Goal: Task Accomplishment & Management: Manage account settings

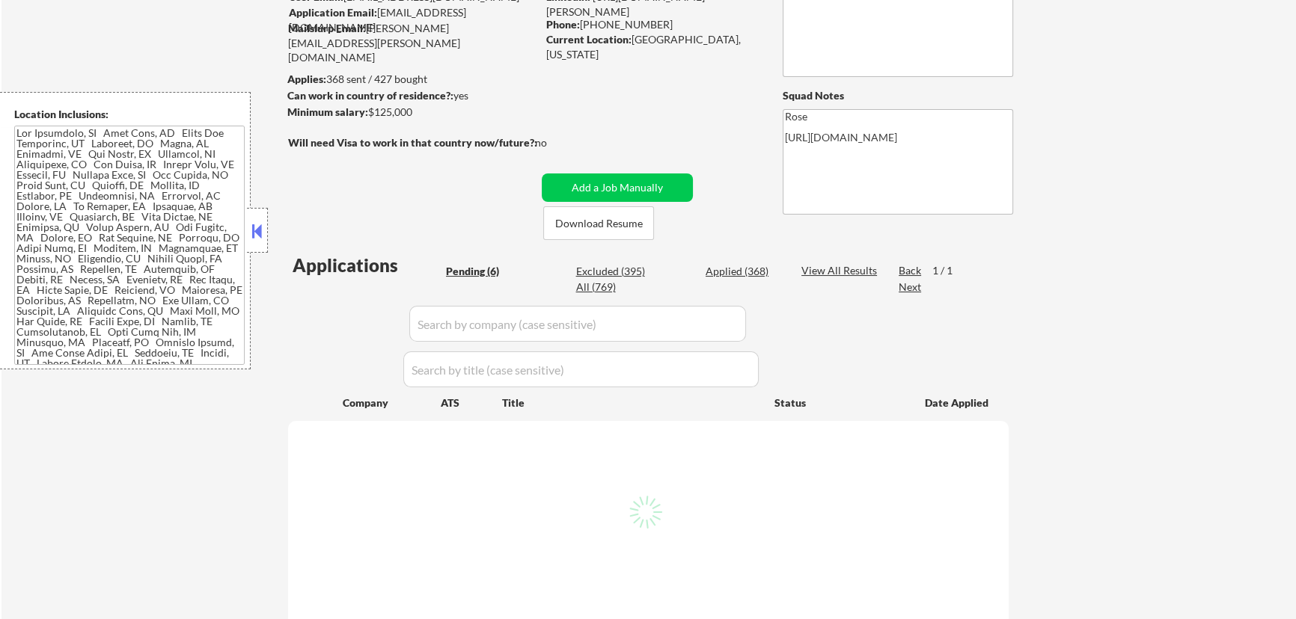
scroll to position [135, 0]
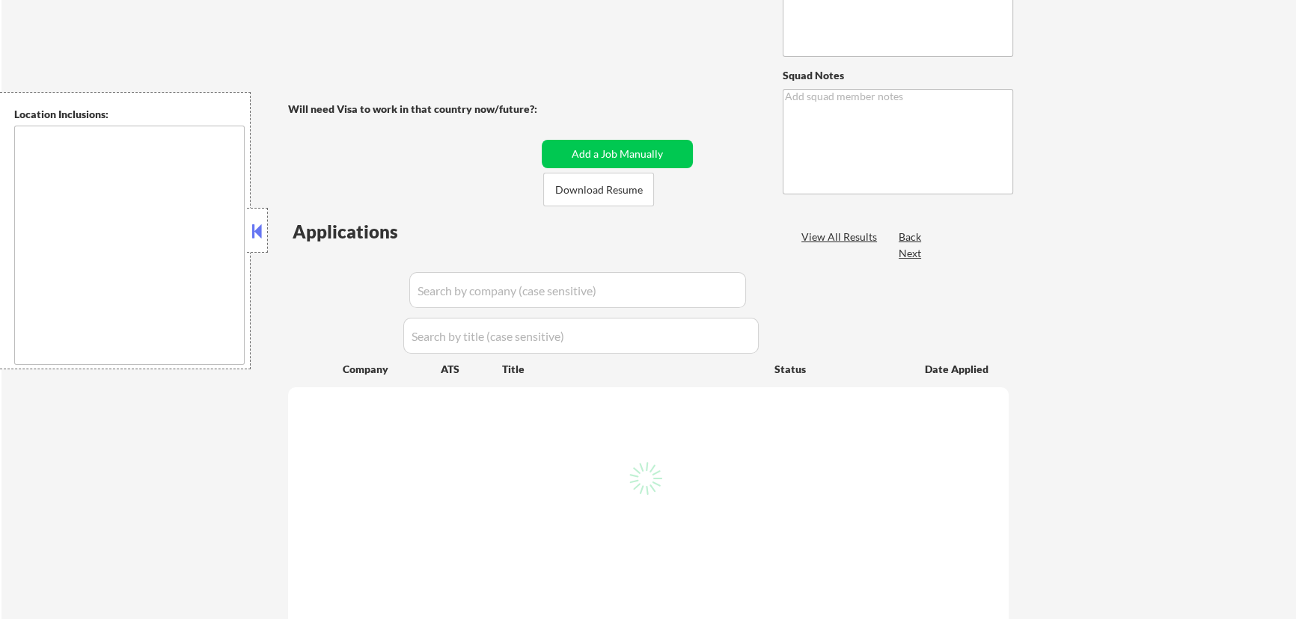
scroll to position [203, 0]
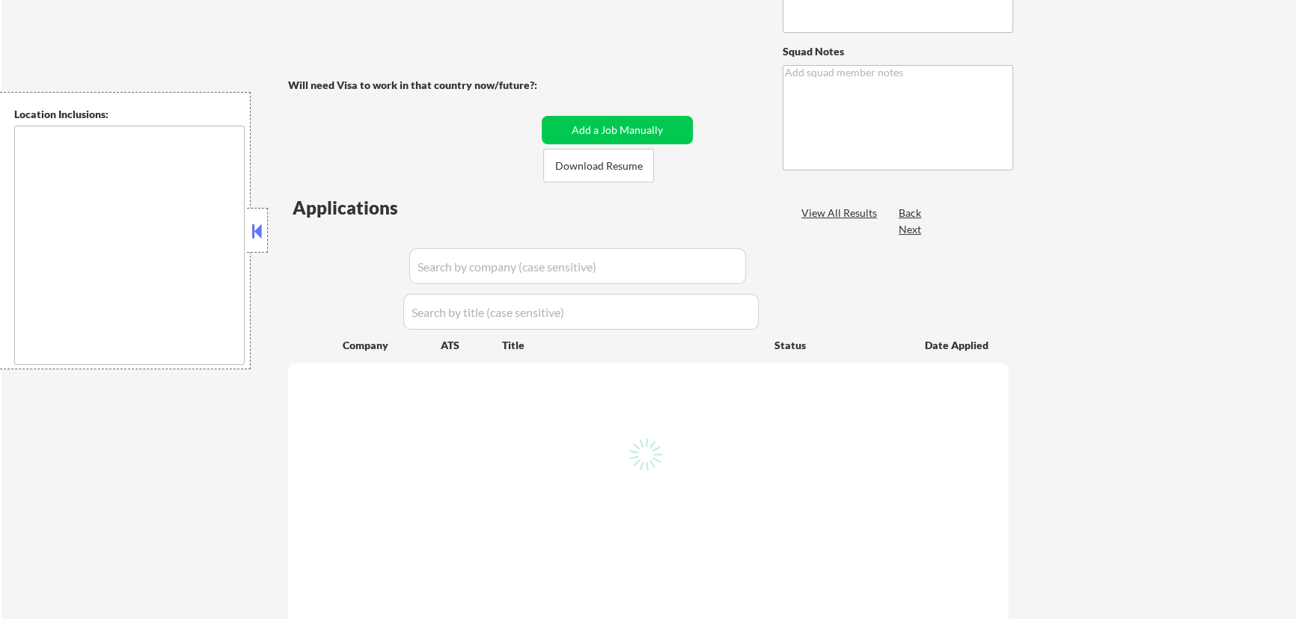
click at [263, 232] on button at bounding box center [257, 231] width 16 height 22
type textarea "Pls manually source jobs as needed to try to get this customer to 25 apps per w…"
type textarea "Rose https://docs.google.com/spreadsheets/d/1p6tdvOZcLsknPjJRpof4wmlovHXPlBJknu…"
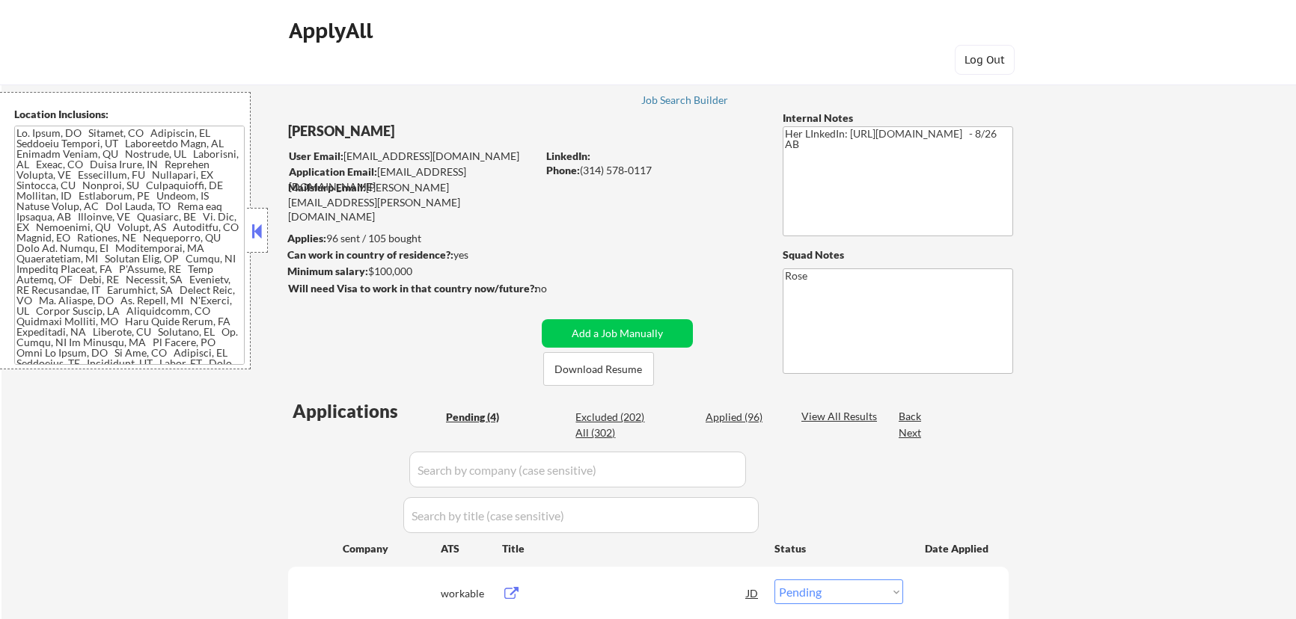
select select ""pending""
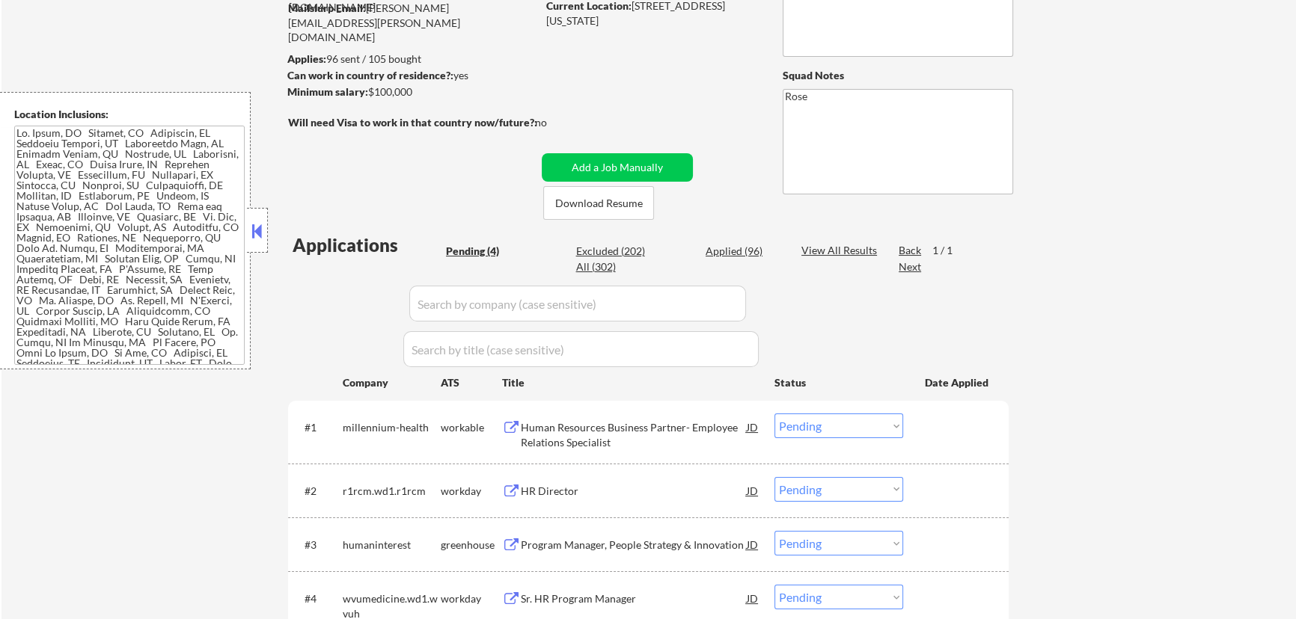
scroll to position [203, 0]
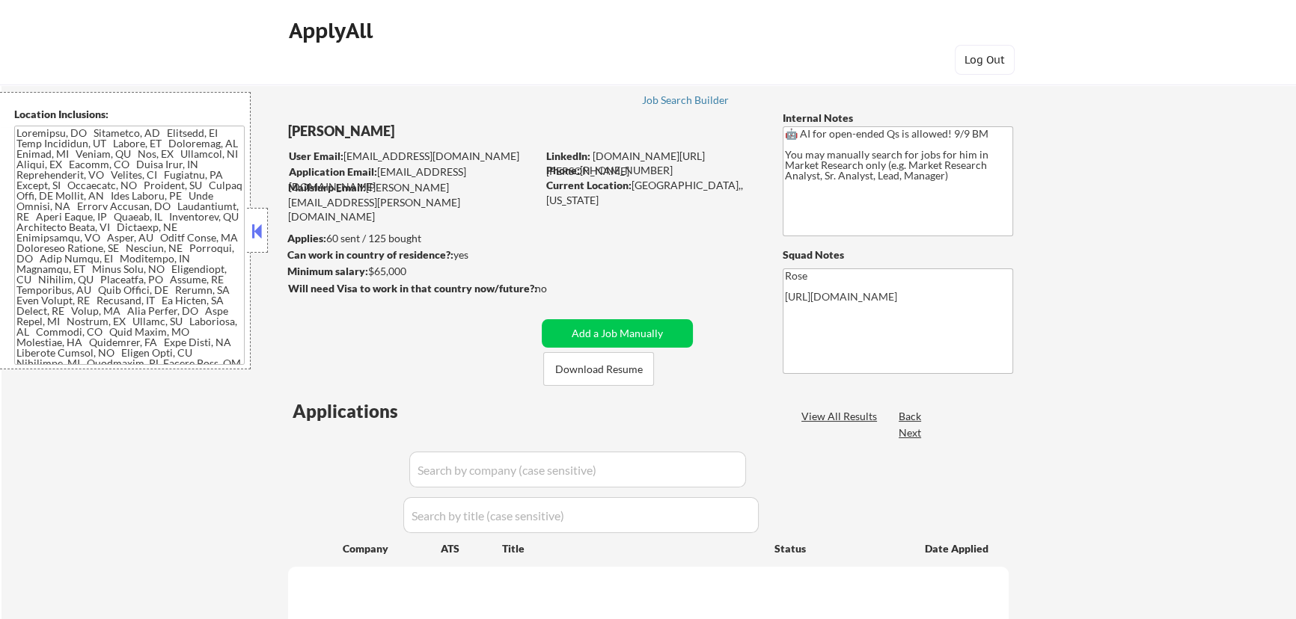
select select ""pending""
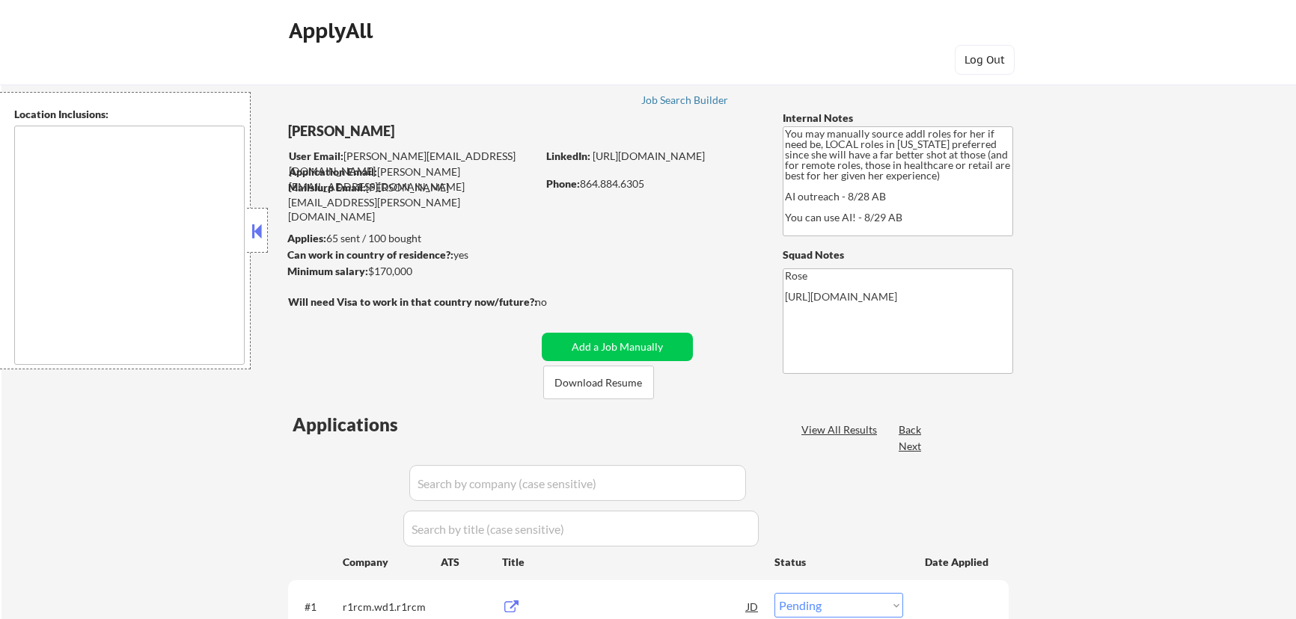
select select ""pending""
type textarea "[GEOGRAPHIC_DATA], [GEOGRAPHIC_DATA] [GEOGRAPHIC_DATA], [GEOGRAPHIC_DATA] [GEOG…"
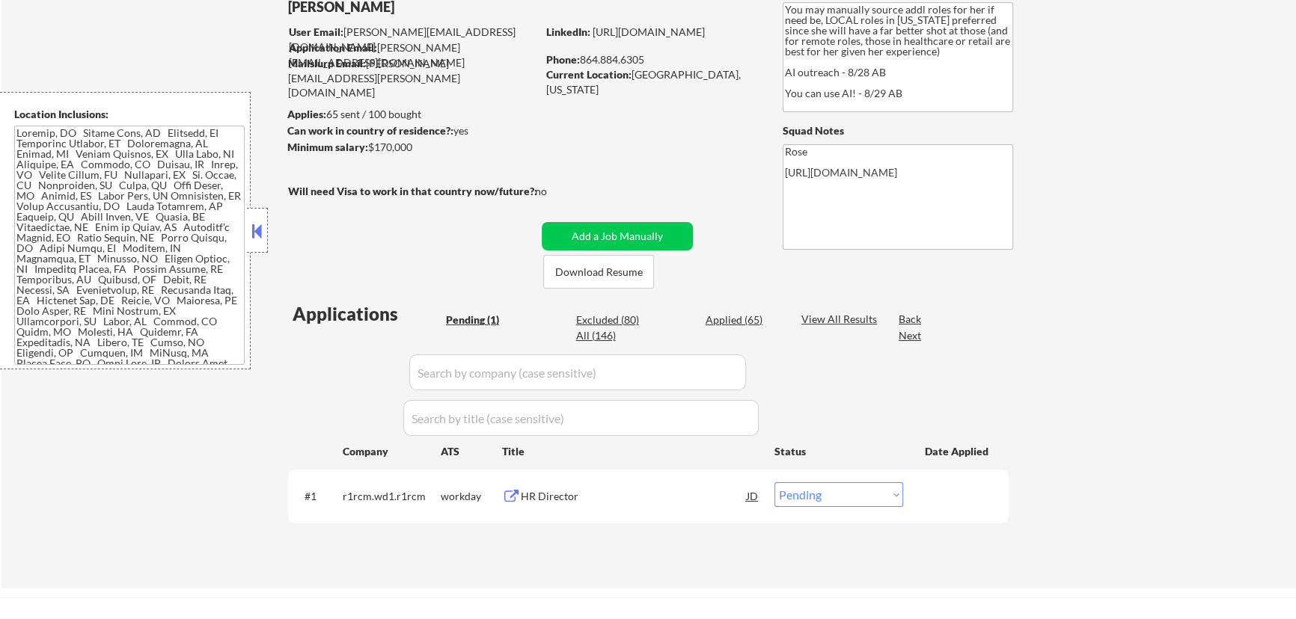
scroll to position [135, 0]
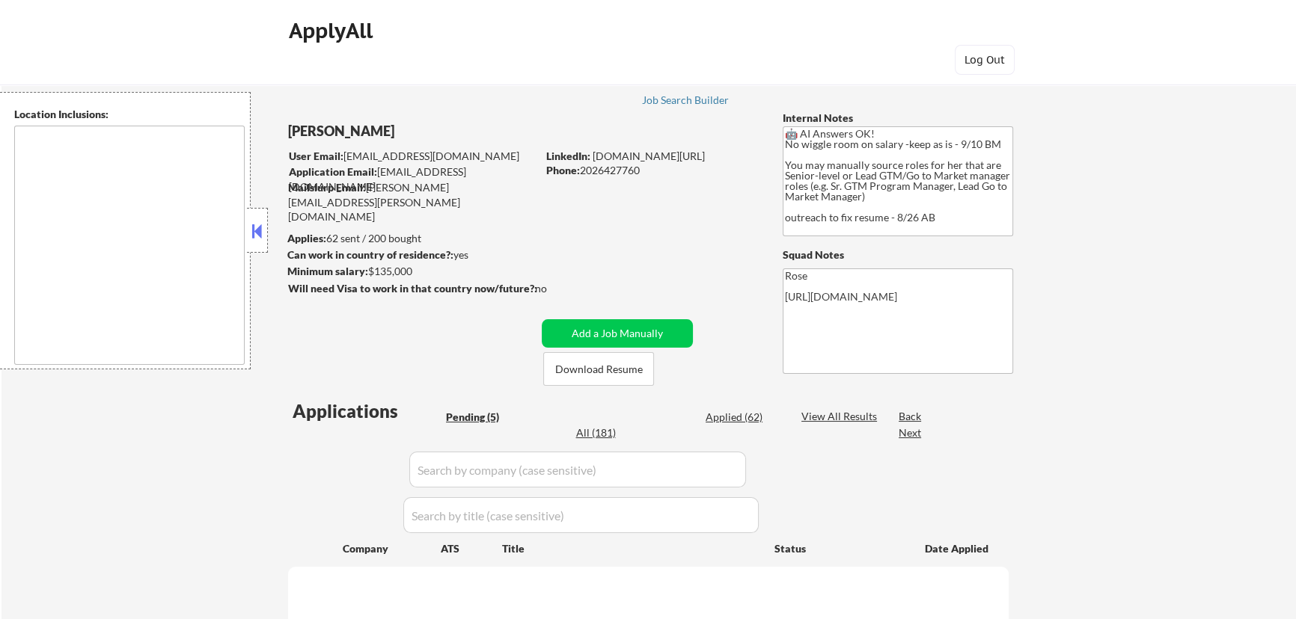
select select ""pending""
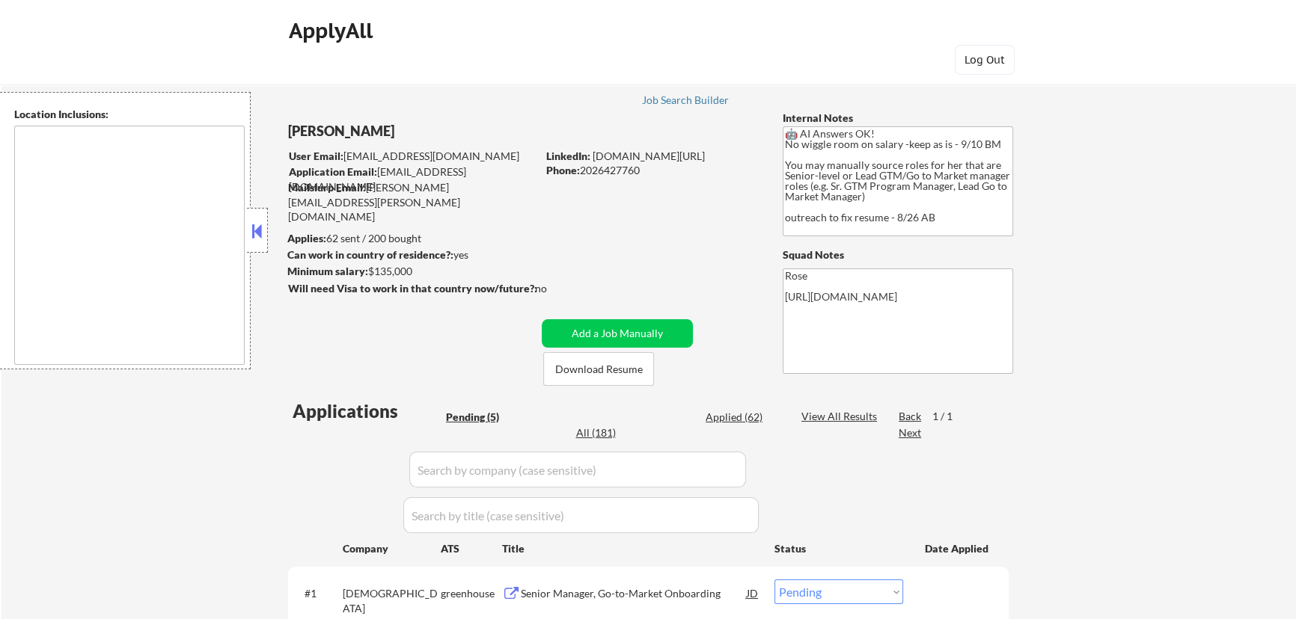
type textarea "Reston, VA Herndon, VA Vienna, VA Tysons, VA Great Falls, VA McLean, VA Sterlin…"
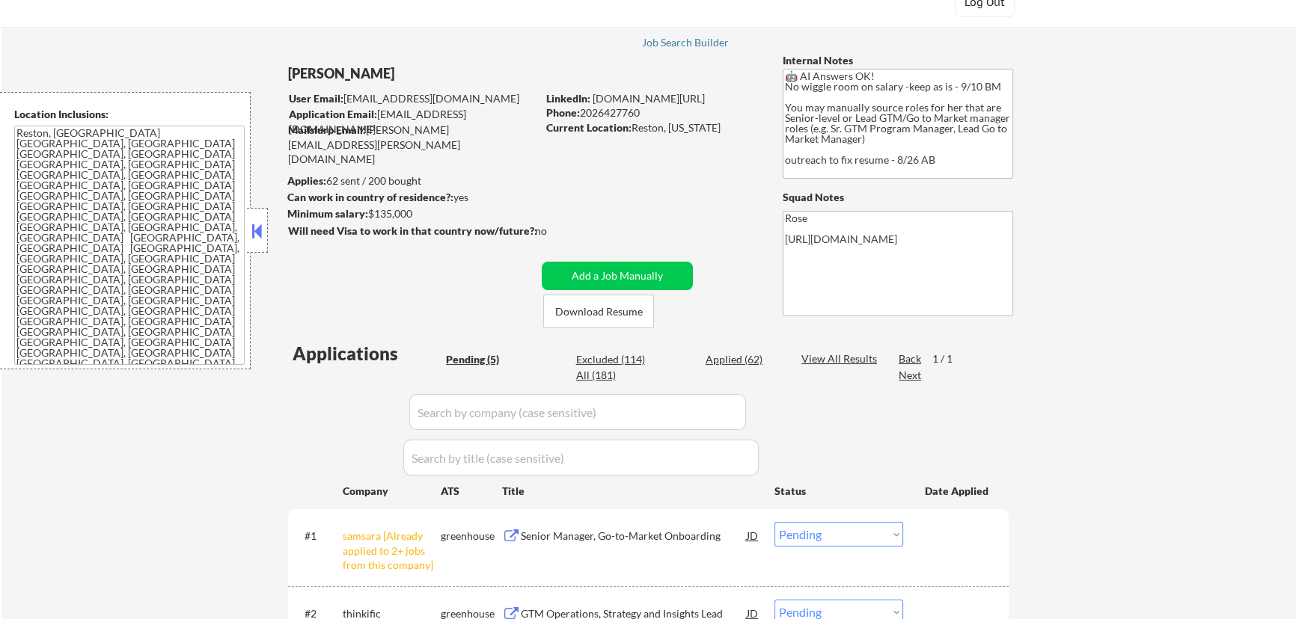
scroll to position [135, 0]
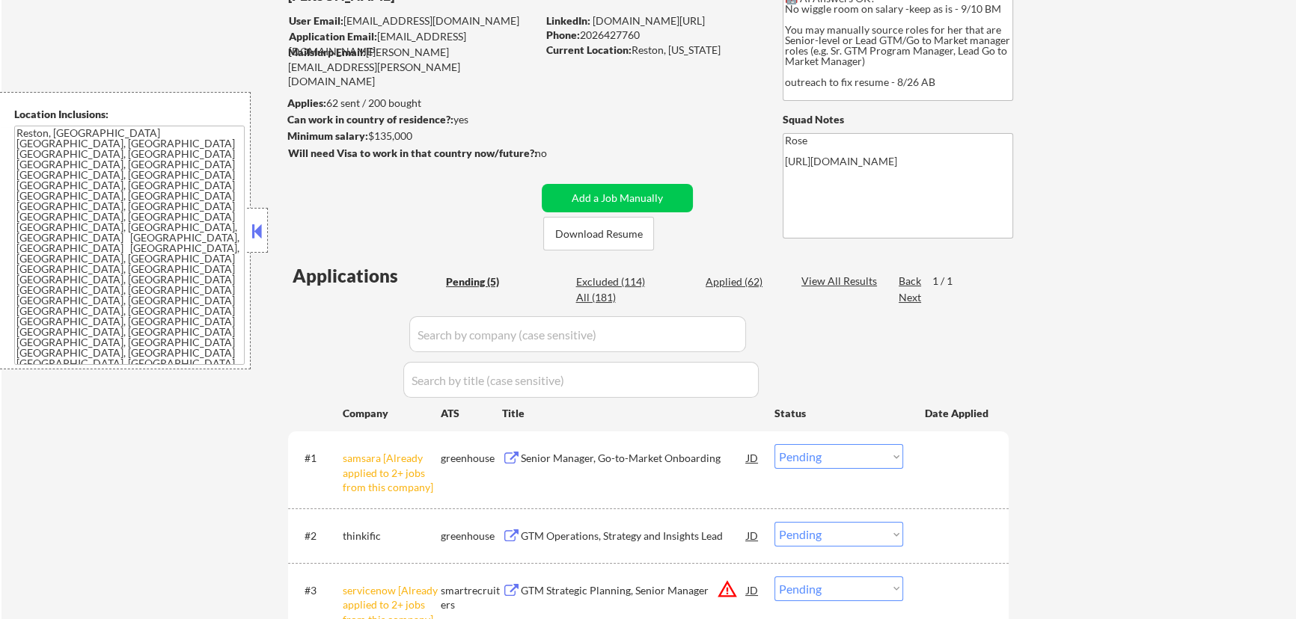
click at [260, 237] on button at bounding box center [257, 231] width 16 height 22
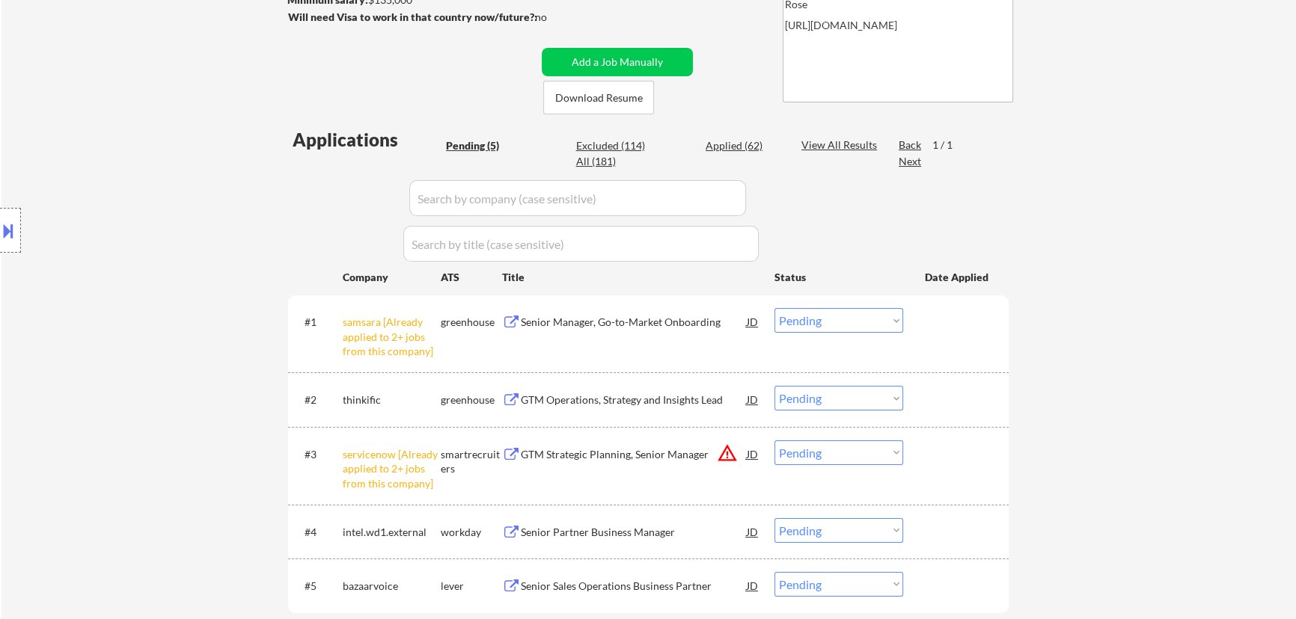
scroll to position [340, 0]
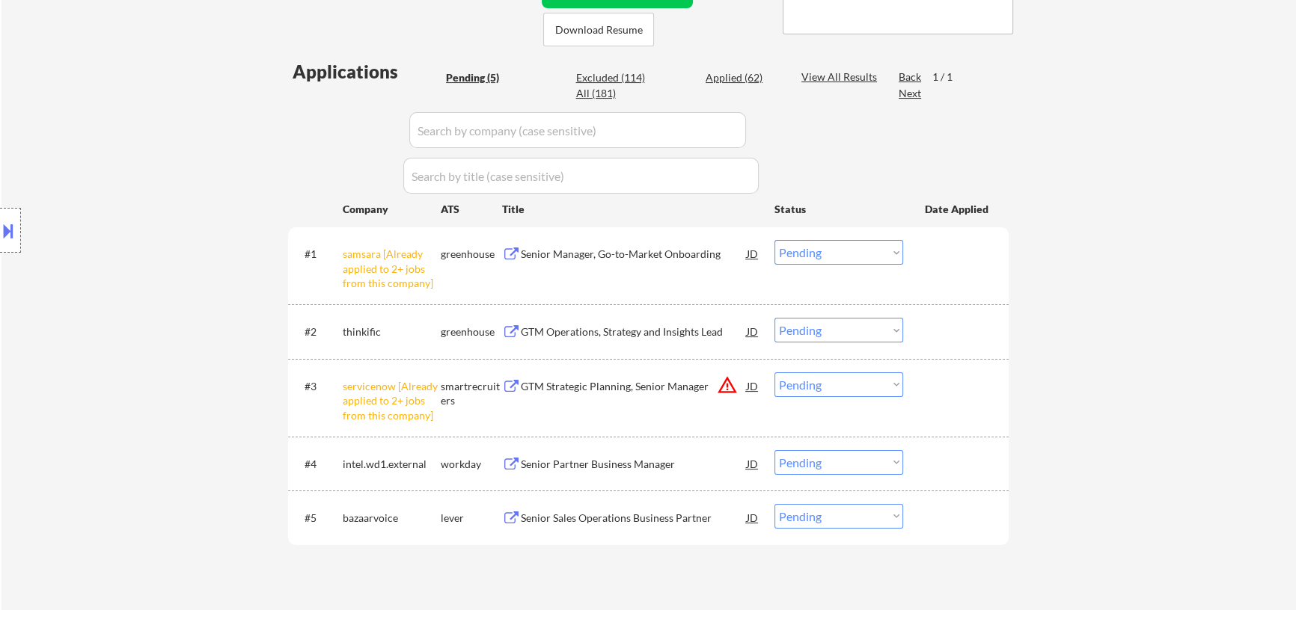
drag, startPoint x: 895, startPoint y: 382, endPoint x: 895, endPoint y: 393, distance: 11.2
click at [895, 382] on select "Choose an option... Pending Applied Excluded (Questions) Excluded (Expired) Exc…" at bounding box center [838, 385] width 129 height 25
click at [774, 373] on select "Choose an option... Pending Applied Excluded (Questions) Excluded (Expired) Exc…" at bounding box center [838, 385] width 129 height 25
select select ""pending""
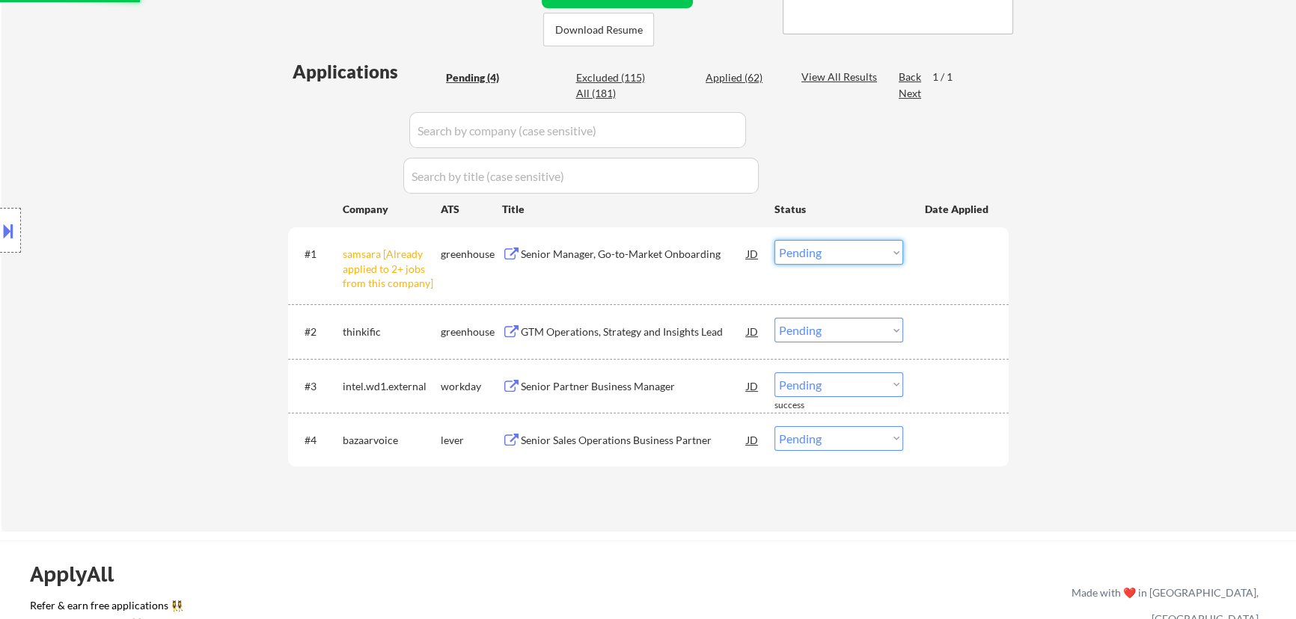
click at [883, 257] on select "Choose an option... Pending Applied Excluded (Questions) Excluded (Expired) Exc…" at bounding box center [838, 252] width 129 height 25
click at [774, 240] on select "Choose an option... Pending Applied Excluded (Questions) Excluded (Expired) Exc…" at bounding box center [838, 252] width 129 height 25
select select ""pending""
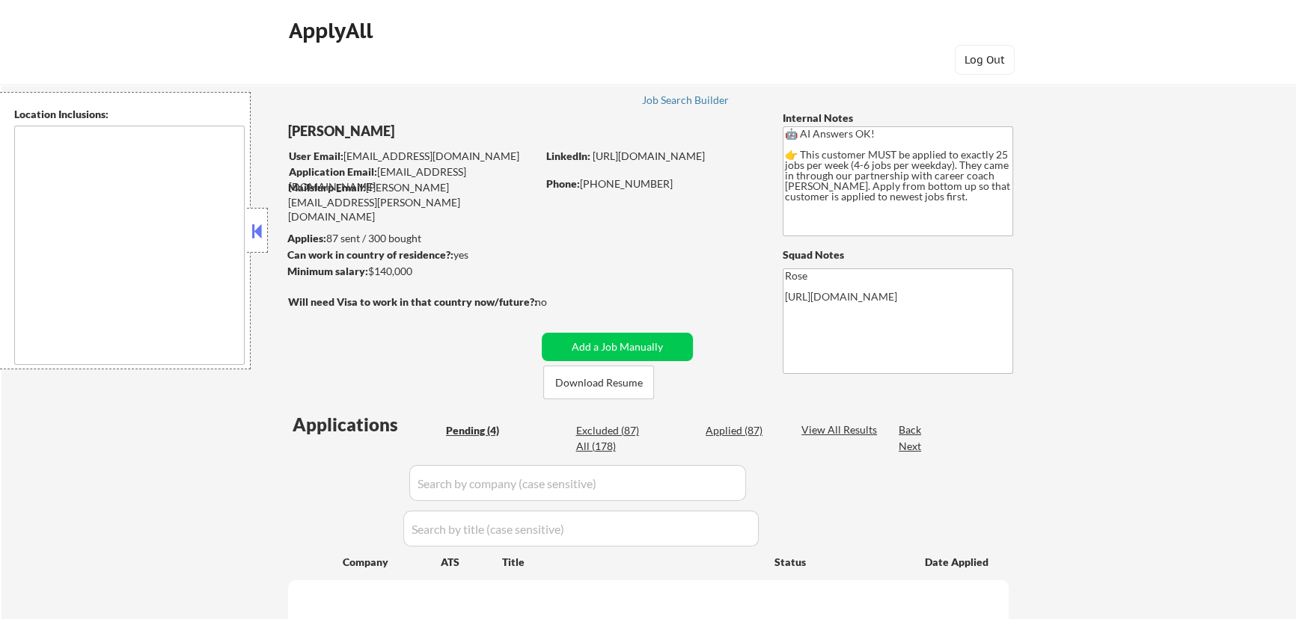
select select ""pending""
type textarea "Etobicoke, ON Scarborough, ON North York, ON Mississauga, ON Markham, ON Vaugha…"
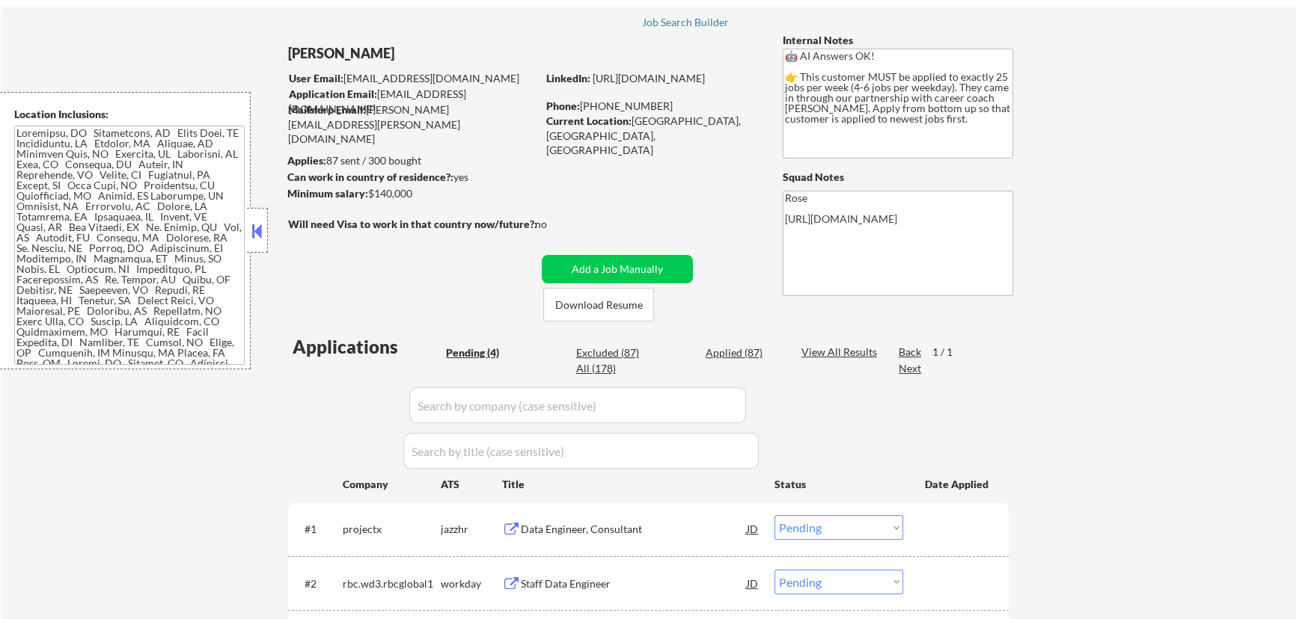
scroll to position [67, 0]
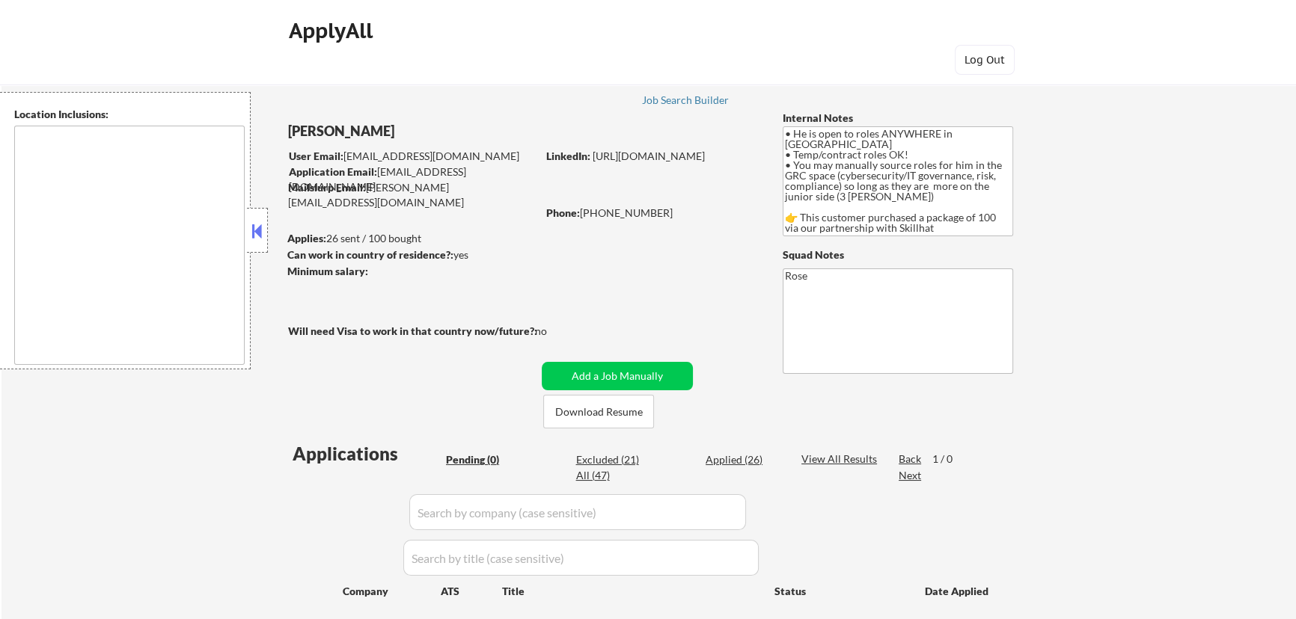
type textarea "country: [GEOGRAPHIC_DATA]"
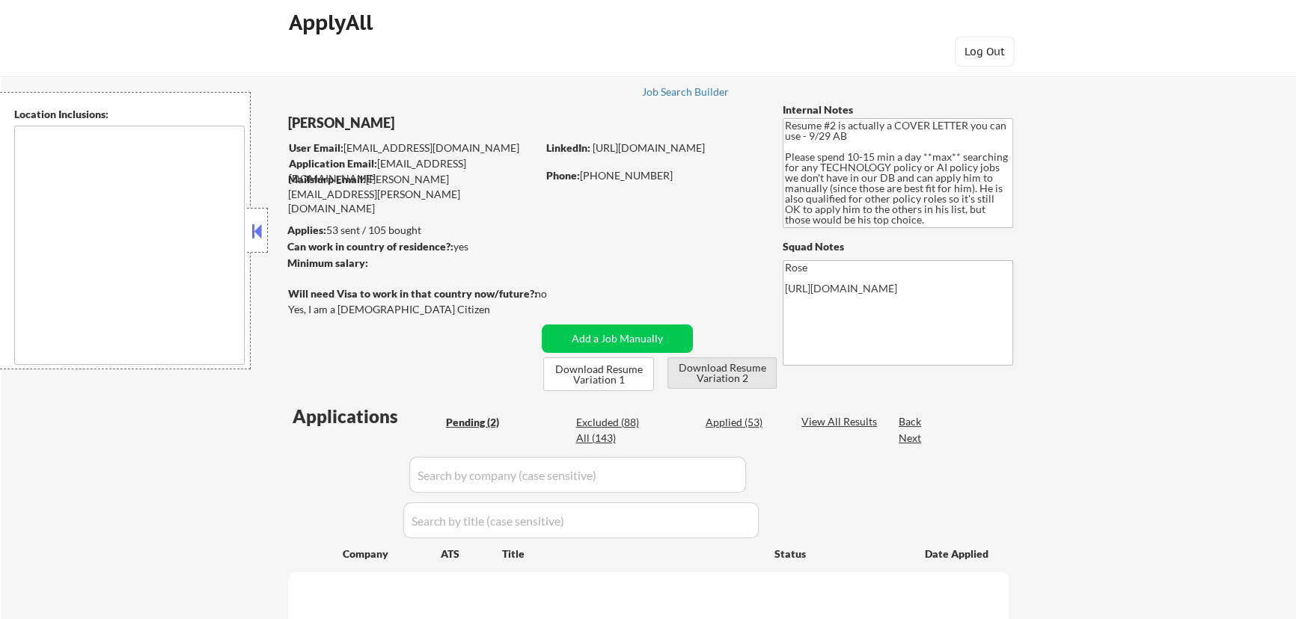
select select ""pending""
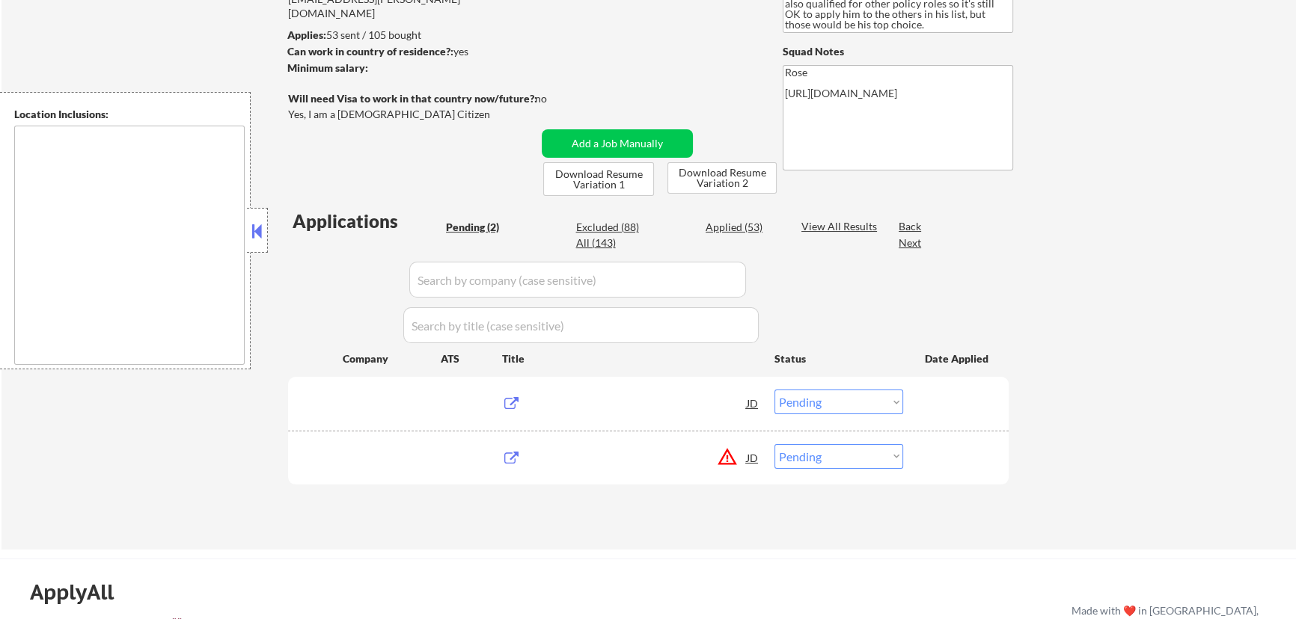
type textarea "[GEOGRAPHIC_DATA], [GEOGRAPHIC_DATA] [GEOGRAPHIC_DATA], [GEOGRAPHIC_DATA] [GEOG…"
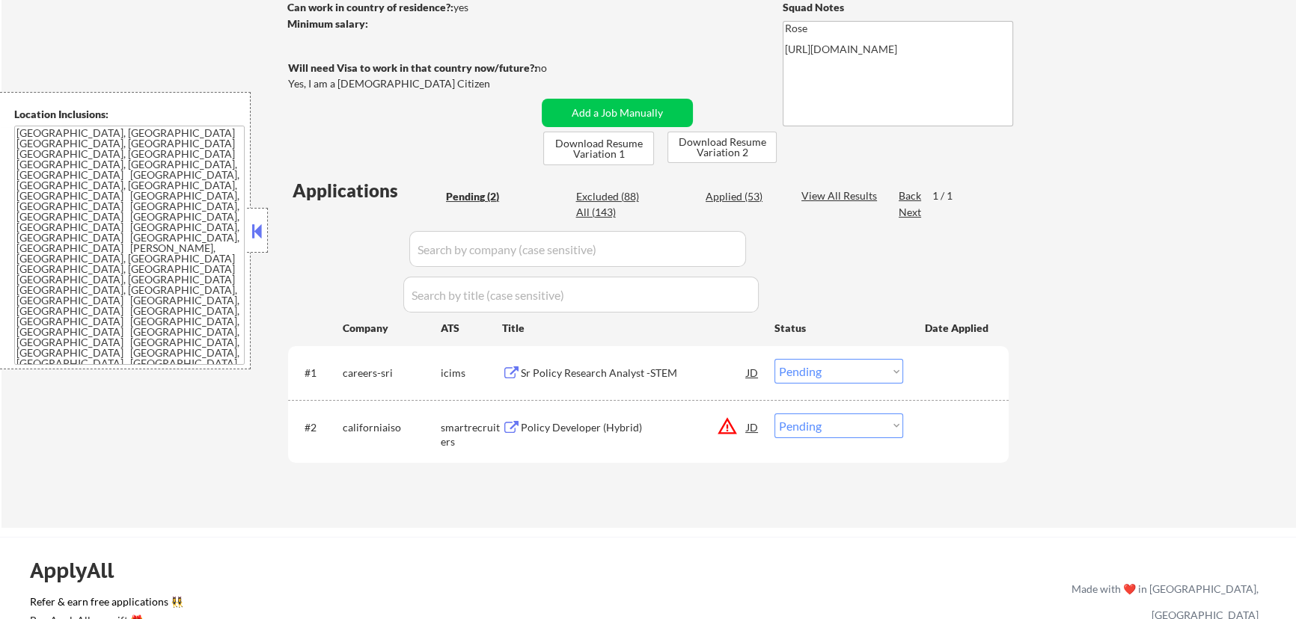
scroll to position [272, 0]
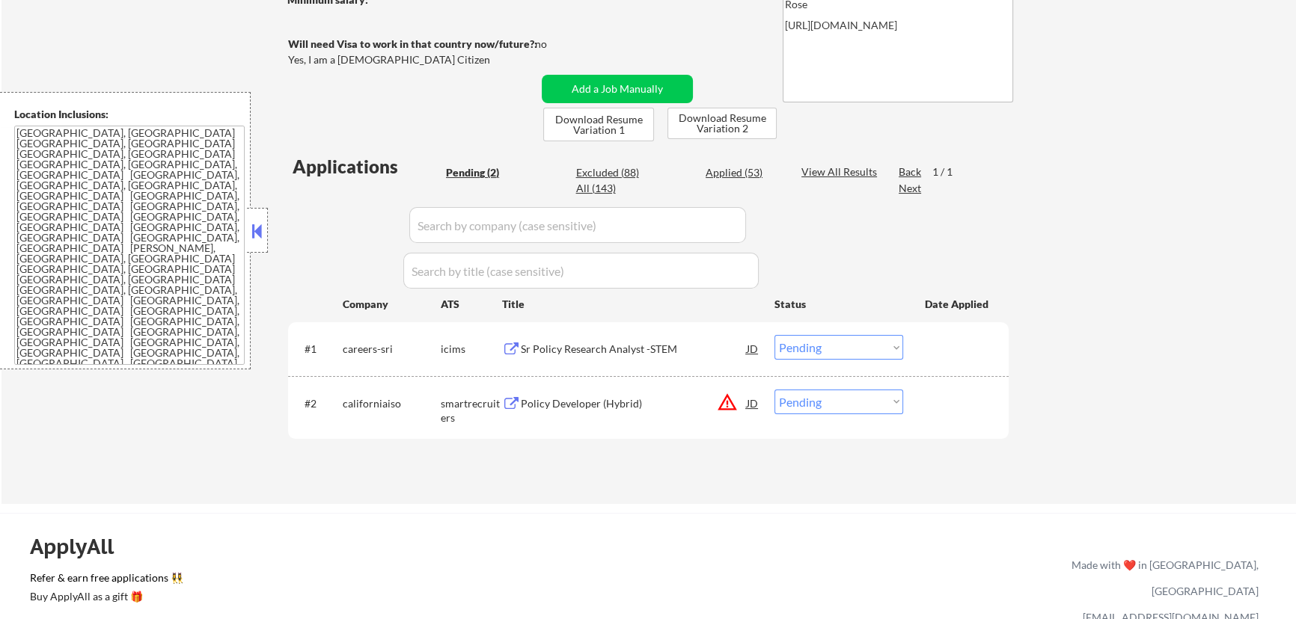
click at [251, 226] on button at bounding box center [257, 231] width 16 height 22
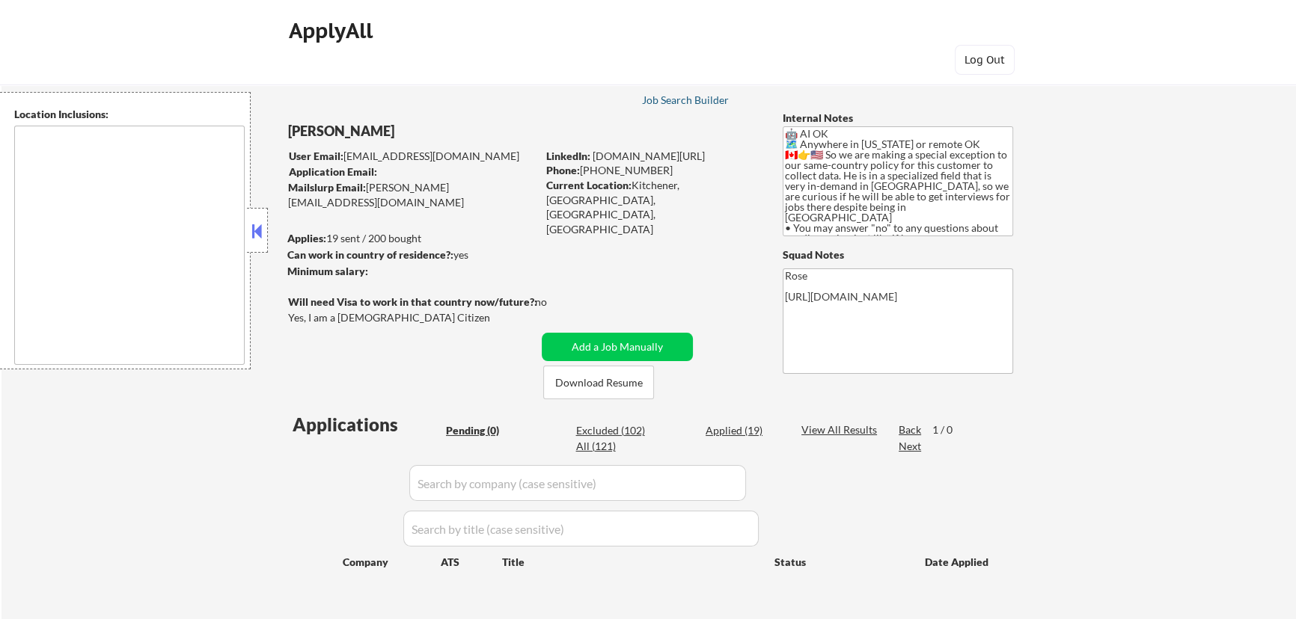
click at [687, 100] on div "Job Search Builder" at bounding box center [685, 100] width 88 height 10
select select ""pending""
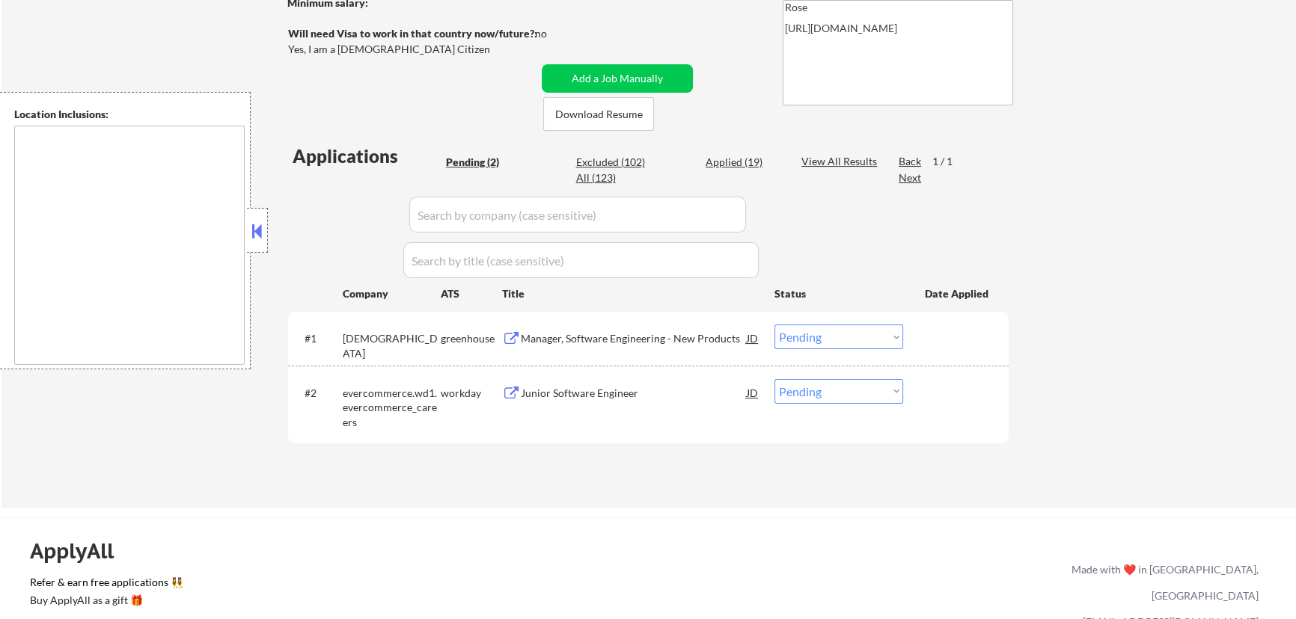
scroll to position [272, 0]
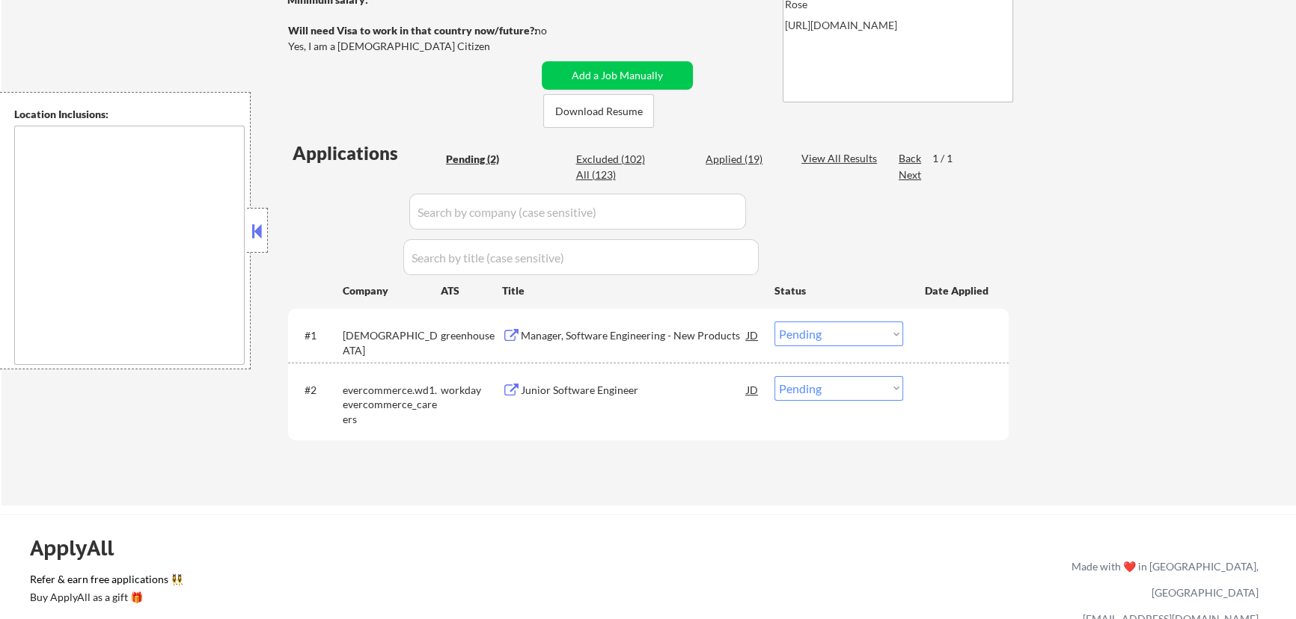
click at [659, 344] on div "Manager, Software Engineering - New Products" at bounding box center [634, 335] width 226 height 27
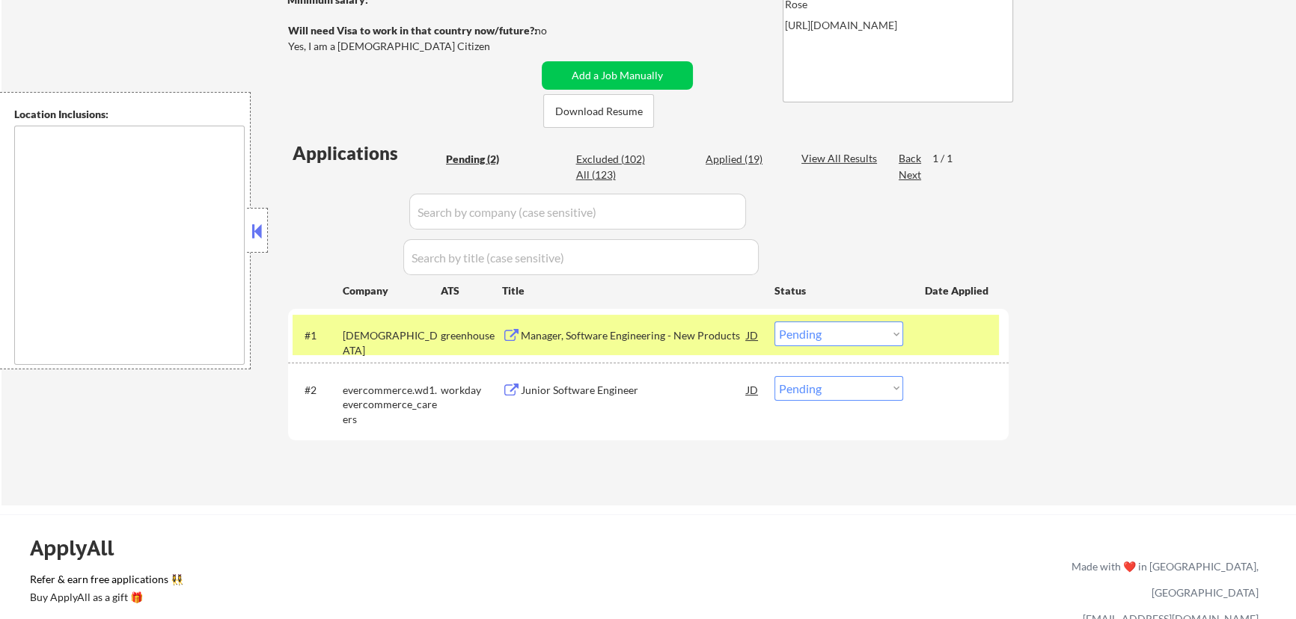
select select ""pending""
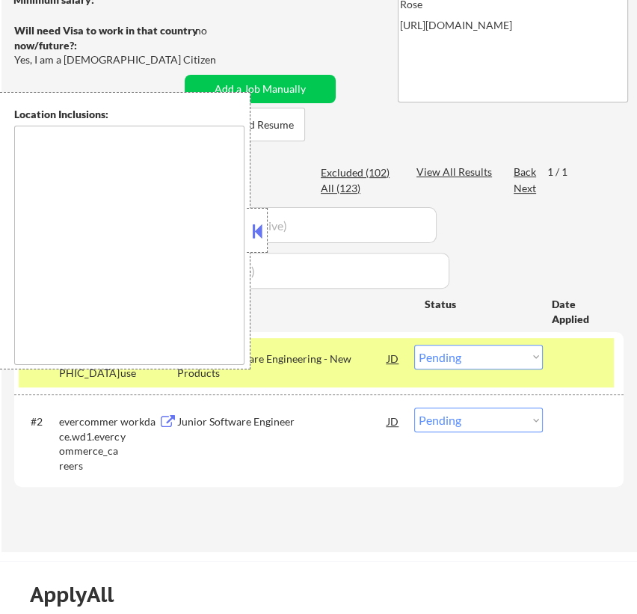
click at [257, 235] on button at bounding box center [257, 231] width 16 height 22
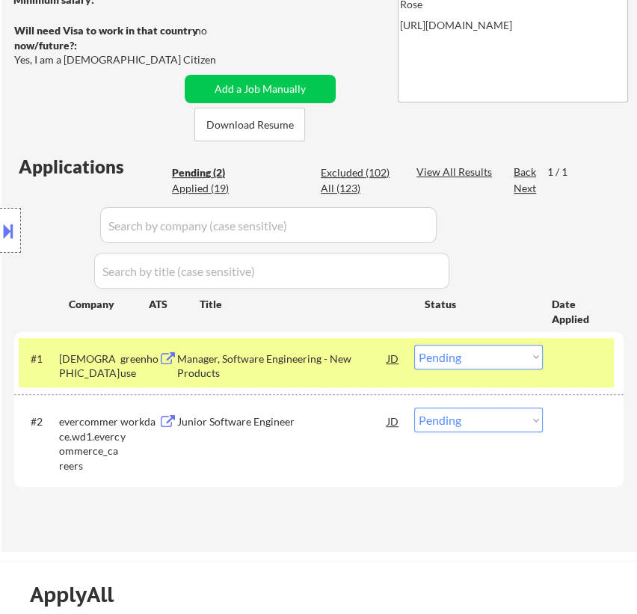
click at [485, 358] on select "Choose an option... Pending Applied Excluded (Questions) Excluded (Expired) Exc…" at bounding box center [478, 357] width 129 height 25
click at [414, 345] on select "Choose an option... Pending Applied Excluded (Questions) Excluded (Expired) Exc…" at bounding box center [478, 357] width 129 height 25
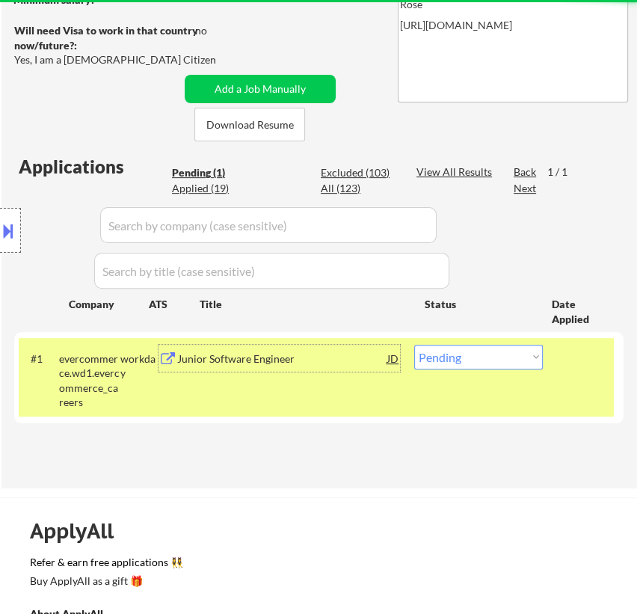
click at [353, 359] on div "Junior Software Engineer" at bounding box center [282, 359] width 210 height 15
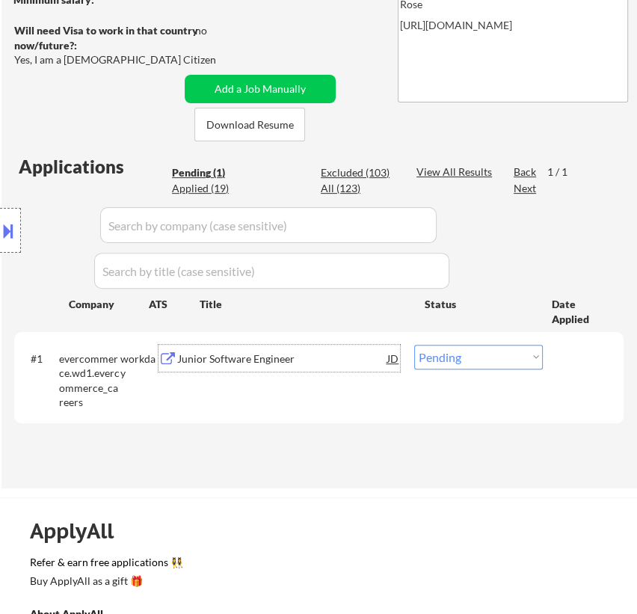
click at [444, 346] on select "Choose an option... Pending Applied Excluded (Questions) Excluded (Expired) Exc…" at bounding box center [478, 357] width 129 height 25
click at [414, 345] on select "Choose an option... Pending Applied Excluded (Questions) Excluded (Expired) Exc…" at bounding box center [478, 357] width 129 height 25
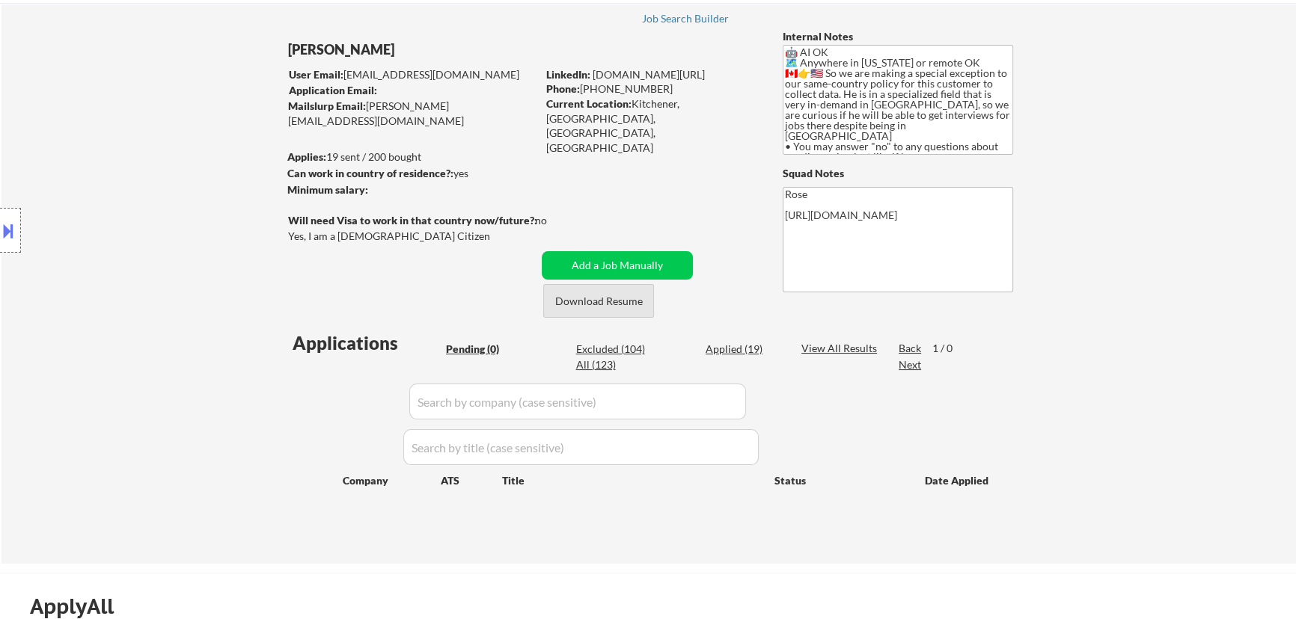
scroll to position [67, 0]
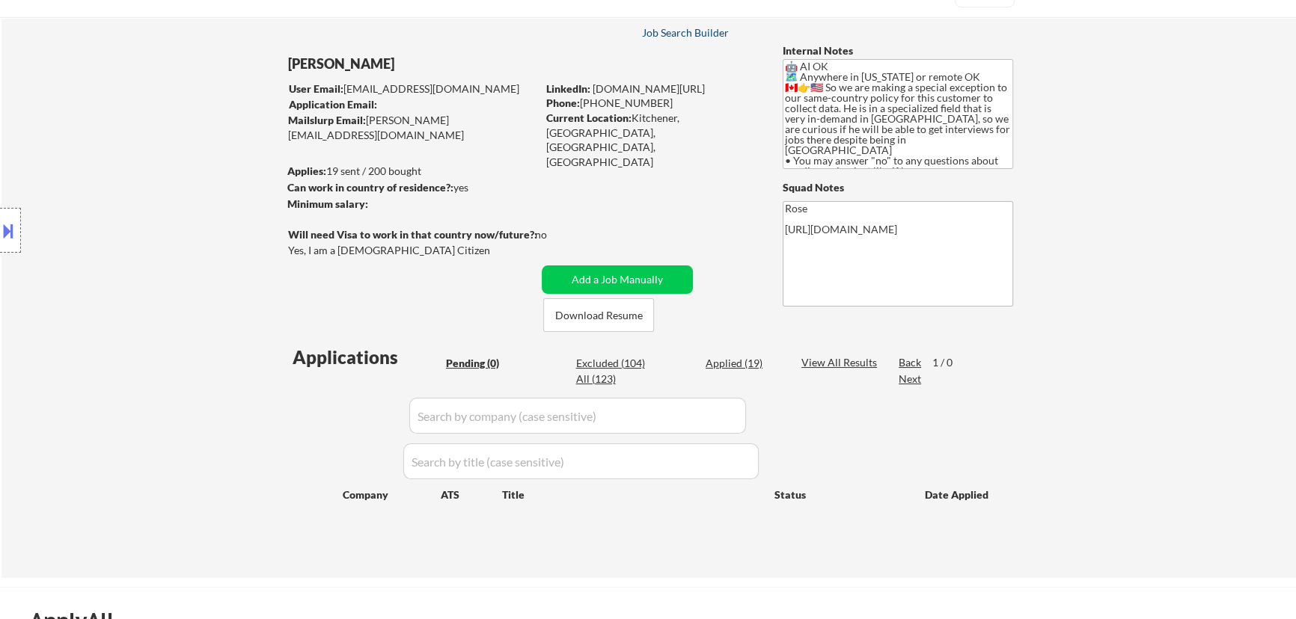
click at [678, 32] on div "Job Search Builder" at bounding box center [685, 33] width 88 height 10
select select ""pending""
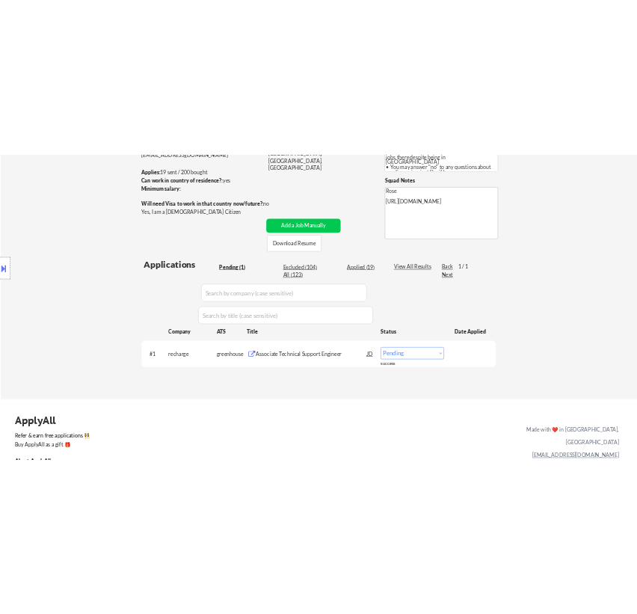
scroll to position [203, 0]
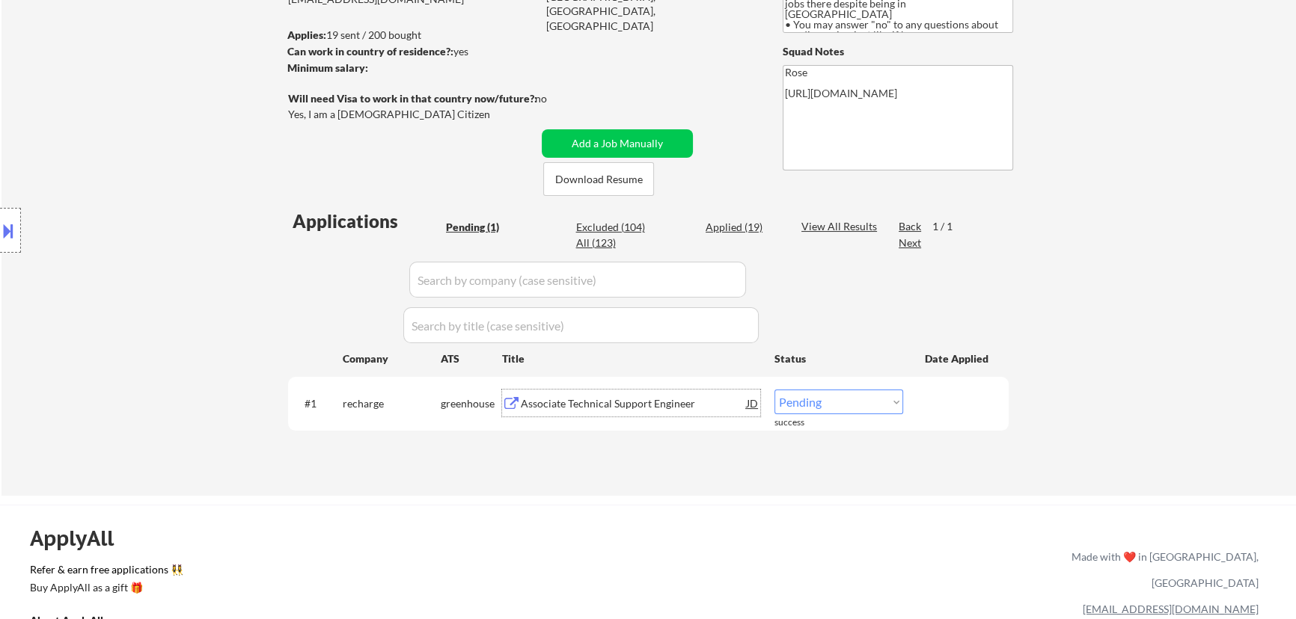
click at [653, 402] on div "Associate Technical Support Engineer" at bounding box center [634, 403] width 226 height 15
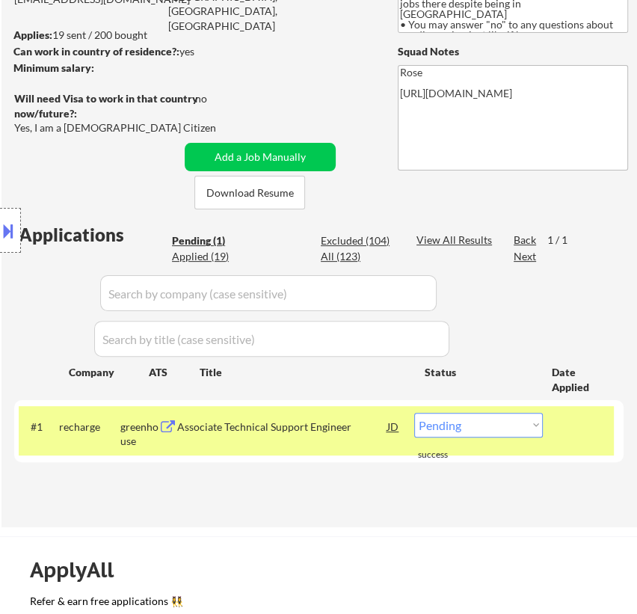
click at [10, 221] on button at bounding box center [8, 230] width 16 height 25
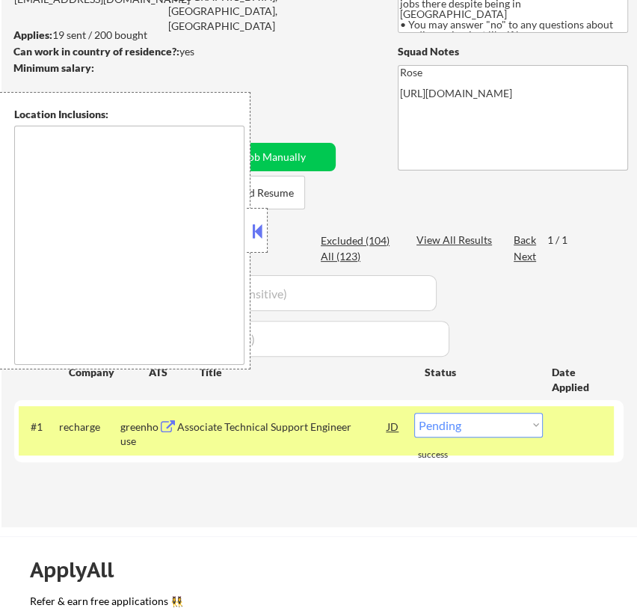
click at [202, 198] on textarea at bounding box center [129, 245] width 230 height 239
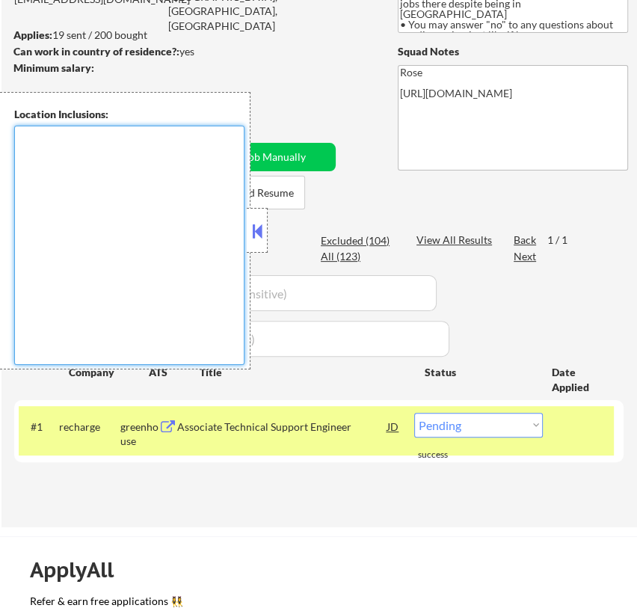
click at [197, 202] on textarea at bounding box center [129, 245] width 230 height 239
click at [266, 223] on div at bounding box center [257, 230] width 21 height 45
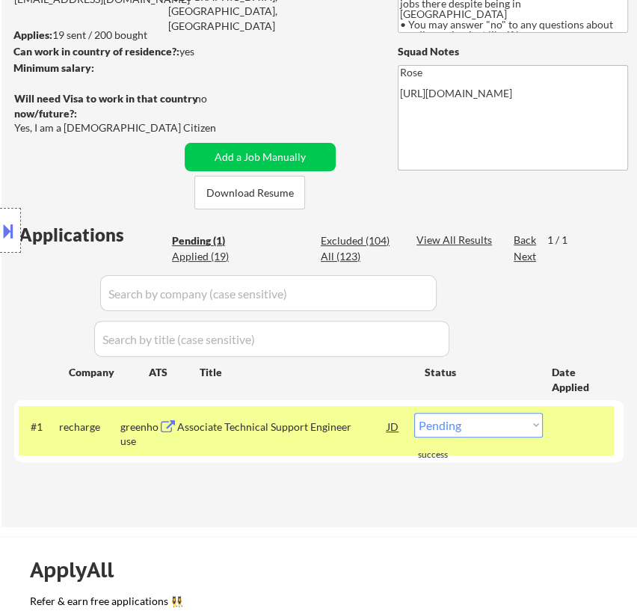
click at [524, 423] on select "Choose an option... Pending Applied Excluded (Questions) Excluded (Expired) Exc…" at bounding box center [478, 425] width 129 height 25
select select ""applied""
click at [414, 413] on select "Choose an option... Pending Applied Excluded (Questions) Excluded (Expired) Exc…" at bounding box center [478, 425] width 129 height 25
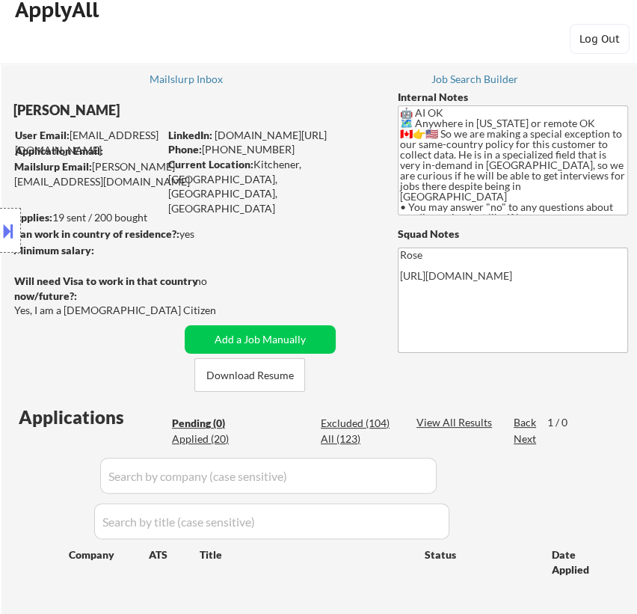
scroll to position [0, 0]
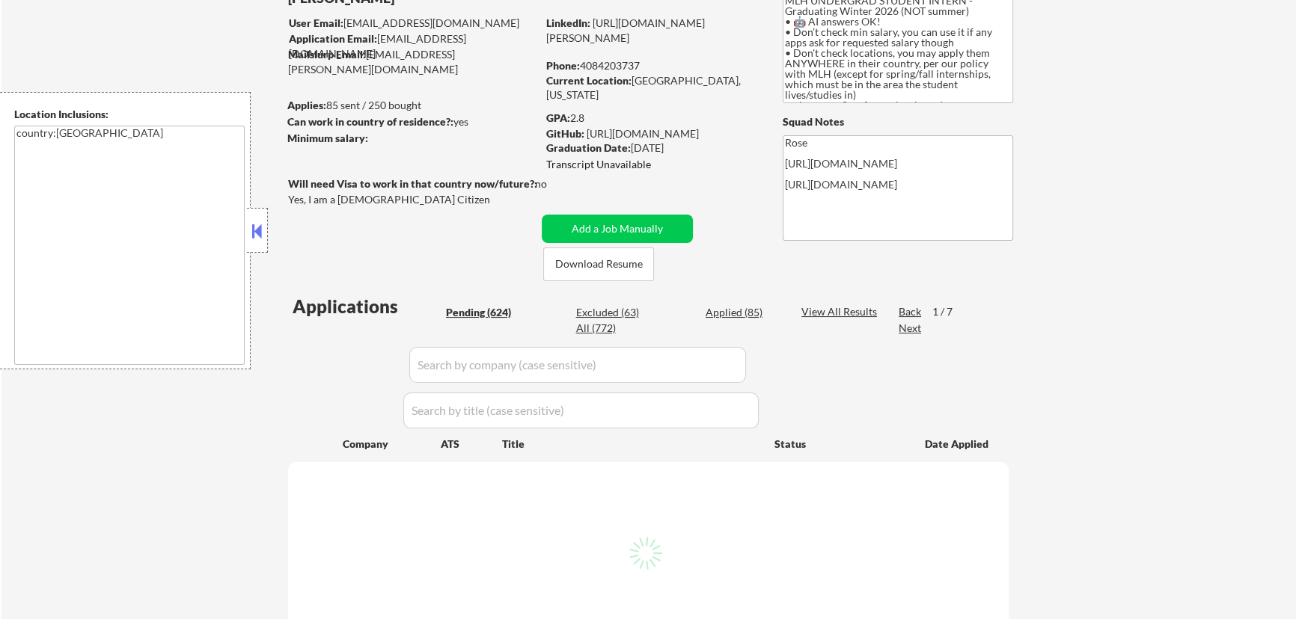
scroll to position [135, 0]
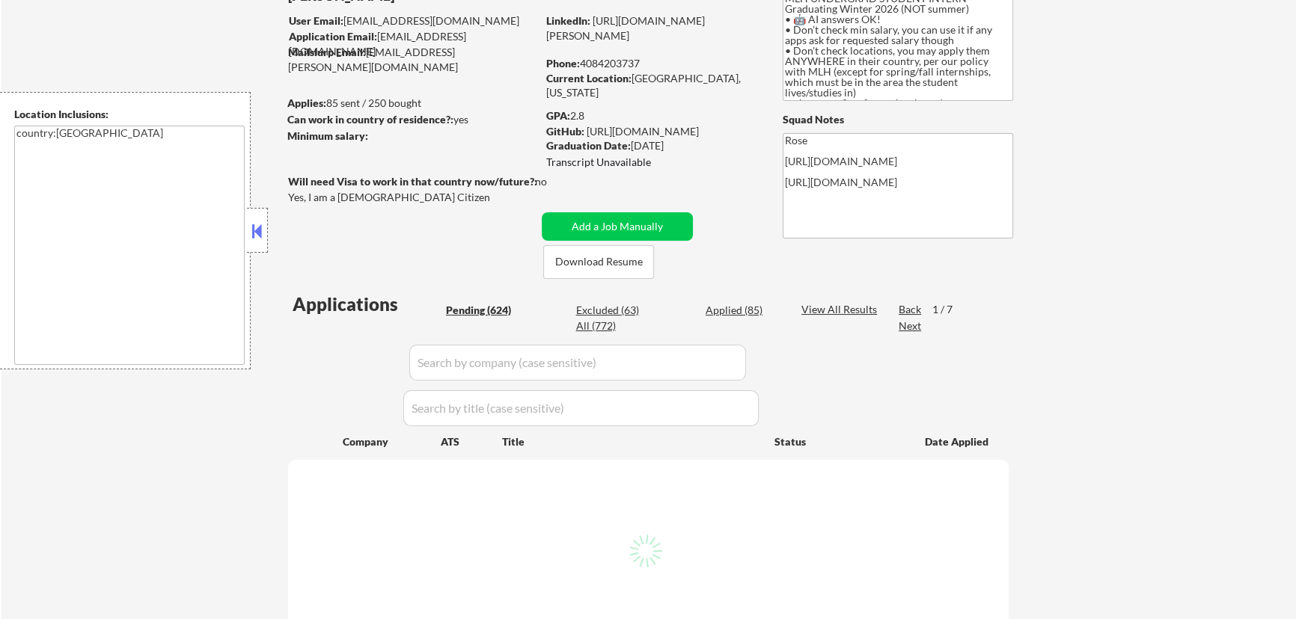
select select ""pending""
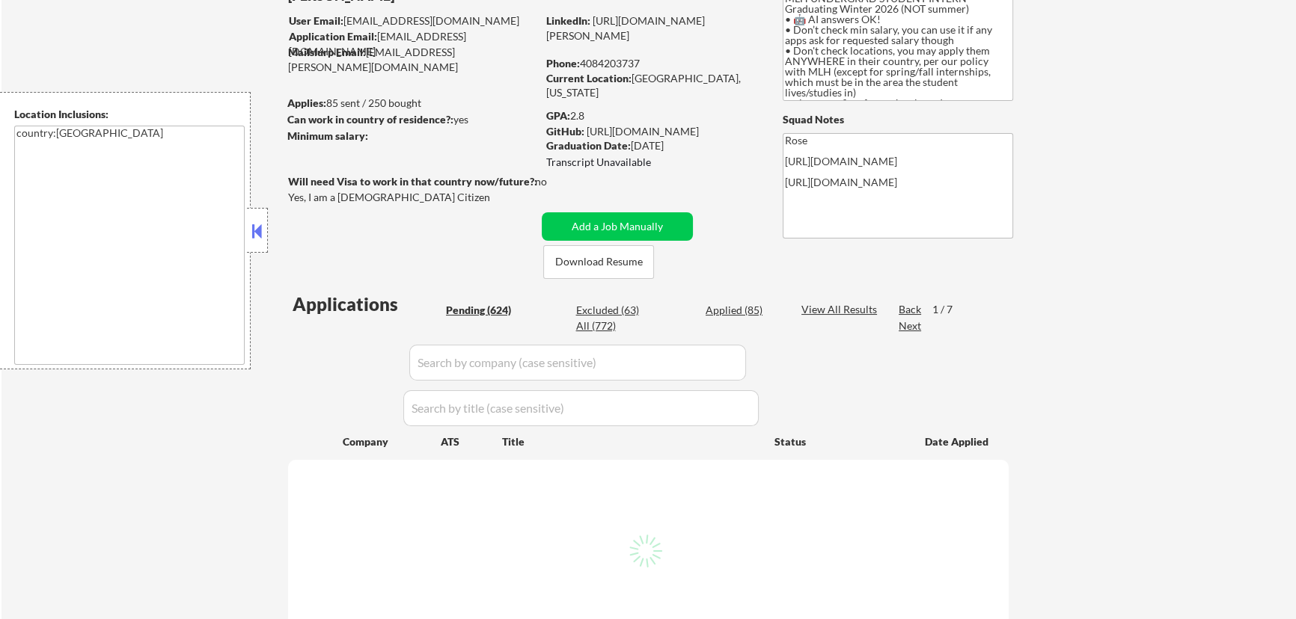
select select ""pending""
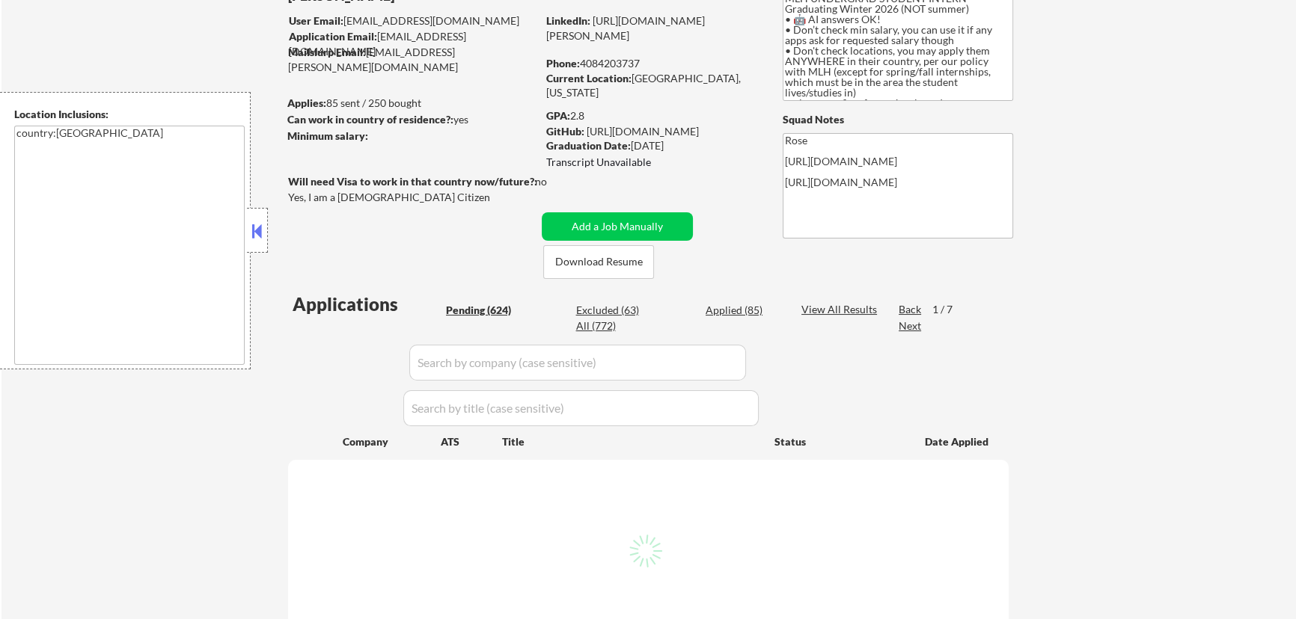
select select ""pending""
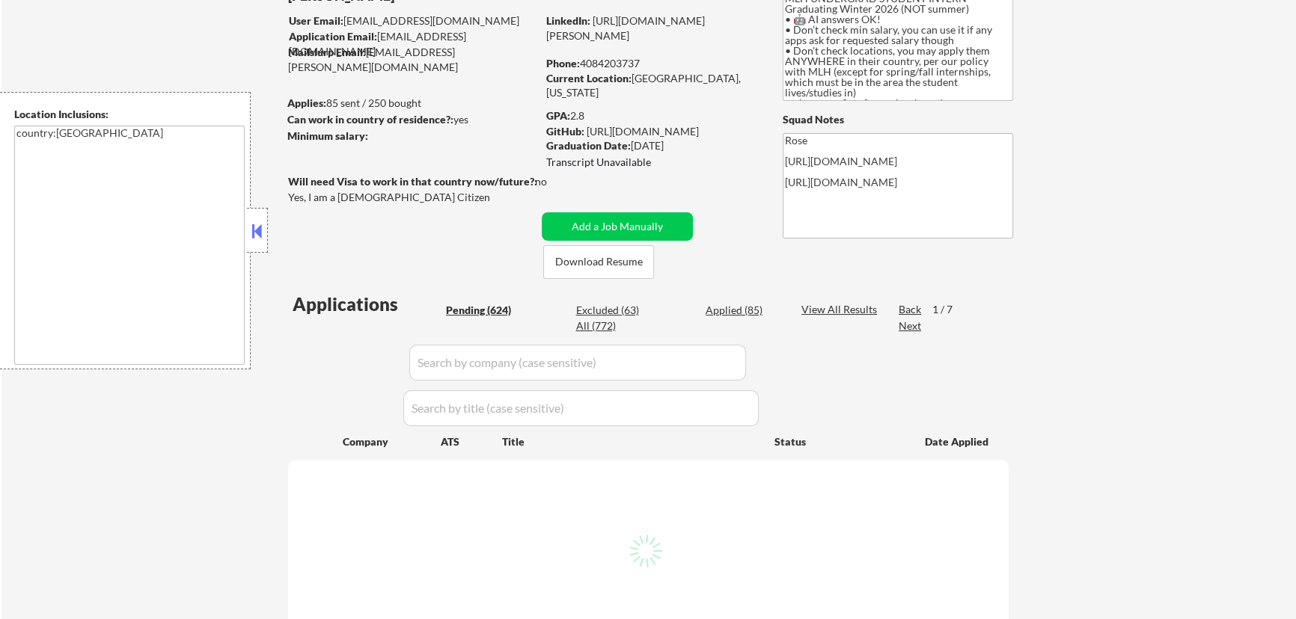
select select ""pending""
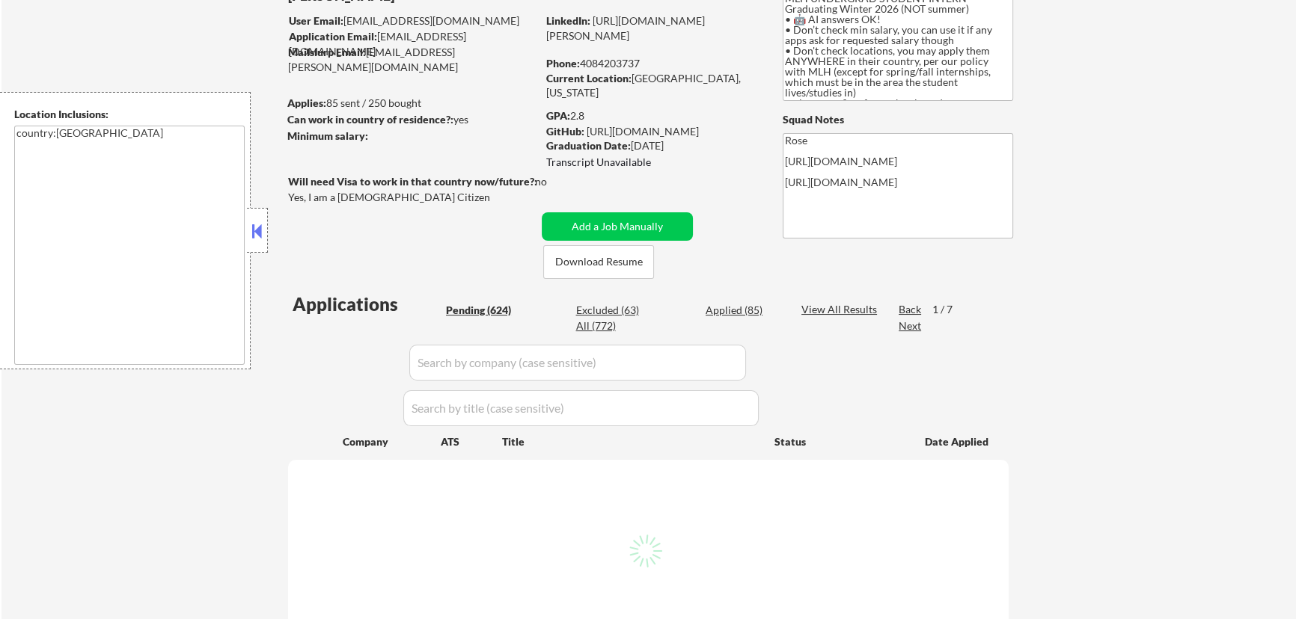
select select ""pending""
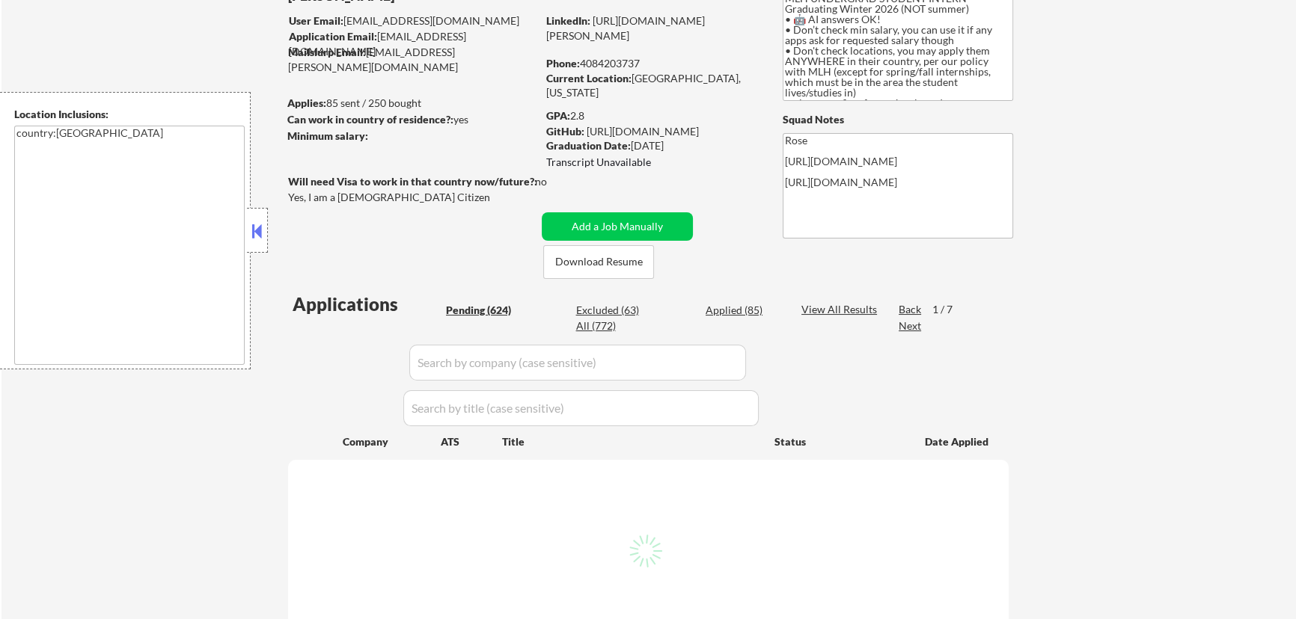
select select ""pending""
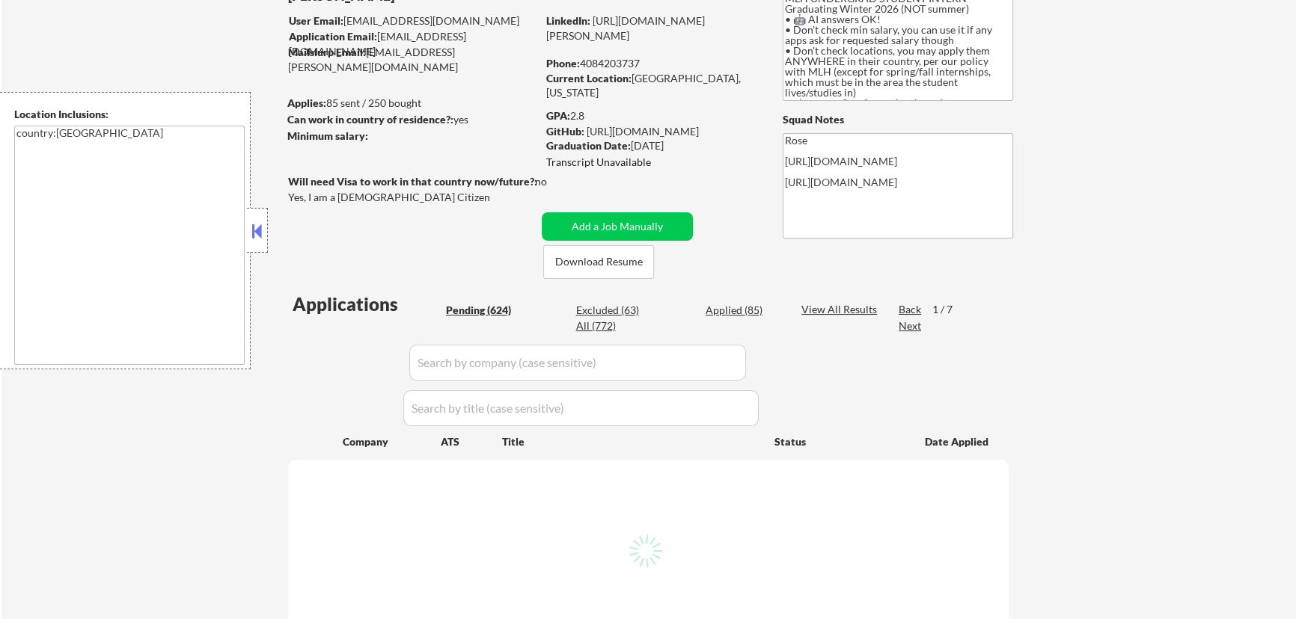
select select ""pending""
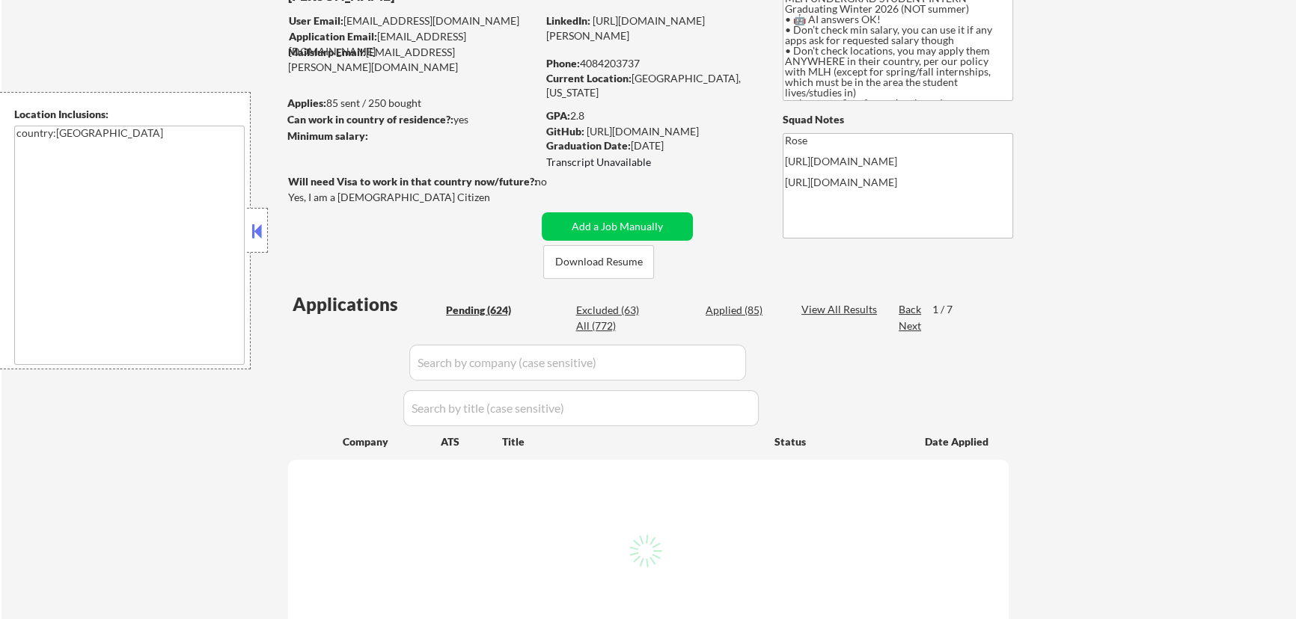
select select ""pending""
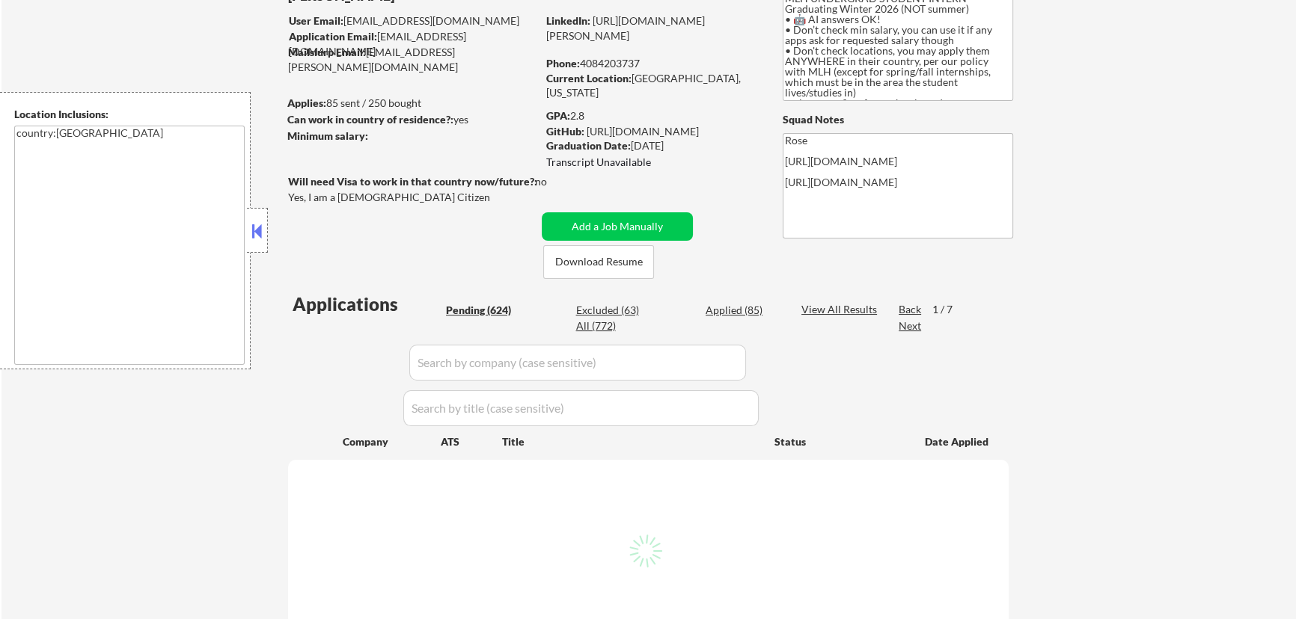
select select ""pending""
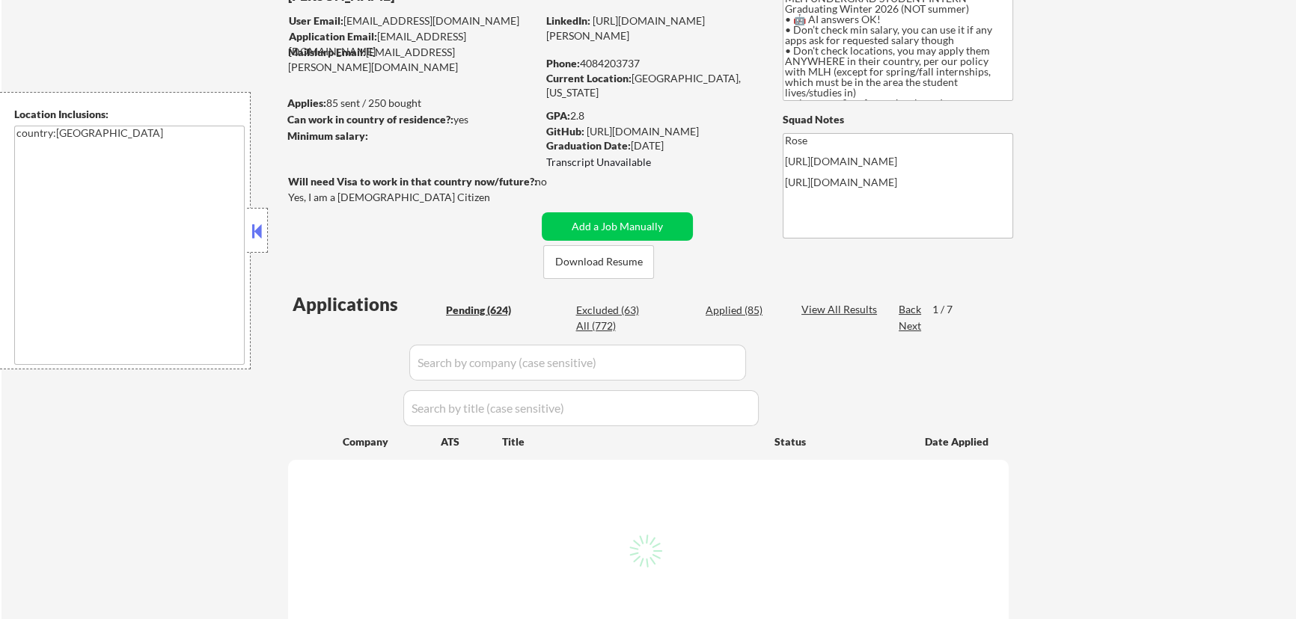
select select ""pending""
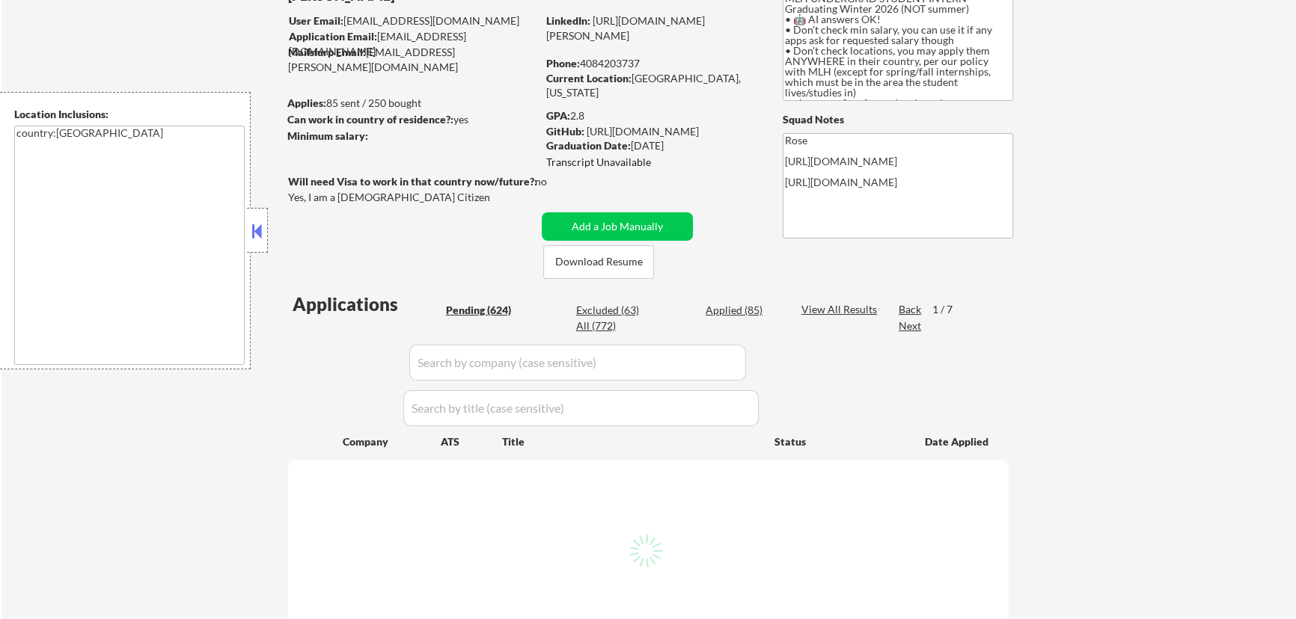
select select ""pending""
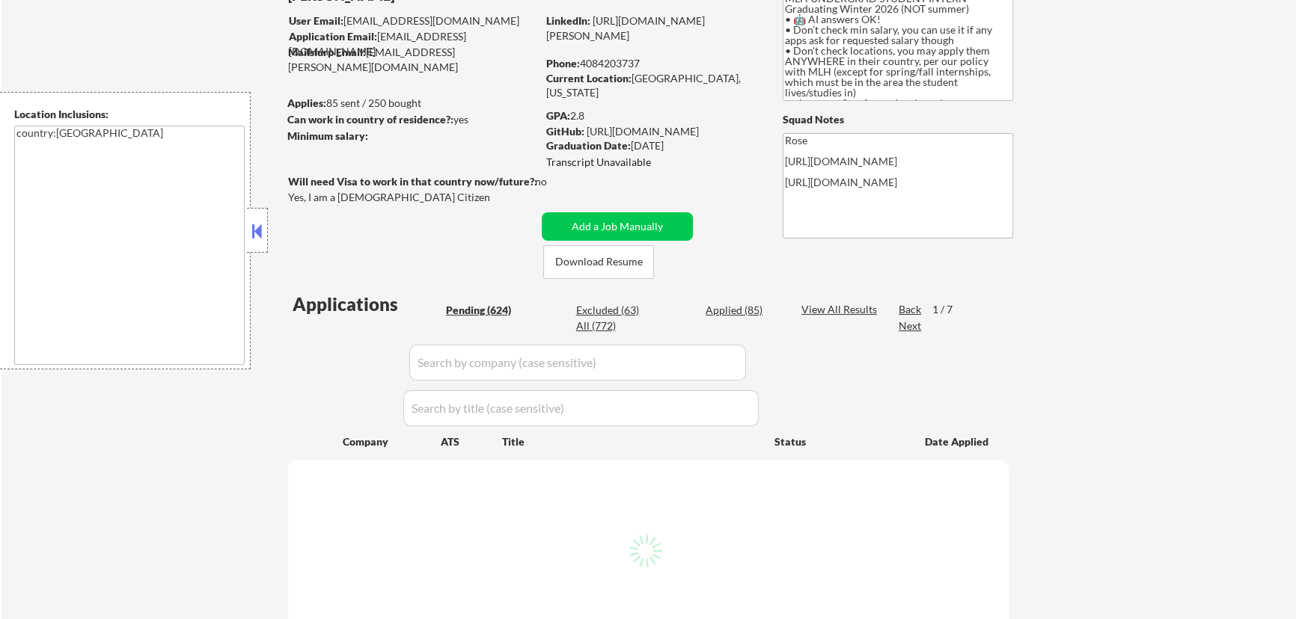
select select ""pending""
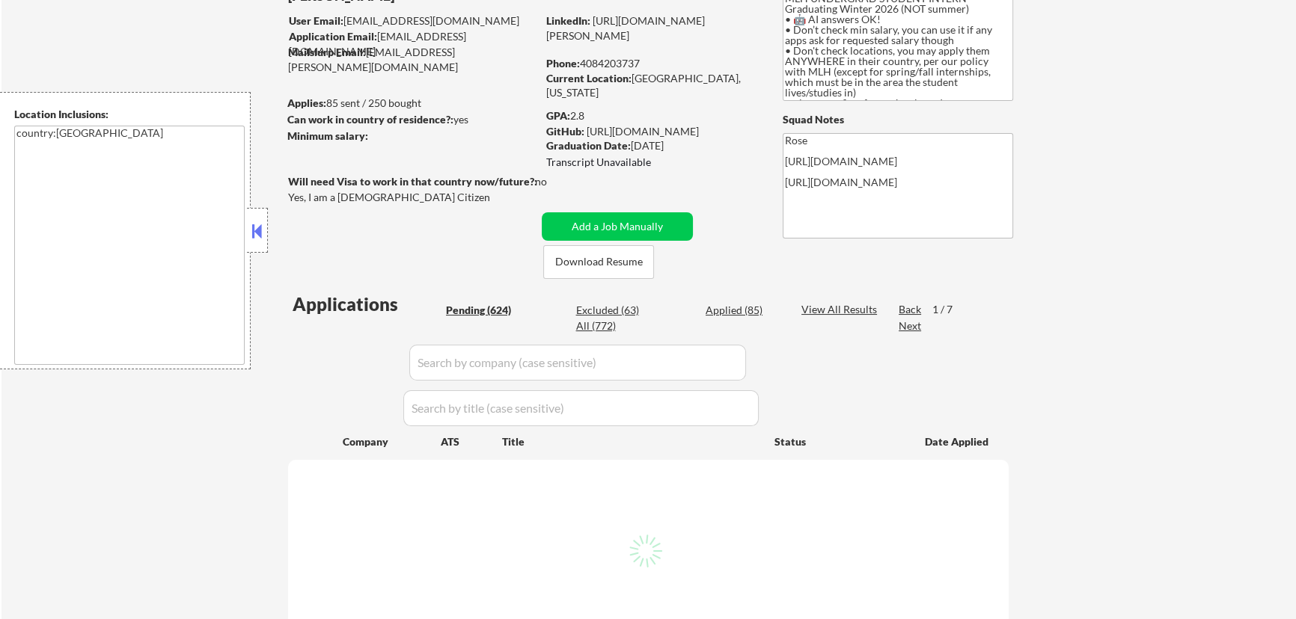
select select ""pending""
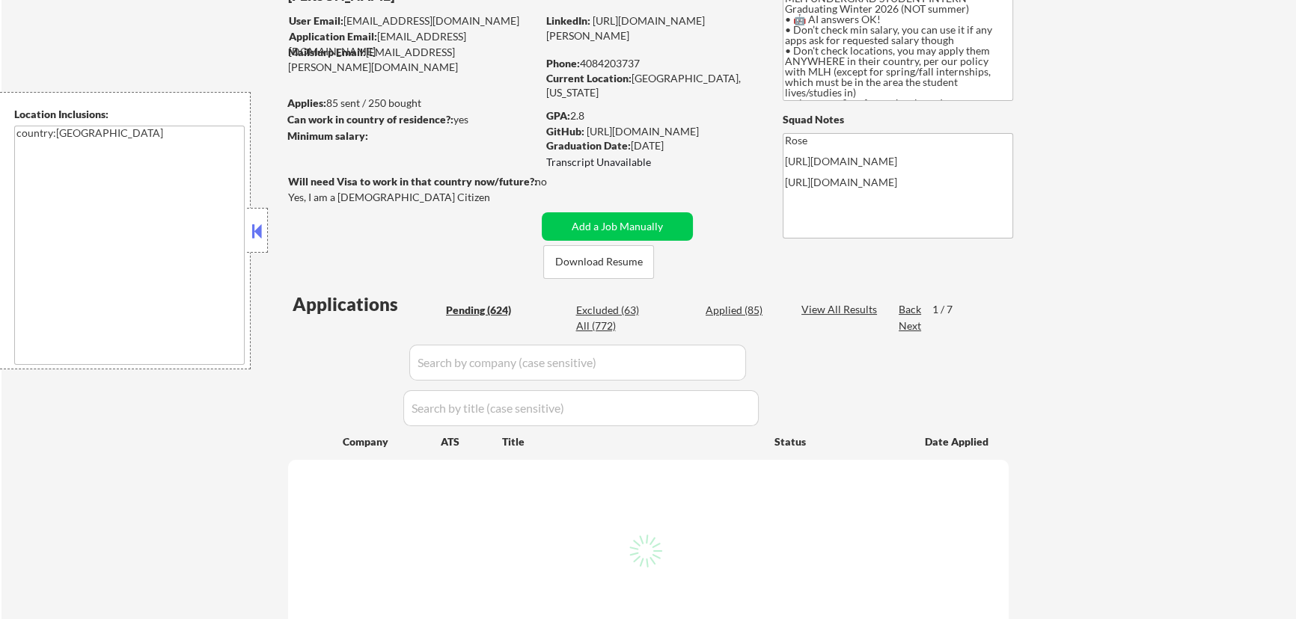
select select ""pending""
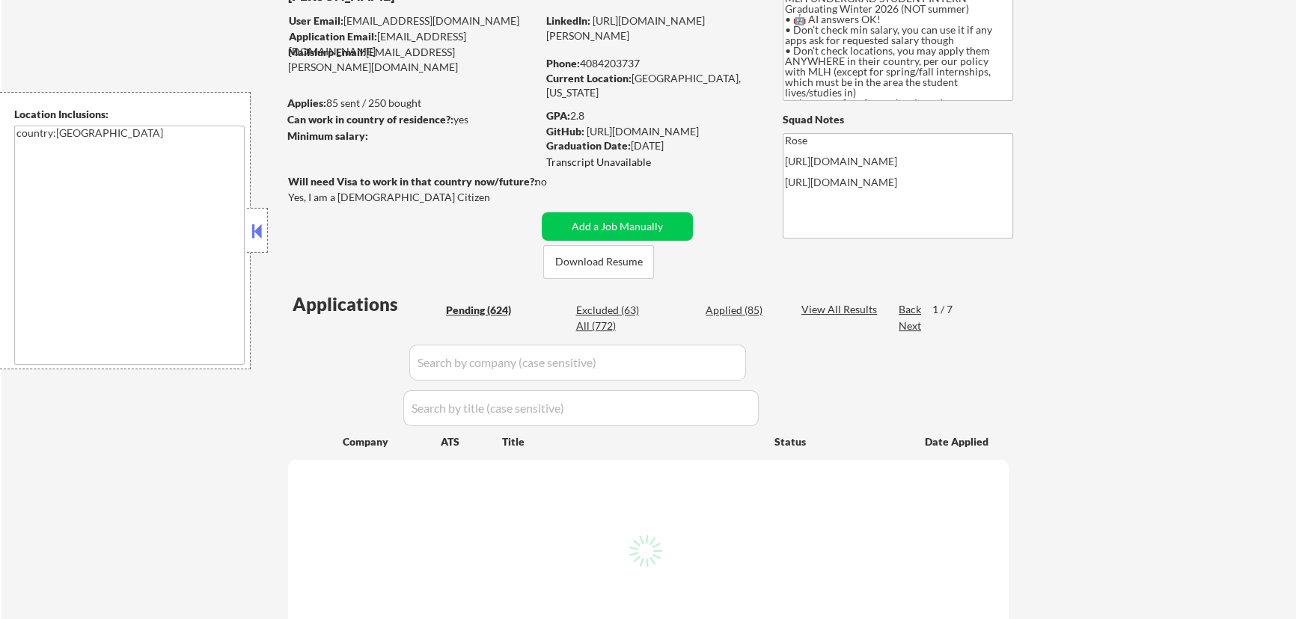
select select ""pending""
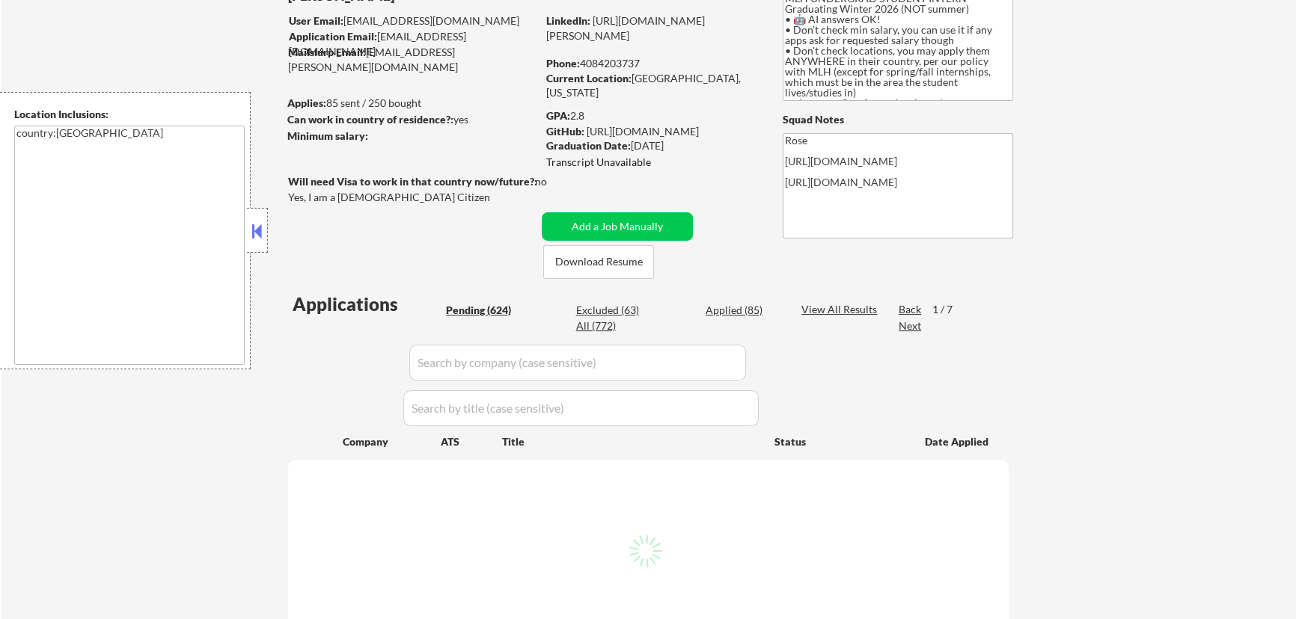
select select ""pending""
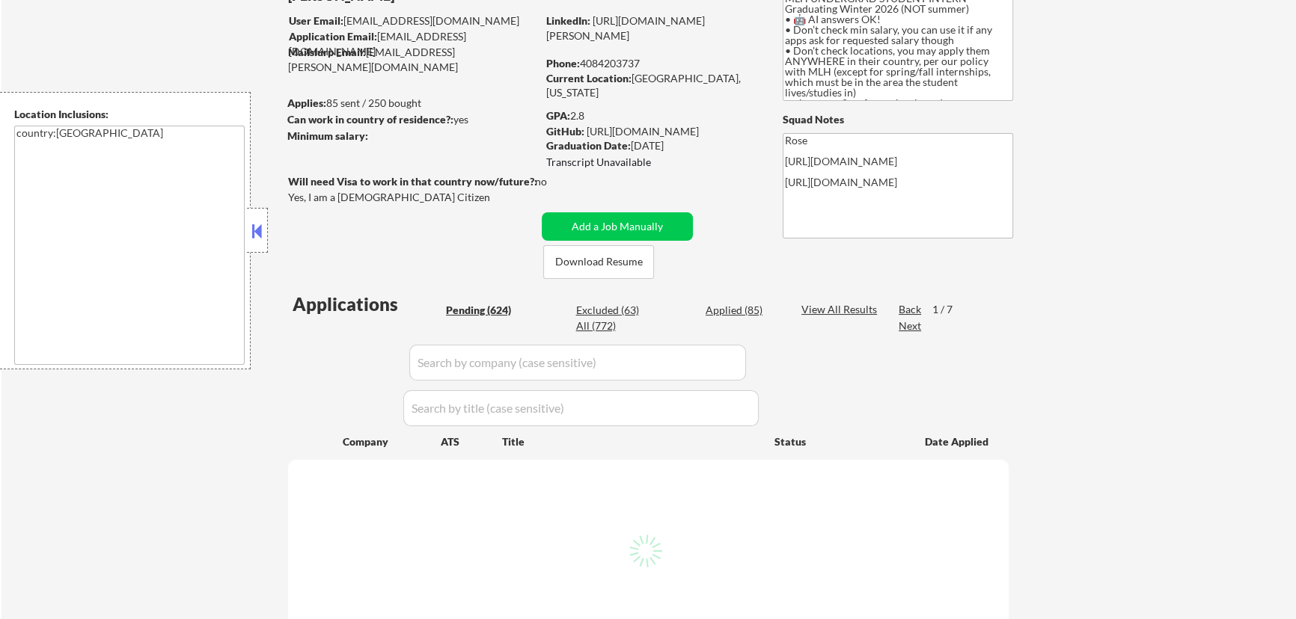
select select ""pending""
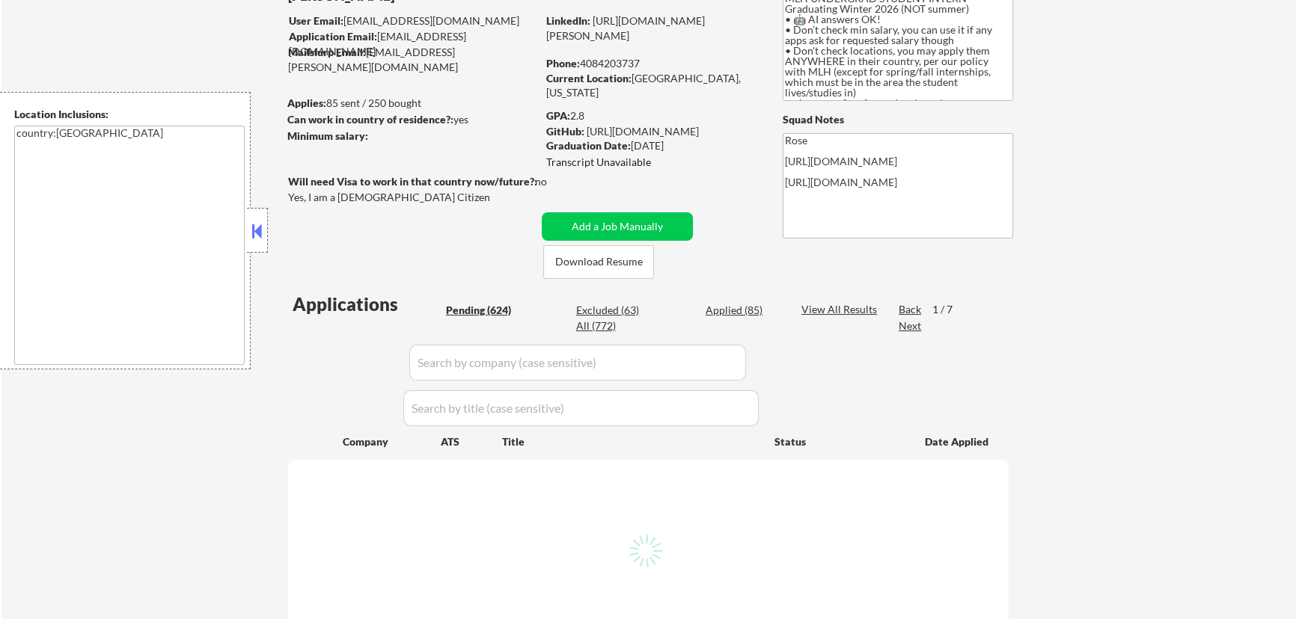
select select ""pending""
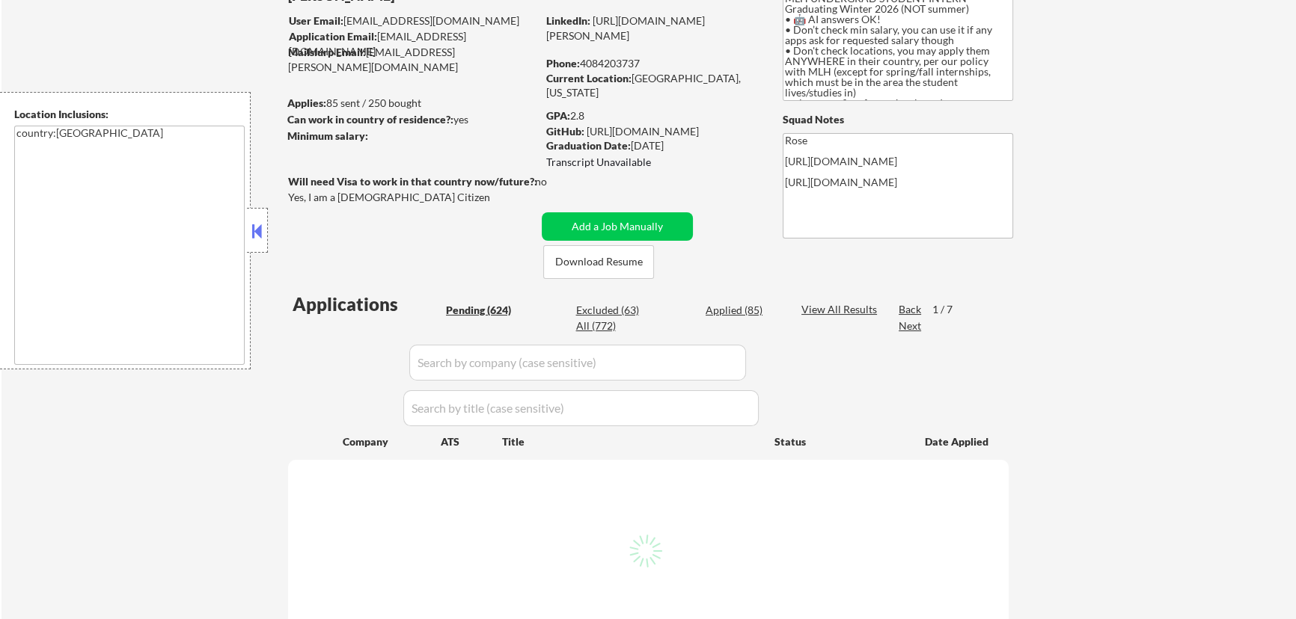
select select ""pending""
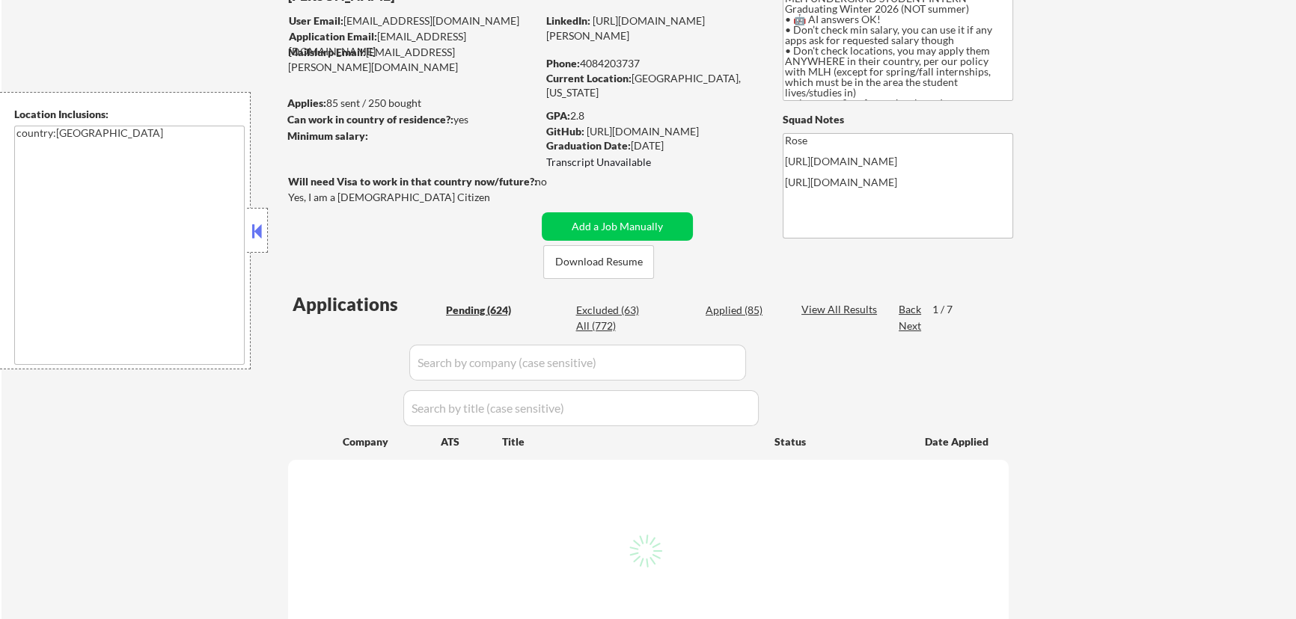
select select ""pending""
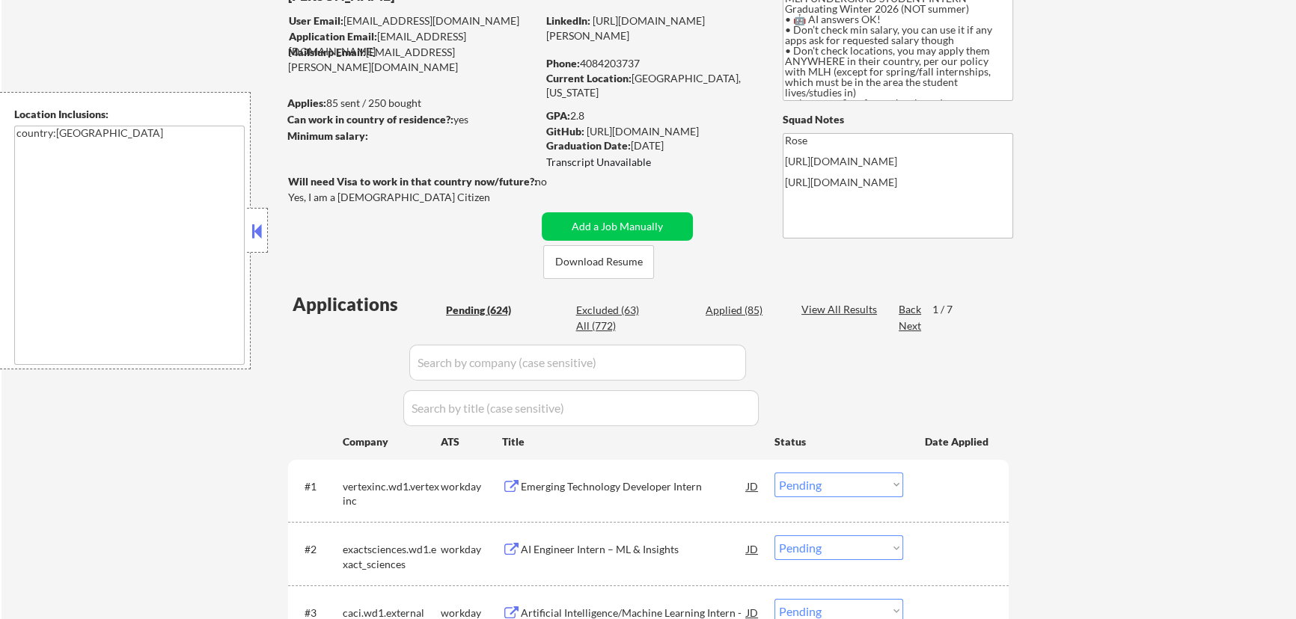
click at [260, 220] on button at bounding box center [257, 231] width 16 height 22
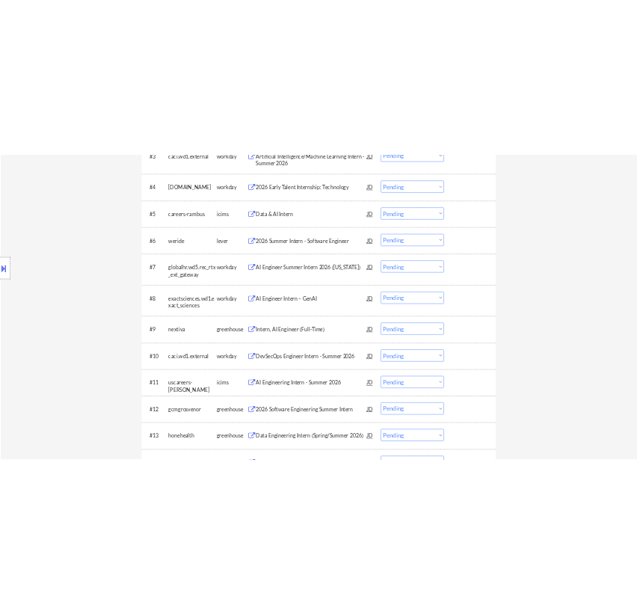
scroll to position [748, 0]
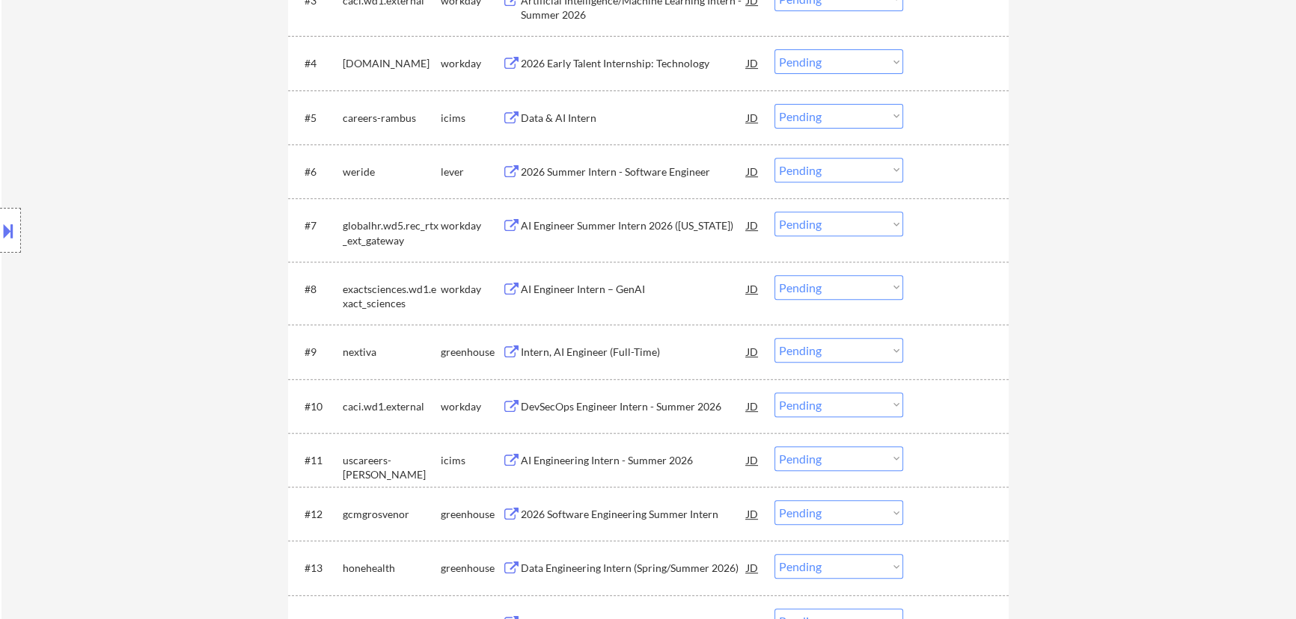
click at [662, 168] on div "2026 Summer Intern - Software Engineer" at bounding box center [634, 172] width 226 height 15
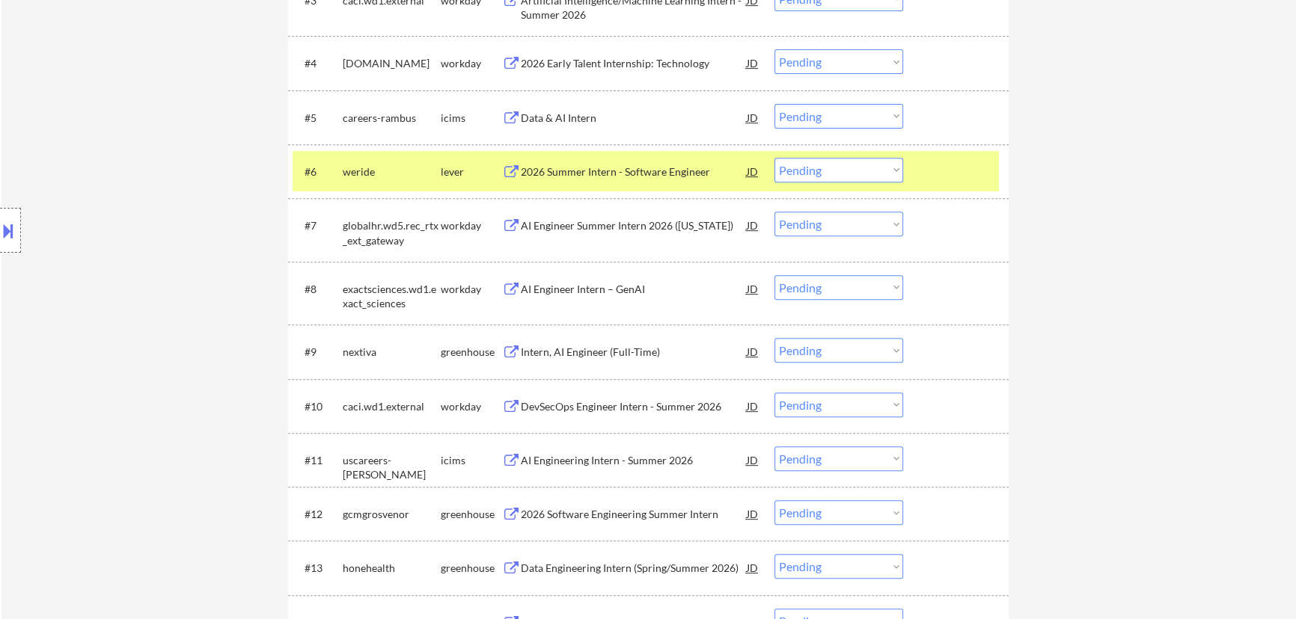
select select ""pending""
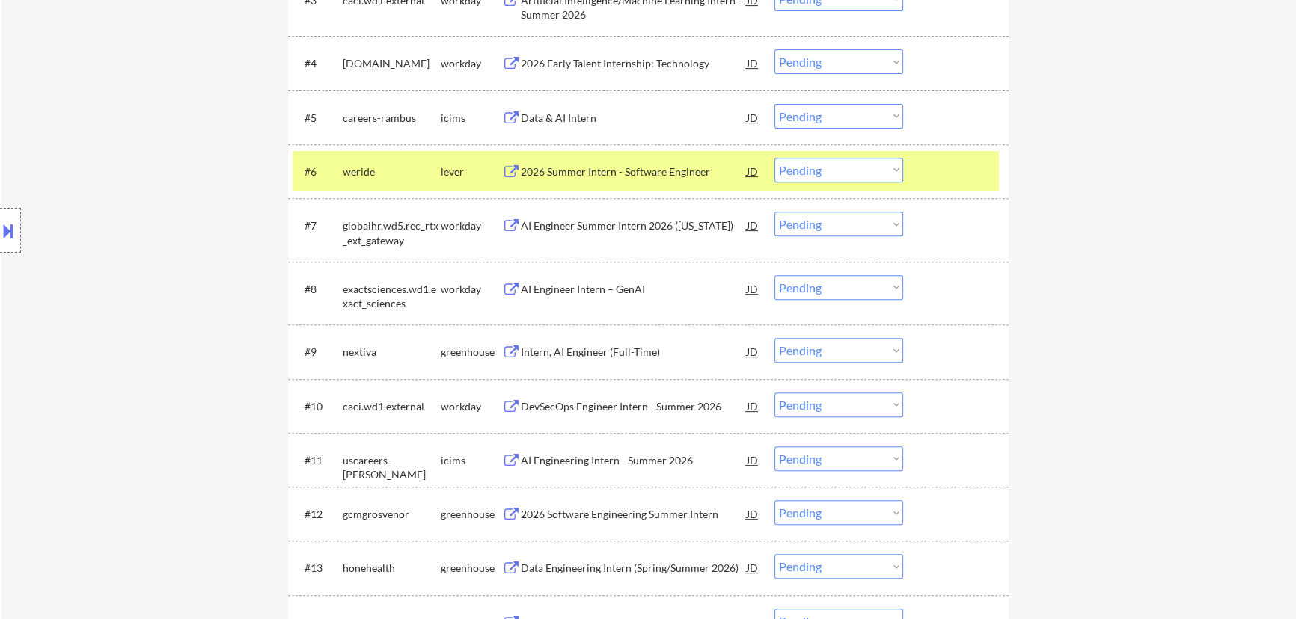
select select ""pending""
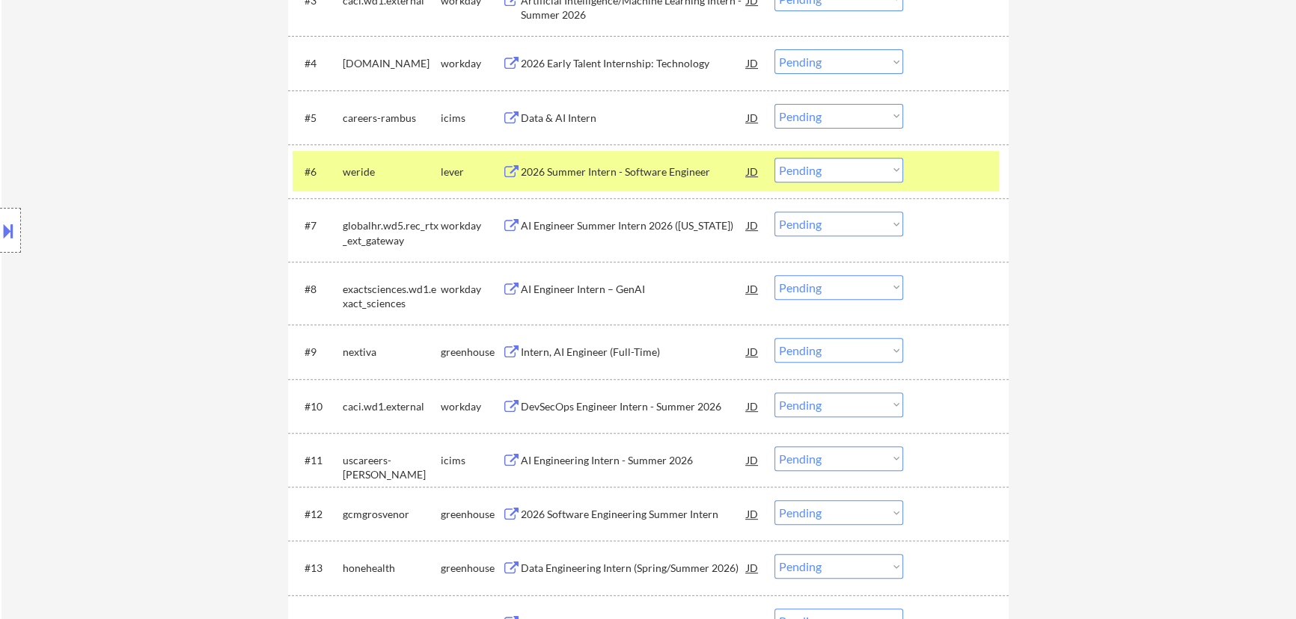
select select ""pending""
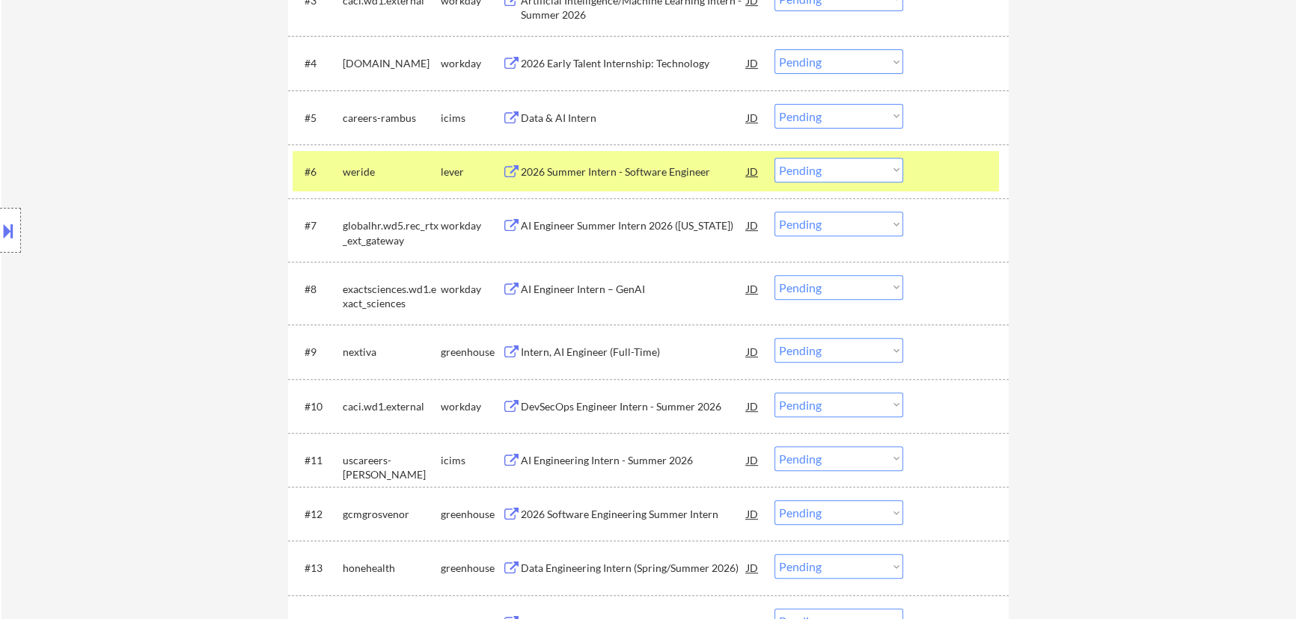
select select ""pending""
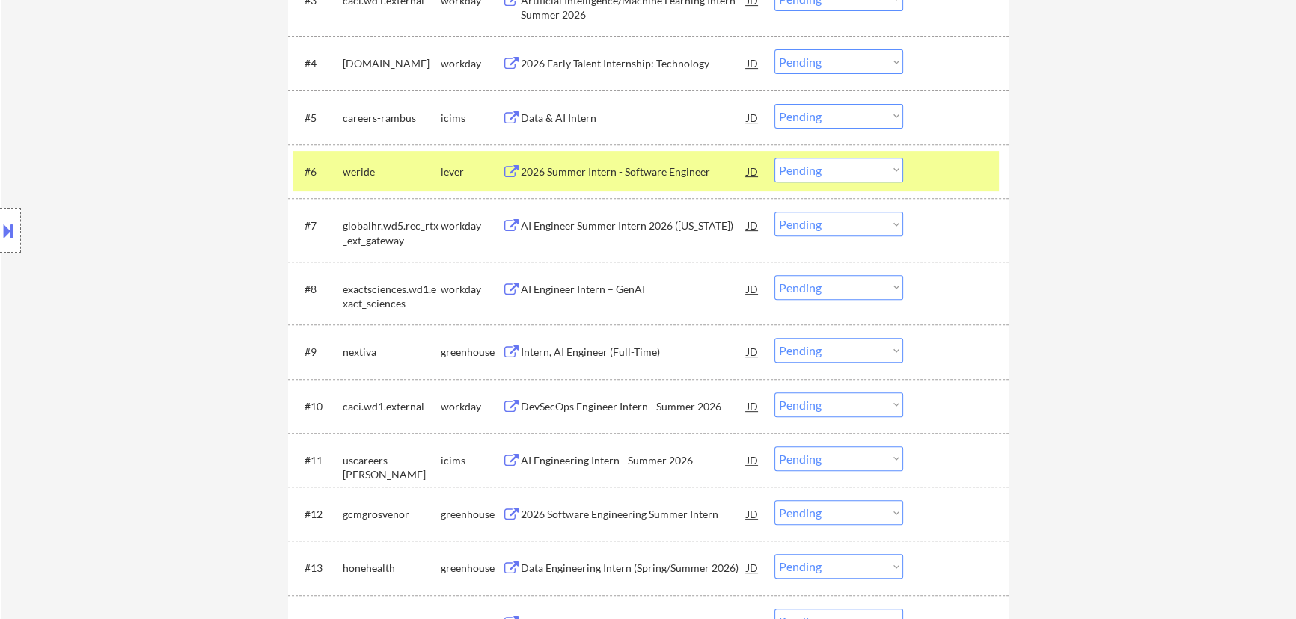
select select ""pending""
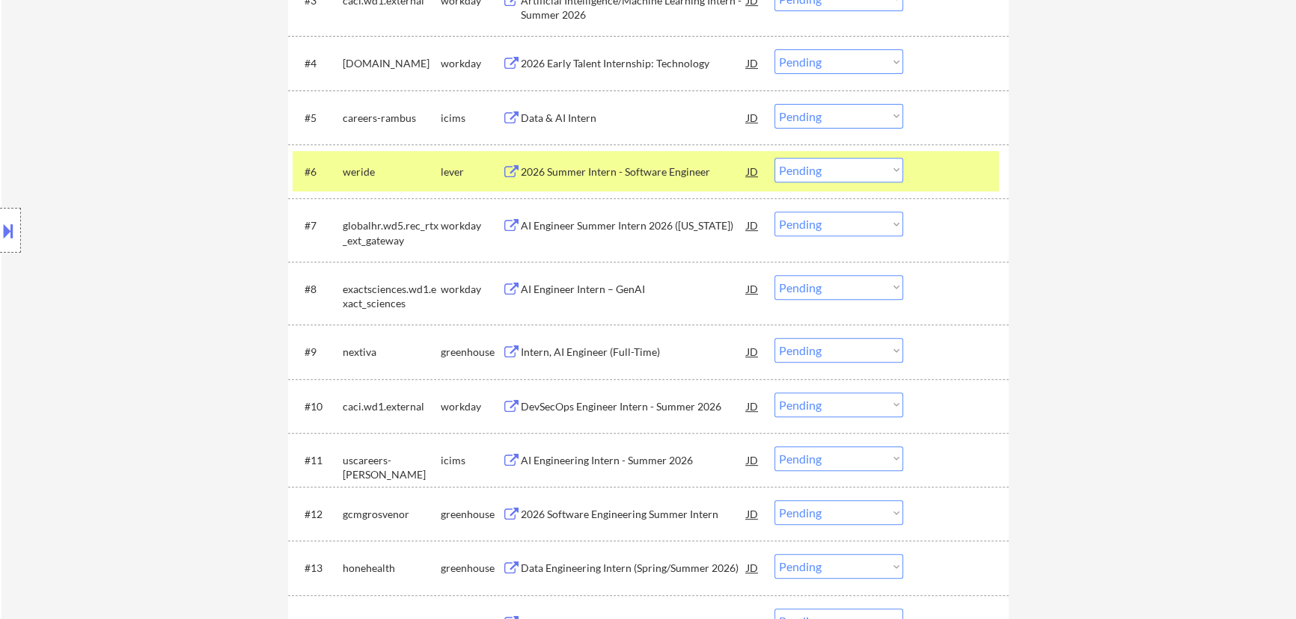
select select ""pending""
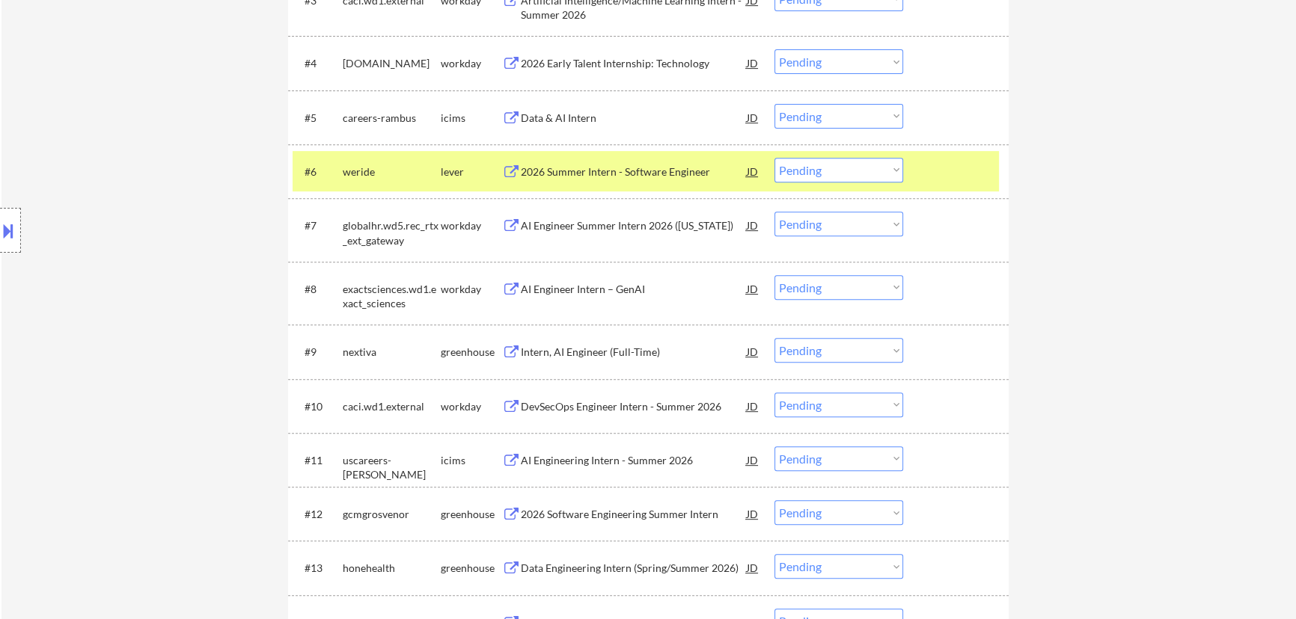
select select ""pending""
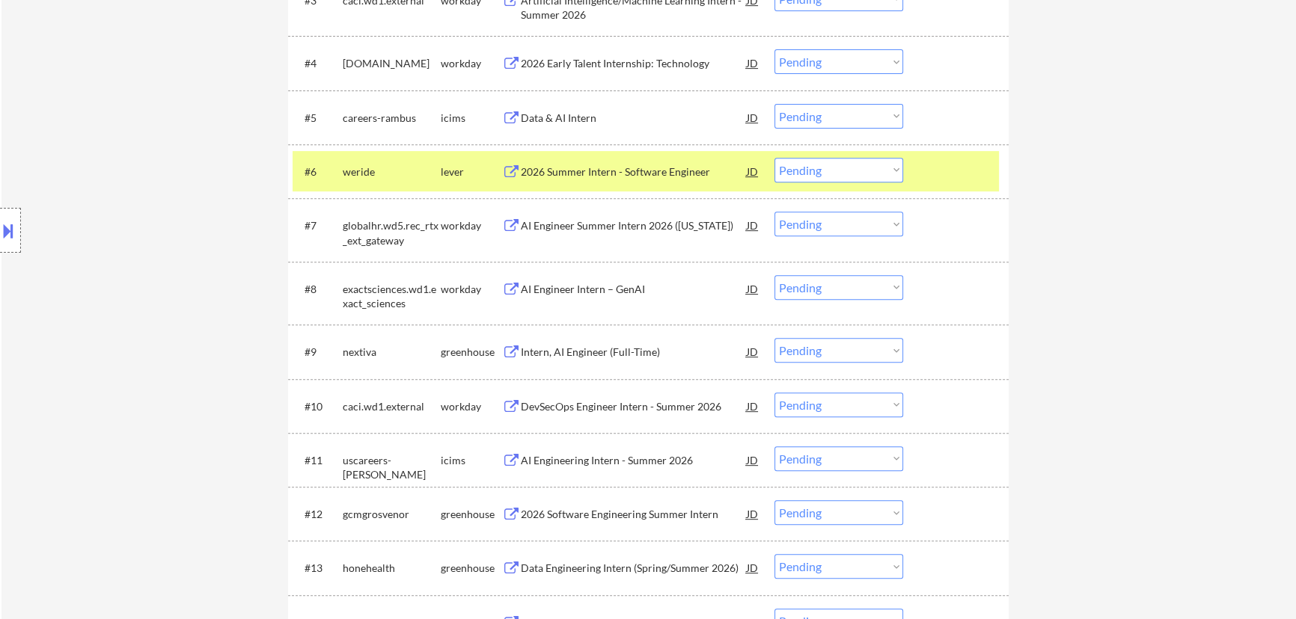
select select ""pending""
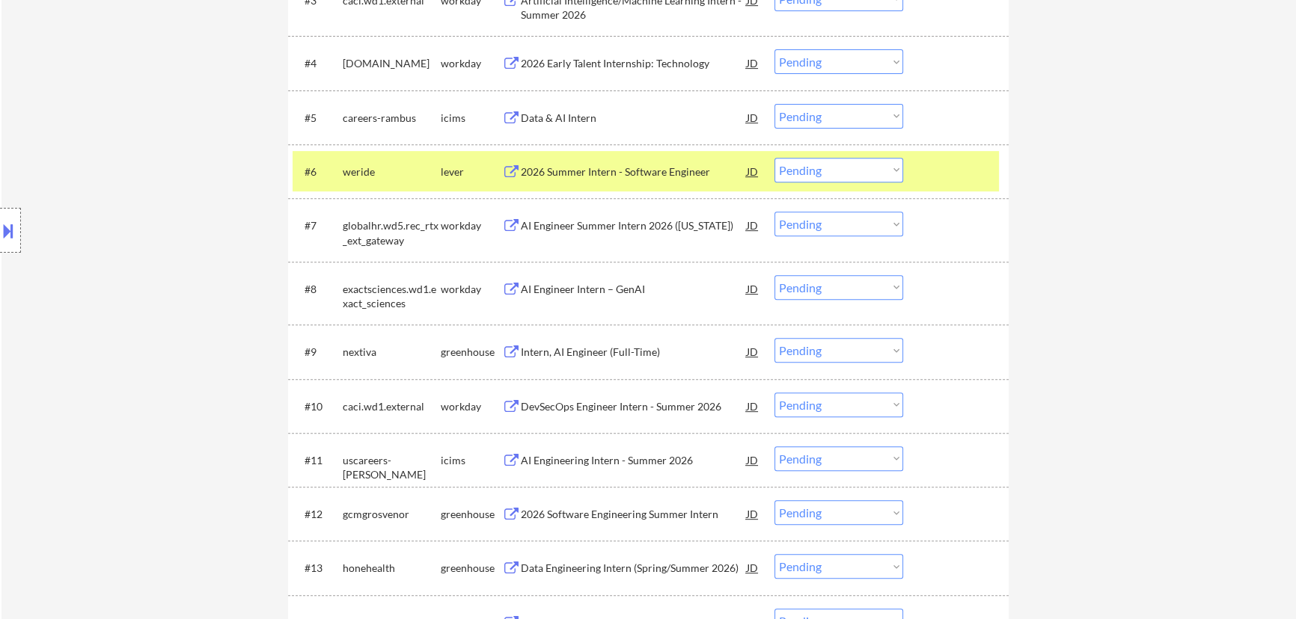
select select ""pending""
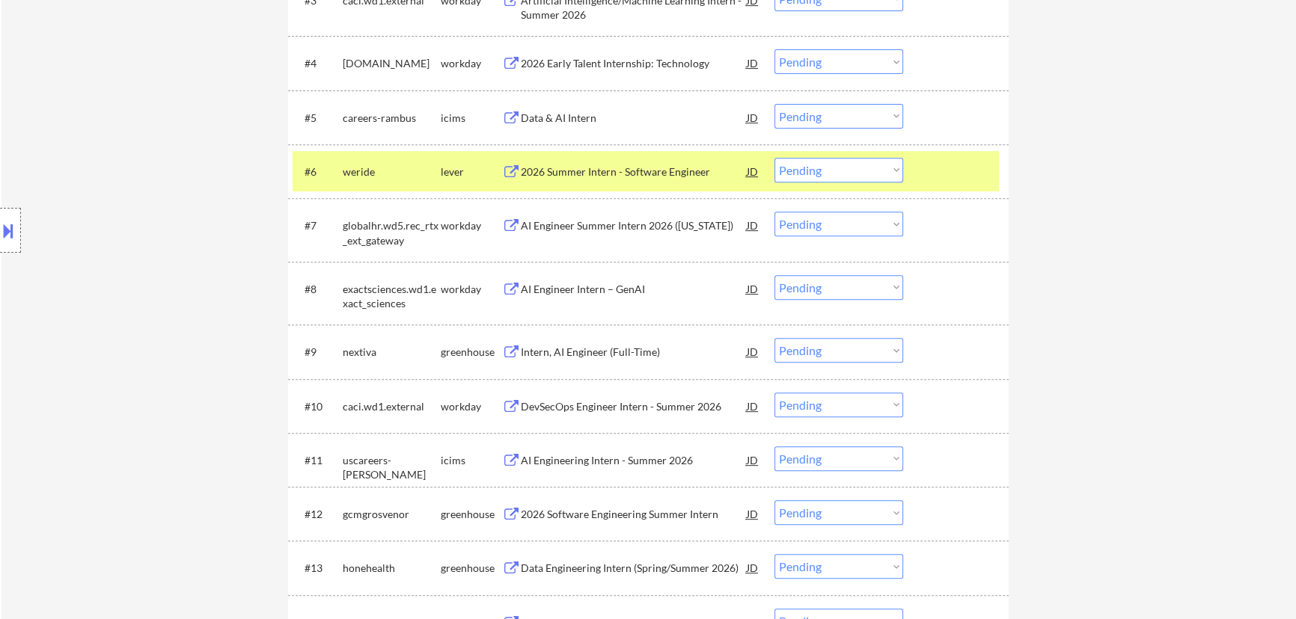
select select ""pending""
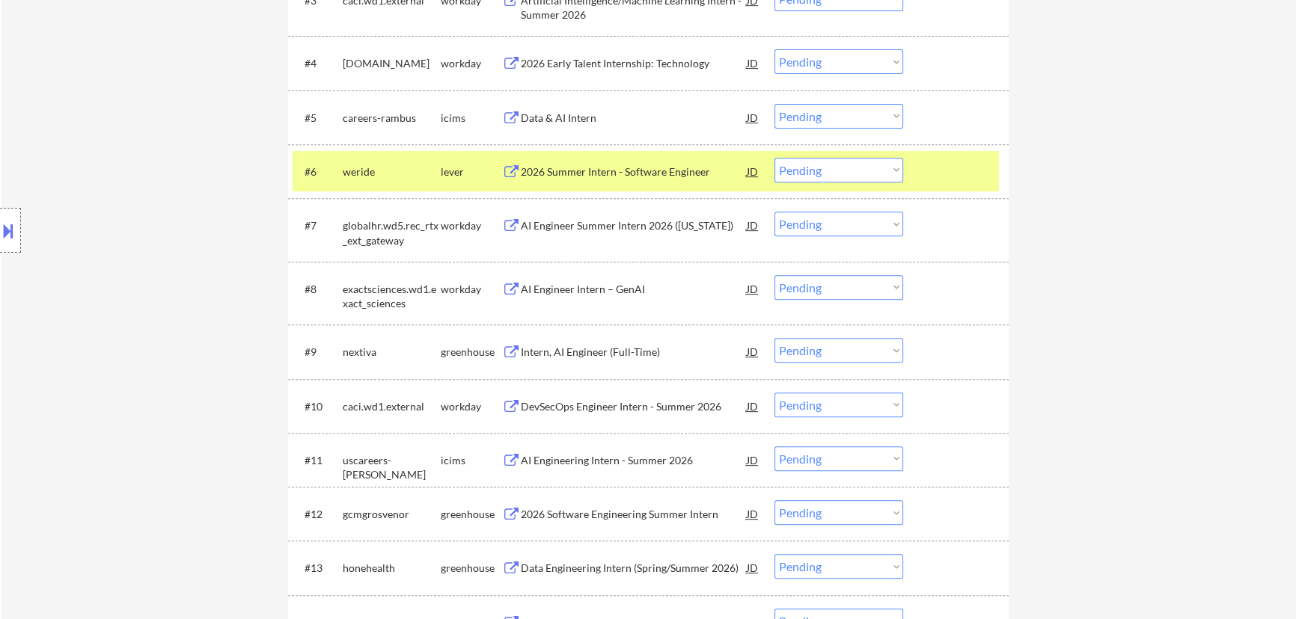
select select ""pending""
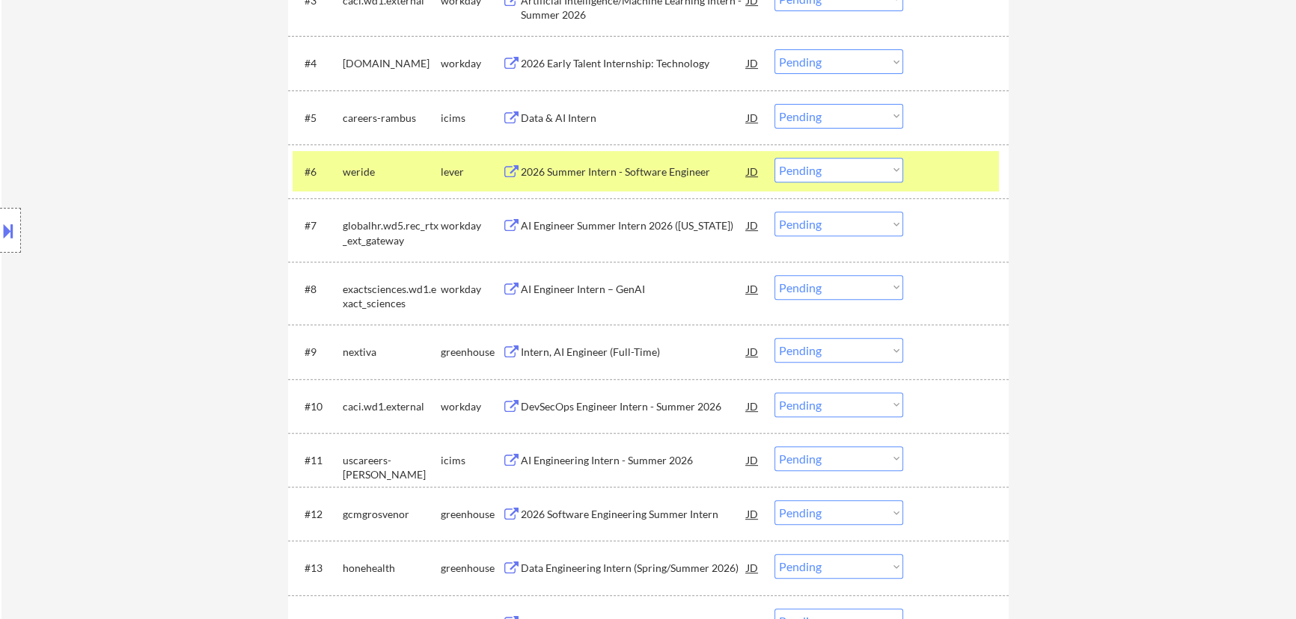
select select ""pending""
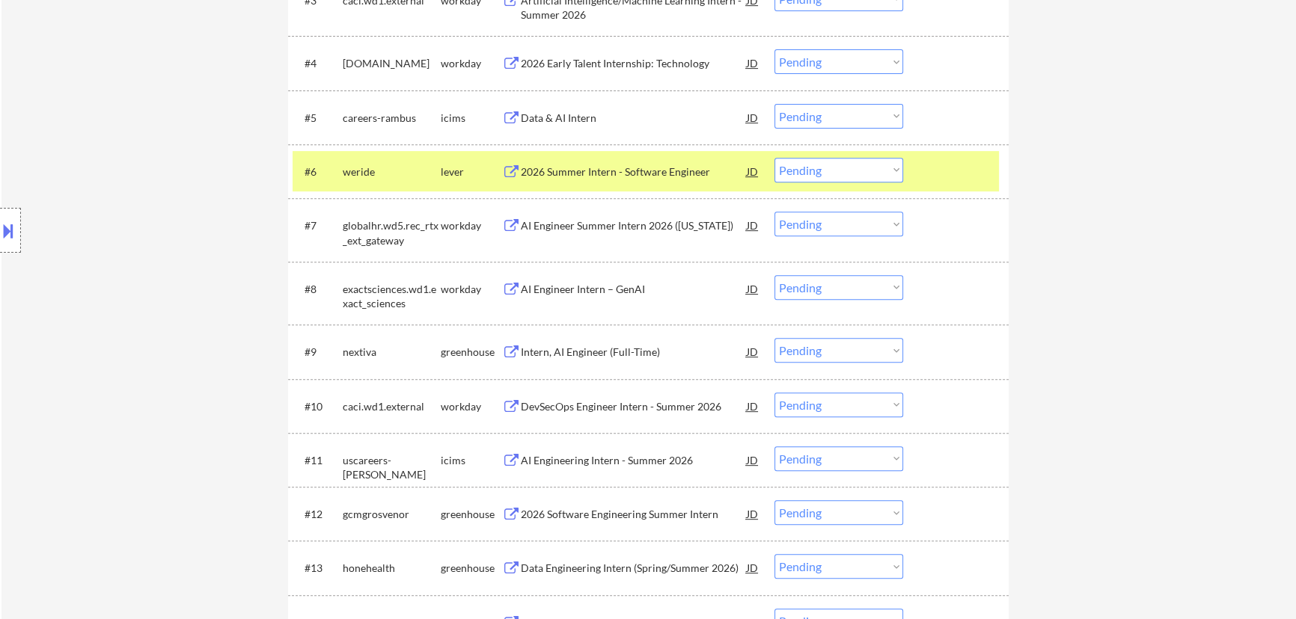
select select ""pending""
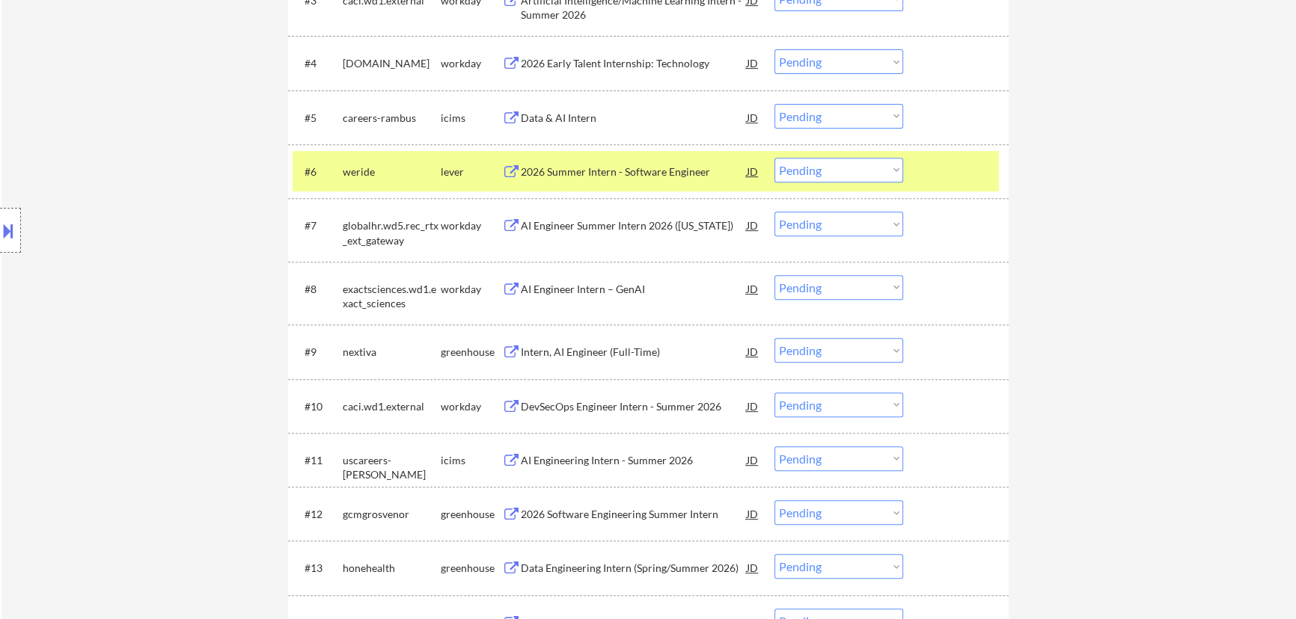
select select ""pending""
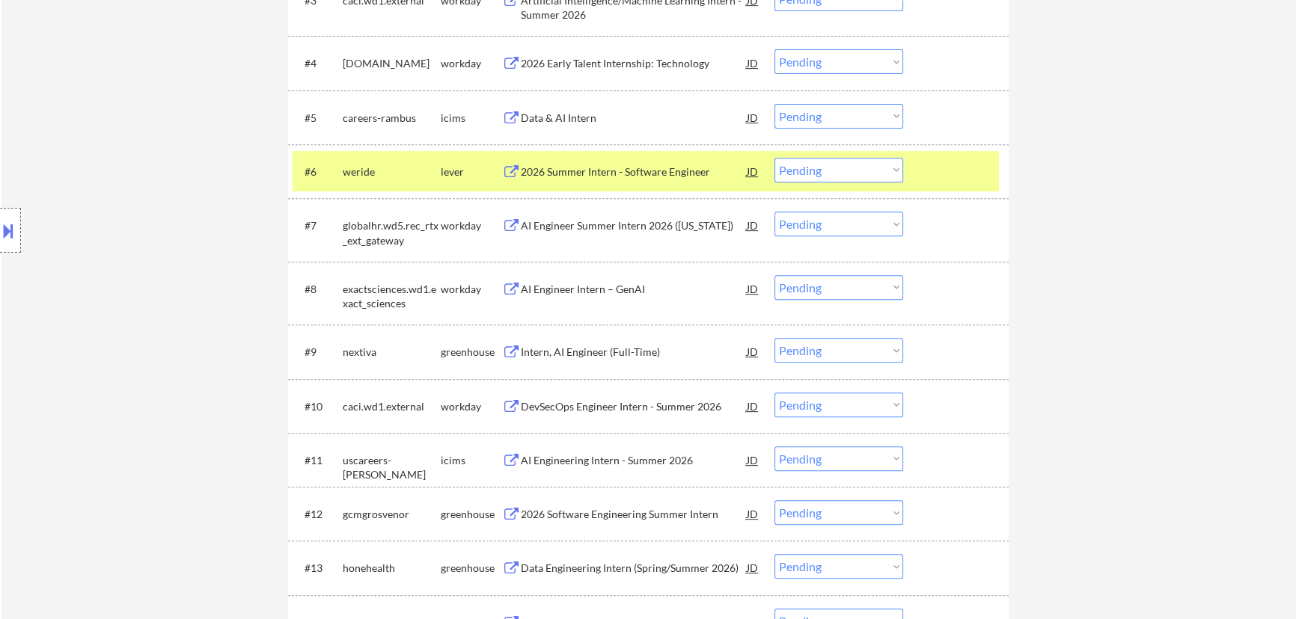
select select ""pending""
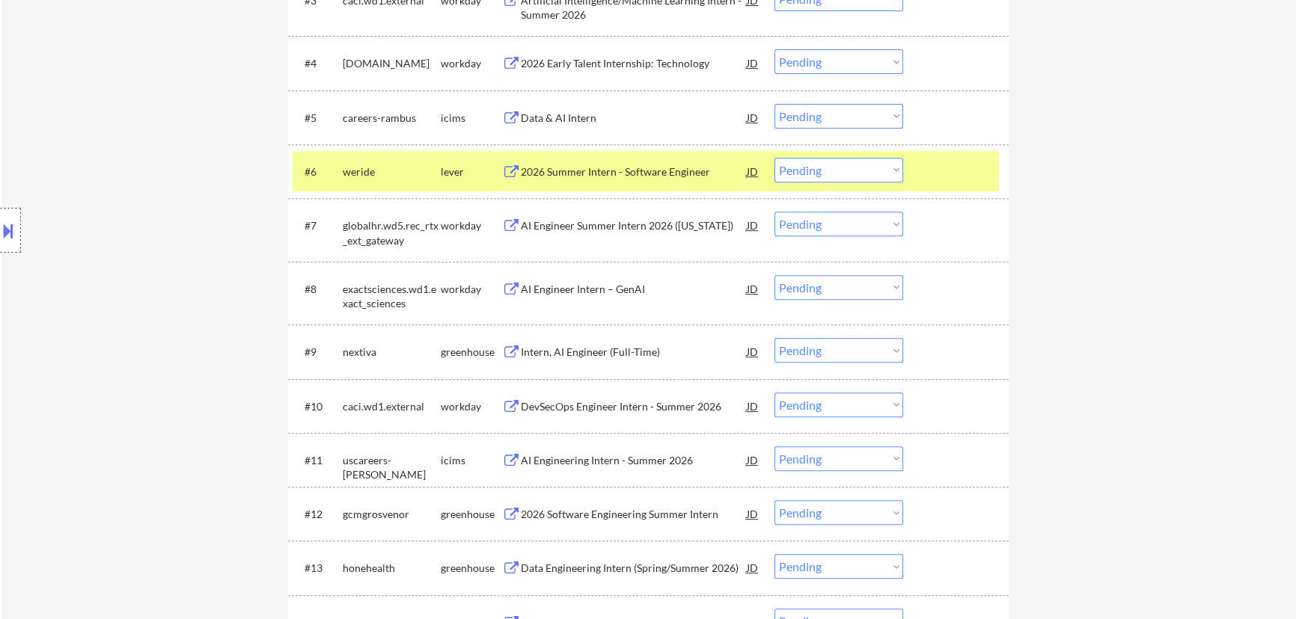
select select ""pending""
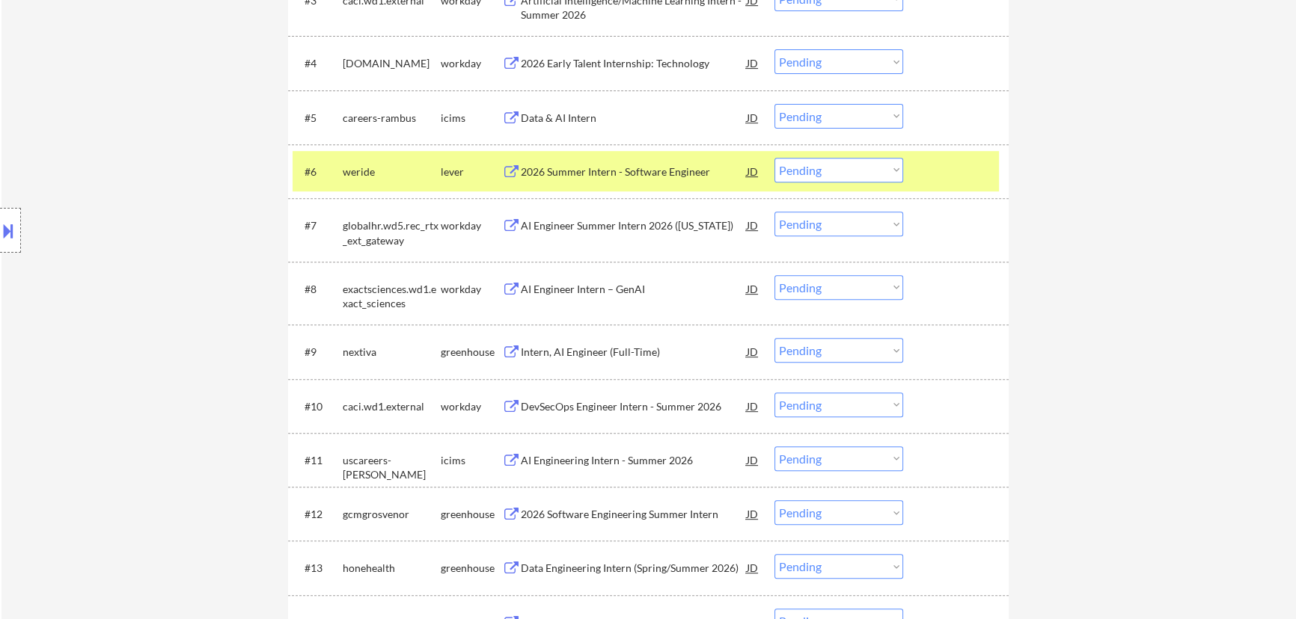
select select ""pending""
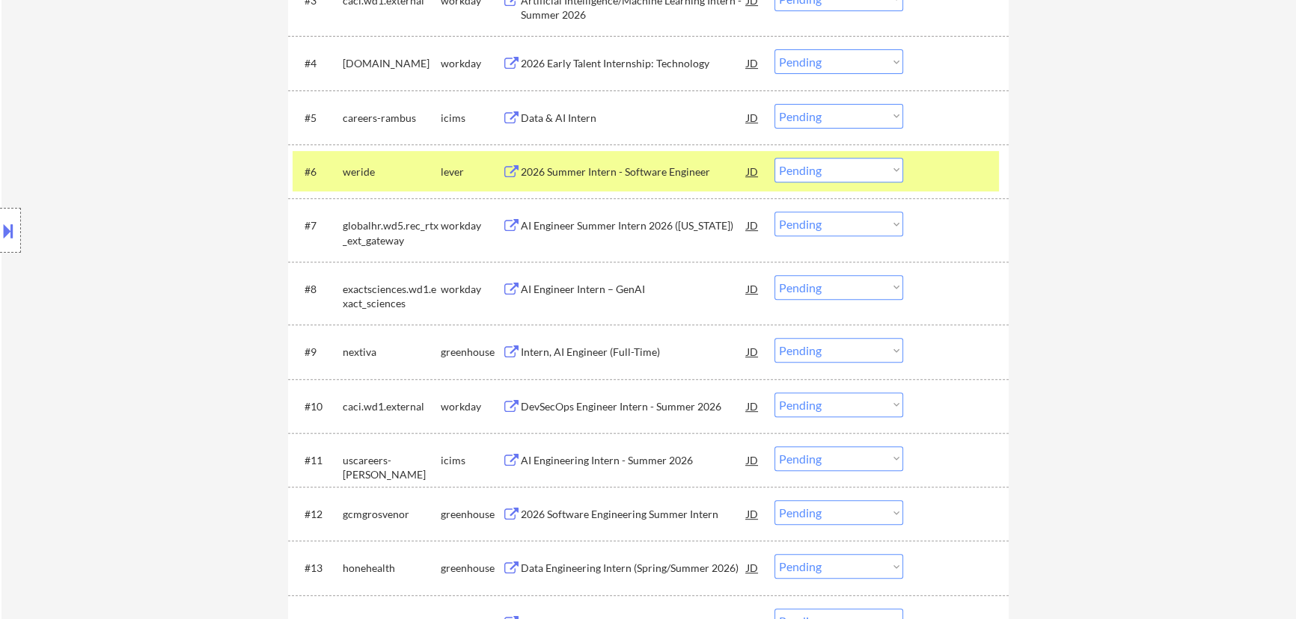
select select ""pending""
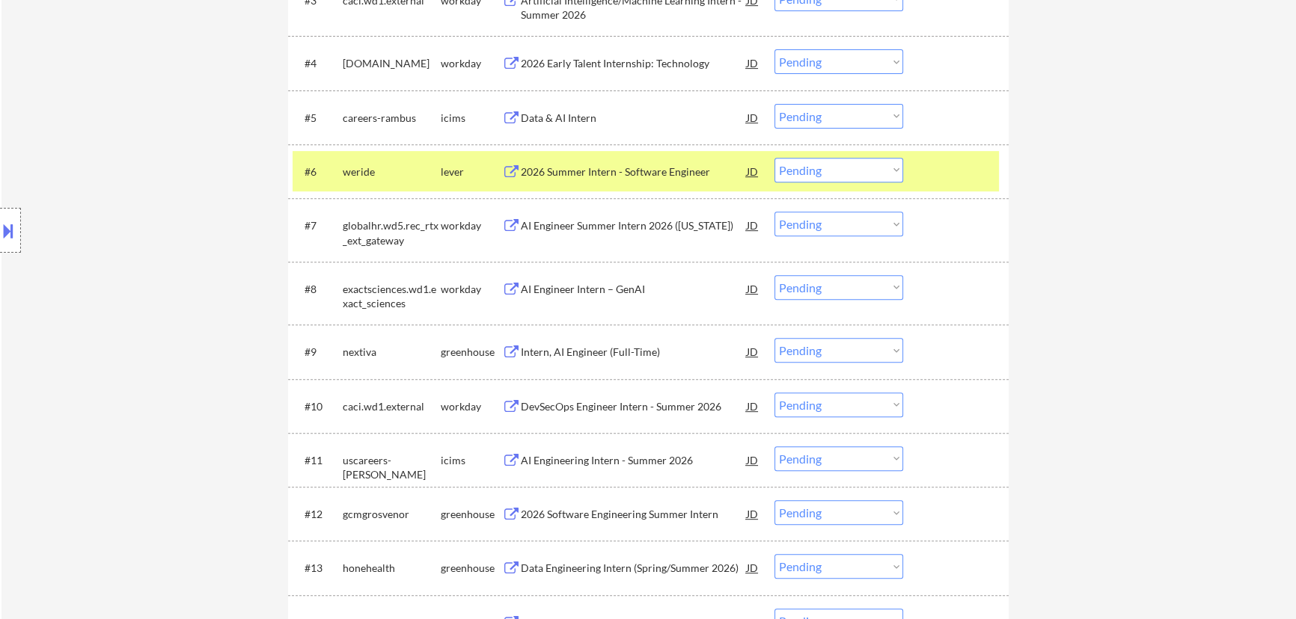
select select ""pending""
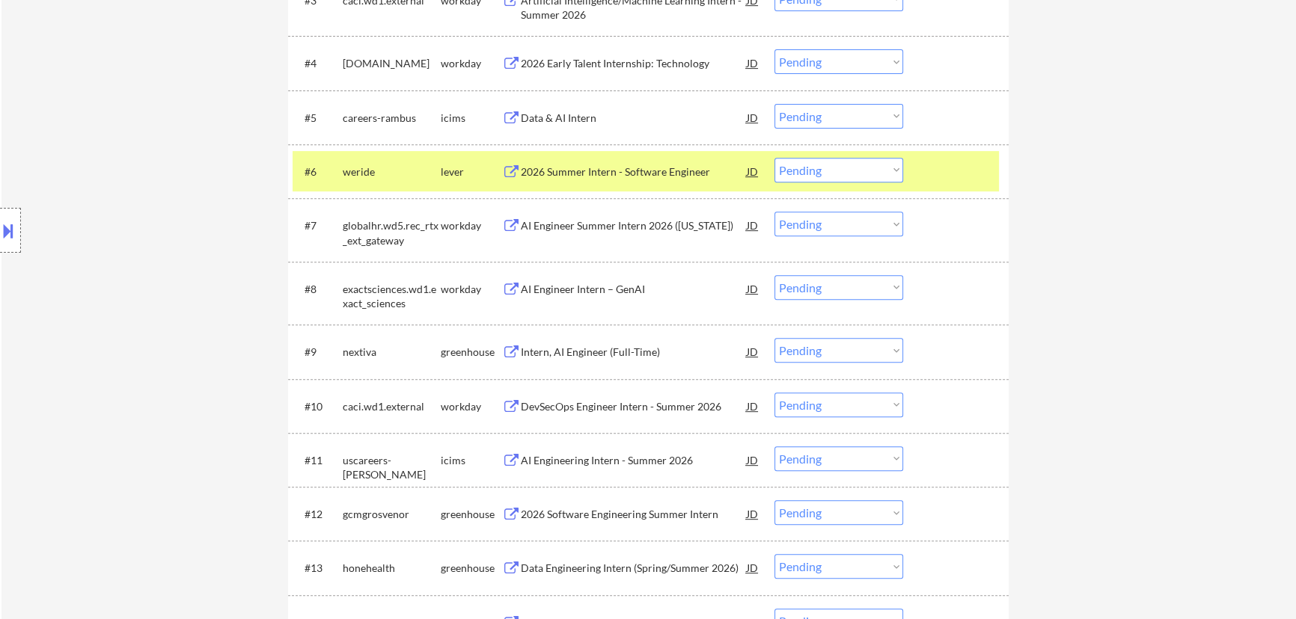
select select ""pending""
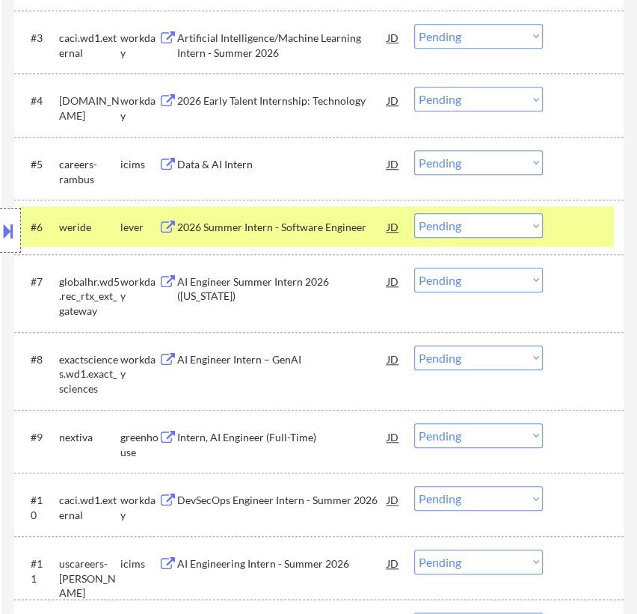
click at [537, 225] on select "Choose an option... Pending Applied Excluded (Questions) Excluded (Expired) Exc…" at bounding box center [478, 225] width 129 height 25
click at [414, 213] on select "Choose an option... Pending Applied Excluded (Questions) Excluded (Expired) Exc…" at bounding box center [478, 225] width 129 height 25
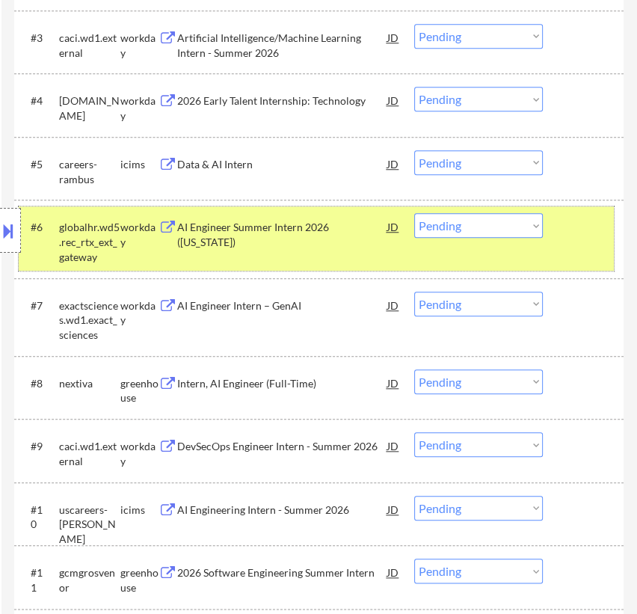
click at [558, 233] on div "#6 globalhr.wd5.rec_rtx_ext_gateway workday AI Engineer Summer Intern 2026 (Pue…" at bounding box center [316, 238] width 595 height 64
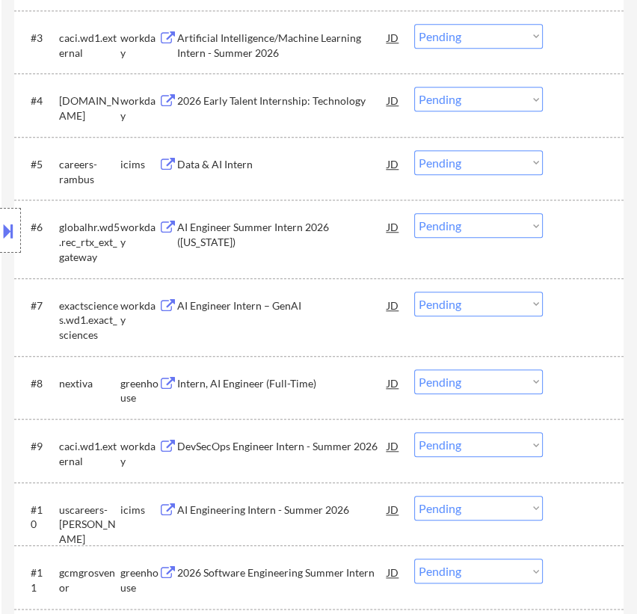
scroll to position [883, 0]
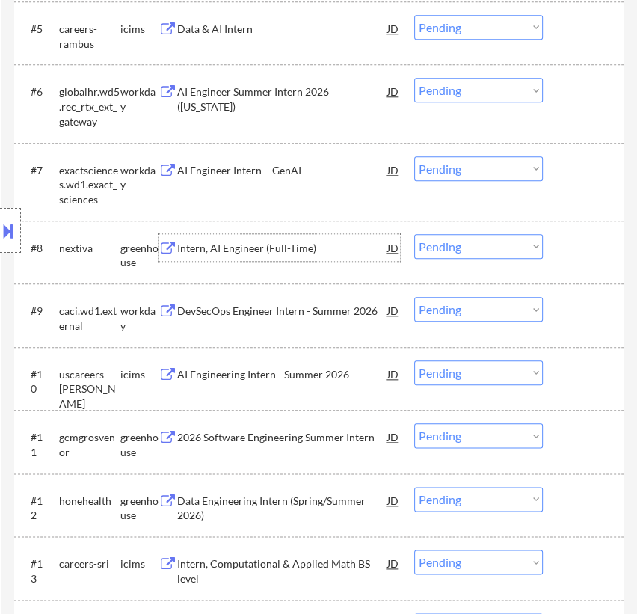
click at [299, 245] on div "Intern, AI Engineer (Full-Time)" at bounding box center [282, 248] width 210 height 15
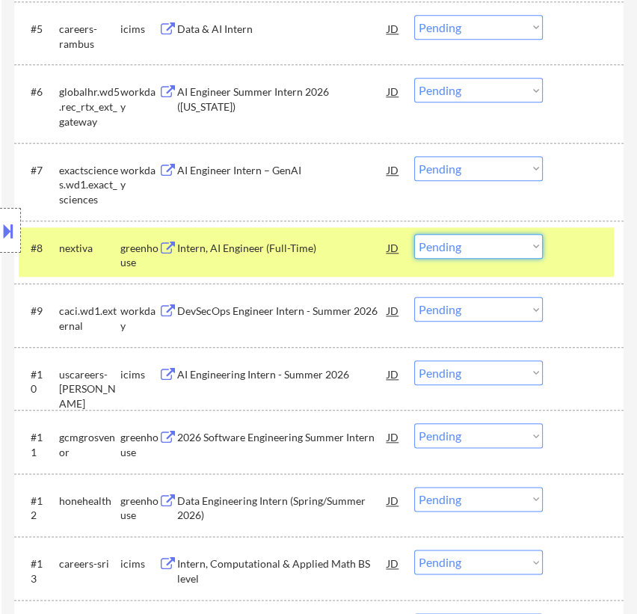
click at [494, 242] on select "Choose an option... Pending Applied Excluded (Questions) Excluded (Expired) Exc…" at bounding box center [478, 246] width 129 height 25
click at [414, 234] on select "Choose an option... Pending Applied Excluded (Questions) Excluded (Expired) Exc…" at bounding box center [478, 246] width 129 height 25
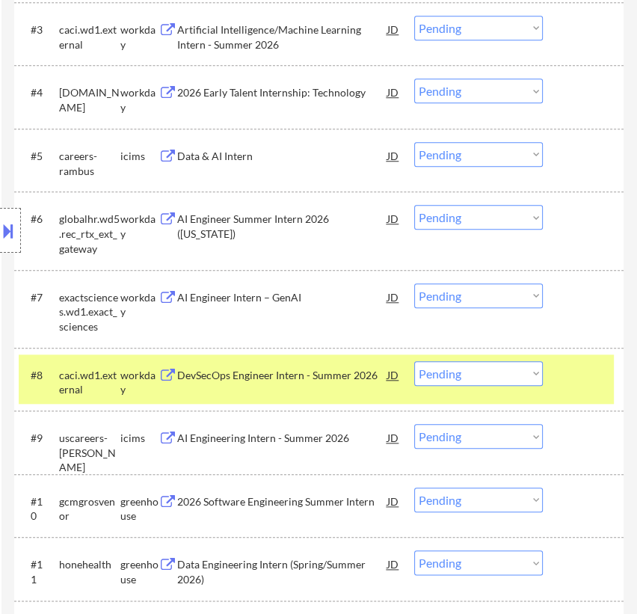
scroll to position [748, 0]
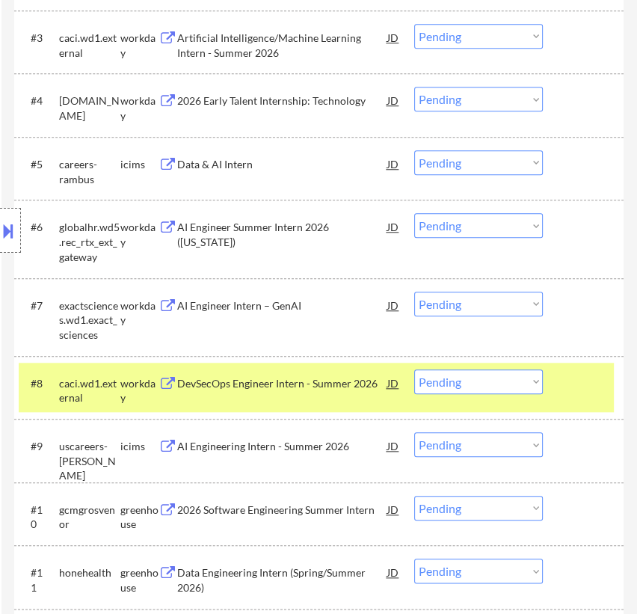
click at [583, 398] on div "#8 caci.wd1.external workday DevSecOps Engineer Intern - Summer 2026 JD Choose …" at bounding box center [316, 387] width 595 height 49
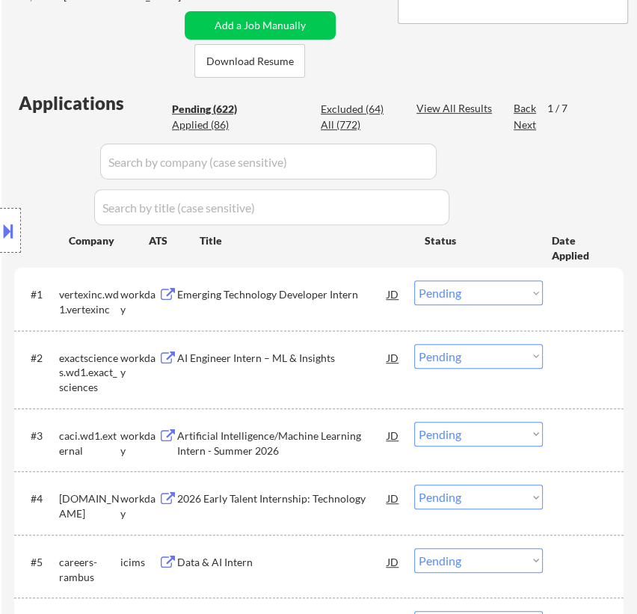
scroll to position [340, 0]
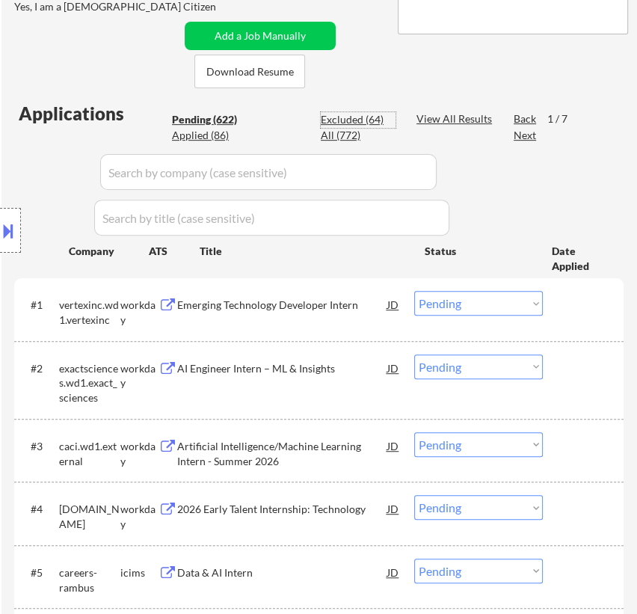
click at [342, 117] on div "Excluded (64)" at bounding box center [358, 119] width 75 height 15
click at [360, 161] on input "input" at bounding box center [268, 172] width 337 height 36
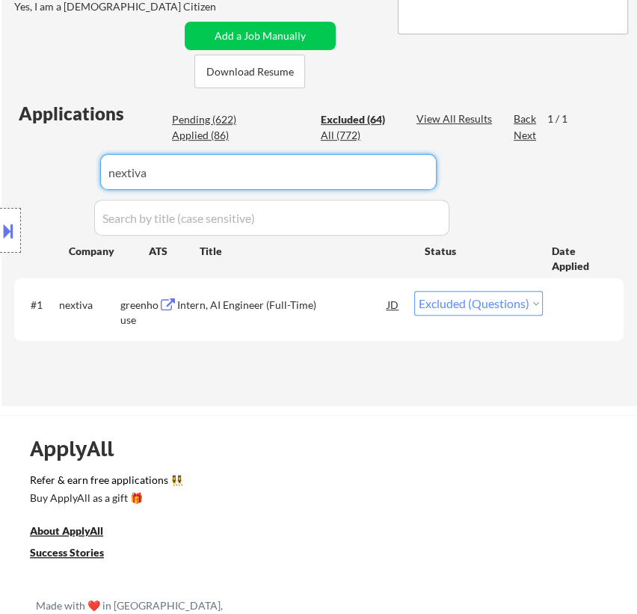
drag, startPoint x: 535, startPoint y: 301, endPoint x: 526, endPoint y: 304, distance: 9.7
click at [535, 301] on select "Choose an option... Pending Applied Excluded (Questions) Excluded (Expired) Exc…" at bounding box center [478, 303] width 129 height 25
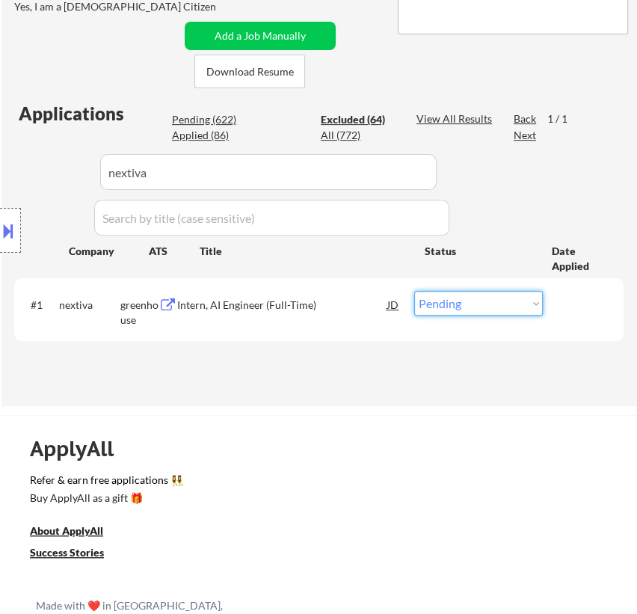
click at [414, 291] on select "Choose an option... Pending Applied Excluded (Questions) Excluded (Expired) Exc…" at bounding box center [478, 303] width 129 height 25
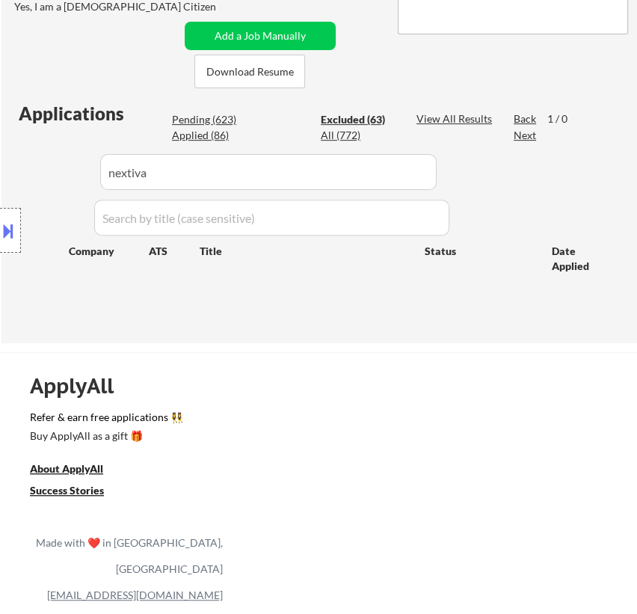
click at [193, 120] on div "Location Inclusions: country:[GEOGRAPHIC_DATA]" at bounding box center [134, 231] width 268 height 278
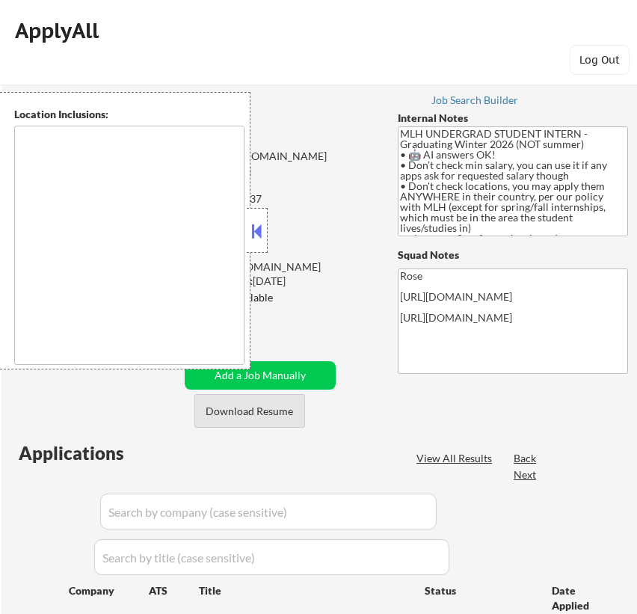
scroll to position [399, 0]
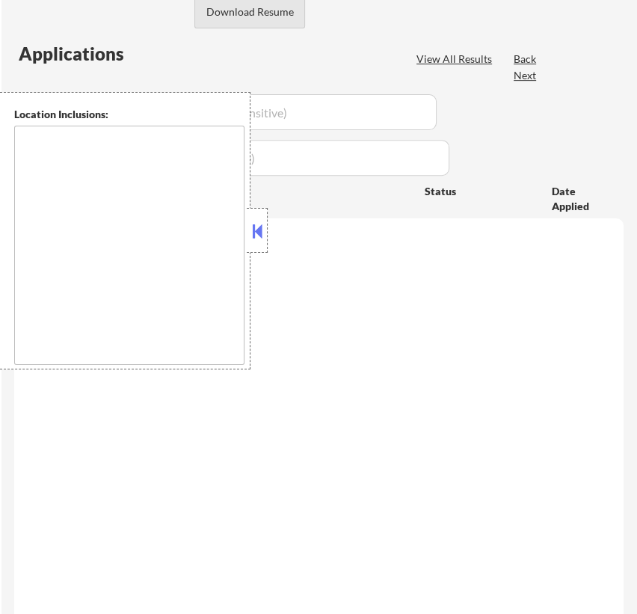
type textarea "country:[GEOGRAPHIC_DATA]"
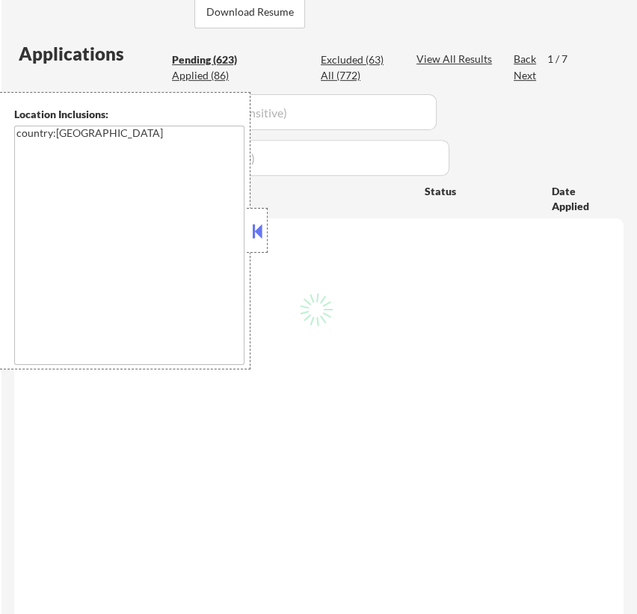
scroll to position [340, 0]
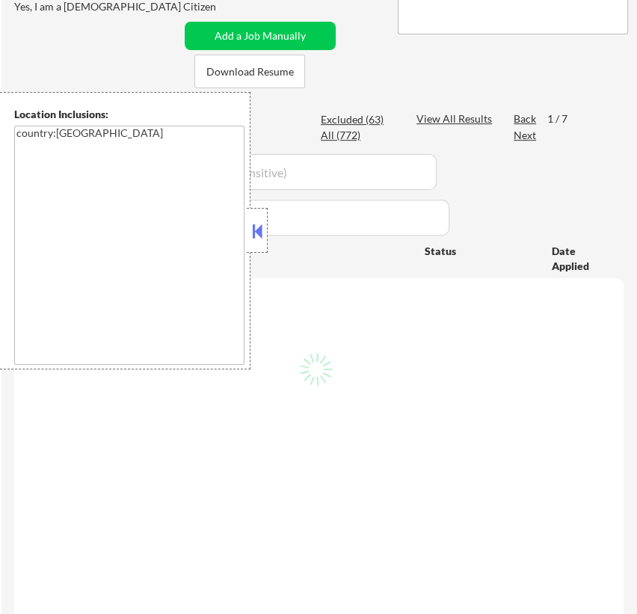
click at [260, 232] on button at bounding box center [257, 231] width 16 height 22
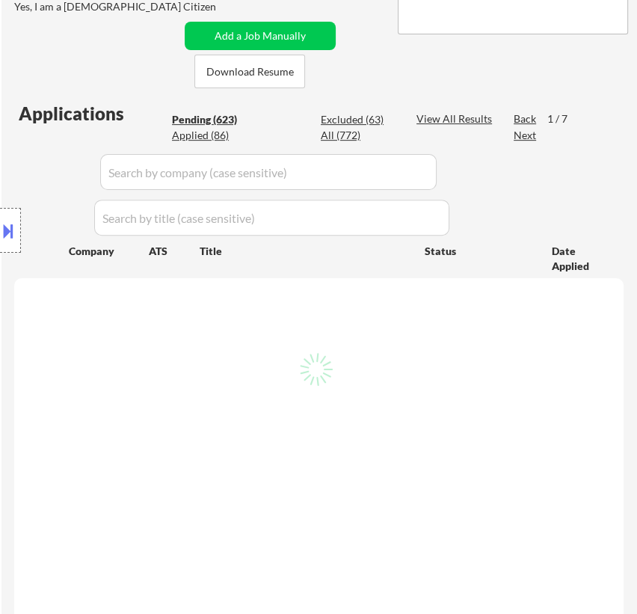
select select ""pending""
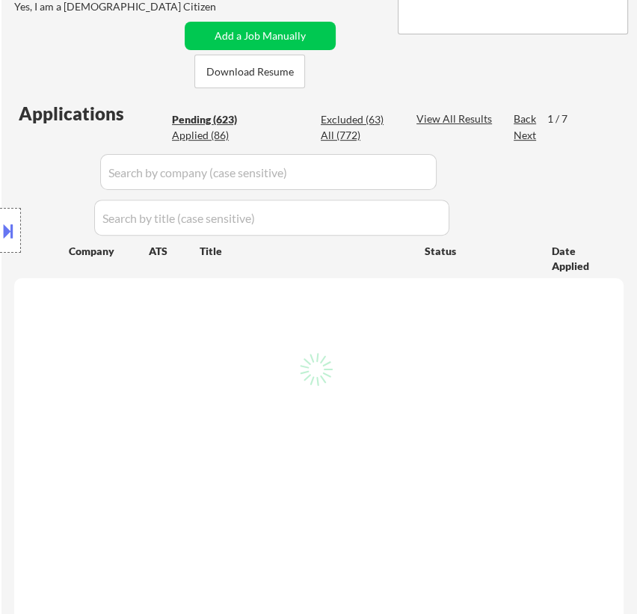
select select ""pending""
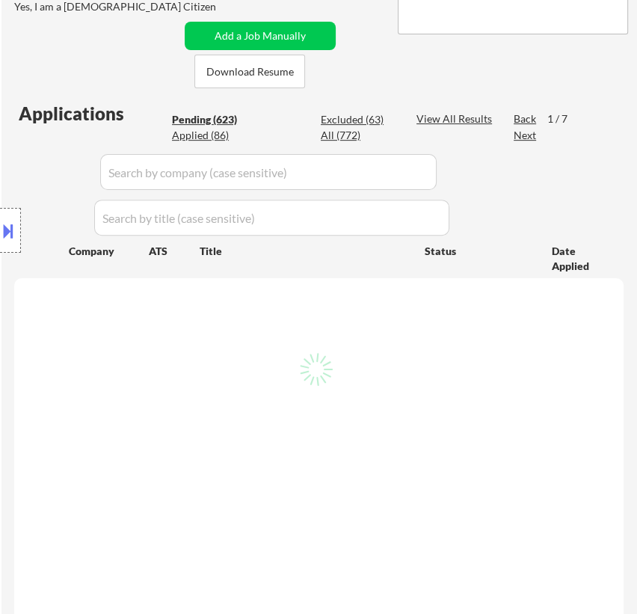
select select ""pending""
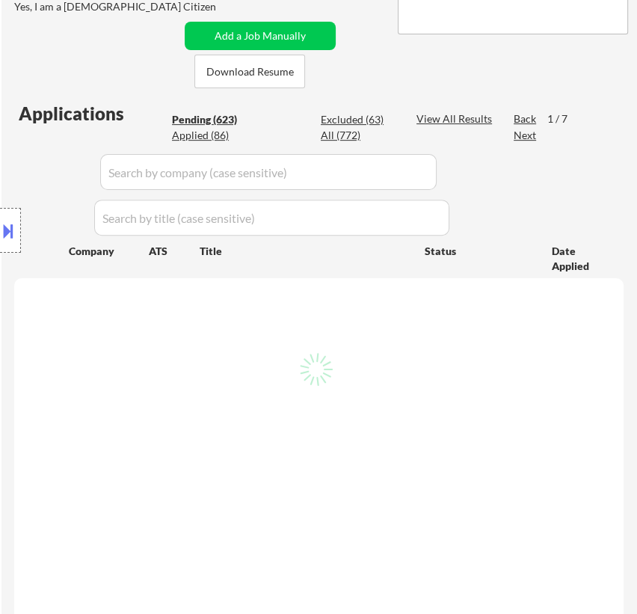
select select ""pending""
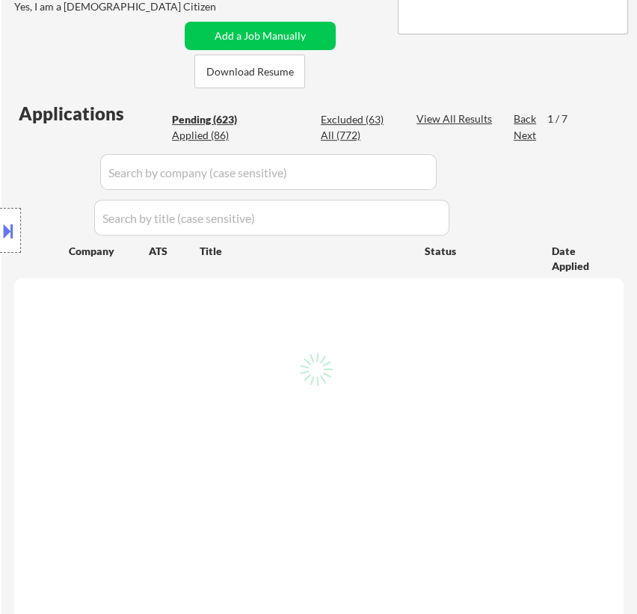
select select ""pending""
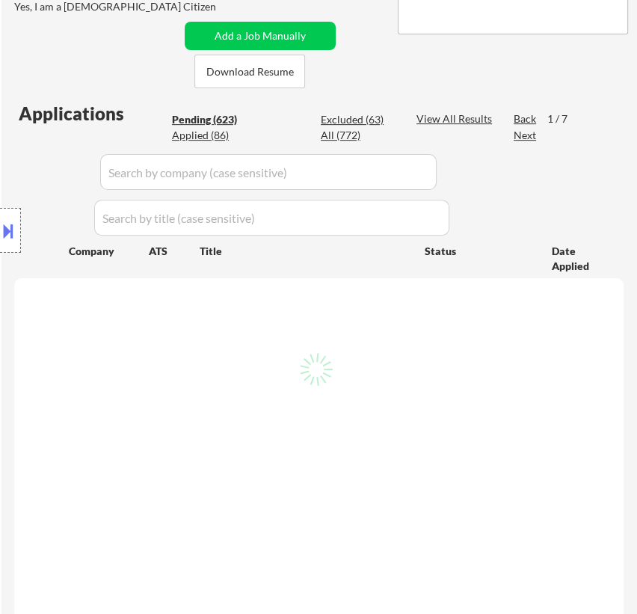
select select ""pending""
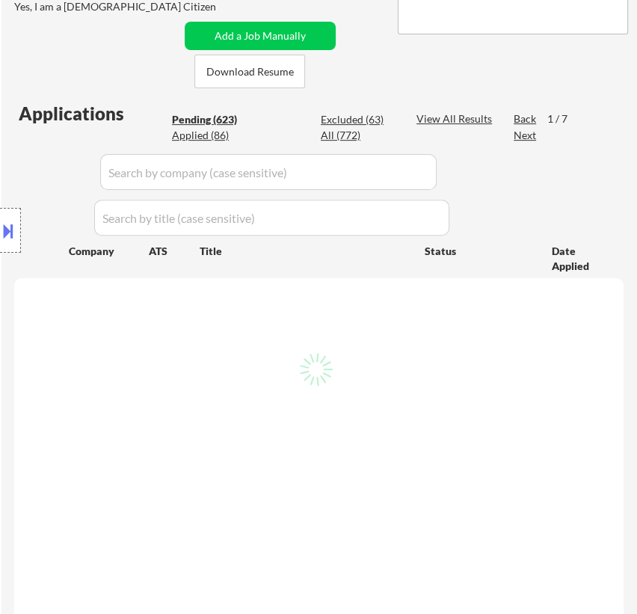
select select ""pending""
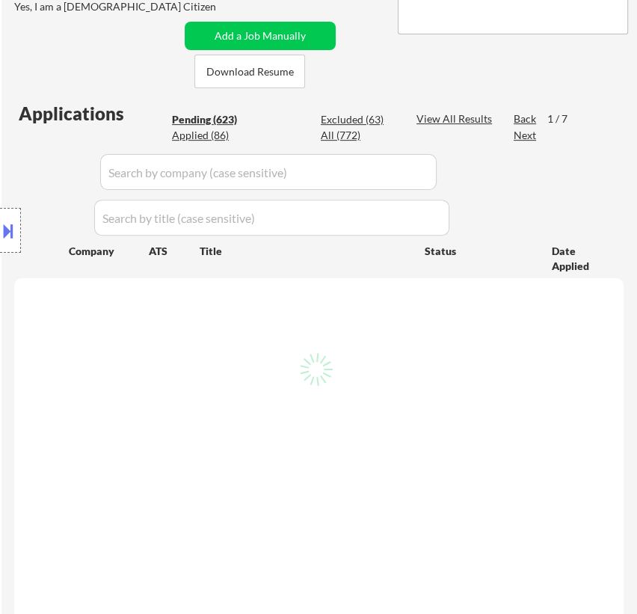
select select ""pending""
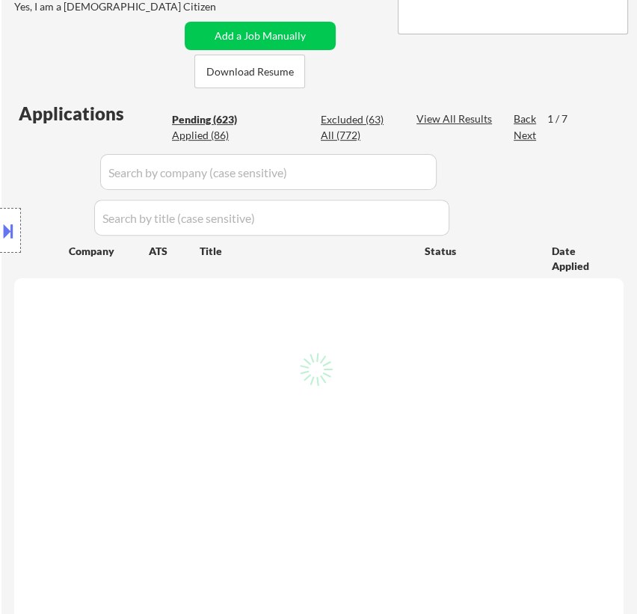
select select ""pending""
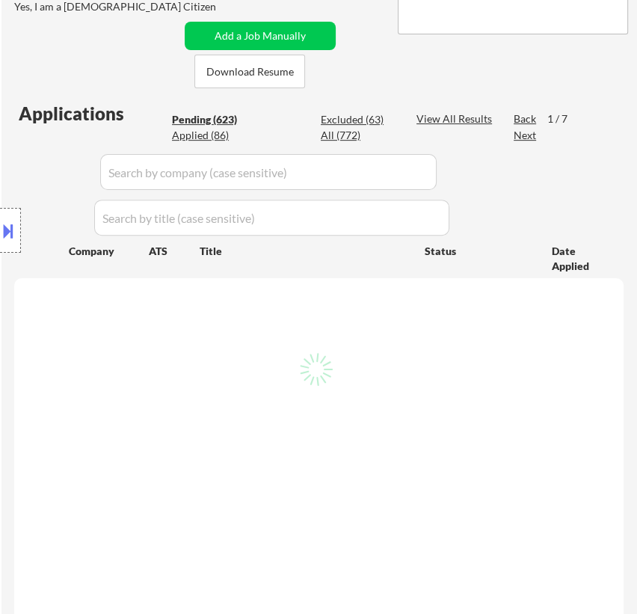
select select ""pending""
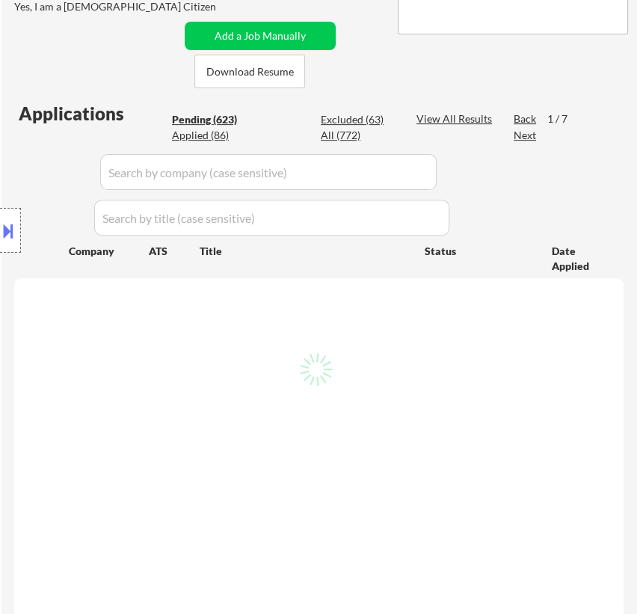
select select ""pending""
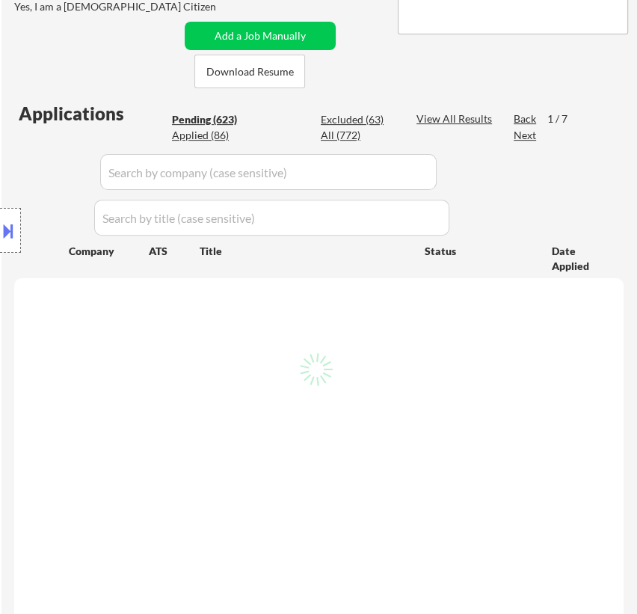
select select ""pending""
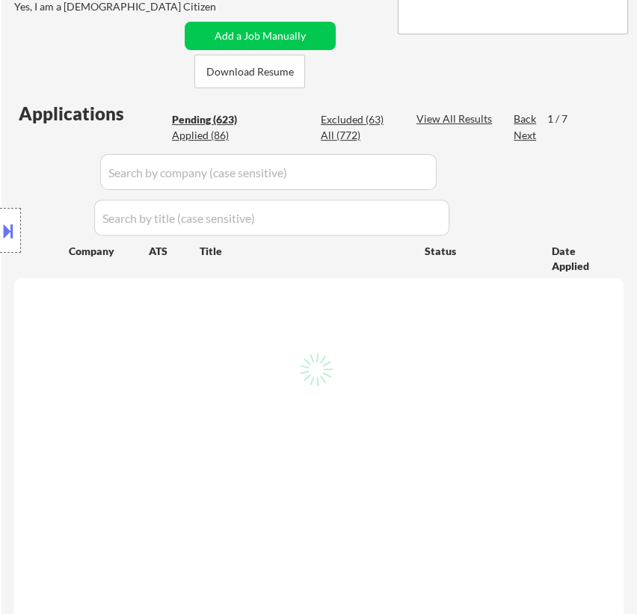
select select ""pending""
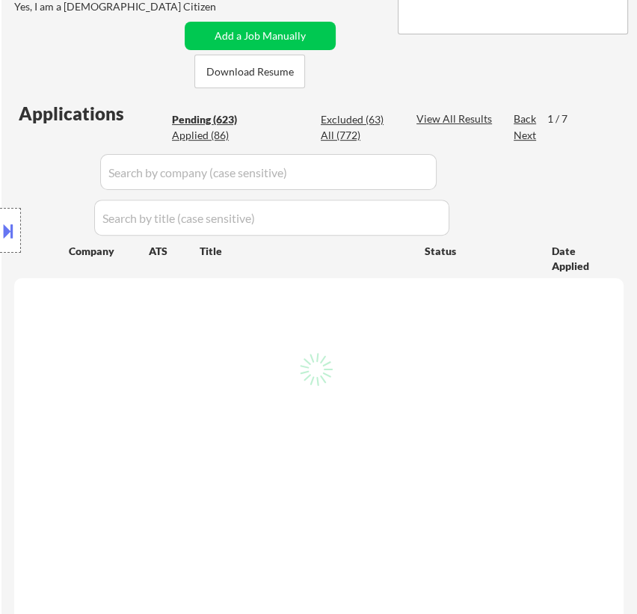
select select ""pending""
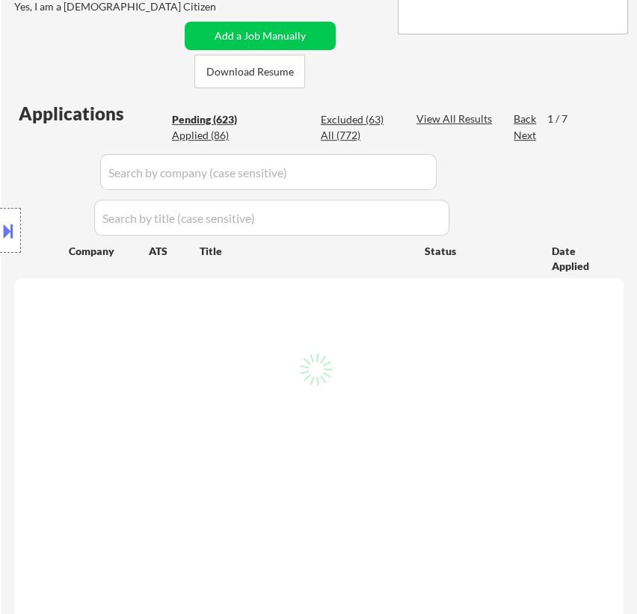
select select ""pending""
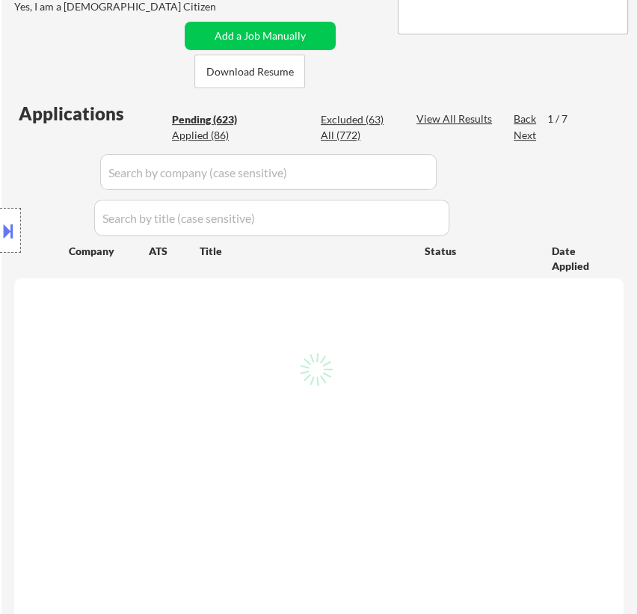
select select ""pending""
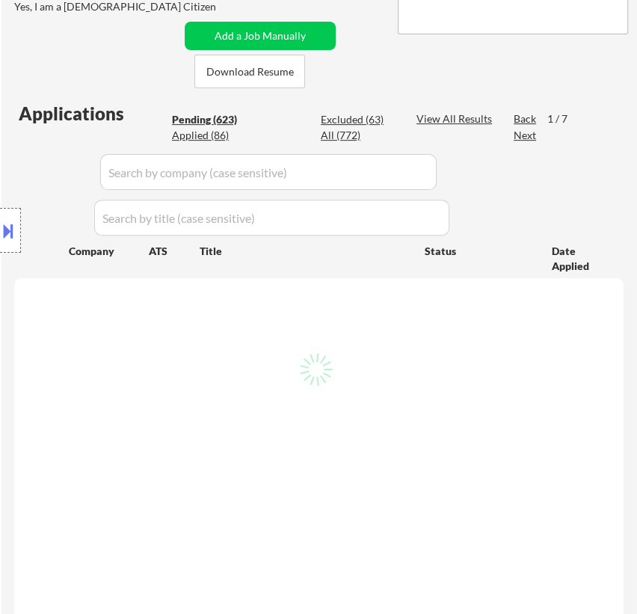
select select ""pending""
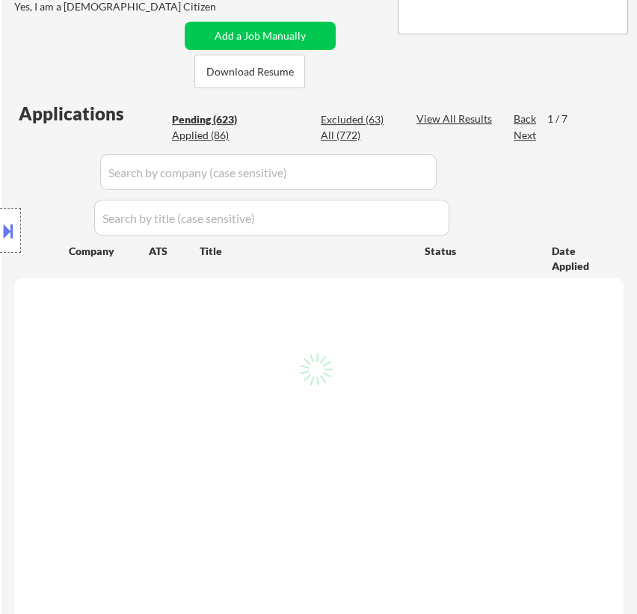
select select ""pending""
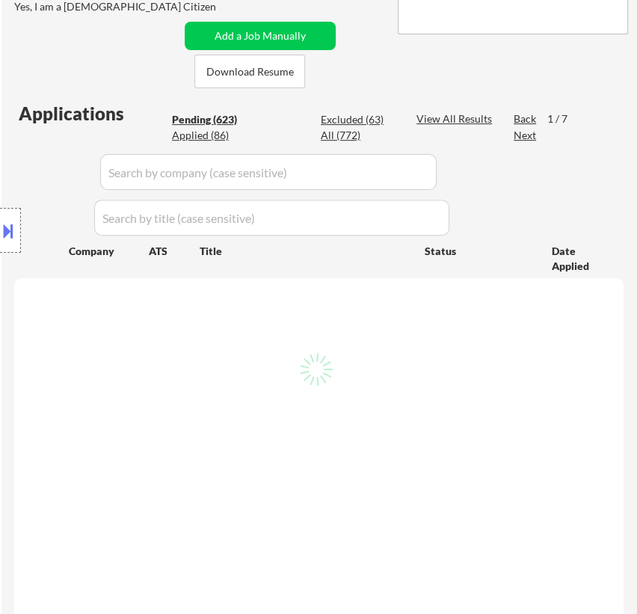
select select ""pending""
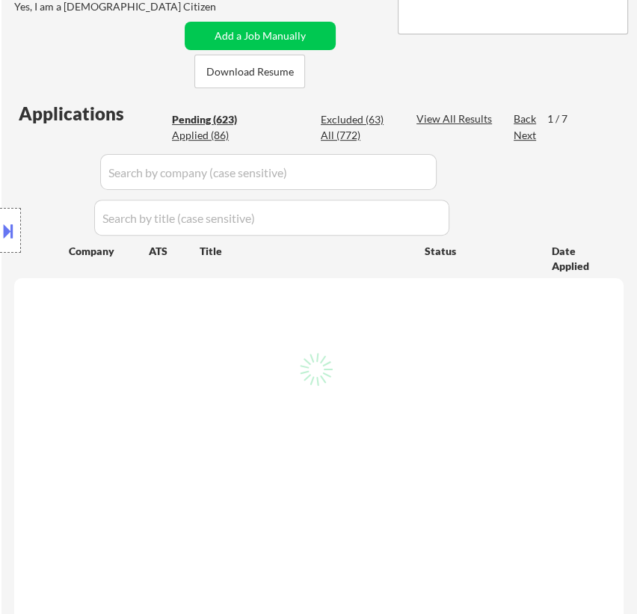
select select ""pending""
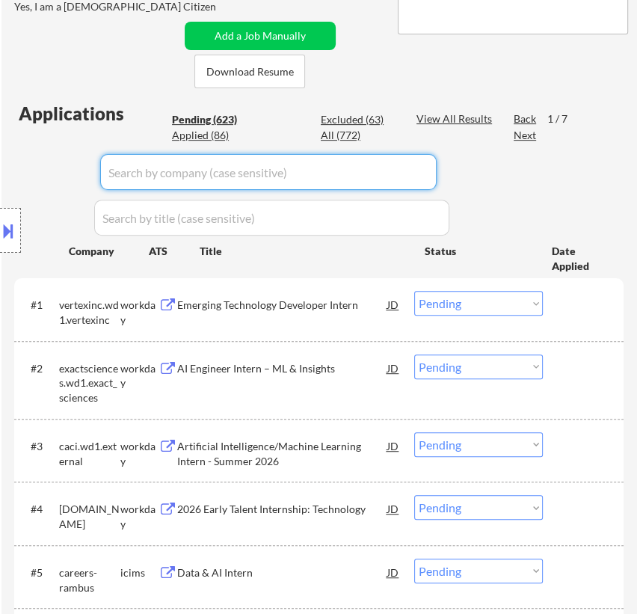
click at [311, 168] on input "input" at bounding box center [268, 172] width 337 height 36
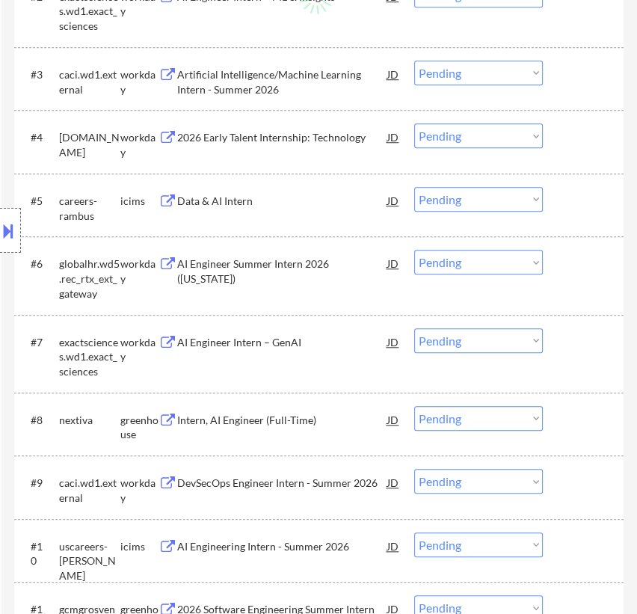
scroll to position [815, 0]
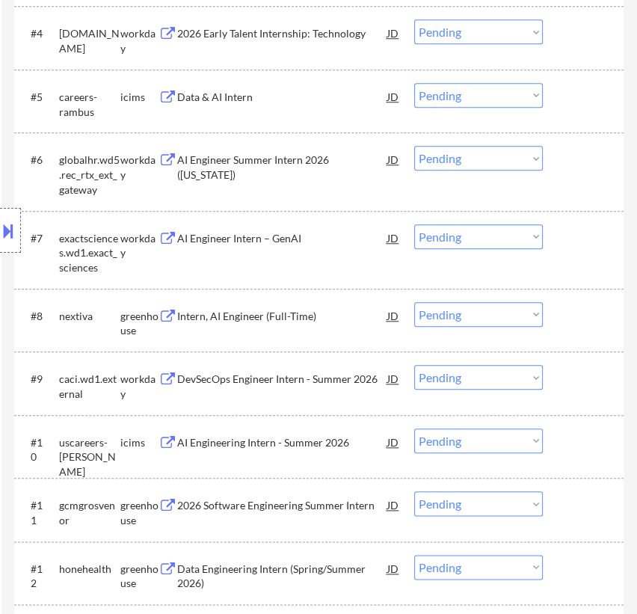
type input "ne"
click at [358, 305] on div "Intern, AI Engineer (Full-Time)" at bounding box center [282, 315] width 210 height 27
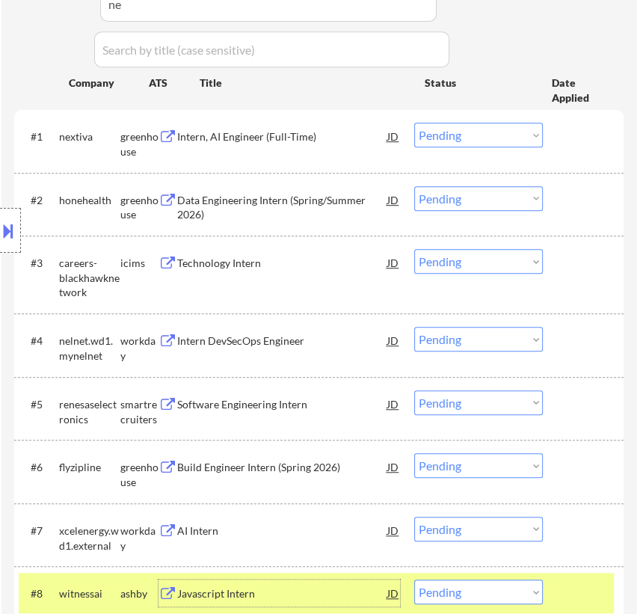
scroll to position [476, 0]
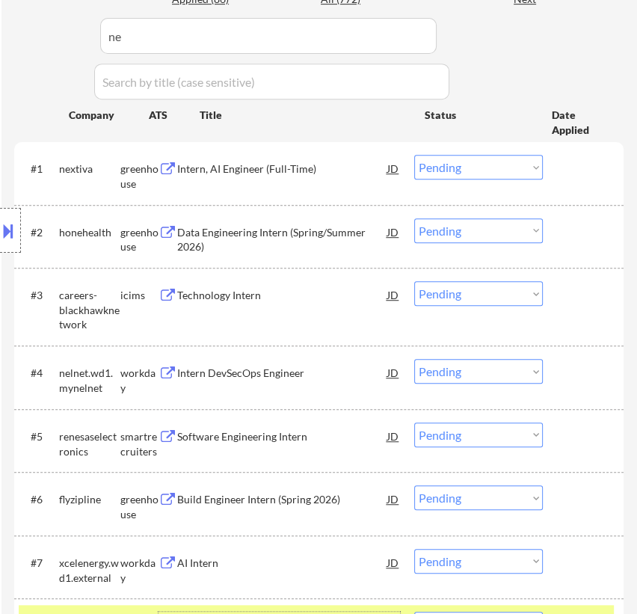
click at [482, 171] on select "Choose an option... Pending Applied Excluded (Questions) Excluded (Expired) Exc…" at bounding box center [478, 167] width 129 height 25
click at [414, 155] on select "Choose an option... Pending Applied Excluded (Questions) Excluded (Expired) Exc…" at bounding box center [478, 167] width 129 height 25
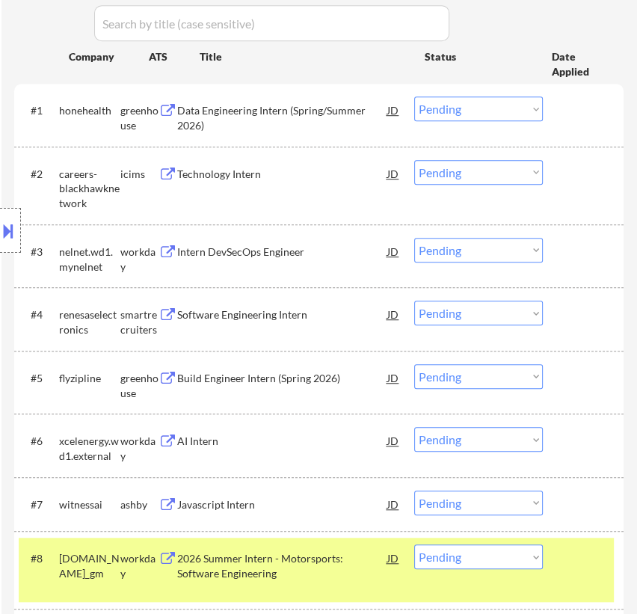
scroll to position [612, 0]
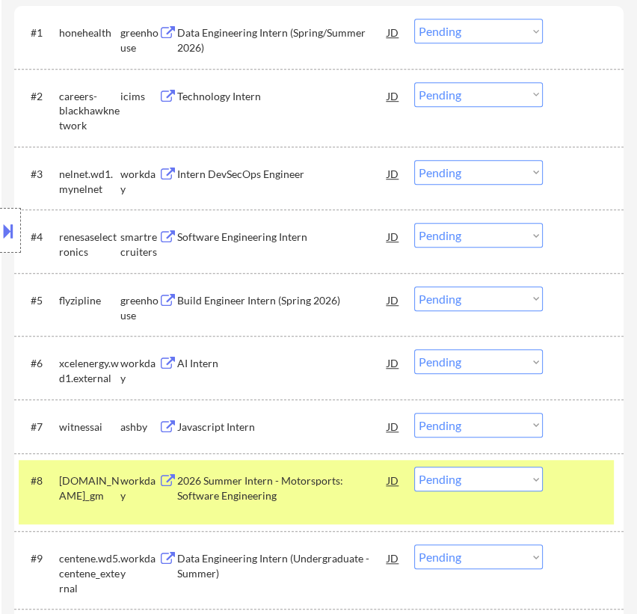
click at [574, 492] on div at bounding box center [585, 480] width 41 height 27
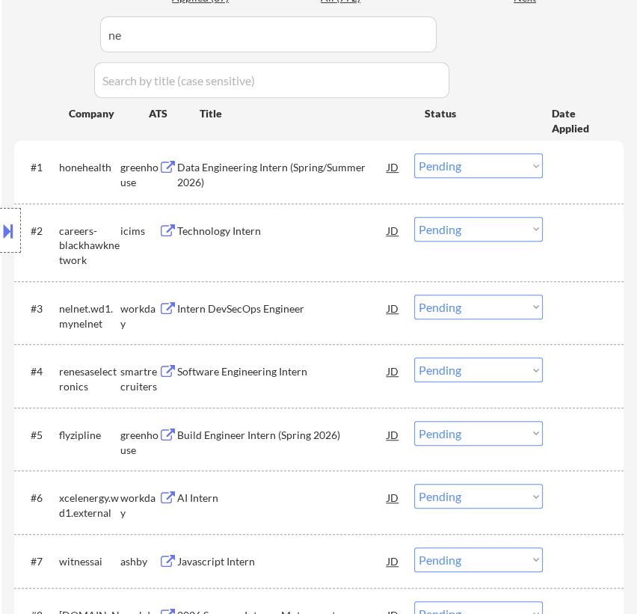
scroll to position [476, 0]
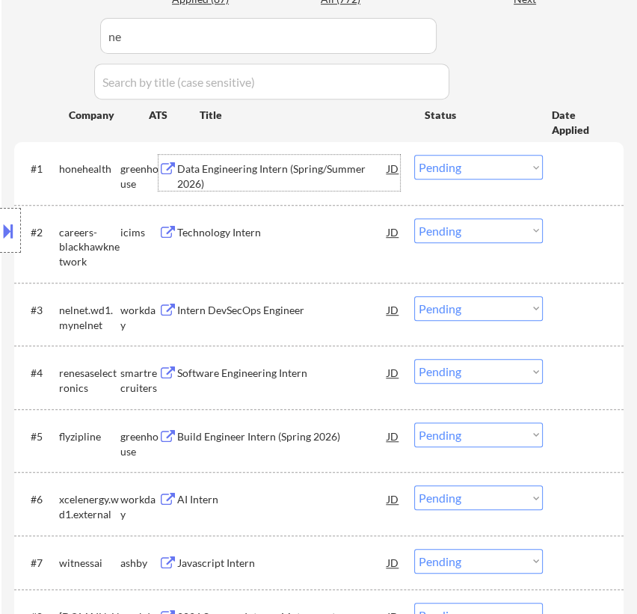
click at [305, 171] on div "Data Engineering Intern (Spring/Summer 2026)" at bounding box center [282, 176] width 210 height 29
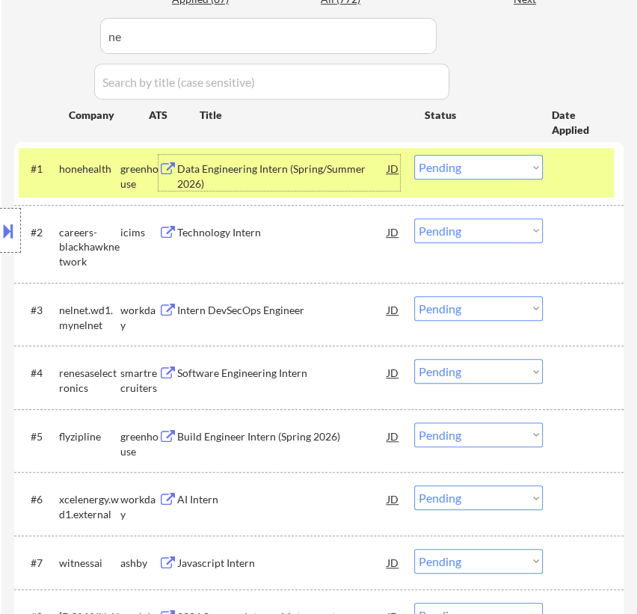
click at [455, 174] on select "Choose an option... Pending Applied Excluded (Questions) Excluded (Expired) Exc…" at bounding box center [478, 167] width 129 height 25
click at [414, 155] on select "Choose an option... Pending Applied Excluded (Questions) Excluded (Expired) Exc…" at bounding box center [478, 167] width 129 height 25
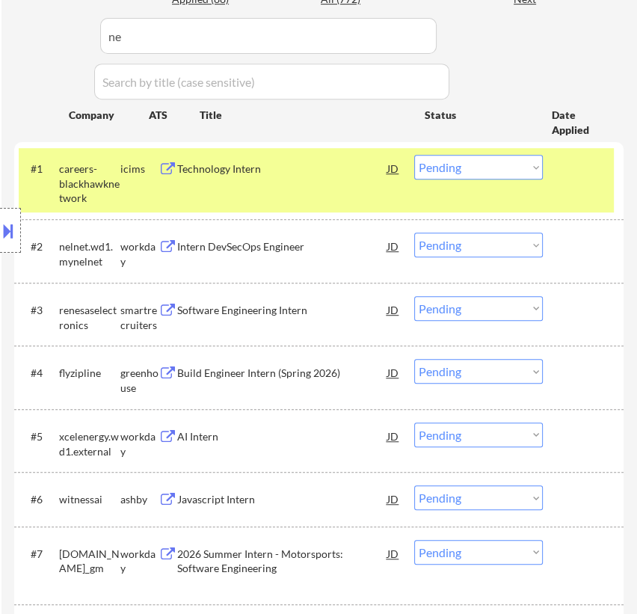
click at [327, 183] on div "#1 careers-blackhawknetwork icims Technology Intern JD Choose an option... Pend…" at bounding box center [316, 180] width 595 height 64
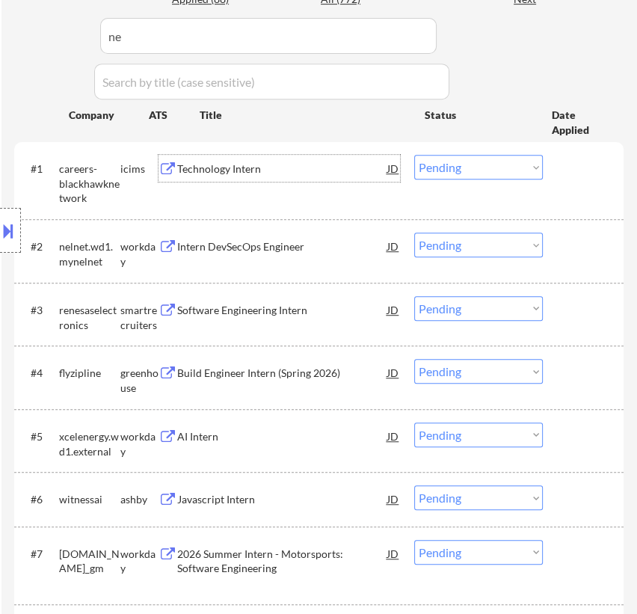
click at [337, 167] on div "Technology Intern" at bounding box center [282, 169] width 210 height 15
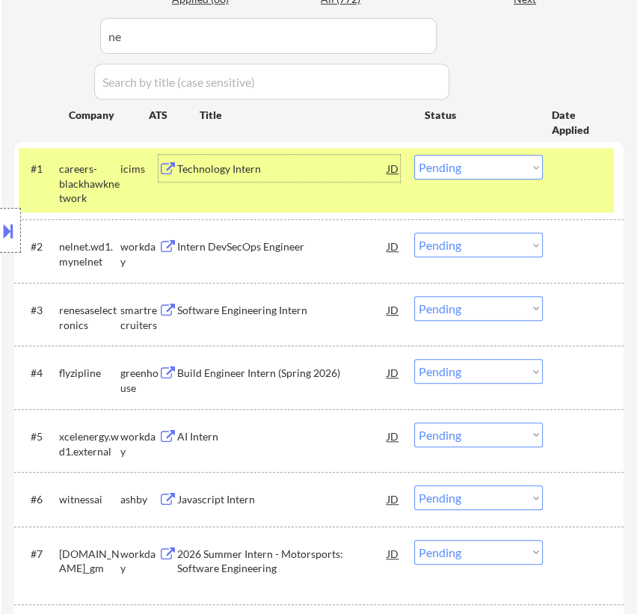
click at [498, 171] on select "Choose an option... Pending Applied Excluded (Questions) Excluded (Expired) Exc…" at bounding box center [478, 167] width 129 height 25
click at [414, 155] on select "Choose an option... Pending Applied Excluded (Questions) Excluded (Expired) Exc…" at bounding box center [478, 167] width 129 height 25
select select ""pending""
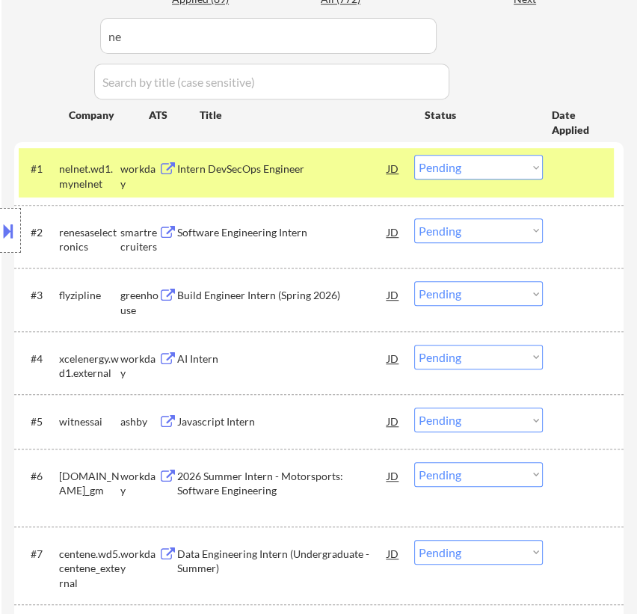
drag, startPoint x: 575, startPoint y: 163, endPoint x: 473, endPoint y: 168, distance: 101.9
click at [575, 163] on div at bounding box center [585, 168] width 41 height 27
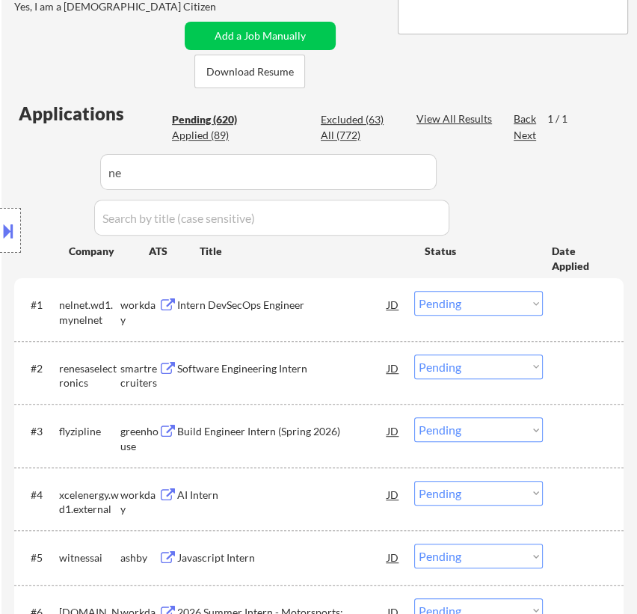
scroll to position [408, 0]
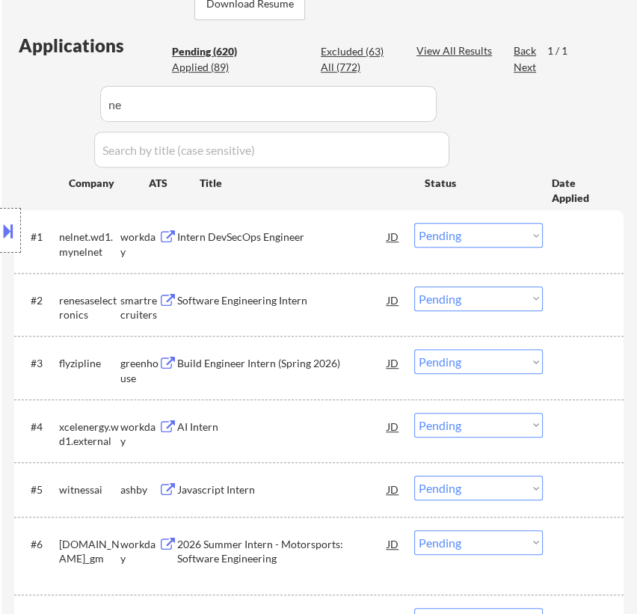
click at [292, 302] on div "Software Engineering Intern" at bounding box center [282, 300] width 210 height 15
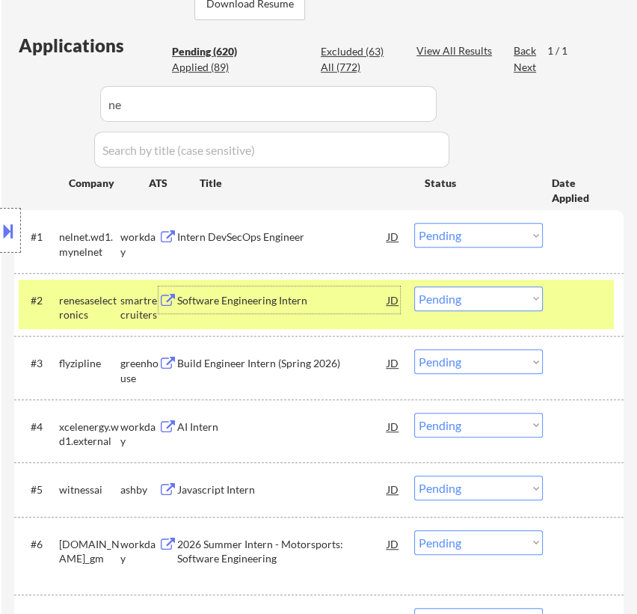
click at [477, 302] on select "Choose an option... Pending Applied Excluded (Questions) Excluded (Expired) Exc…" at bounding box center [478, 299] width 129 height 25
click at [414, 287] on select "Choose an option... Pending Applied Excluded (Questions) Excluded (Expired) Exc…" at bounding box center [478, 299] width 129 height 25
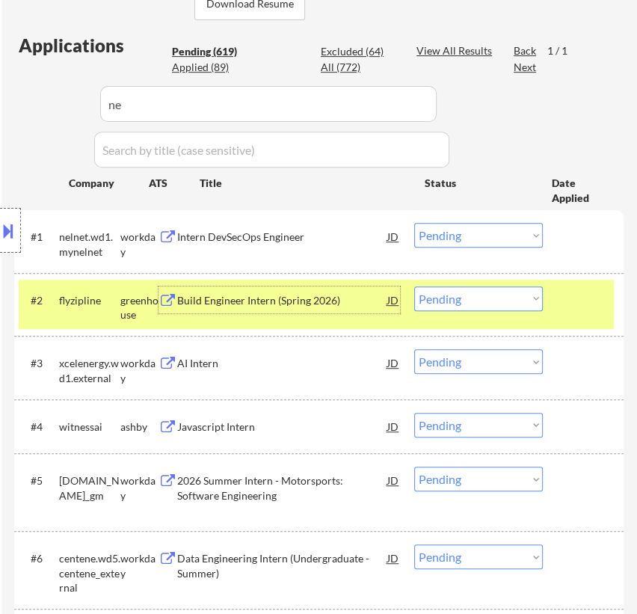
click at [322, 308] on div "Build Engineer Intern (Spring 2026)" at bounding box center [282, 300] width 210 height 27
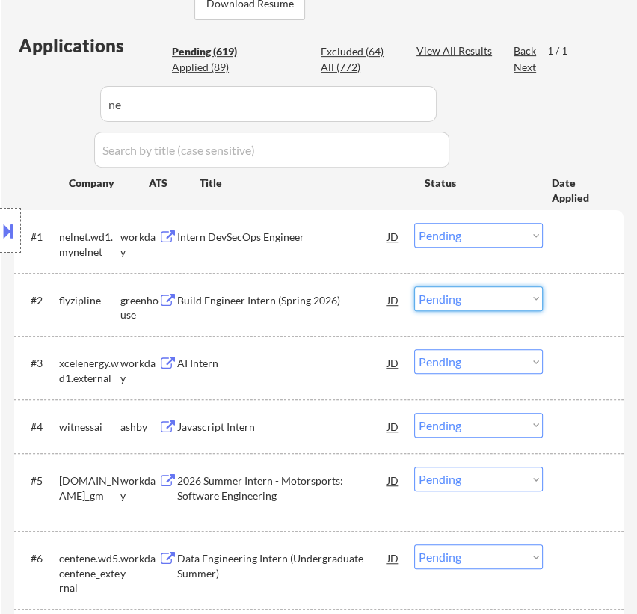
click at [457, 295] on select "Choose an option... Pending Applied Excluded (Questions) Excluded (Expired) Exc…" at bounding box center [478, 299] width 129 height 25
click at [414, 287] on select "Choose an option... Pending Applied Excluded (Questions) Excluded (Expired) Exc…" at bounding box center [478, 299] width 129 height 25
select select ""pending""
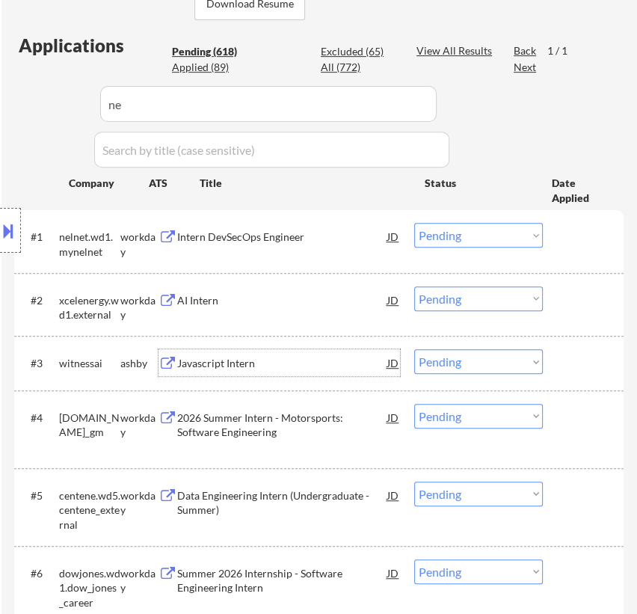
click at [316, 359] on div "Javascript Intern" at bounding box center [282, 363] width 210 height 15
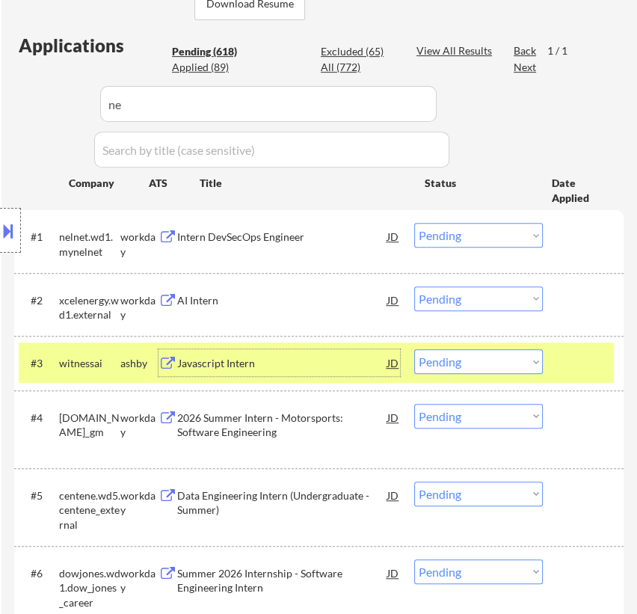
click at [489, 361] on select "Choose an option... Pending Applied Excluded (Questions) Excluded (Expired) Exc…" at bounding box center [478, 361] width 129 height 25
click at [414, 349] on select "Choose an option... Pending Applied Excluded (Questions) Excluded (Expired) Exc…" at bounding box center [478, 361] width 129 height 25
select select ""pending""
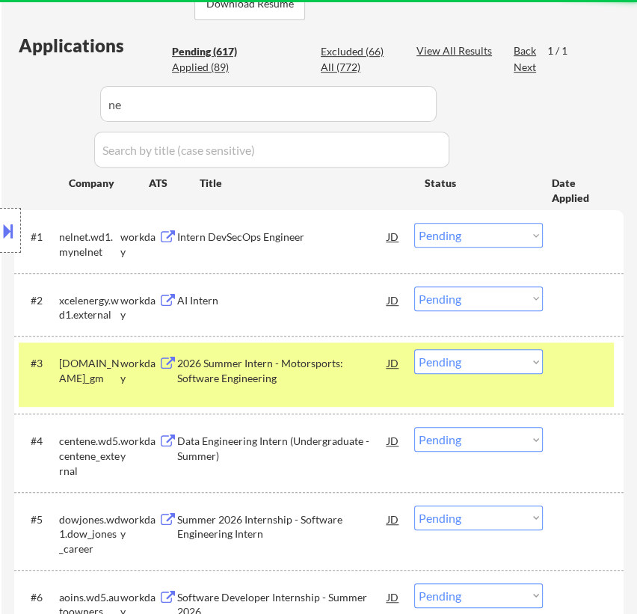
click at [572, 366] on div at bounding box center [585, 362] width 41 height 27
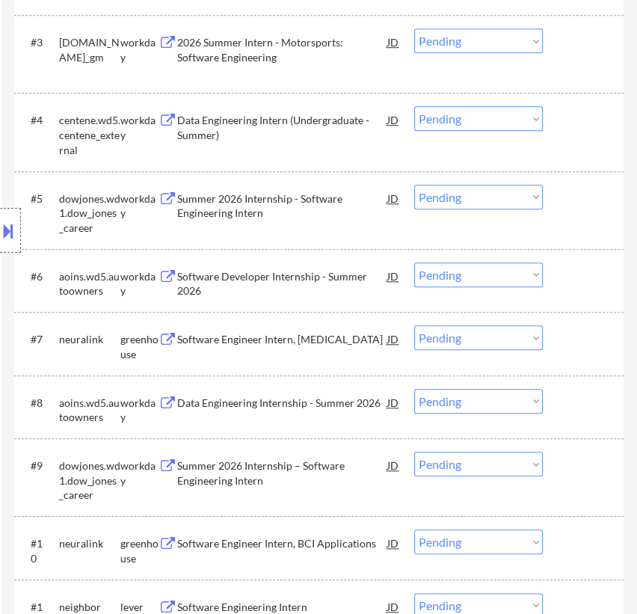
scroll to position [815, 0]
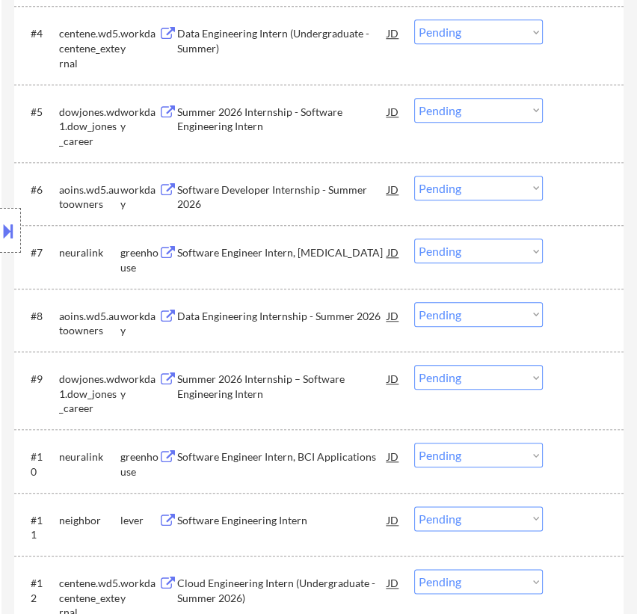
click at [285, 245] on div "Software Engineer Intern, Hippocampus" at bounding box center [282, 252] width 210 height 15
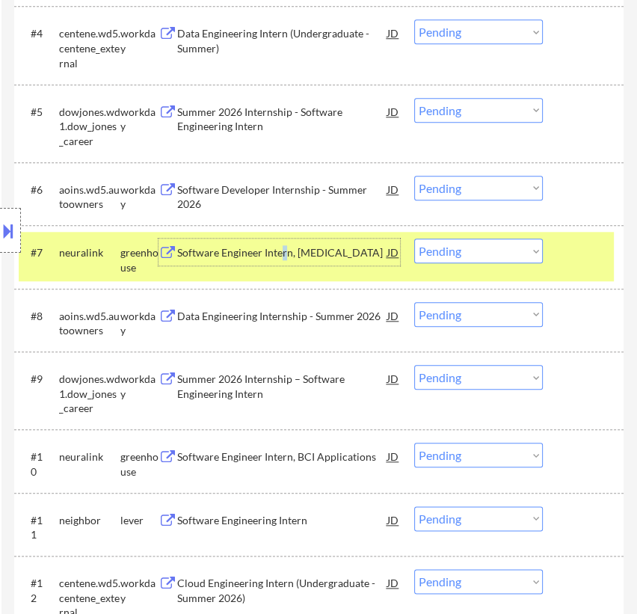
click at [499, 252] on select "Choose an option... Pending Applied Excluded (Questions) Excluded (Expired) Exc…" at bounding box center [478, 251] width 129 height 25
click at [414, 239] on select "Choose an option... Pending Applied Excluded (Questions) Excluded (Expired) Exc…" at bounding box center [478, 251] width 129 height 25
select select ""pending""
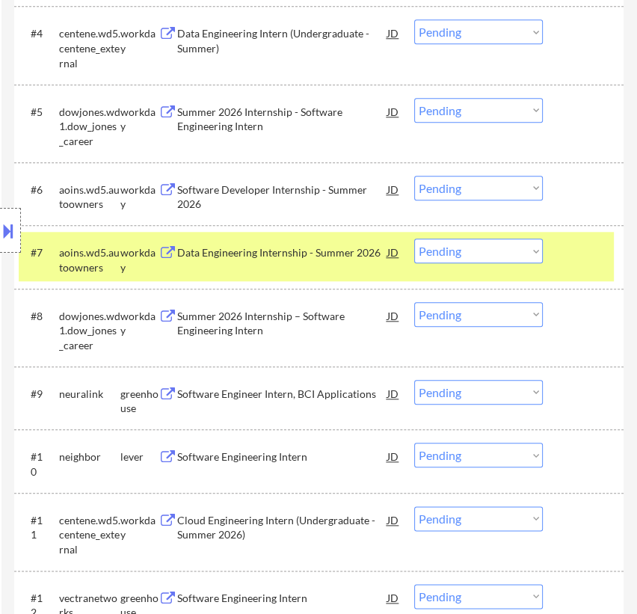
click at [579, 269] on div "#7 aoins.wd5.autoowners workday Data Engineering Internship - Summer 2026 JD Ch…" at bounding box center [316, 256] width 595 height 49
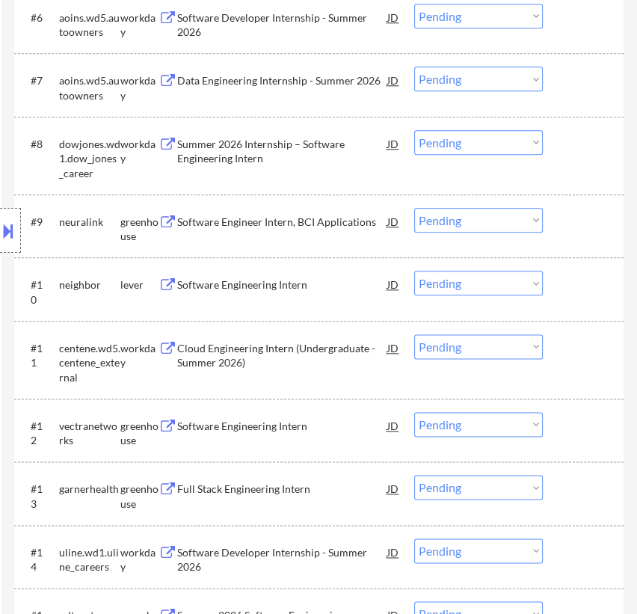
scroll to position [1020, 0]
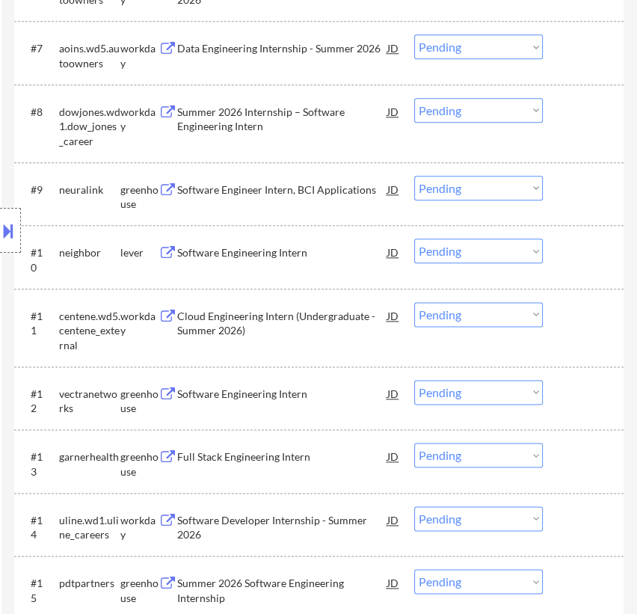
click at [251, 260] on div "Location Inclusions: country:[GEOGRAPHIC_DATA]" at bounding box center [134, 231] width 268 height 278
click at [272, 253] on div "Software Engineering Intern" at bounding box center [282, 252] width 210 height 15
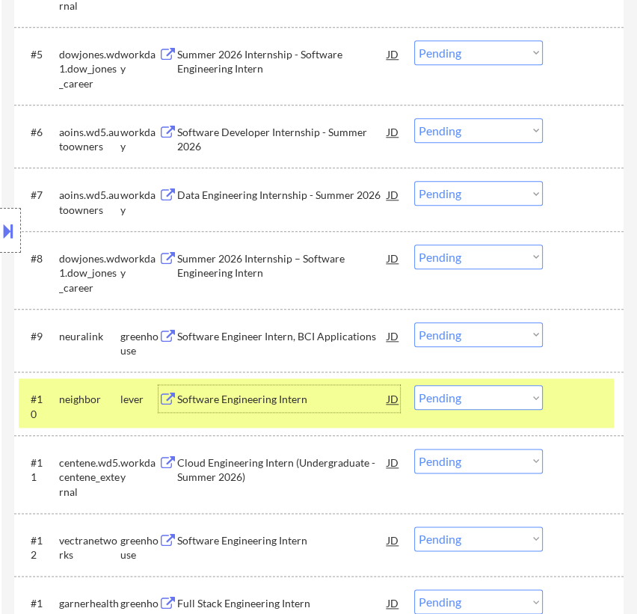
scroll to position [883, 0]
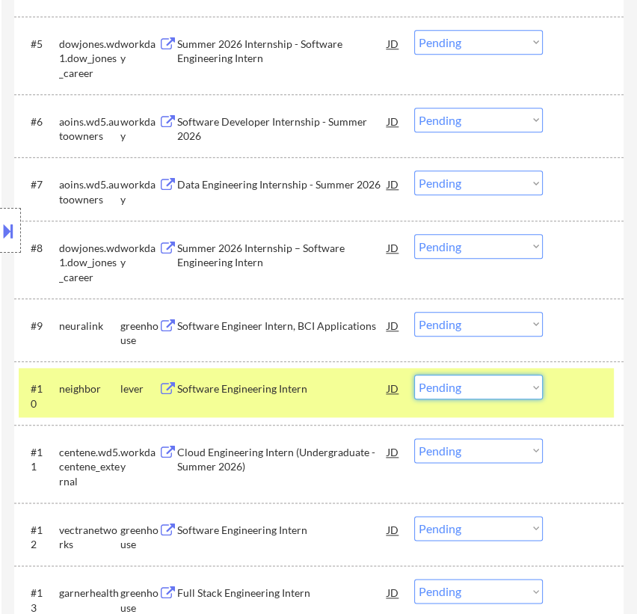
click at [524, 382] on select "Choose an option... Pending Applied Excluded (Questions) Excluded (Expired) Exc…" at bounding box center [478, 387] width 129 height 25
click at [414, 375] on select "Choose an option... Pending Applied Excluded (Questions) Excluded (Expired) Exc…" at bounding box center [478, 387] width 129 height 25
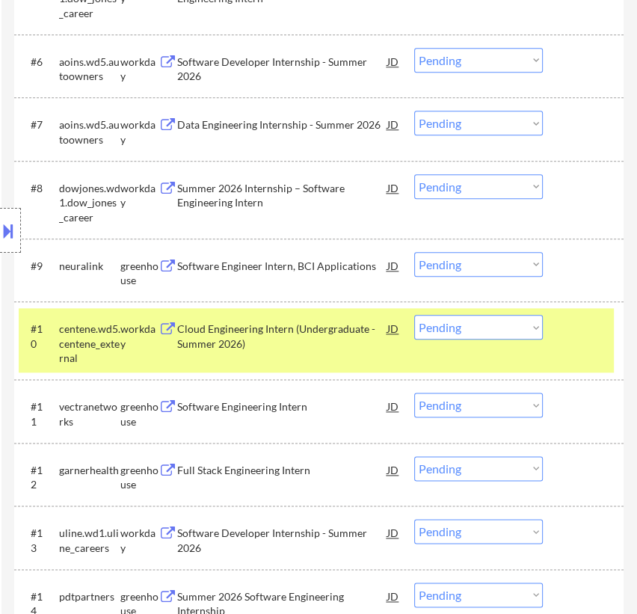
scroll to position [1020, 0]
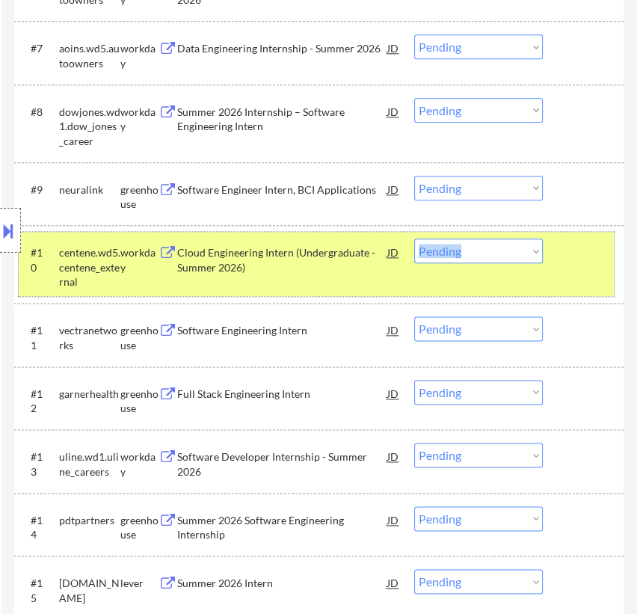
click at [554, 255] on div "#10 centene.wd5.centene_external workday Cloud Engineering Intern (Undergraduat…" at bounding box center [316, 264] width 595 height 64
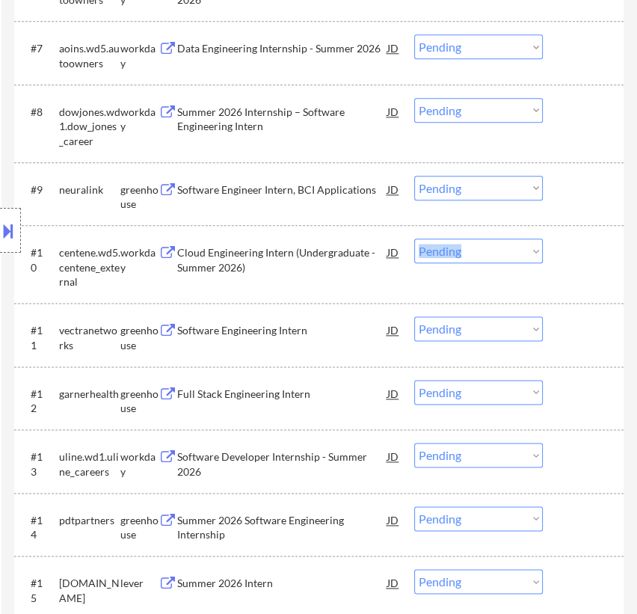
scroll to position [1088, 0]
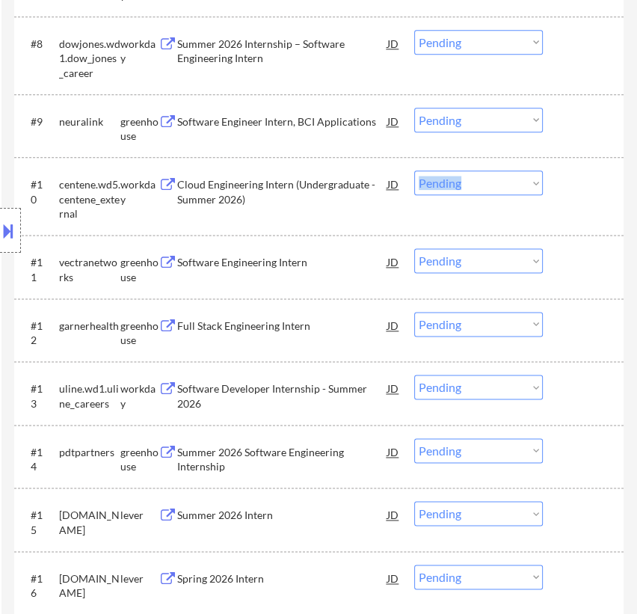
click at [510, 174] on select "Choose an option... Pending Applied Excluded (Questions) Excluded (Expired) Exc…" at bounding box center [478, 183] width 129 height 25
click at [414, 171] on select "Choose an option... Pending Applied Excluded (Questions) Excluded (Expired) Exc…" at bounding box center [478, 183] width 129 height 25
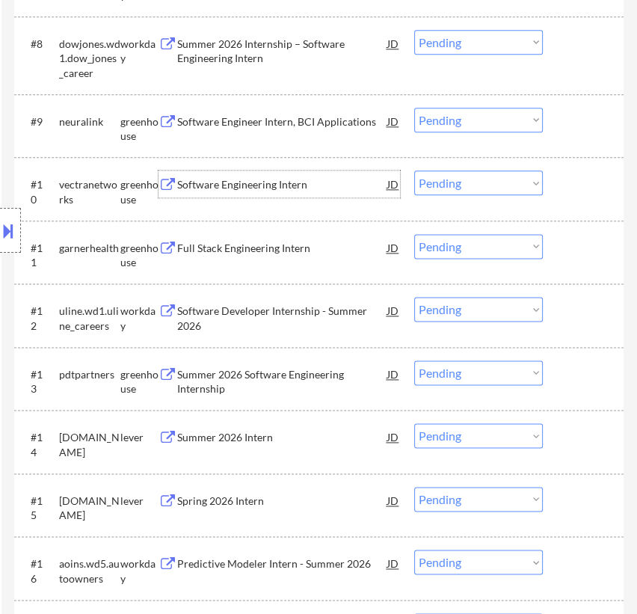
click at [295, 184] on div "Software Engineering Intern" at bounding box center [282, 184] width 210 height 15
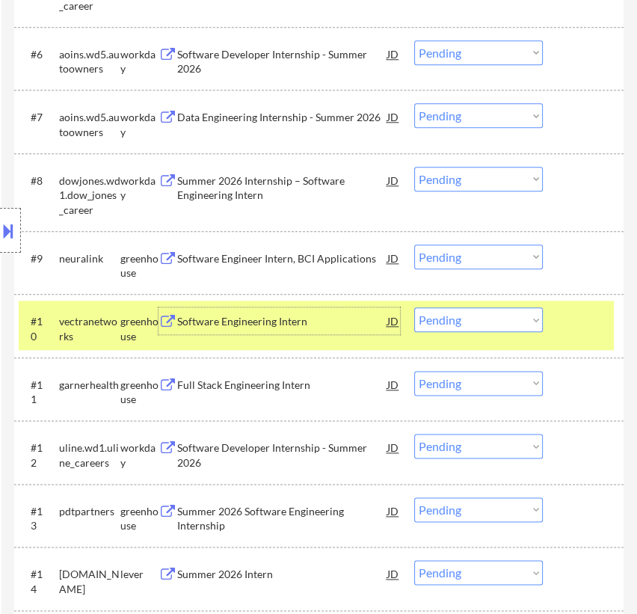
scroll to position [952, 0]
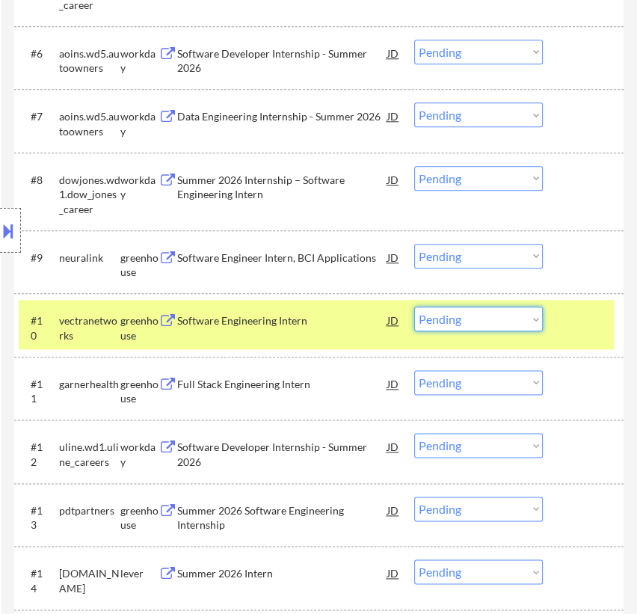
click at [491, 321] on select "Choose an option... Pending Applied Excluded (Questions) Excluded (Expired) Exc…" at bounding box center [478, 319] width 129 height 25
click at [414, 307] on select "Choose an option... Pending Applied Excluded (Questions) Excluded (Expired) Exc…" at bounding box center [478, 319] width 129 height 25
select select ""pending""
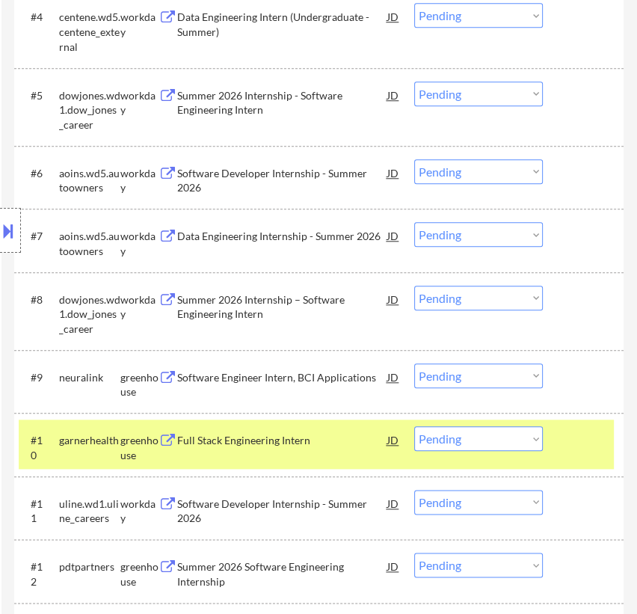
scroll to position [815, 0]
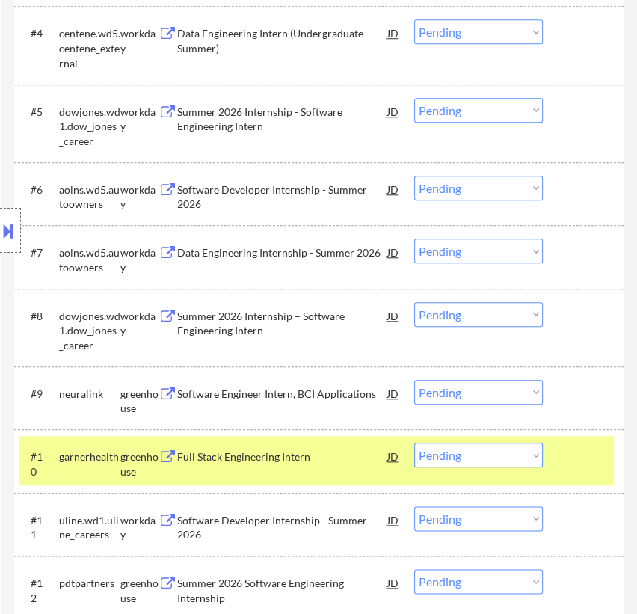
click at [580, 461] on div at bounding box center [585, 456] width 41 height 27
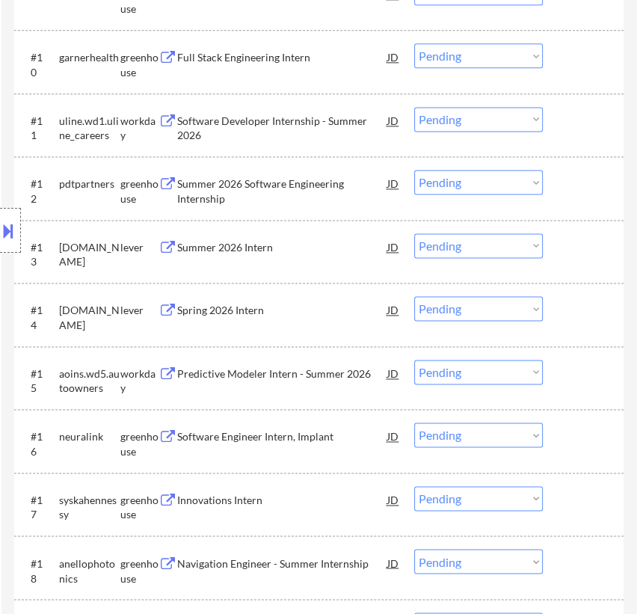
scroll to position [1224, 0]
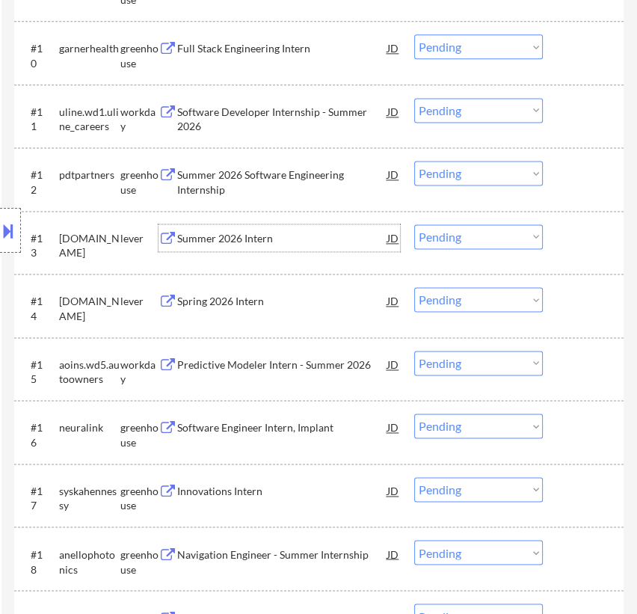
click at [295, 244] on div "Summer 2026 Intern" at bounding box center [282, 238] width 210 height 15
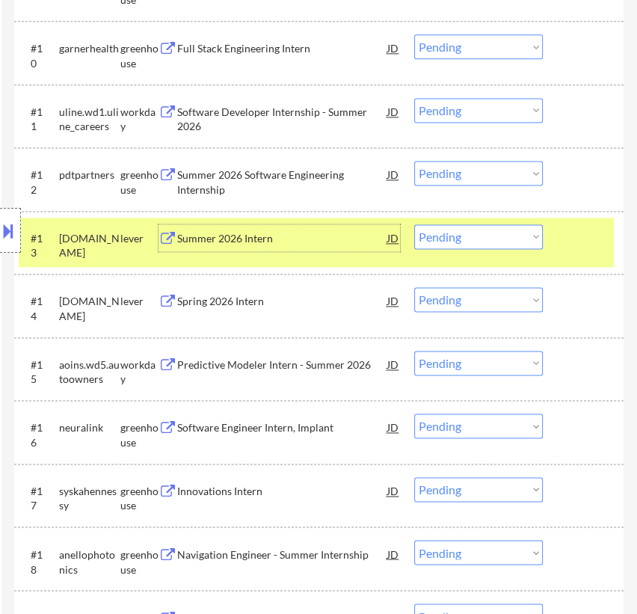
click at [481, 232] on select "Choose an option... Pending Applied Excluded (Questions) Excluded (Expired) Exc…" at bounding box center [478, 236] width 129 height 25
click at [414, 224] on select "Choose an option... Pending Applied Excluded (Questions) Excluded (Expired) Exc…" at bounding box center [478, 236] width 129 height 25
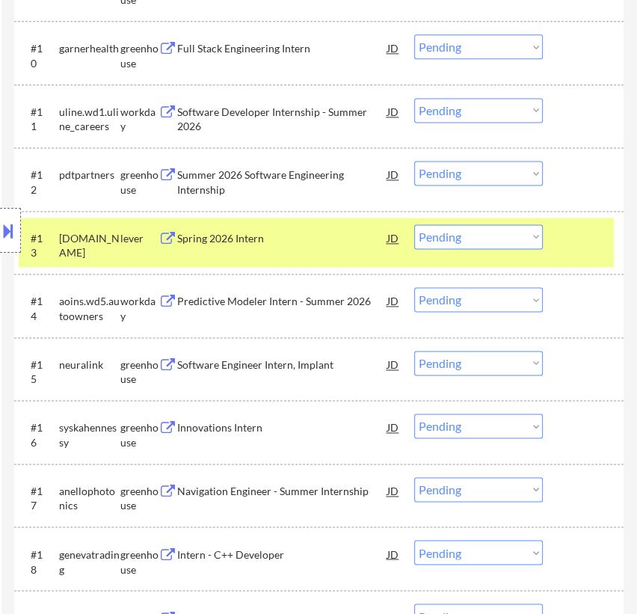
click at [239, 239] on div "Location Inclusions: country:[GEOGRAPHIC_DATA]" at bounding box center [134, 231] width 268 height 278
click at [340, 239] on div "Spring 2026 Intern" at bounding box center [282, 238] width 210 height 15
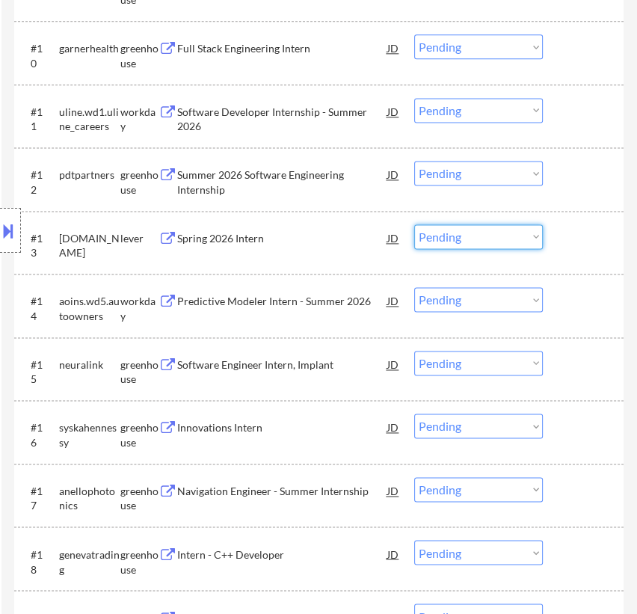
click at [465, 236] on select "Choose an option... Pending Applied Excluded (Questions) Excluded (Expired) Exc…" at bounding box center [478, 236] width 129 height 25
click at [414, 224] on select "Choose an option... Pending Applied Excluded (Questions) Excluded (Expired) Exc…" at bounding box center [478, 236] width 129 height 25
select select ""pending""
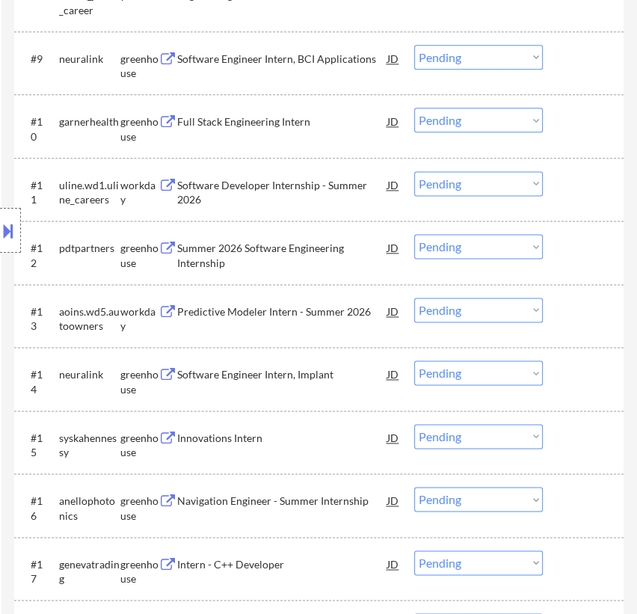
scroll to position [1156, 0]
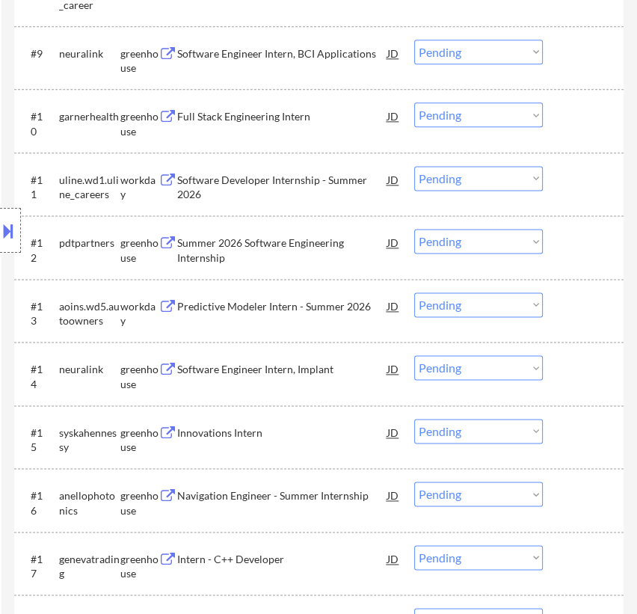
click at [303, 125] on div "Full Stack Engineering Intern" at bounding box center [282, 115] width 210 height 27
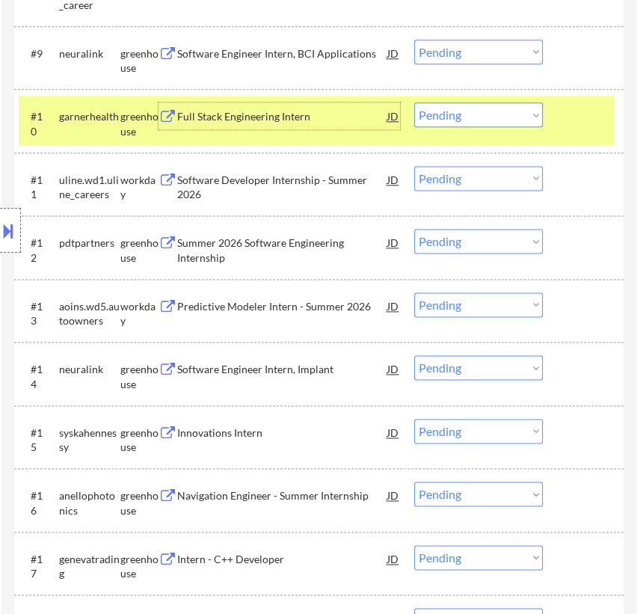
click at [468, 120] on select "Choose an option... Pending Applied Excluded (Questions) Excluded (Expired) Exc…" at bounding box center [478, 114] width 129 height 25
click at [414, 102] on select "Choose an option... Pending Applied Excluded (Questions) Excluded (Expired) Exc…" at bounding box center [478, 114] width 129 height 25
select select ""pending""
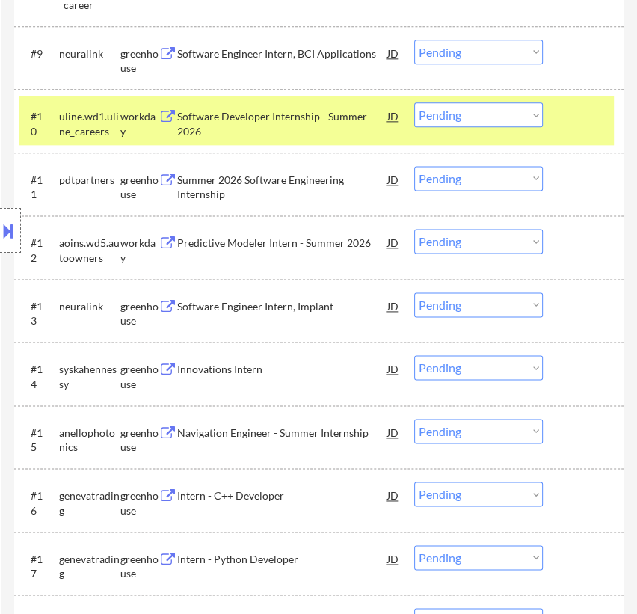
click at [598, 127] on div at bounding box center [585, 115] width 41 height 27
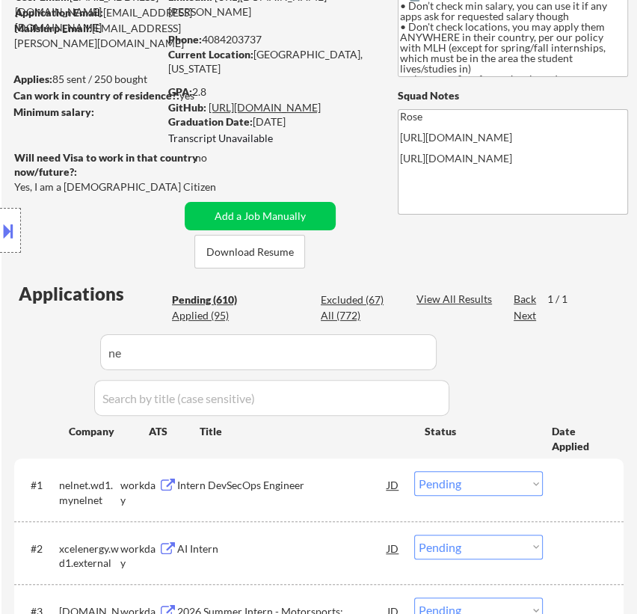
scroll to position [135, 0]
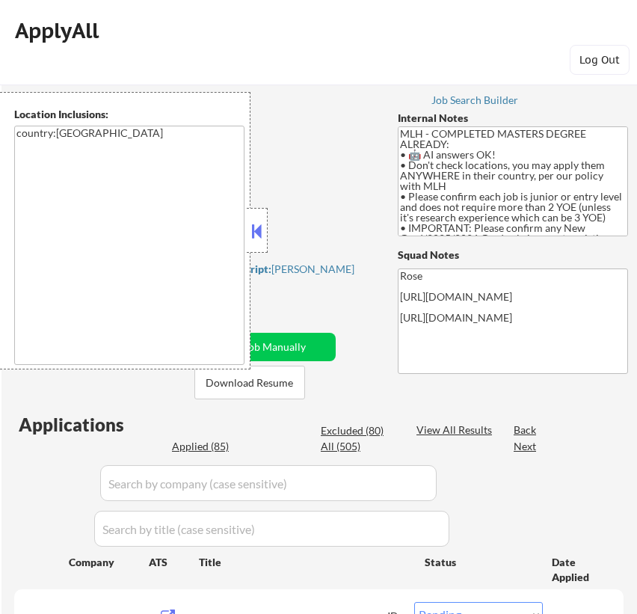
select select ""pending""
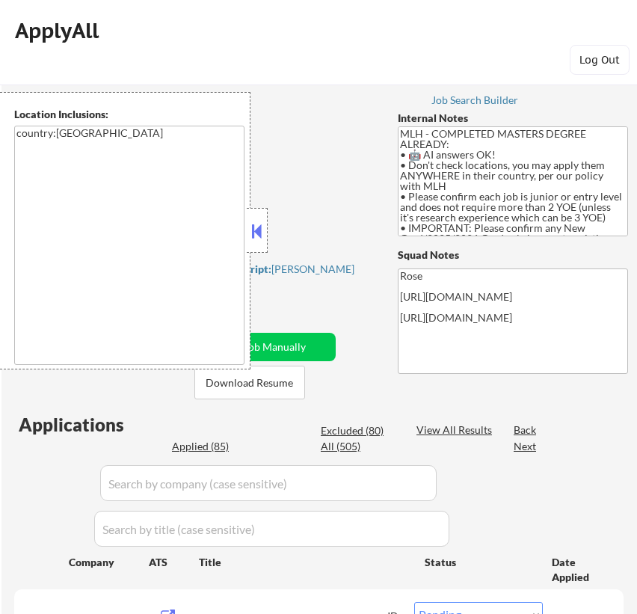
select select ""pending""
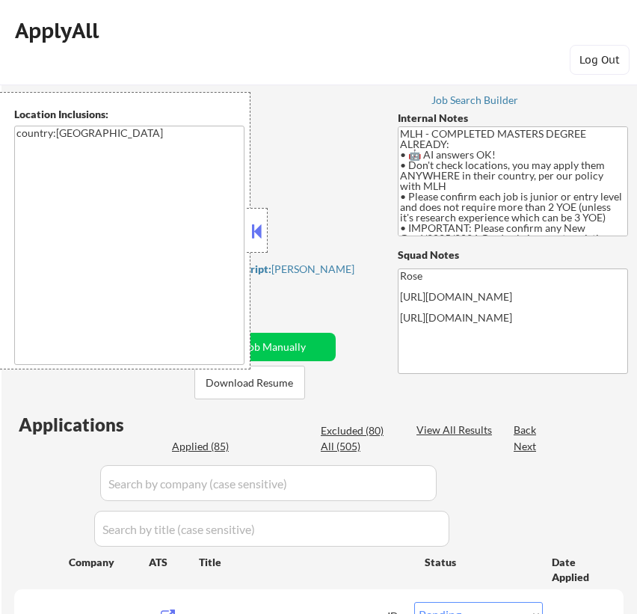
select select ""pending""
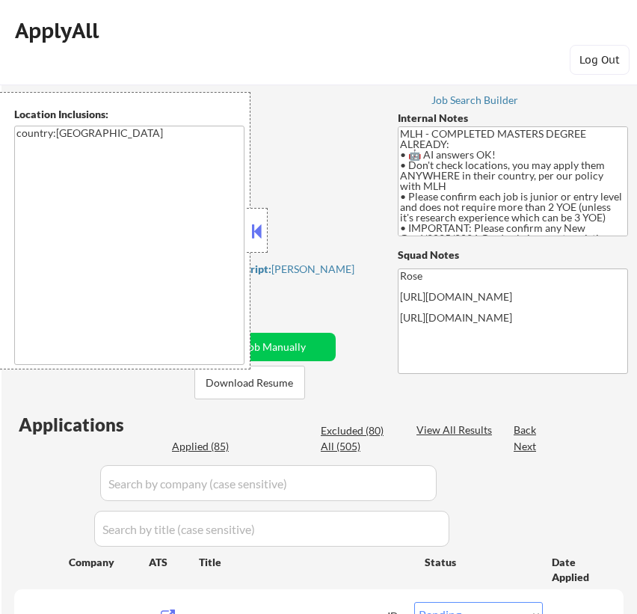
select select ""pending""
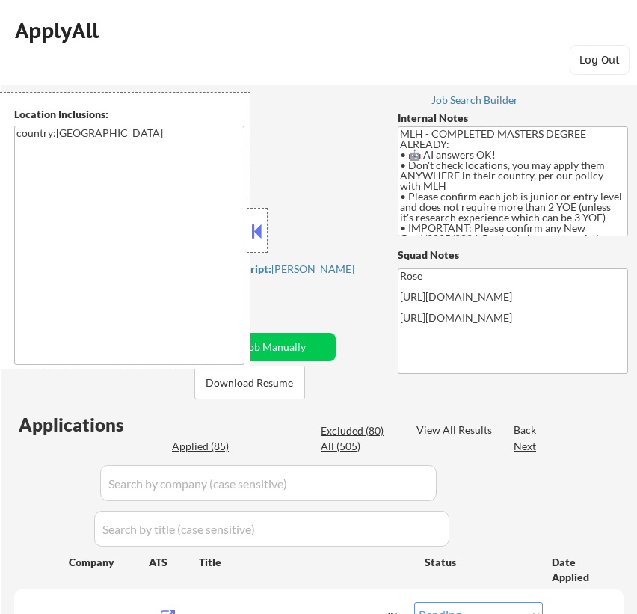
select select ""pending""
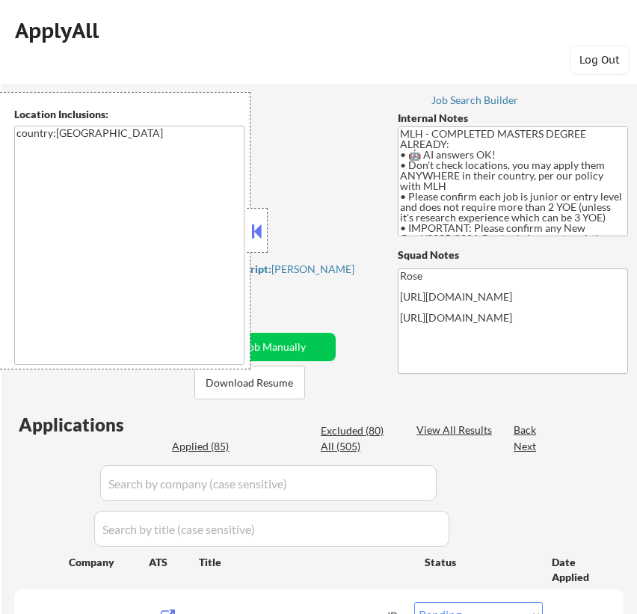
select select ""pending""
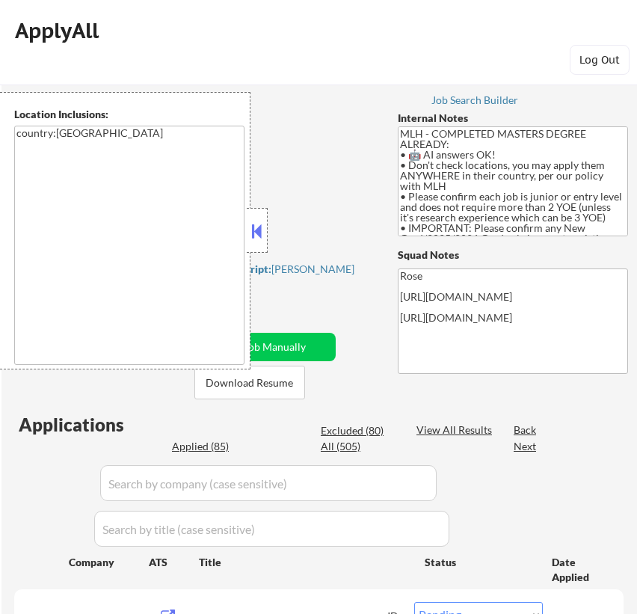
select select ""pending""
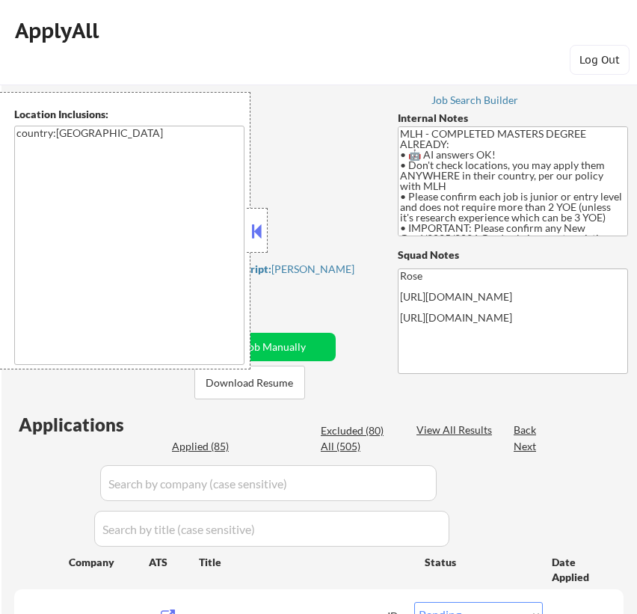
select select ""pending""
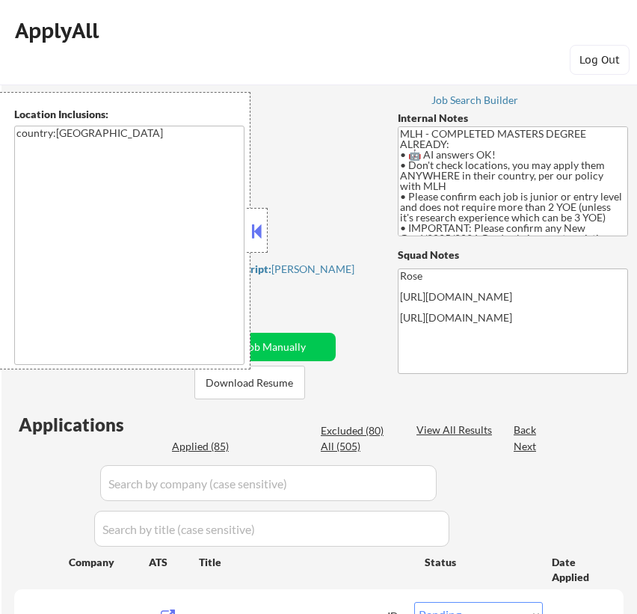
select select ""pending""
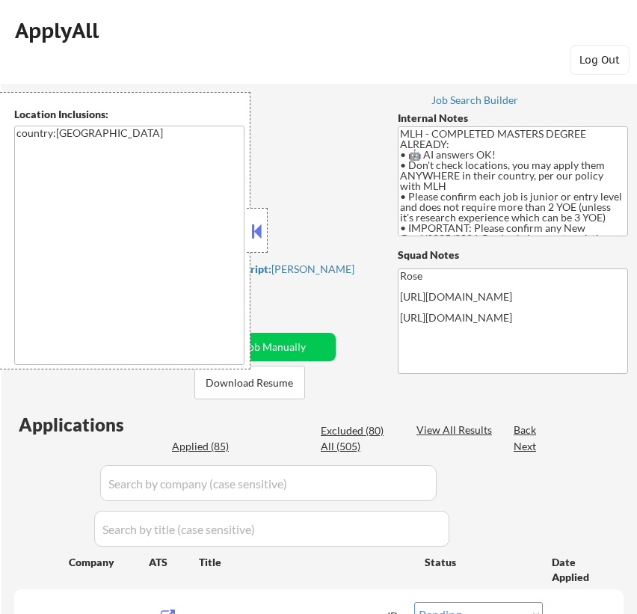
select select ""pending""
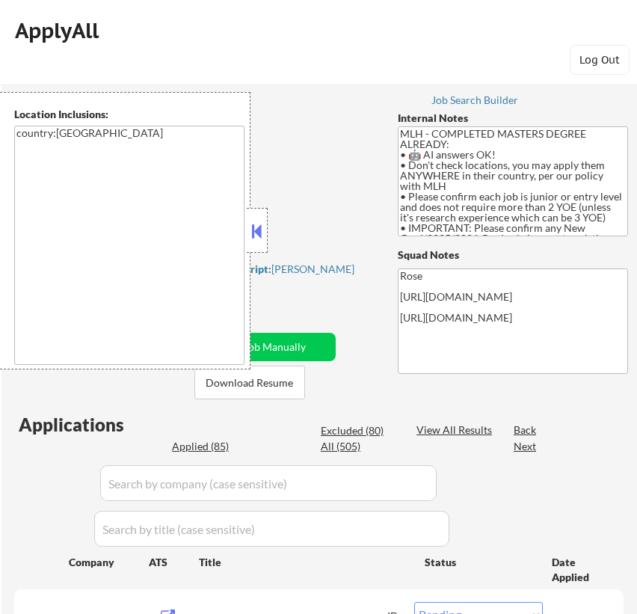
select select ""pending""
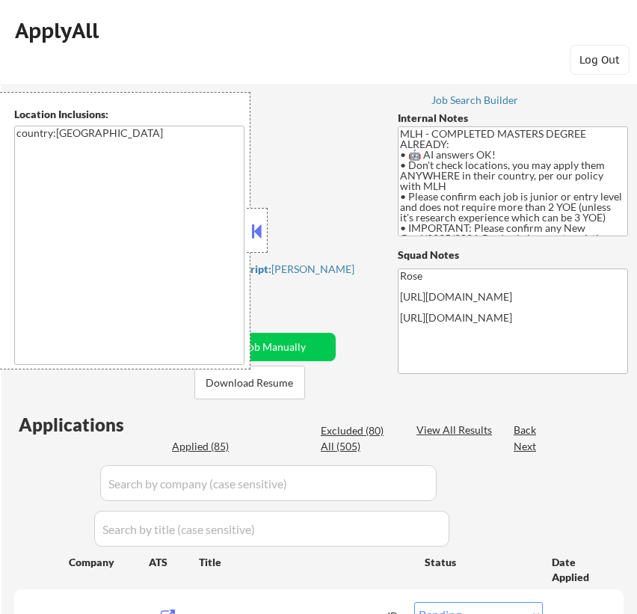
select select ""pending""
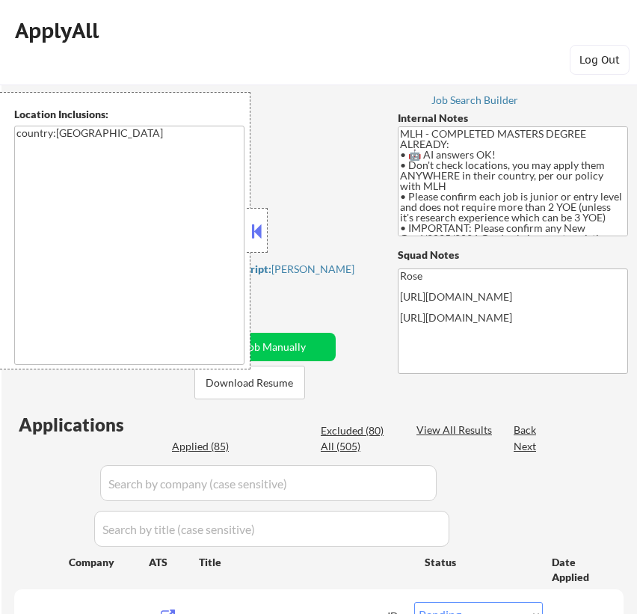
select select ""pending""
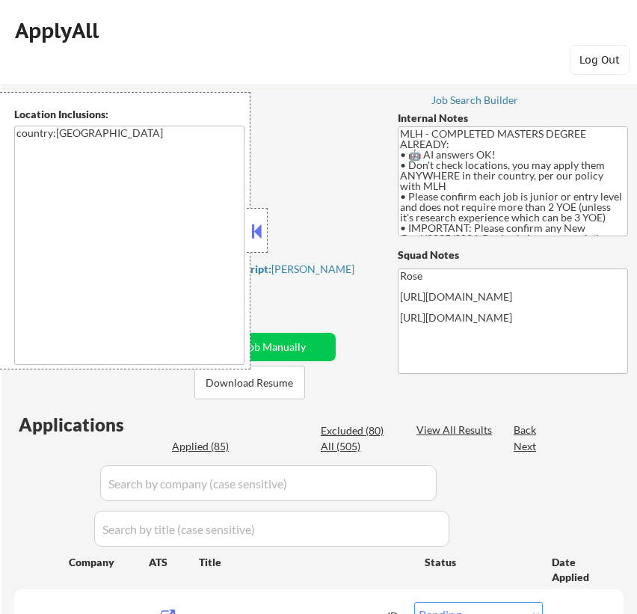
select select ""pending""
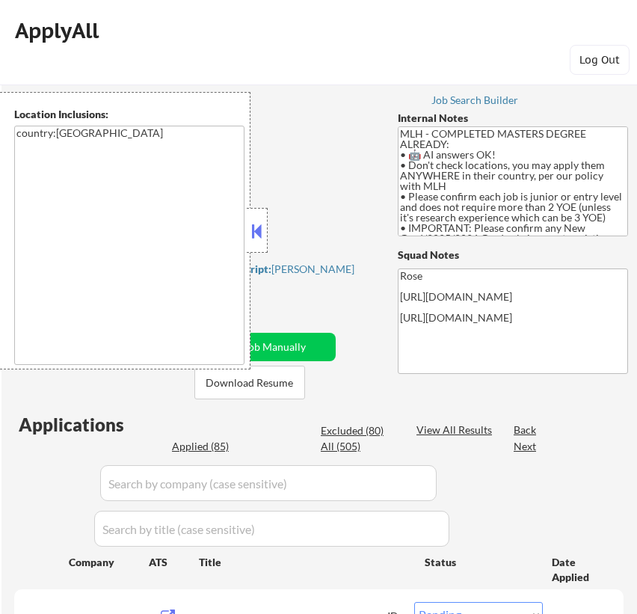
select select ""pending""
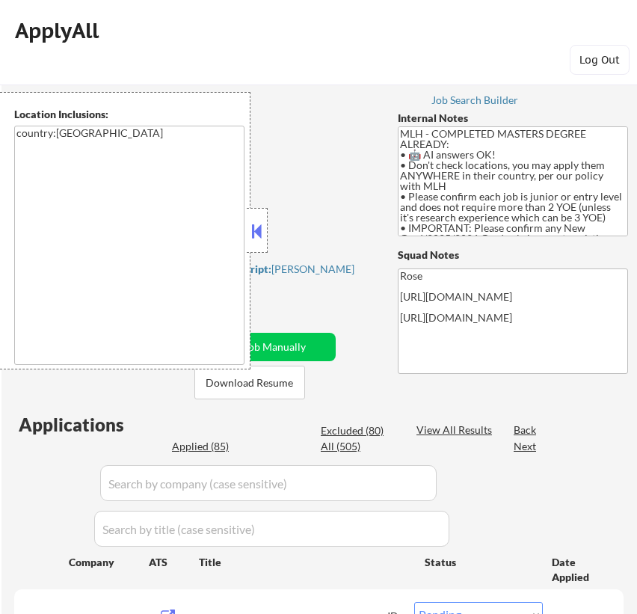
select select ""pending""
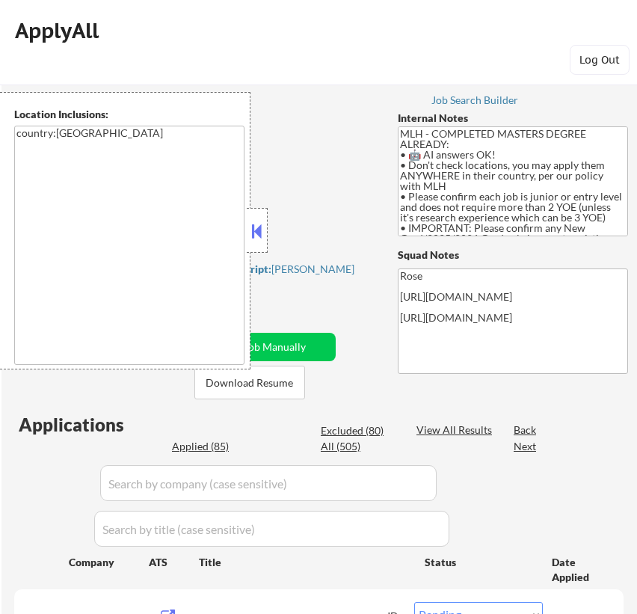
select select ""pending""
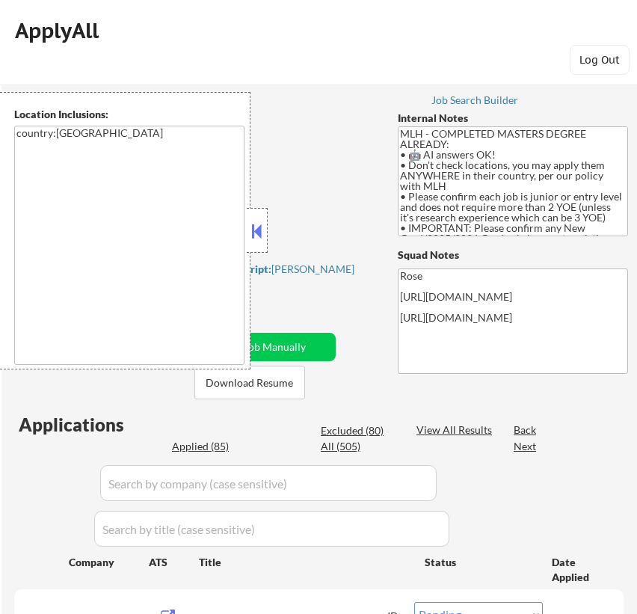
select select ""pending""
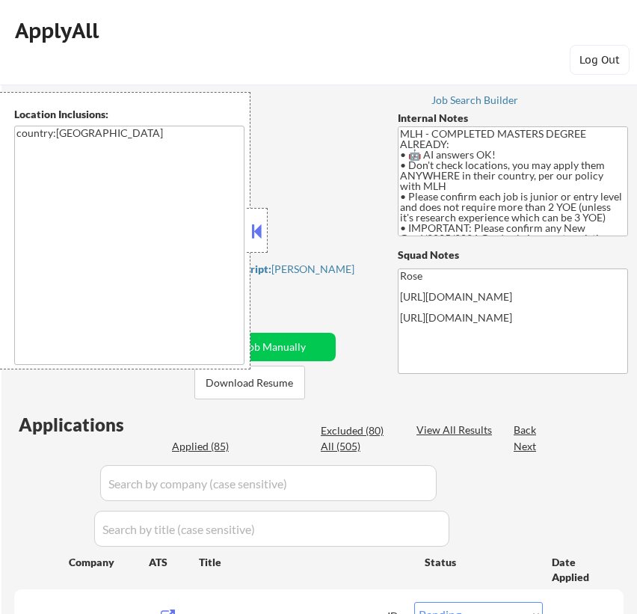
select select ""pending""
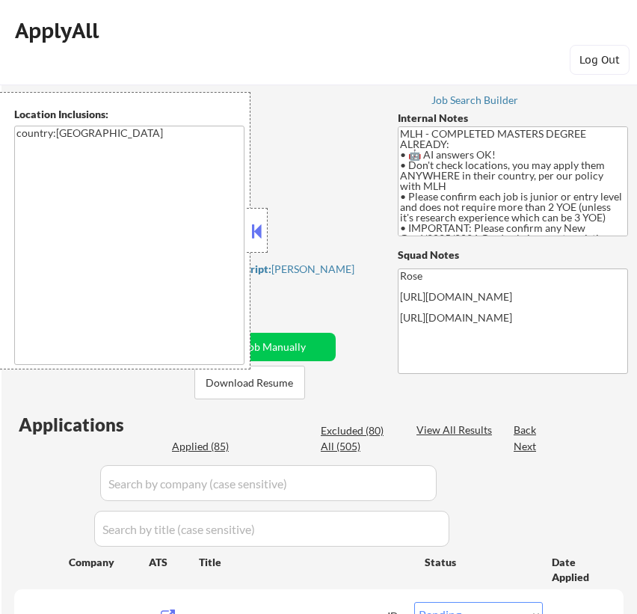
select select ""pending""
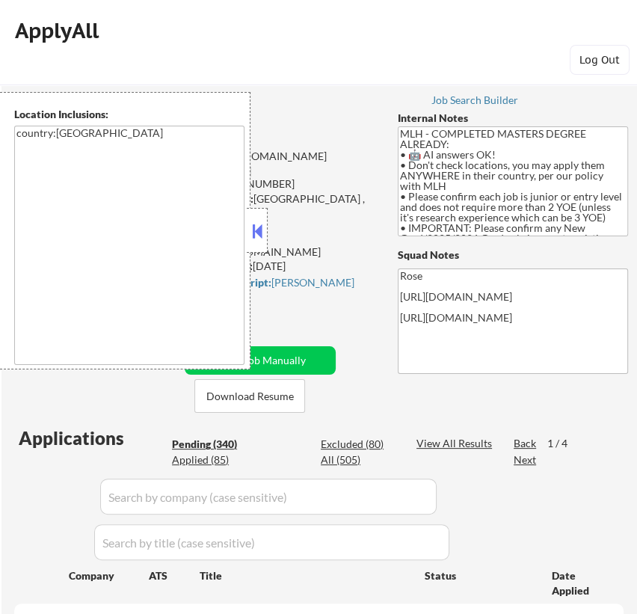
click at [261, 226] on button at bounding box center [257, 231] width 16 height 22
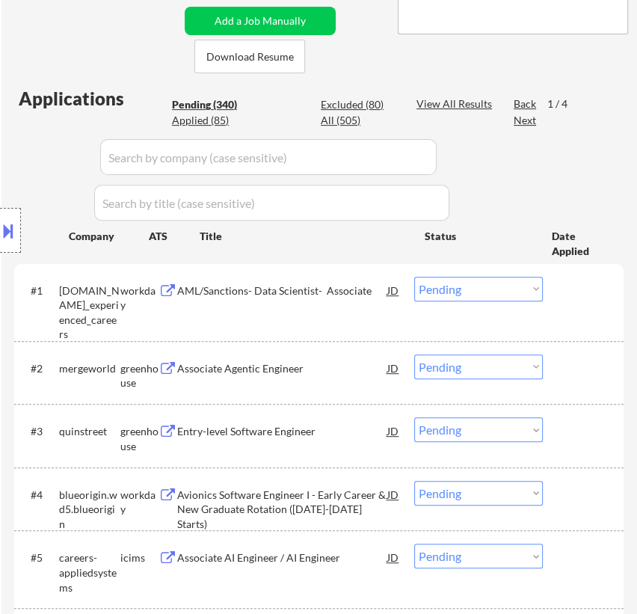
scroll to position [408, 0]
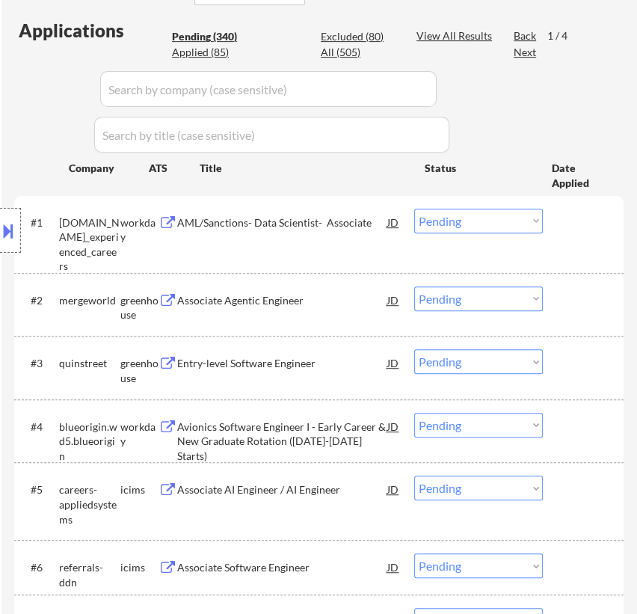
click at [319, 299] on div "Associate Agentic Engineer" at bounding box center [282, 300] width 210 height 15
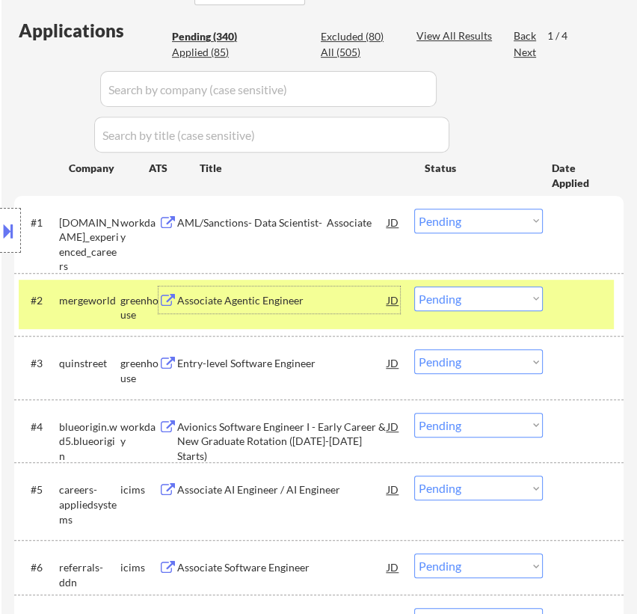
click at [485, 292] on select "Choose an option... Pending Applied Excluded (Questions) Excluded (Expired) Exc…" at bounding box center [478, 299] width 129 height 25
click at [414, 287] on select "Choose an option... Pending Applied Excluded (Questions) Excluded (Expired) Exc…" at bounding box center [478, 299] width 129 height 25
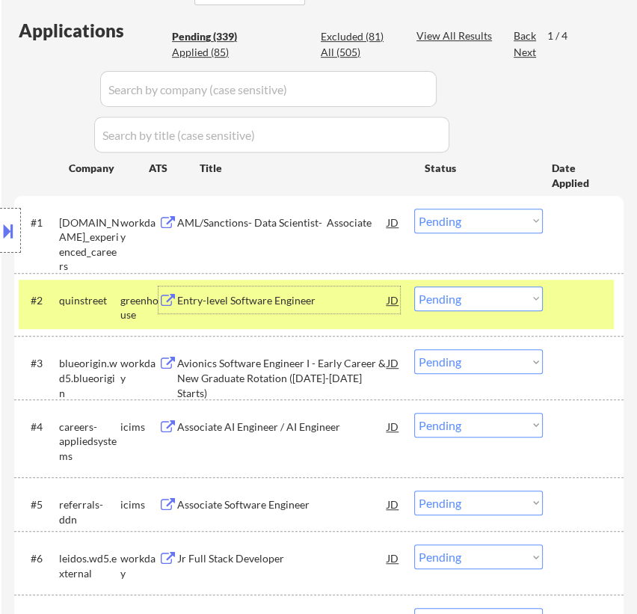
click at [355, 306] on div "Entry-level Software Engineer" at bounding box center [282, 300] width 210 height 15
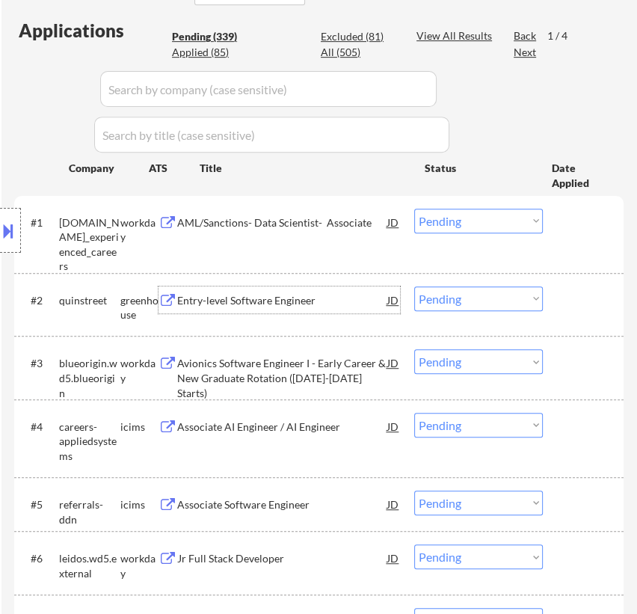
click at [464, 296] on select "Choose an option... Pending Applied Excluded (Questions) Excluded (Expired) Exc…" at bounding box center [478, 299] width 129 height 25
click at [414, 287] on select "Choose an option... Pending Applied Excluded (Questions) Excluded (Expired) Exc…" at bounding box center [478, 299] width 129 height 25
select select ""pending""
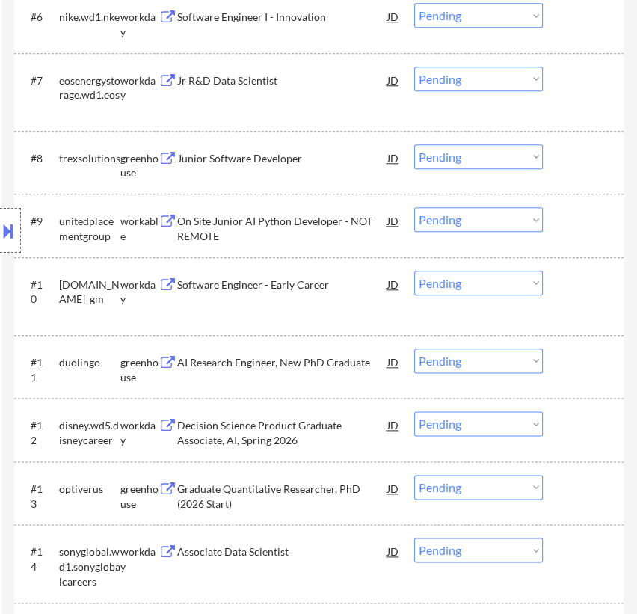
scroll to position [952, 0]
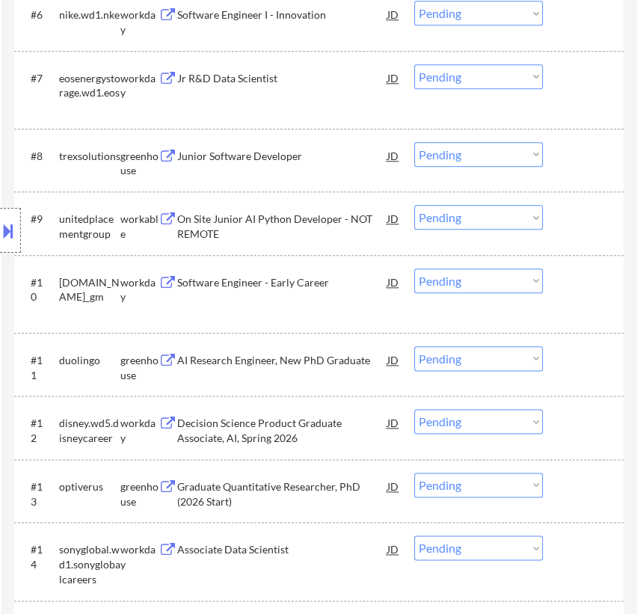
click at [294, 164] on div "Junior Software Developer" at bounding box center [282, 155] width 210 height 27
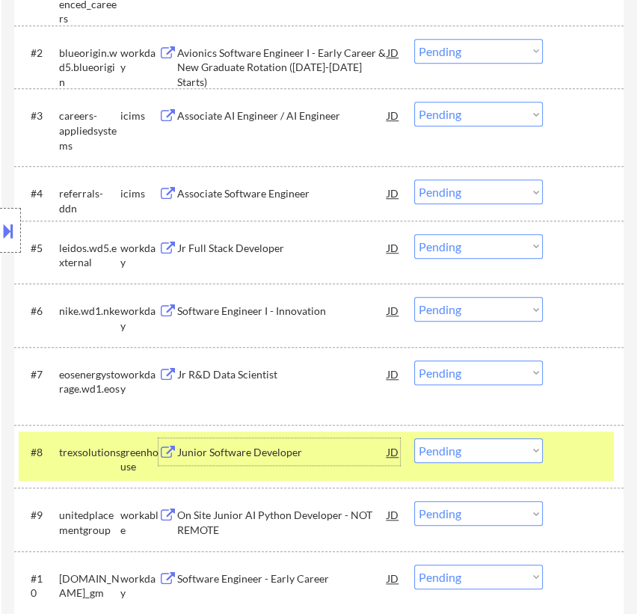
scroll to position [680, 0]
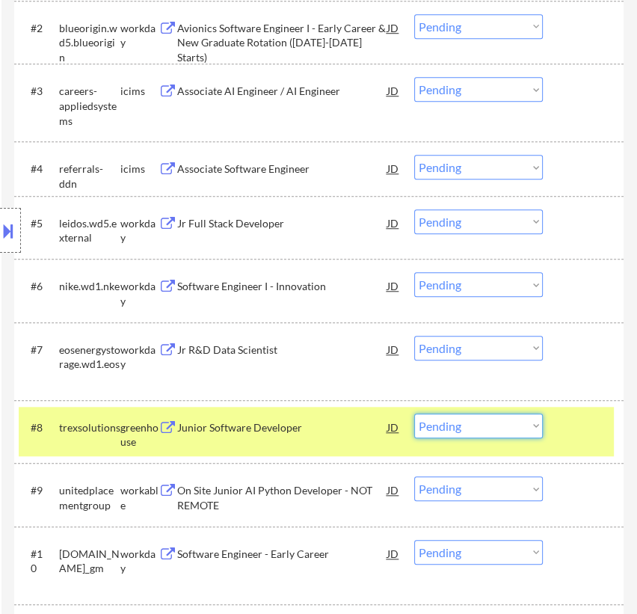
click at [518, 432] on select "Choose an option... Pending Applied Excluded (Questions) Excluded (Expired) Exc…" at bounding box center [478, 426] width 129 height 25
click at [414, 414] on select "Choose an option... Pending Applied Excluded (Questions) Excluded (Expired) Exc…" at bounding box center [478, 426] width 129 height 25
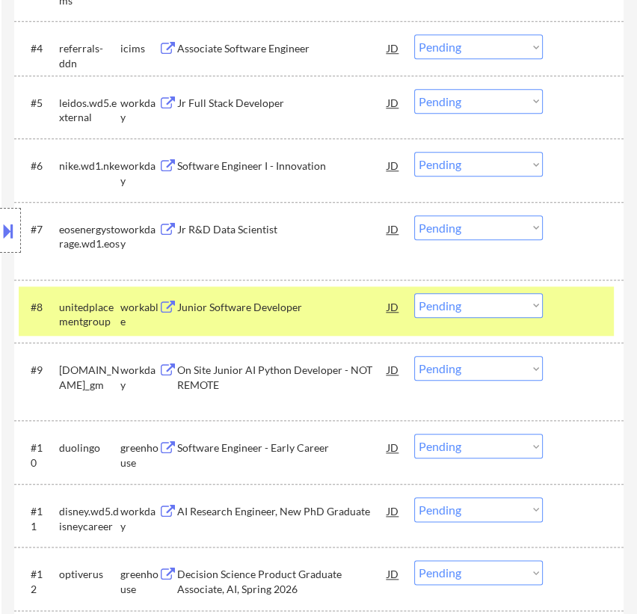
scroll to position [815, 0]
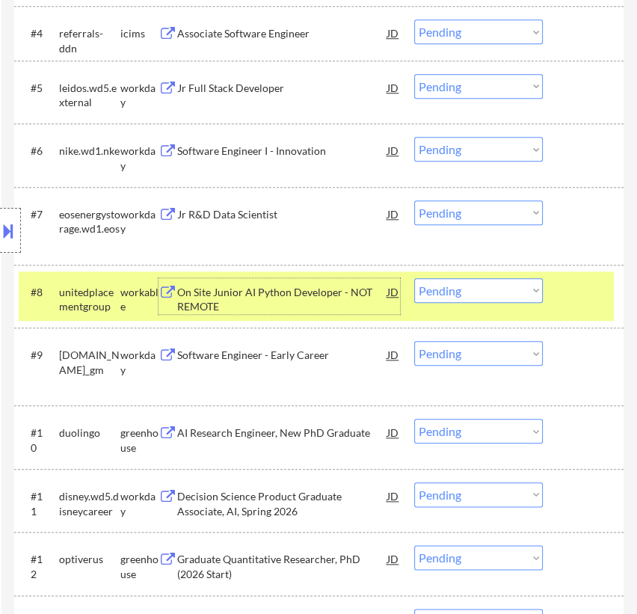
click at [321, 287] on div "On Site Junior AI Python Developer - NOT REMOTE" at bounding box center [282, 299] width 210 height 29
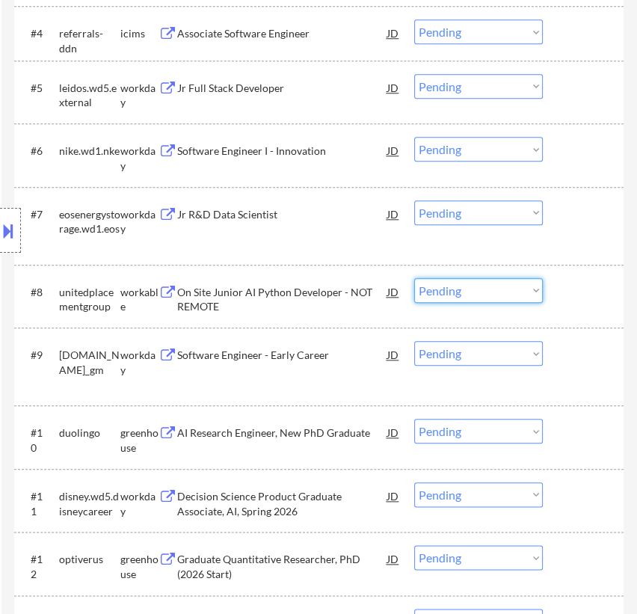
click at [486, 285] on select "Choose an option... Pending Applied Excluded (Questions) Excluded (Expired) Exc…" at bounding box center [478, 290] width 129 height 25
click at [414, 278] on select "Choose an option... Pending Applied Excluded (Questions) Excluded (Expired) Exc…" at bounding box center [478, 290] width 129 height 25
select select ""pending""
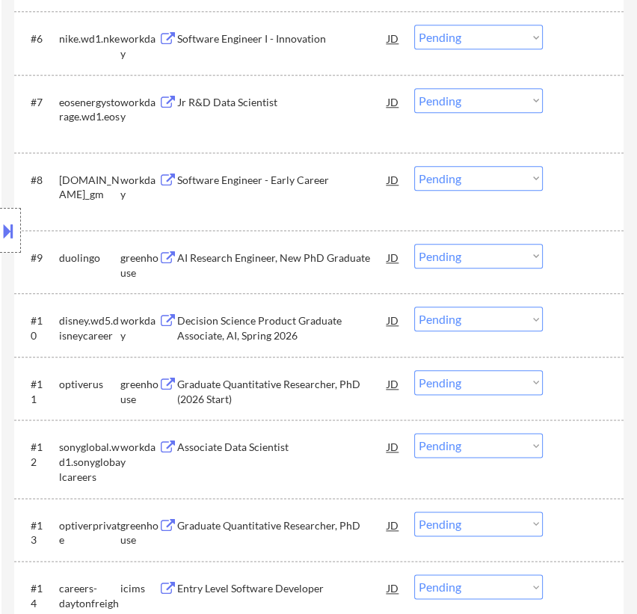
scroll to position [952, 0]
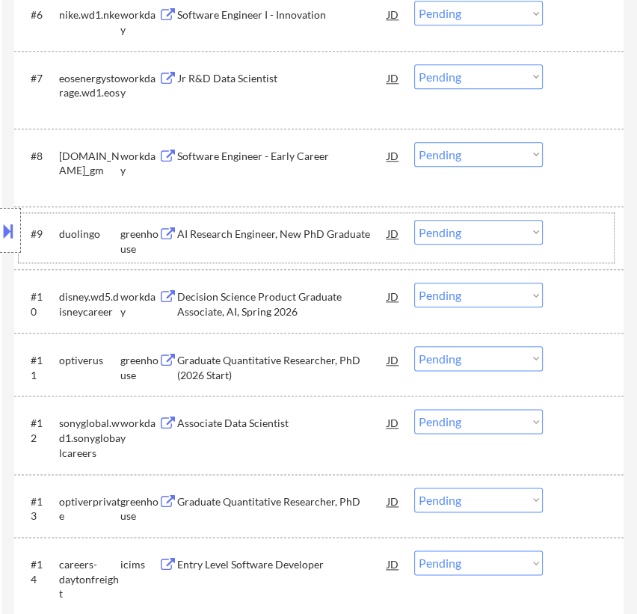
click at [286, 248] on div "#9 duolingo greenhouse AI Research Engineer, New PhD Graduate JD Choose an opti…" at bounding box center [316, 237] width 595 height 49
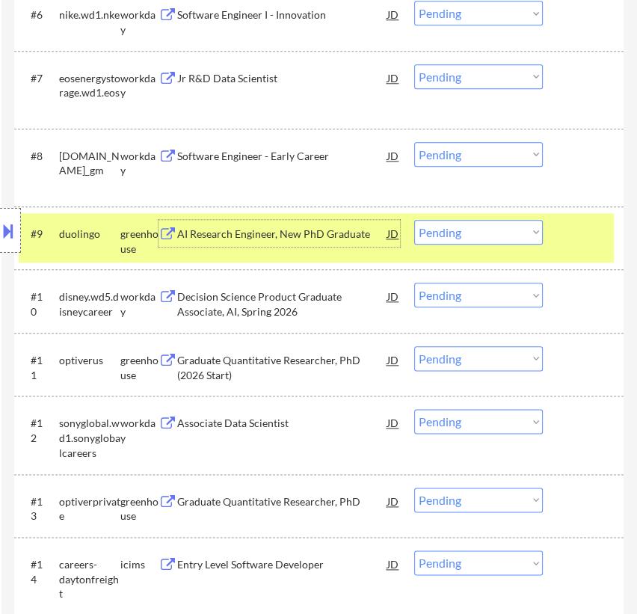
click at [289, 232] on div "AI Research Engineer, New PhD Graduate" at bounding box center [282, 234] width 210 height 15
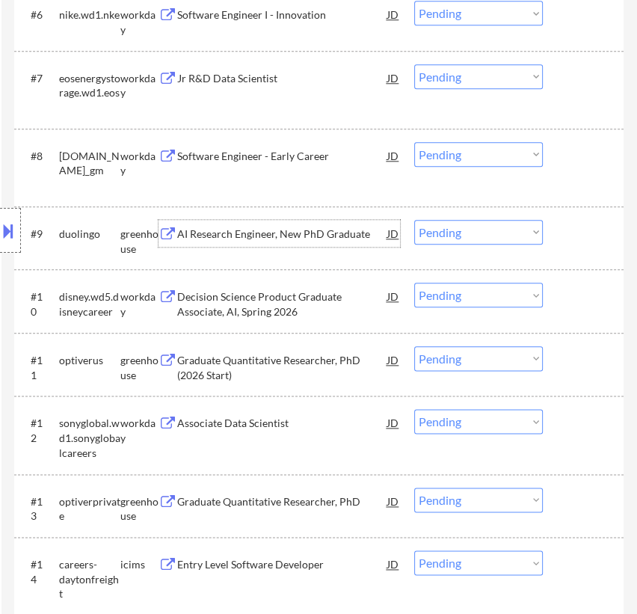
click at [480, 233] on select "Choose an option... Pending Applied Excluded (Questions) Excluded (Expired) Exc…" at bounding box center [478, 232] width 129 height 25
click at [414, 220] on select "Choose an option... Pending Applied Excluded (Questions) Excluded (Expired) Exc…" at bounding box center [478, 232] width 129 height 25
select select ""pending""
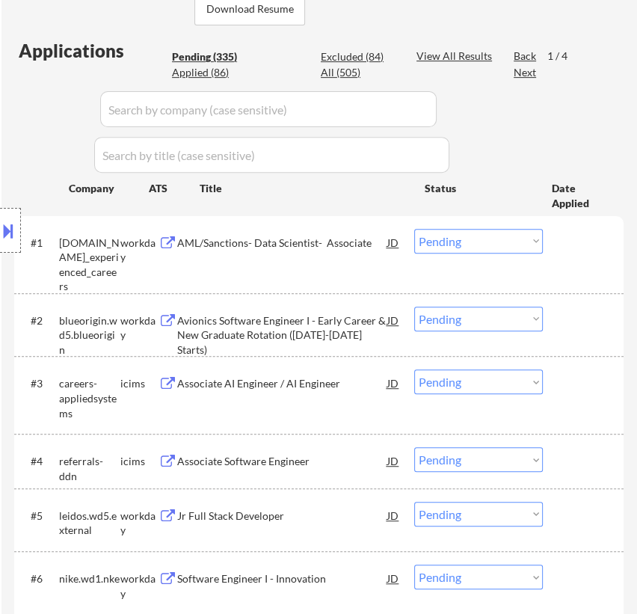
scroll to position [408, 0]
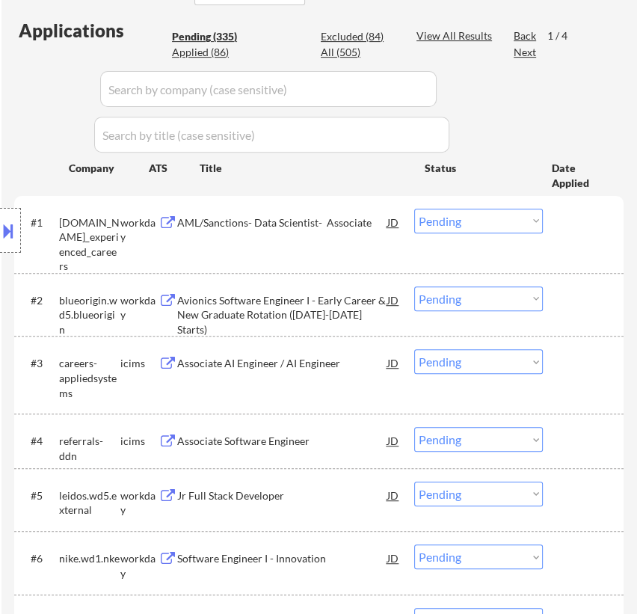
click at [313, 221] on div "AML/Sanctions- Data Scientist- Associate" at bounding box center [282, 222] width 210 height 15
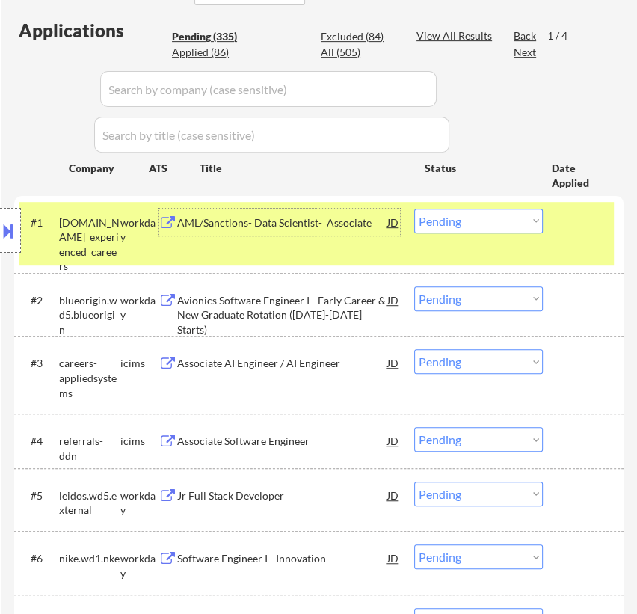
click at [501, 216] on select "Choose an option... Pending Applied Excluded (Questions) Excluded (Expired) Exc…" at bounding box center [478, 221] width 129 height 25
click at [414, 209] on select "Choose an option... Pending Applied Excluded (Questions) Excluded (Expired) Exc…" at bounding box center [478, 221] width 129 height 25
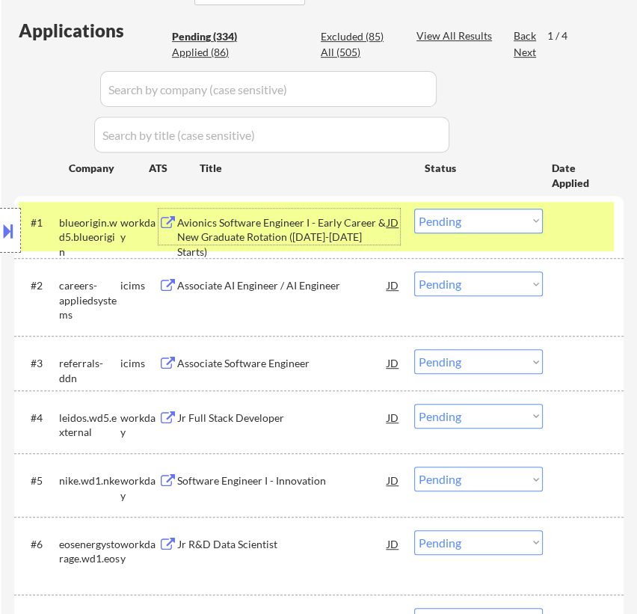
click at [337, 222] on div "Avionics Software Engineer I - Early Career & New Graduate Rotation ([DATE]-[DA…" at bounding box center [282, 237] width 210 height 44
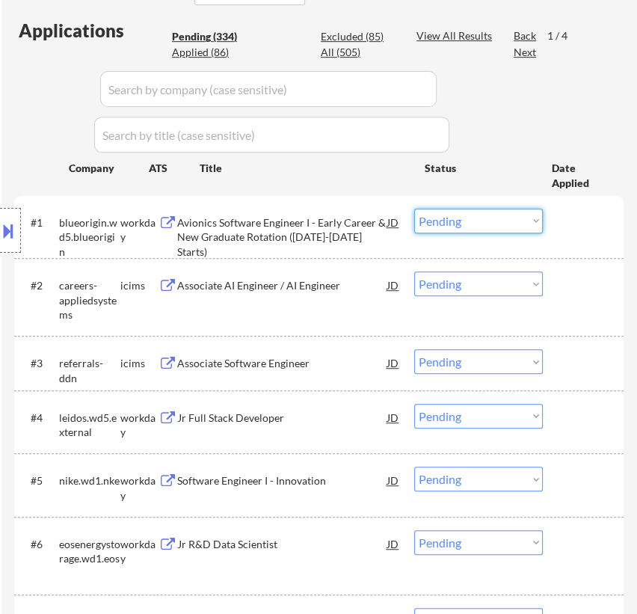
click at [512, 217] on select "Choose an option... Pending Applied Excluded (Questions) Excluded (Expired) Exc…" at bounding box center [478, 221] width 129 height 25
click at [414, 209] on select "Choose an option... Pending Applied Excluded (Questions) Excluded (Expired) Exc…" at bounding box center [478, 221] width 129 height 25
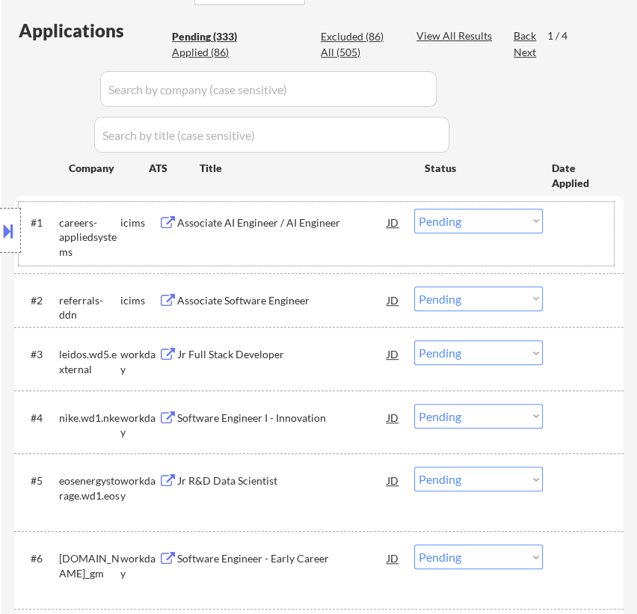
click at [309, 202] on div "#1 careers-appliedsystems icims Associate AI Engineer / AI Engineer JD Choose a…" at bounding box center [316, 234] width 595 height 64
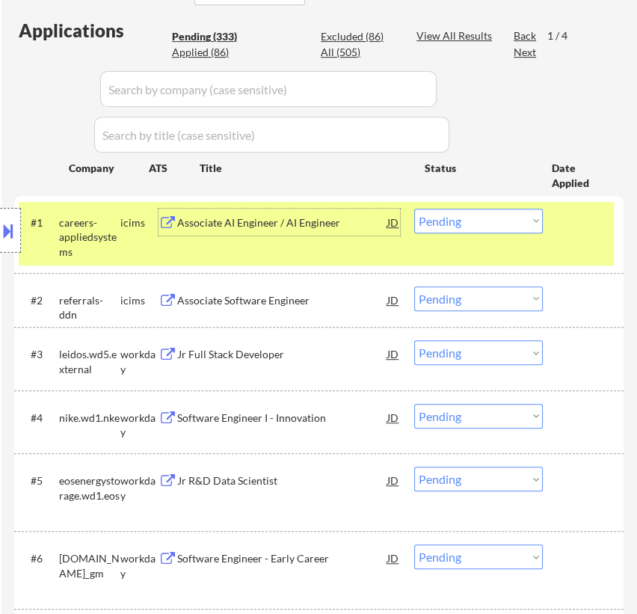
click at [313, 219] on div "Associate AI Engineer / AI Engineer" at bounding box center [282, 222] width 210 height 15
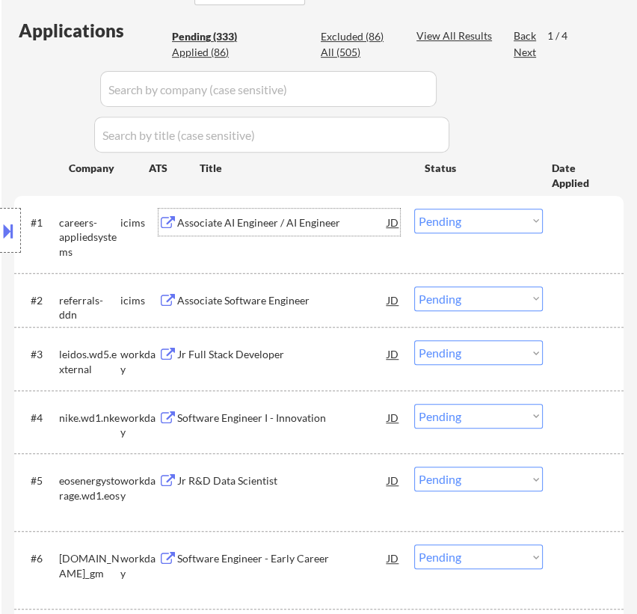
click at [489, 218] on select "Choose an option... Pending Applied Excluded (Questions) Excluded (Expired) Exc…" at bounding box center [478, 221] width 129 height 25
click at [414, 209] on select "Choose an option... Pending Applied Excluded (Questions) Excluded (Expired) Exc…" at bounding box center [478, 221] width 129 height 25
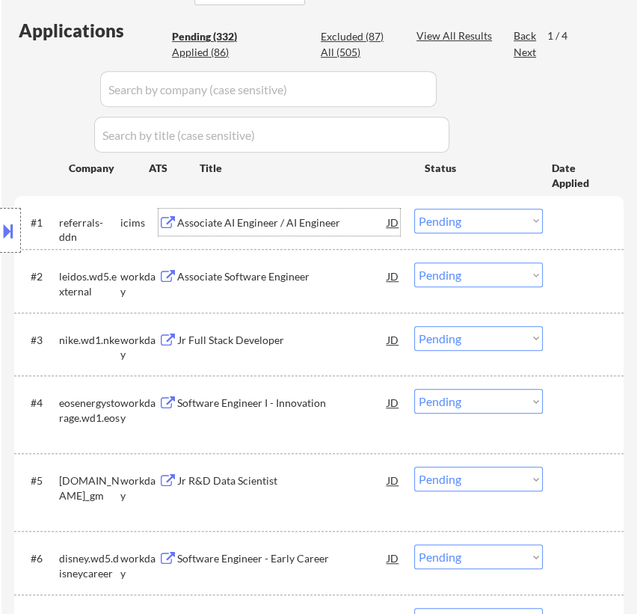
click at [275, 221] on div "Associate AI Engineer / AI Engineer" at bounding box center [282, 222] width 210 height 15
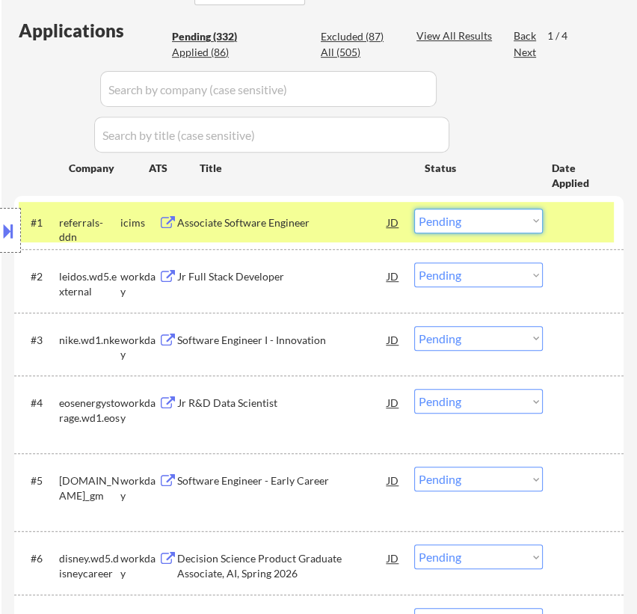
click at [486, 221] on select "Choose an option... Pending Applied Excluded (Questions) Excluded (Expired) Exc…" at bounding box center [478, 221] width 129 height 25
click at [414, 209] on select "Choose an option... Pending Applied Excluded (Questions) Excluded (Expired) Exc…" at bounding box center [478, 221] width 129 height 25
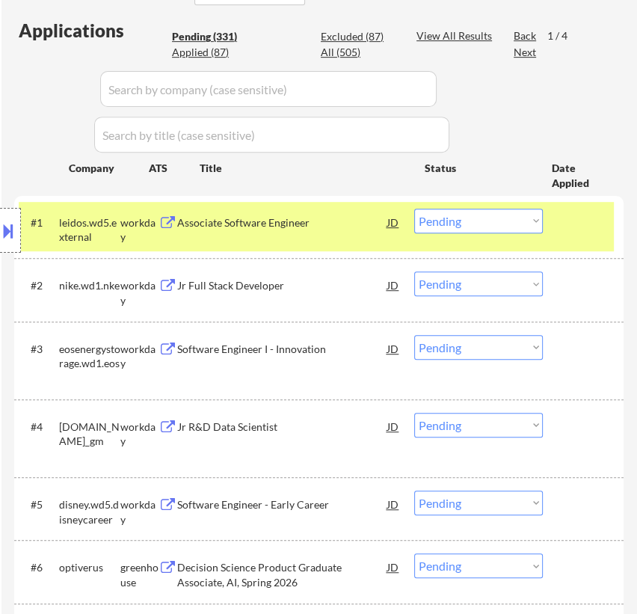
click at [309, 227] on div "Associate Software Engineer" at bounding box center [282, 222] width 210 height 15
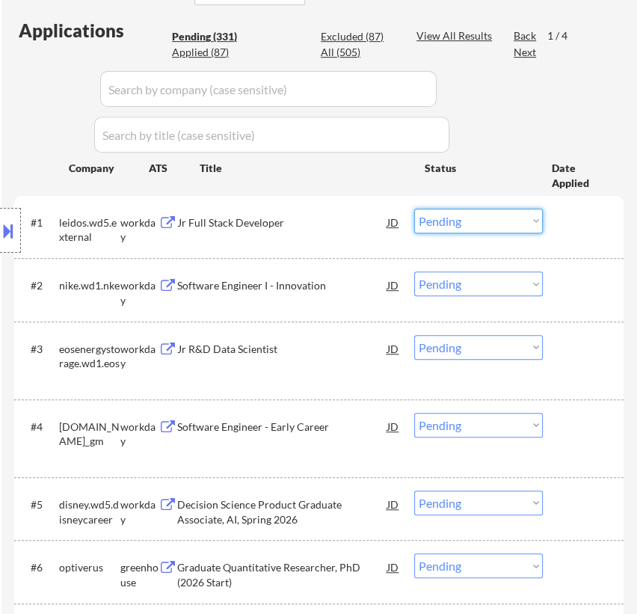
click at [459, 217] on select "Choose an option... Pending Applied Excluded (Questions) Excluded (Expired) Exc…" at bounding box center [478, 221] width 129 height 25
click at [414, 209] on select "Choose an option... Pending Applied Excluded (Questions) Excluded (Expired) Exc…" at bounding box center [478, 221] width 129 height 25
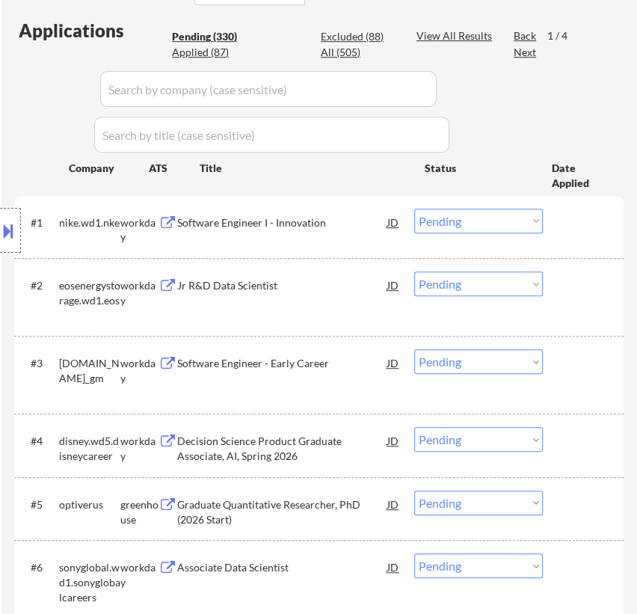
click at [295, 215] on div "Software Engineer I - Innovation" at bounding box center [282, 222] width 210 height 15
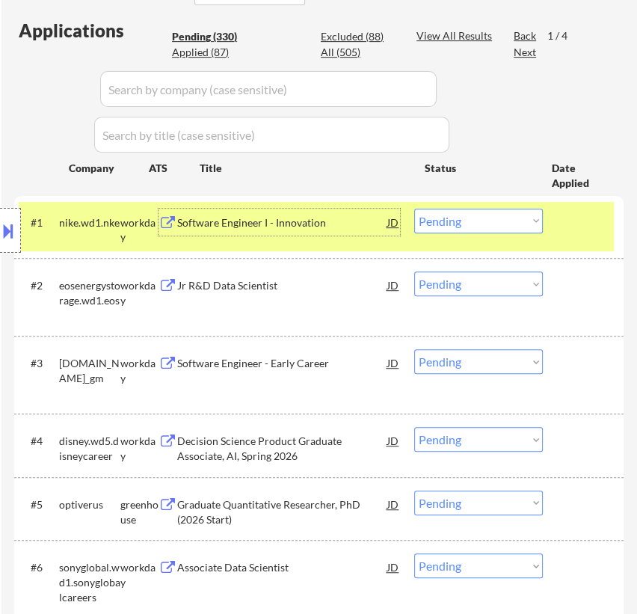
click at [531, 220] on select "Choose an option... Pending Applied Excluded (Questions) Excluded (Expired) Exc…" at bounding box center [478, 221] width 129 height 25
click at [414, 209] on select "Choose an option... Pending Applied Excluded (Questions) Excluded (Expired) Exc…" at bounding box center [478, 221] width 129 height 25
select select ""pending""
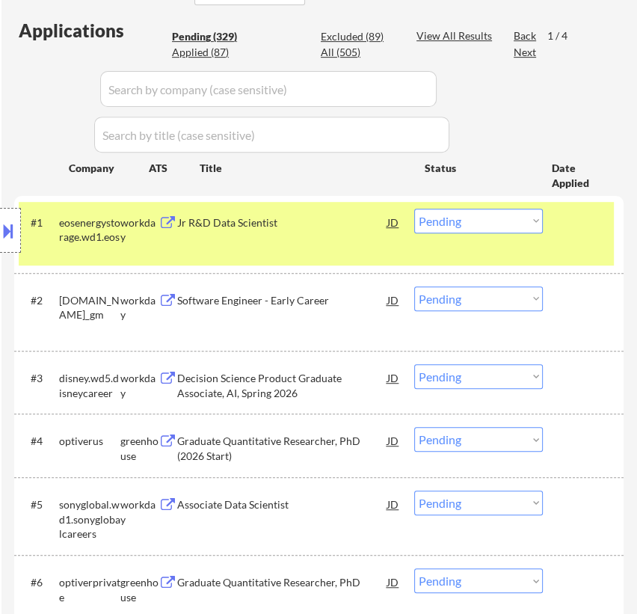
click at [305, 227] on div "Jr R&D Data Scientist" at bounding box center [282, 222] width 210 height 15
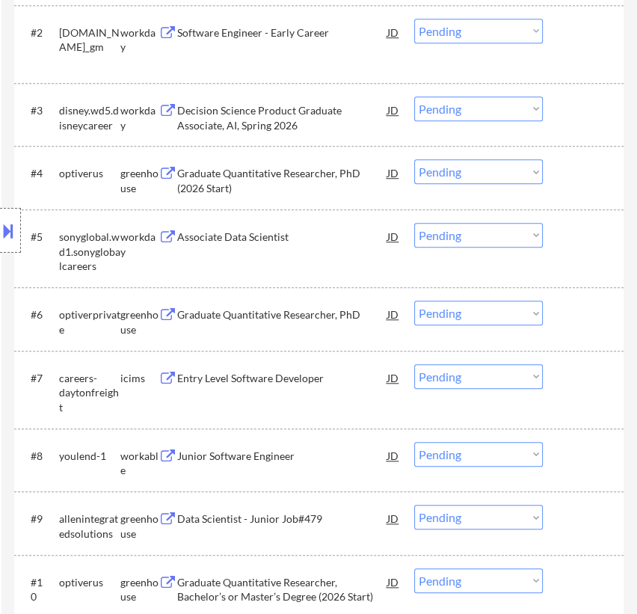
scroll to position [680, 0]
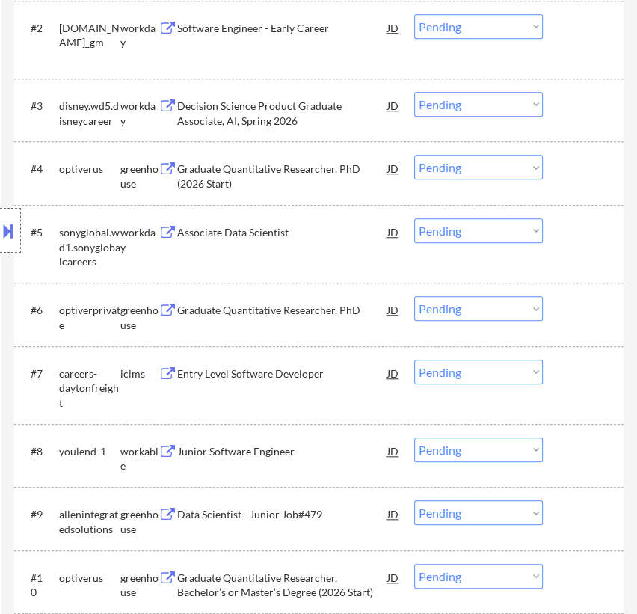
click at [303, 171] on div "Graduate Quantitative Researcher, PhD (2026 Start)" at bounding box center [282, 176] width 210 height 29
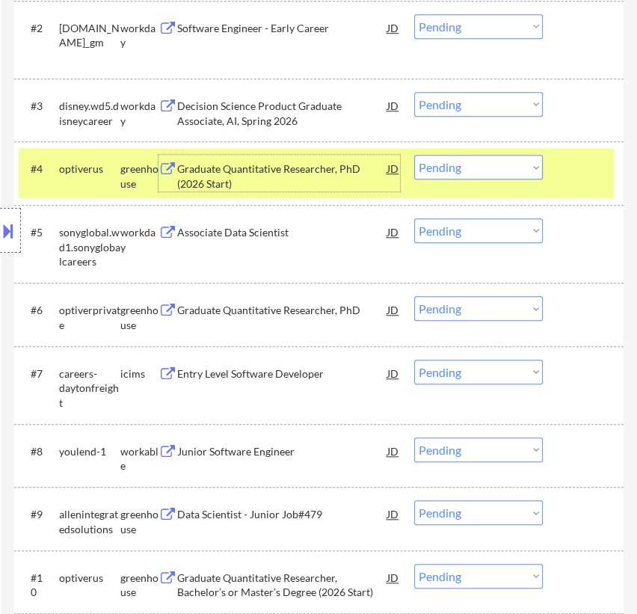
click at [478, 173] on select "Choose an option... Pending Applied Excluded (Questions) Excluded (Expired) Exc…" at bounding box center [478, 167] width 129 height 25
click at [414, 155] on select "Choose an option... Pending Applied Excluded (Questions) Excluded (Expired) Exc…" at bounding box center [478, 167] width 129 height 25
select select ""pending""
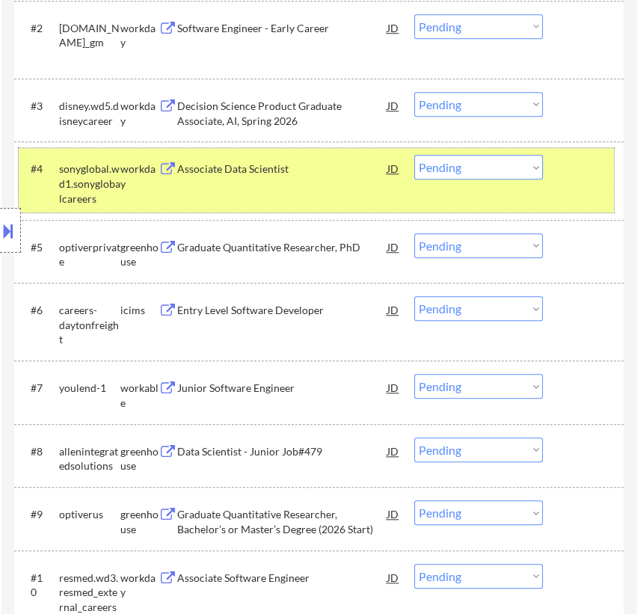
click at [566, 180] on div at bounding box center [585, 168] width 41 height 27
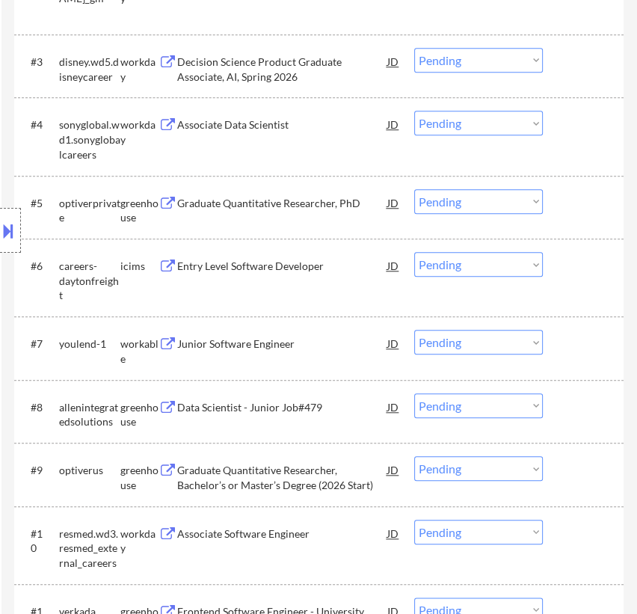
scroll to position [748, 0]
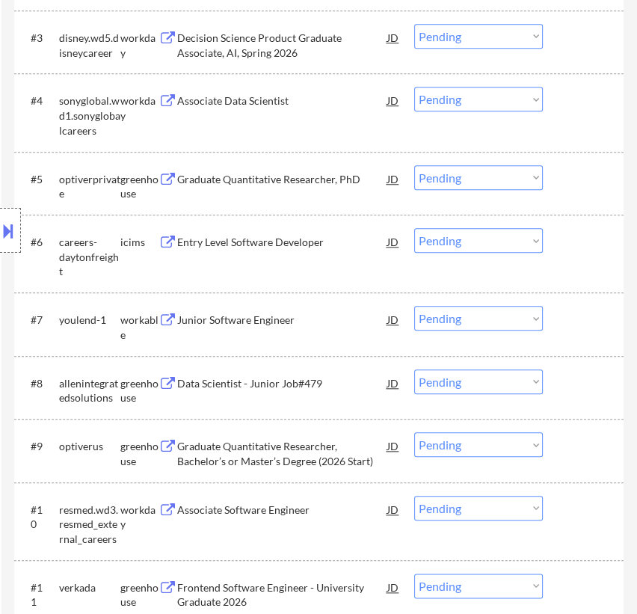
click at [520, 179] on select "Choose an option... Pending Applied Excluded (Questions) Excluded (Expired) Exc…" at bounding box center [478, 177] width 129 height 25
click at [414, 165] on select "Choose an option... Pending Applied Excluded (Questions) Excluded (Expired) Exc…" at bounding box center [478, 177] width 129 height 25
select select ""pending""
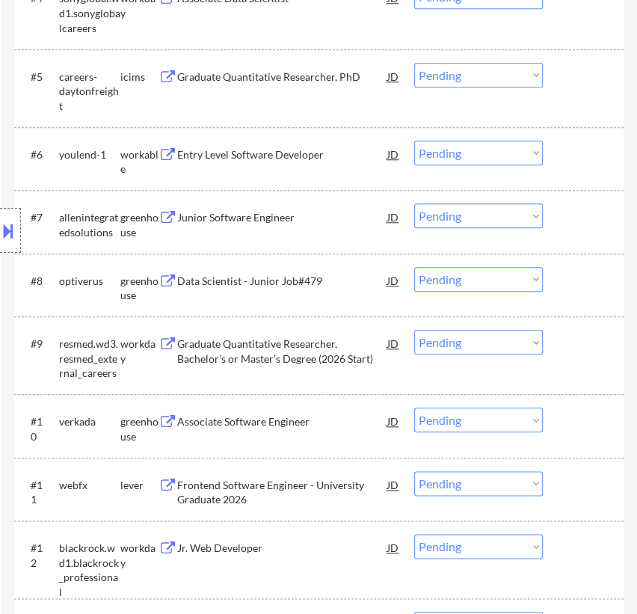
scroll to position [883, 0]
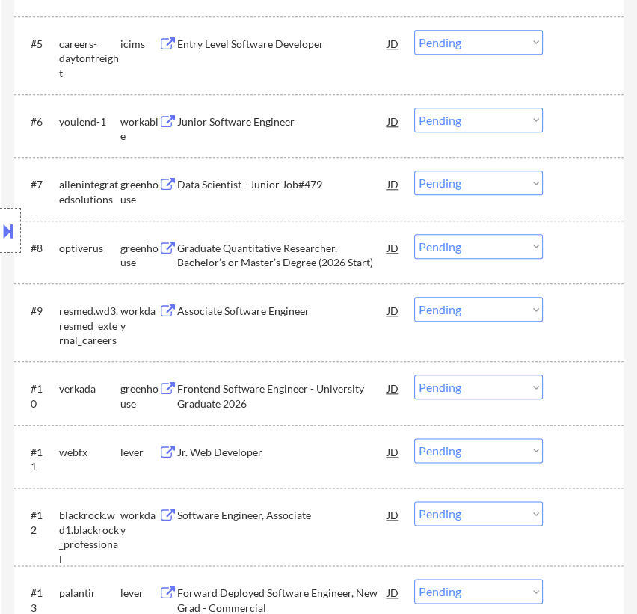
click at [275, 124] on div "Junior Software Engineer" at bounding box center [282, 121] width 210 height 15
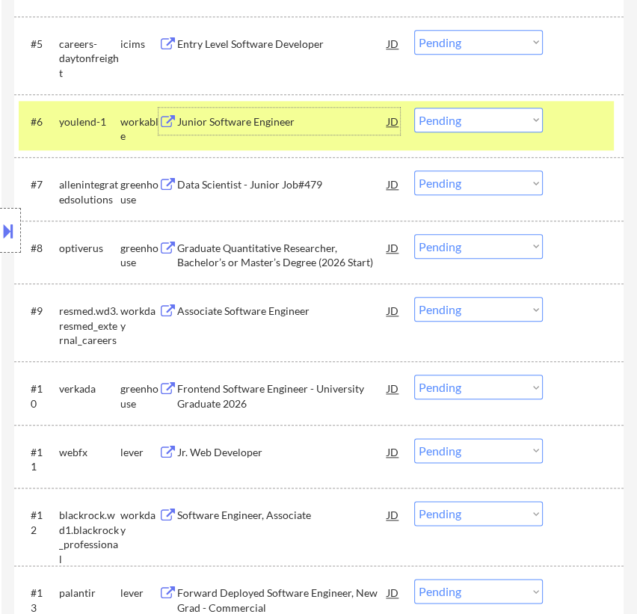
click at [491, 118] on select "Choose an option... Pending Applied Excluded (Questions) Excluded (Expired) Exc…" at bounding box center [478, 120] width 129 height 25
click at [414, 108] on select "Choose an option... Pending Applied Excluded (Questions) Excluded (Expired) Exc…" at bounding box center [478, 120] width 129 height 25
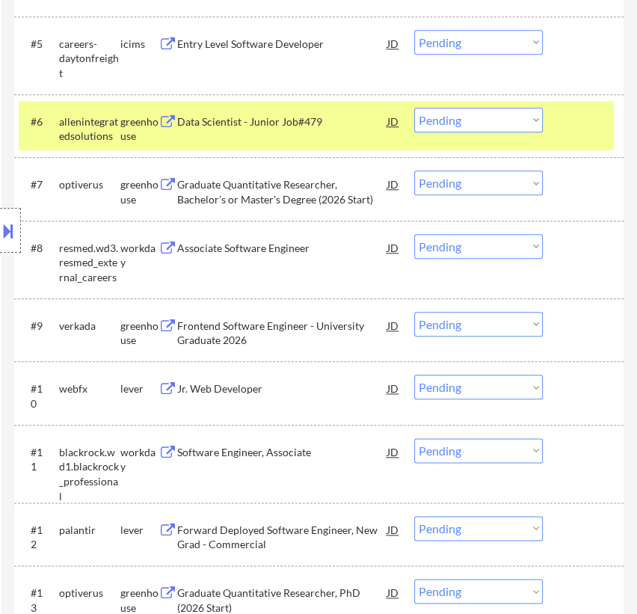
click at [349, 126] on div "Data Scientist - Junior Job#479" at bounding box center [282, 121] width 210 height 15
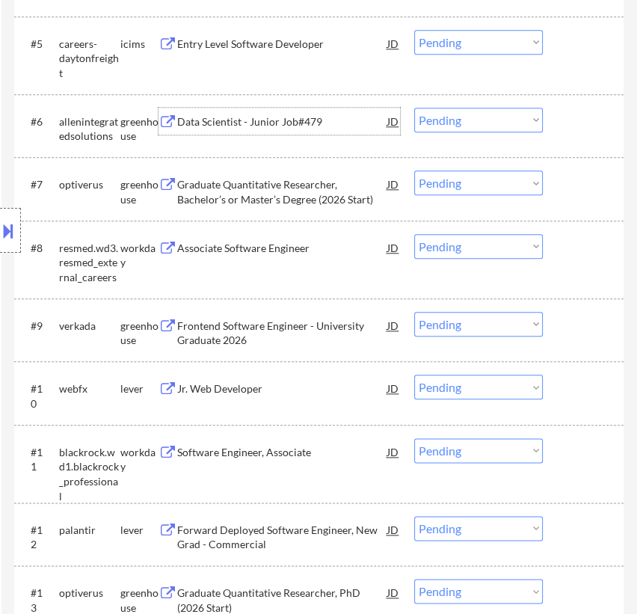
click at [494, 115] on select "Choose an option... Pending Applied Excluded (Questions) Excluded (Expired) Exc…" at bounding box center [478, 120] width 129 height 25
click at [414, 108] on select "Choose an option... Pending Applied Excluded (Questions) Excluded (Expired) Exc…" at bounding box center [478, 120] width 129 height 25
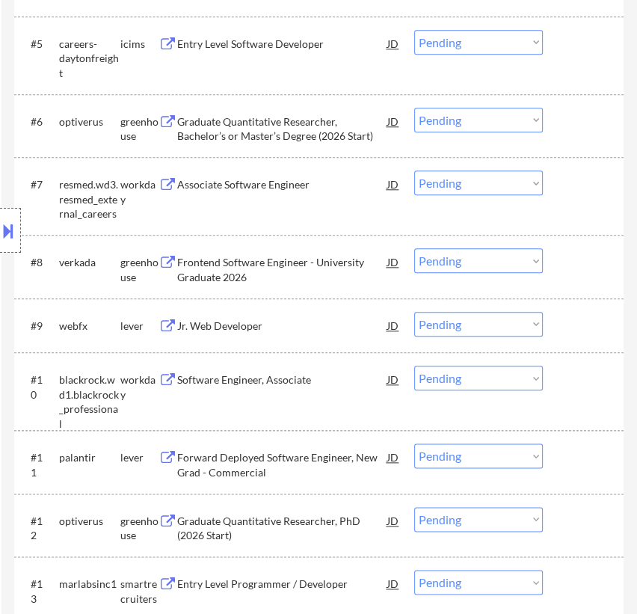
scroll to position [815, 0]
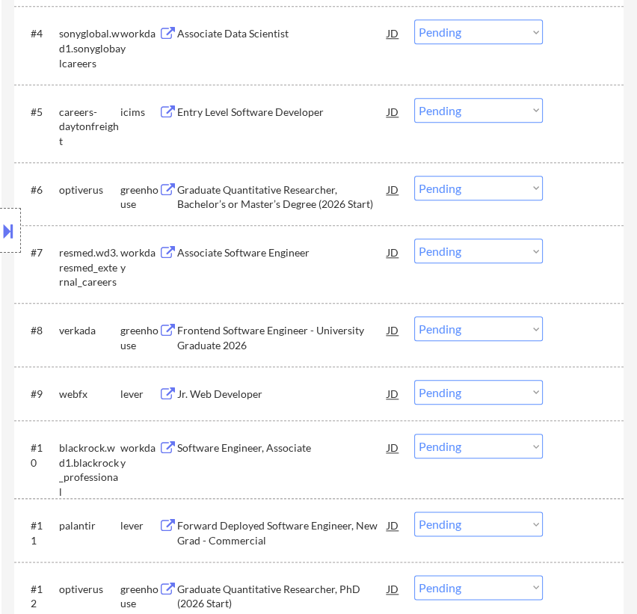
click at [314, 206] on div "Graduate Quantitative Researcher, Bachelor’s or Master’s Degree (2026 Start)" at bounding box center [282, 197] width 210 height 29
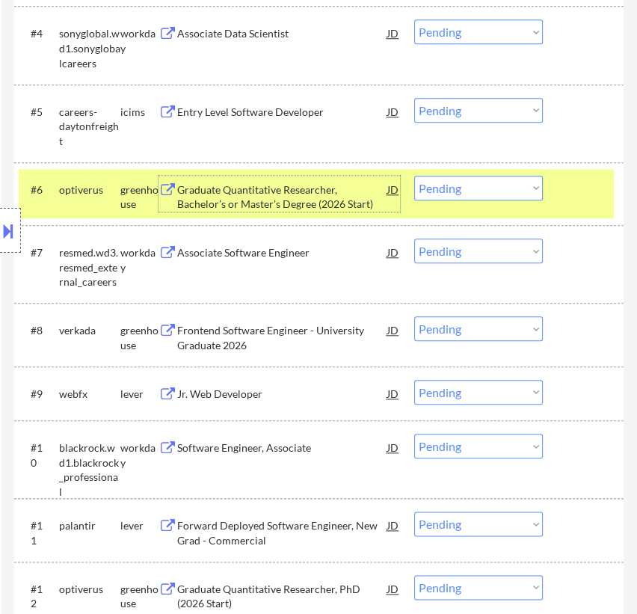
click at [480, 192] on select "Choose an option... Pending Applied Excluded (Questions) Excluded (Expired) Exc…" at bounding box center [478, 188] width 129 height 25
click at [414, 176] on select "Choose an option... Pending Applied Excluded (Questions) Excluded (Expired) Exc…" at bounding box center [478, 188] width 129 height 25
select select ""pending""
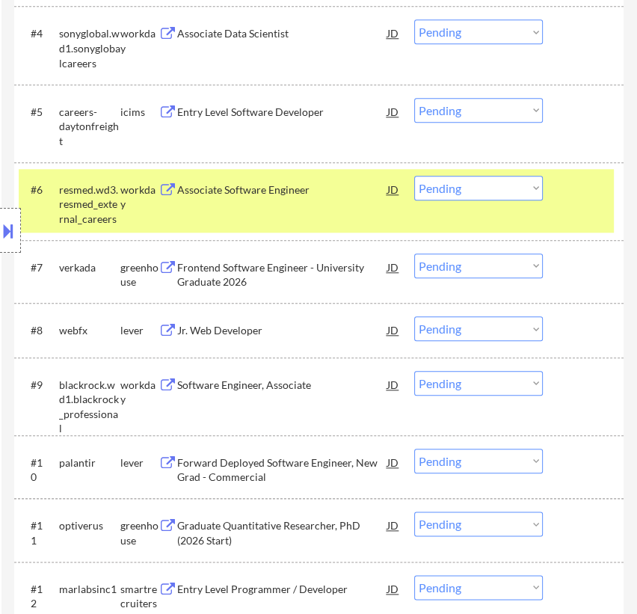
click at [619, 194] on div "#6 resmed.wd3.resmed_external_careers workday Associate Software Engineer [PERS…" at bounding box center [319, 201] width 610 height 78
click at [607, 199] on div "#6 resmed.wd3.resmed_external_careers workday Associate Software Engineer [PERS…" at bounding box center [316, 201] width 595 height 64
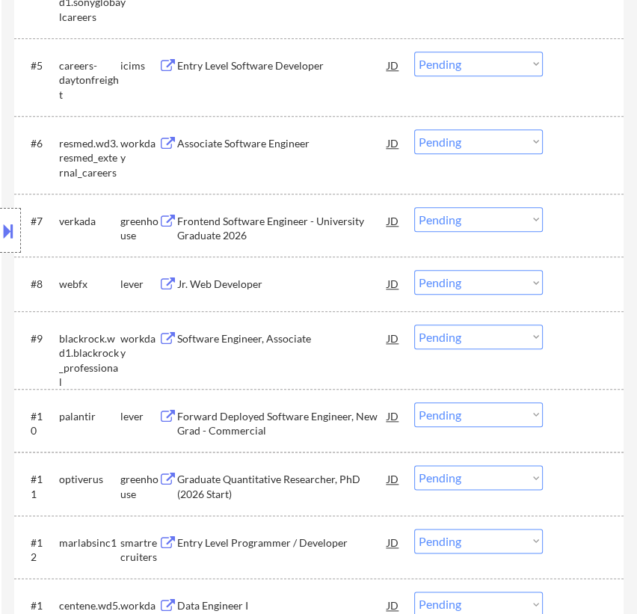
scroll to position [883, 0]
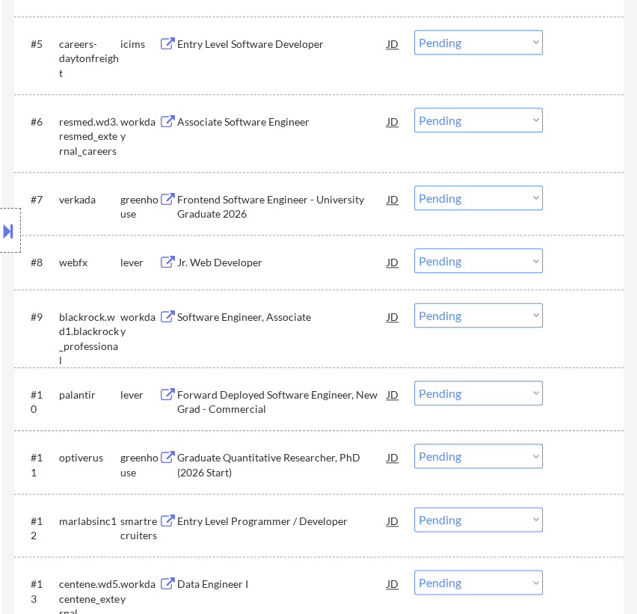
click at [286, 217] on div "Frontend Software Engineer - University Graduate 2026" at bounding box center [282, 206] width 210 height 29
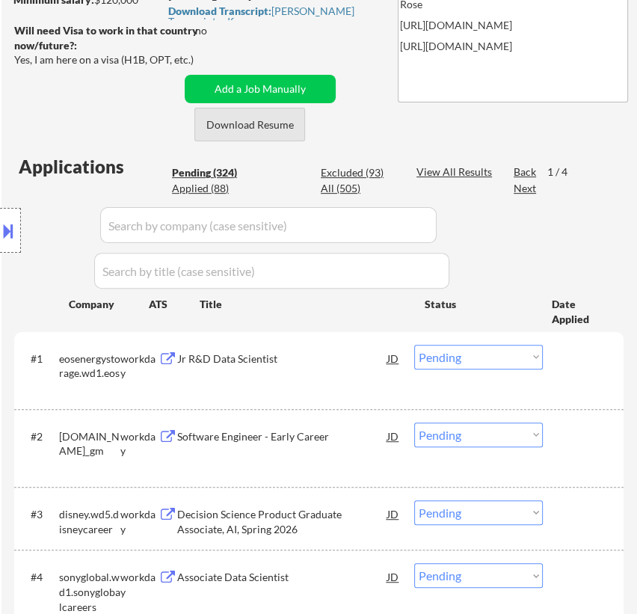
scroll to position [203, 0]
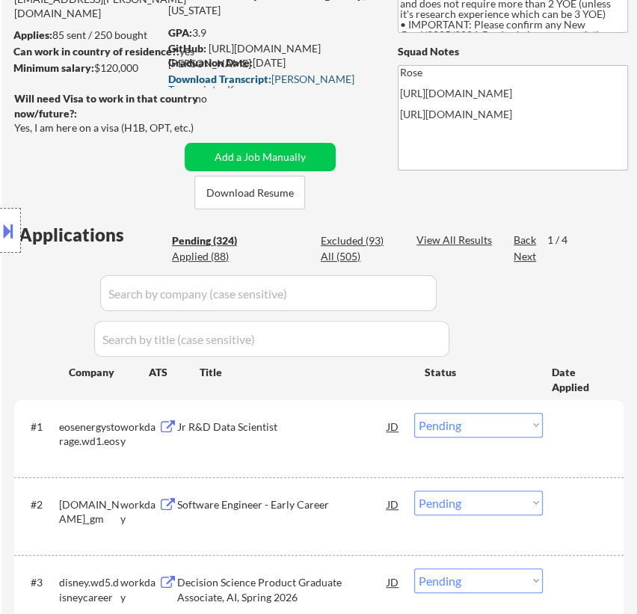
click at [299, 76] on div "Download Transcript: [PERSON_NAME] Transcript.pdf" at bounding box center [272, 84] width 208 height 21
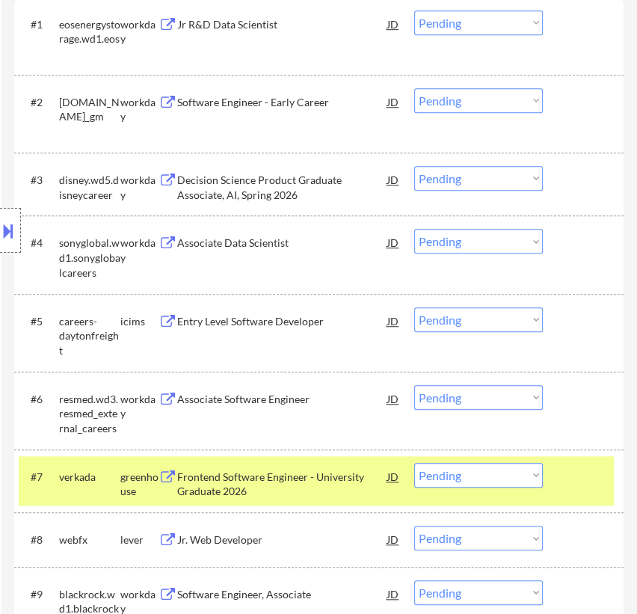
scroll to position [680, 0]
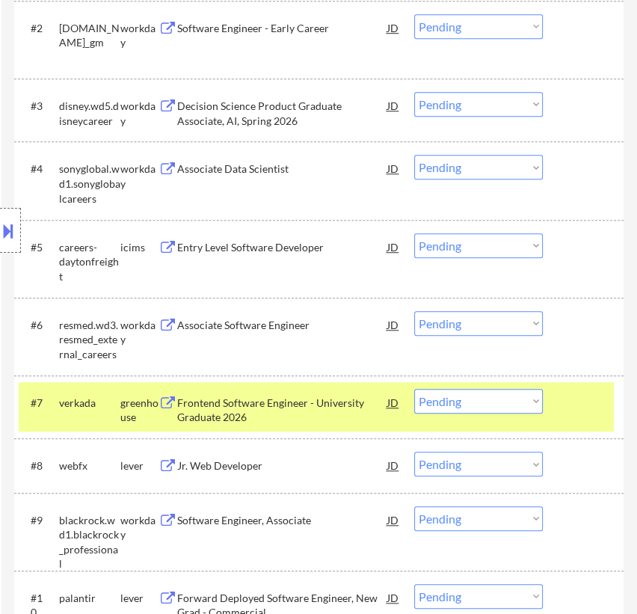
click at [464, 390] on select "Choose an option... Pending Applied Excluded (Questions) Excluded (Expired) Exc…" at bounding box center [478, 401] width 129 height 25
click at [414, 389] on select "Choose an option... Pending Applied Excluded (Questions) Excluded (Expired) Exc…" at bounding box center [478, 401] width 129 height 25
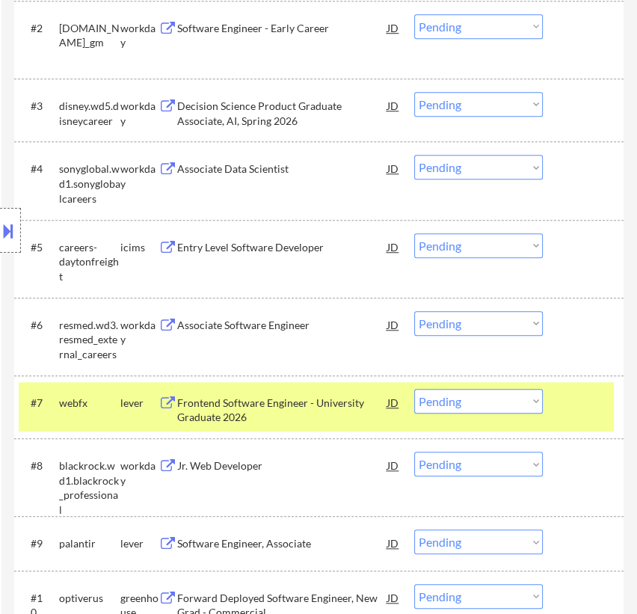
click at [572, 405] on div at bounding box center [585, 402] width 41 height 27
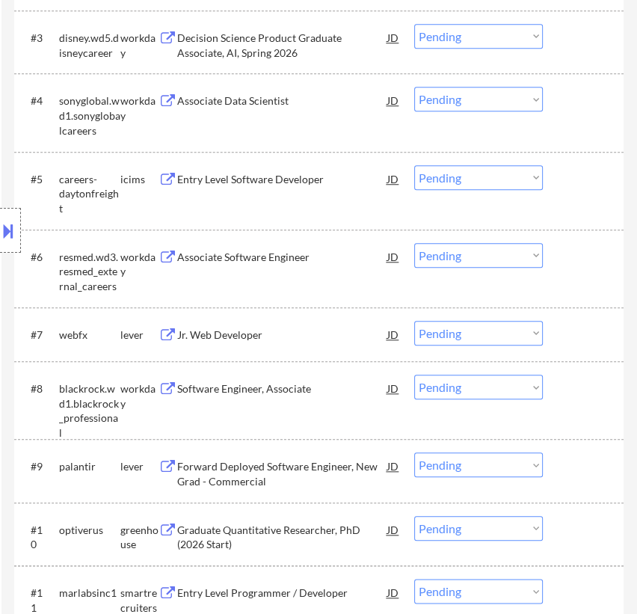
scroll to position [815, 0]
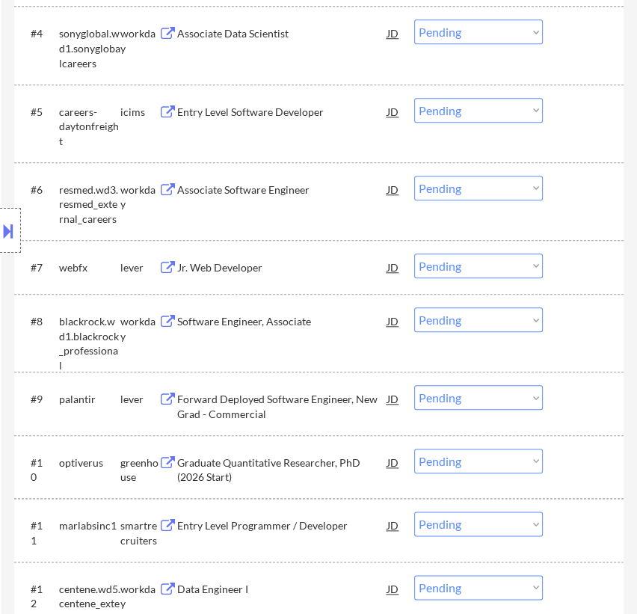
click at [317, 274] on div "Jr. Web Developer" at bounding box center [282, 267] width 210 height 27
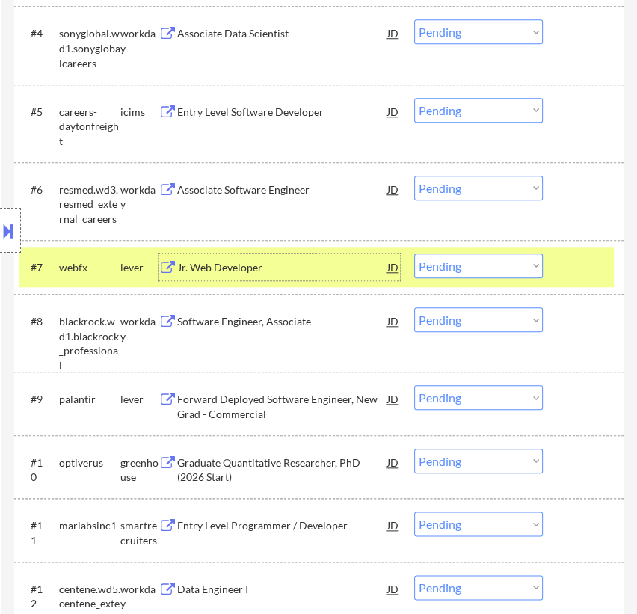
click at [506, 266] on select "Choose an option... Pending Applied Excluded (Questions) Excluded (Expired) Exc…" at bounding box center [478, 266] width 129 height 25
click at [414, 254] on select "Choose an option... Pending Applied Excluded (Questions) Excluded (Expired) Exc…" at bounding box center [478, 266] width 129 height 25
select select ""pending""
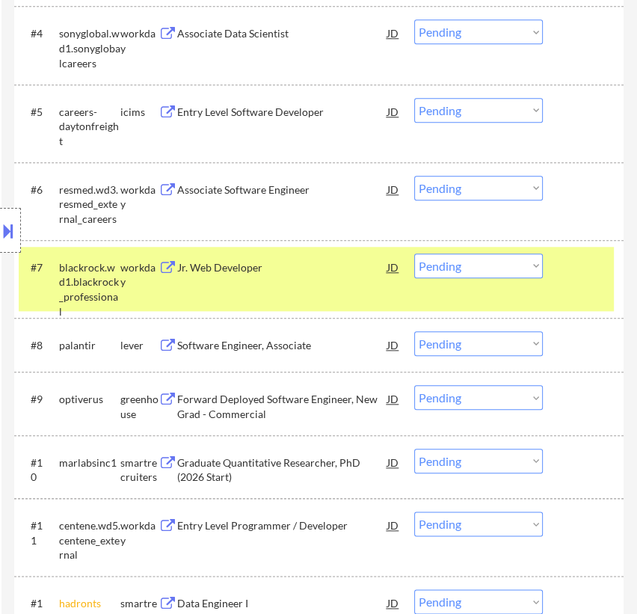
click at [590, 278] on div at bounding box center [585, 267] width 41 height 27
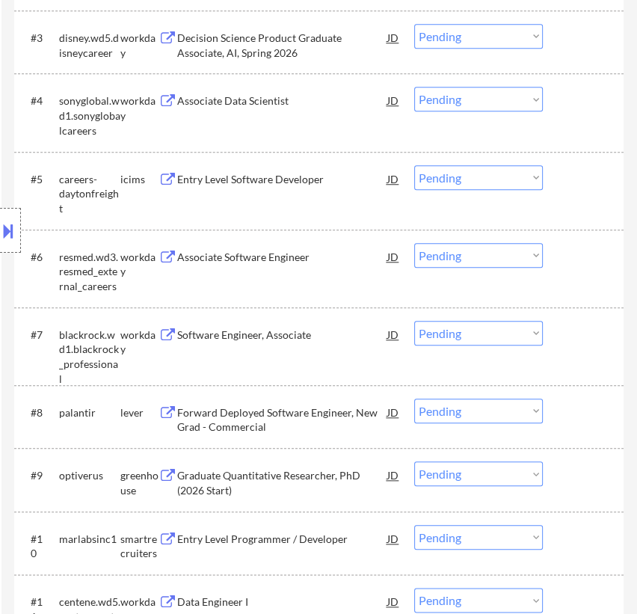
scroll to position [883, 0]
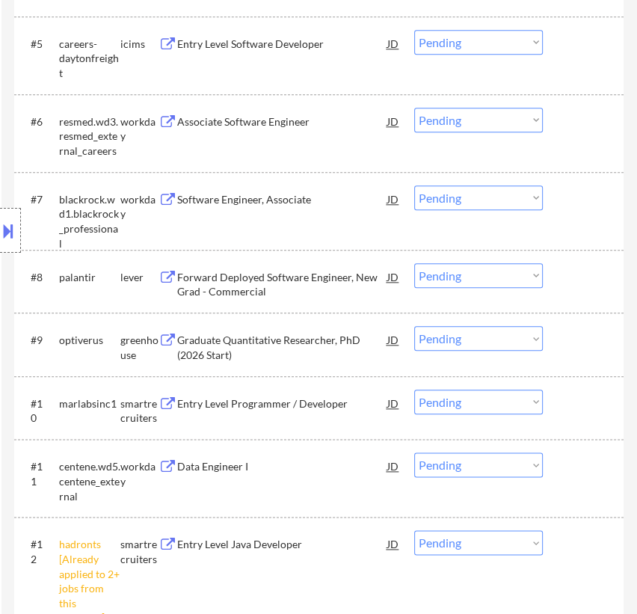
click at [275, 284] on div "Forward Deployed Software Engineer, New Grad - Commercial" at bounding box center [282, 284] width 210 height 29
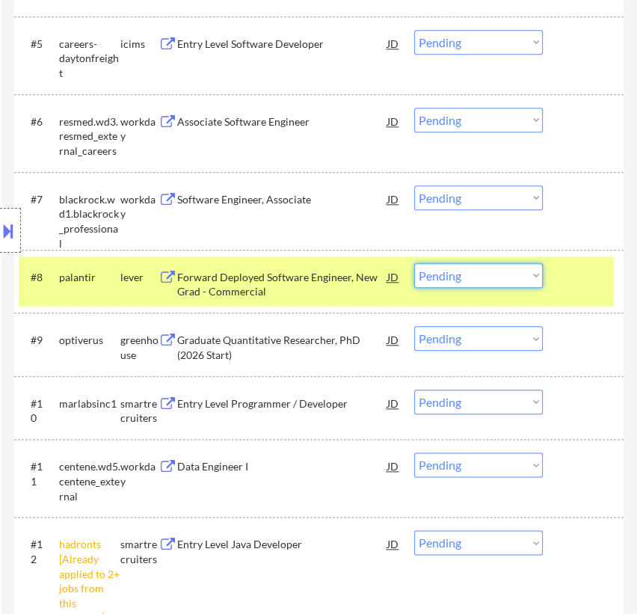
click at [502, 278] on select "Choose an option... Pending Applied Excluded (Questions) Excluded (Expired) Exc…" at bounding box center [478, 275] width 129 height 25
click at [414, 263] on select "Choose an option... Pending Applied Excluded (Questions) Excluded (Expired) Exc…" at bounding box center [478, 275] width 129 height 25
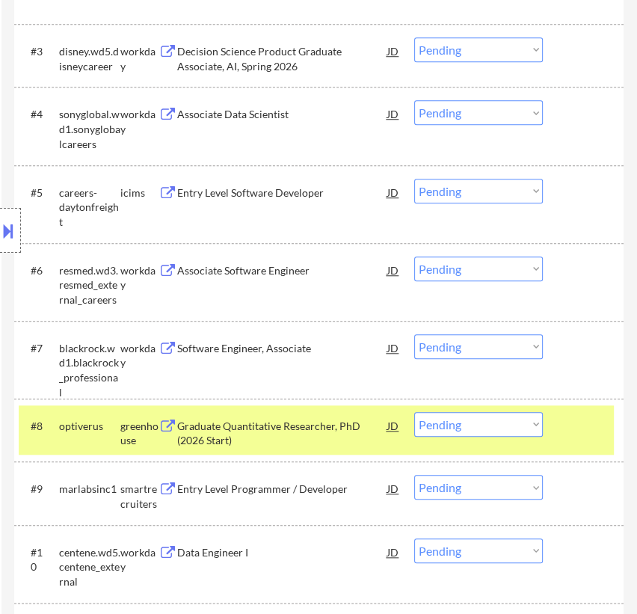
scroll to position [815, 0]
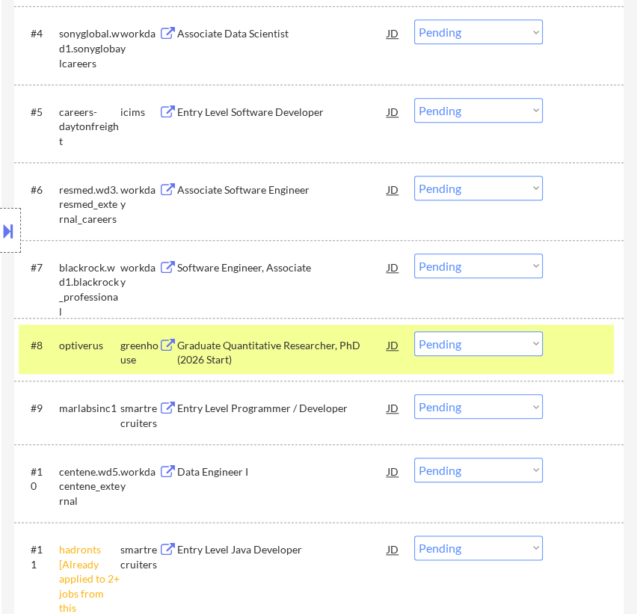
click at [531, 343] on select "Choose an option... Pending Applied Excluded (Questions) Excluded (Expired) Exc…" at bounding box center [478, 343] width 129 height 25
click at [414, 331] on select "Choose an option... Pending Applied Excluded (Questions) Excluded (Expired) Exc…" at bounding box center [478, 343] width 129 height 25
select select ""pending""
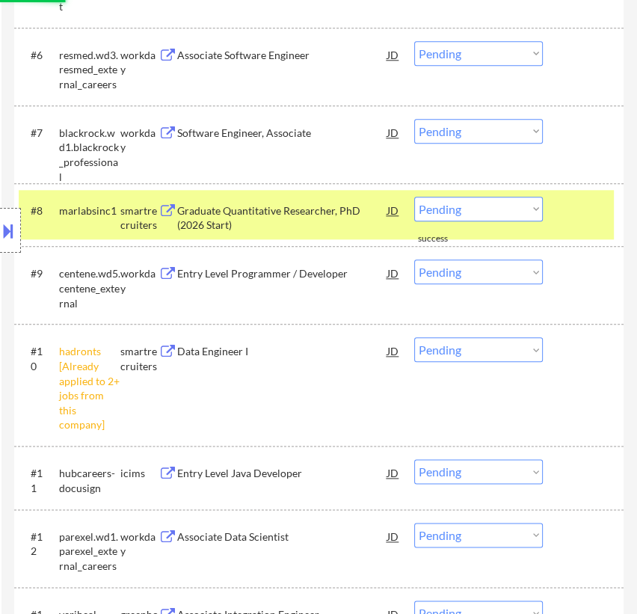
scroll to position [952, 0]
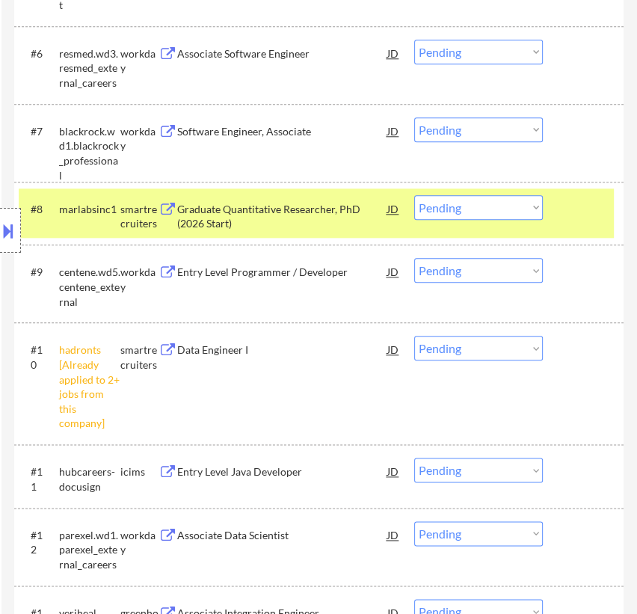
click at [504, 349] on select "Choose an option... Pending Applied Excluded (Questions) Excluded (Expired) Exc…" at bounding box center [478, 348] width 129 height 25
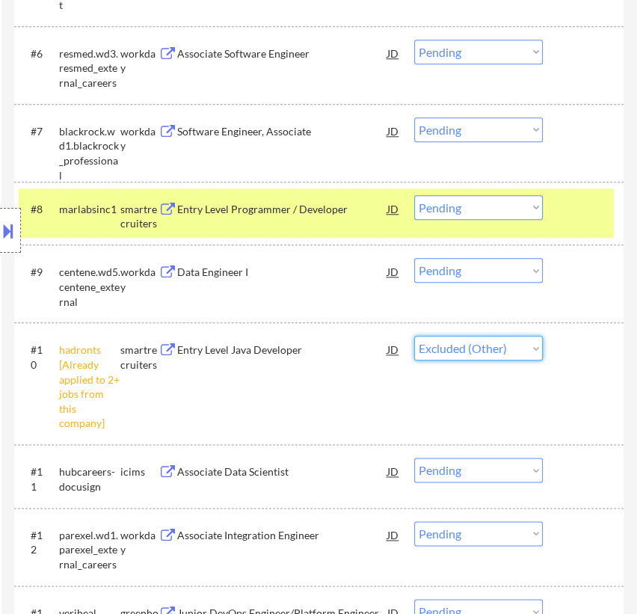
click at [414, 336] on select "Choose an option... Pending Applied Excluded (Questions) Excluded (Expired) Exc…" at bounding box center [478, 348] width 129 height 25
select select ""pending""
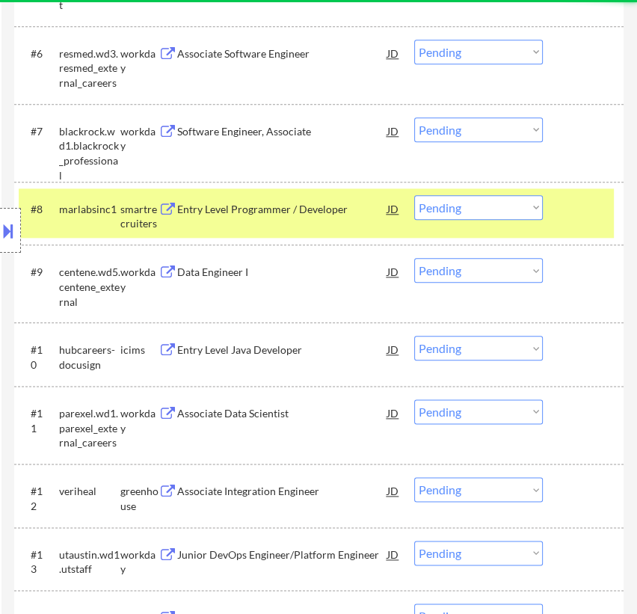
click at [334, 212] on div "Entry Level Programmer / Developer" at bounding box center [282, 209] width 210 height 15
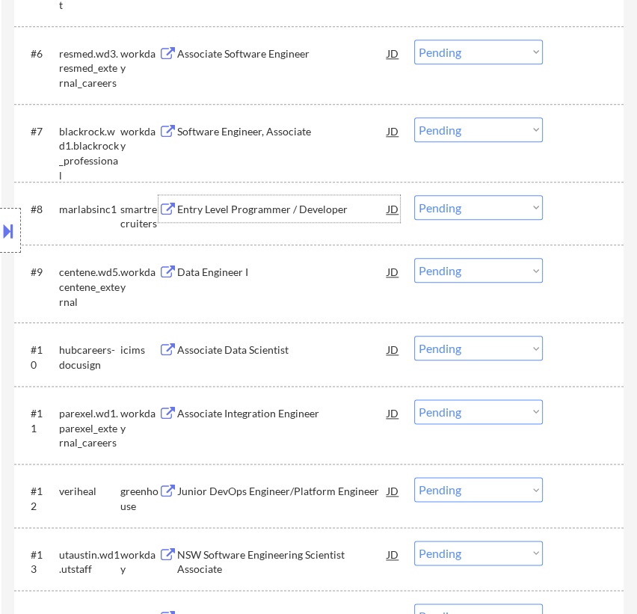
click at [468, 272] on select "Choose an option... Pending Applied Excluded (Questions) Excluded (Expired) Exc…" at bounding box center [478, 270] width 129 height 25
click at [414, 258] on select "Choose an option... Pending Applied Excluded (Questions) Excluded (Expired) Exc…" at bounding box center [478, 270] width 129 height 25
select select ""pending""
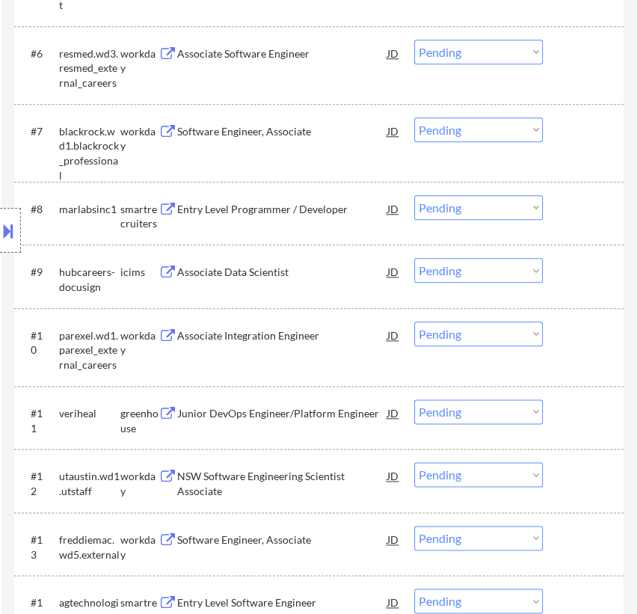
click at [569, 217] on div at bounding box center [585, 208] width 41 height 27
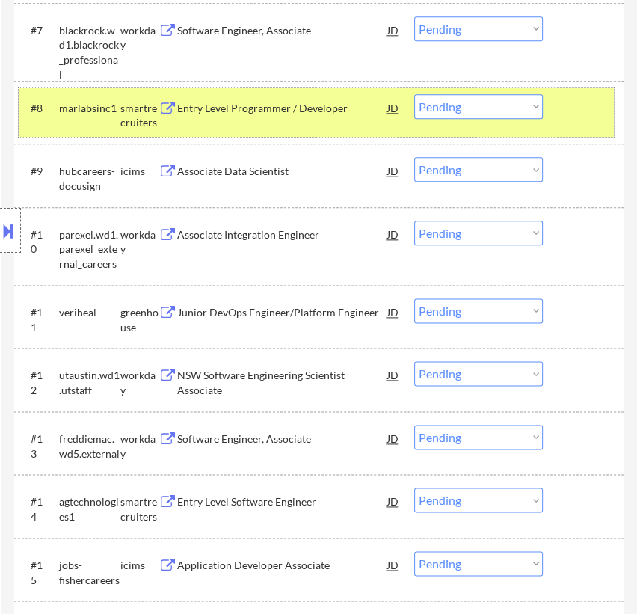
scroll to position [1020, 0]
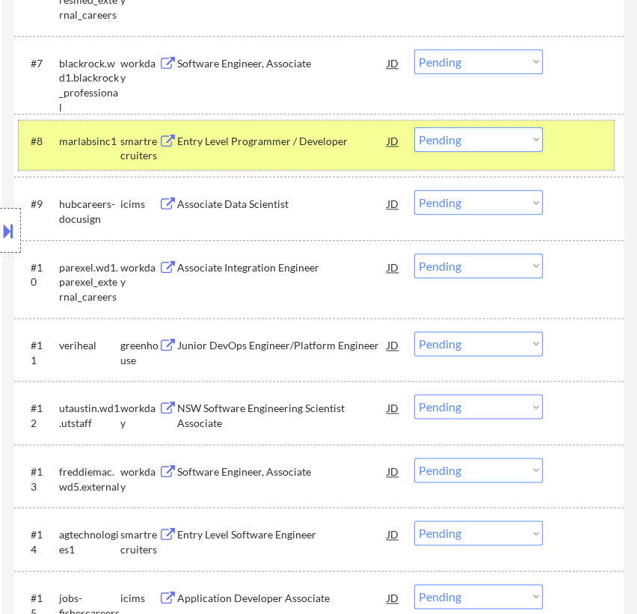
click at [438, 141] on select "Choose an option... Pending Applied Excluded (Questions) Excluded (Expired) Exc…" at bounding box center [478, 139] width 129 height 25
click at [414, 127] on select "Choose an option... Pending Applied Excluded (Questions) Excluded (Expired) Exc…" at bounding box center [478, 139] width 129 height 25
select select ""pending""
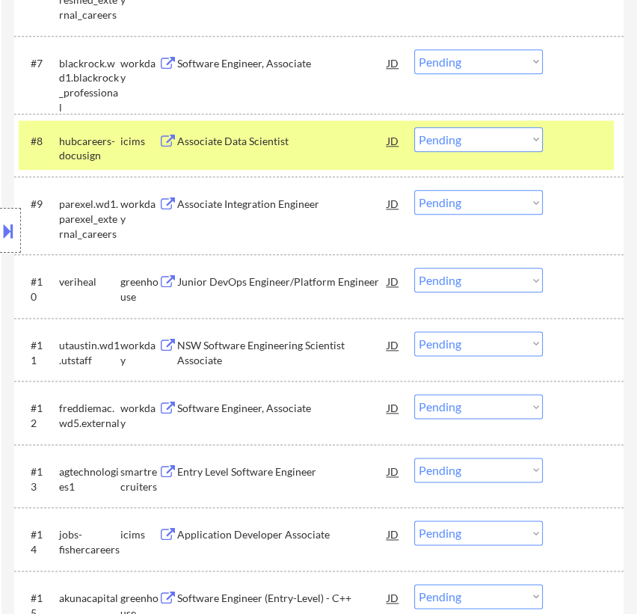
click at [572, 141] on div at bounding box center [585, 140] width 41 height 27
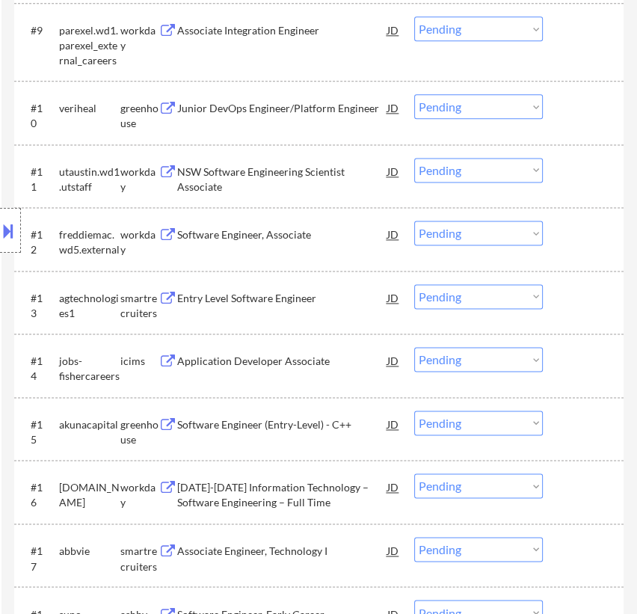
scroll to position [1224, 0]
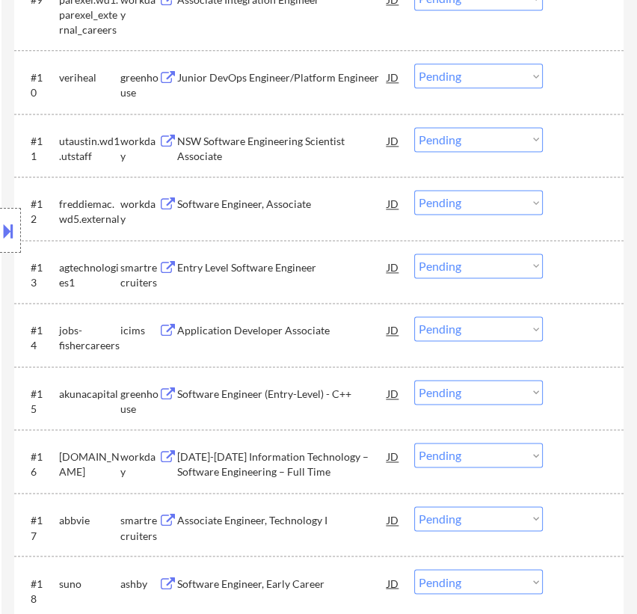
click at [269, 270] on div "Entry Level Software Engineer" at bounding box center [282, 267] width 210 height 15
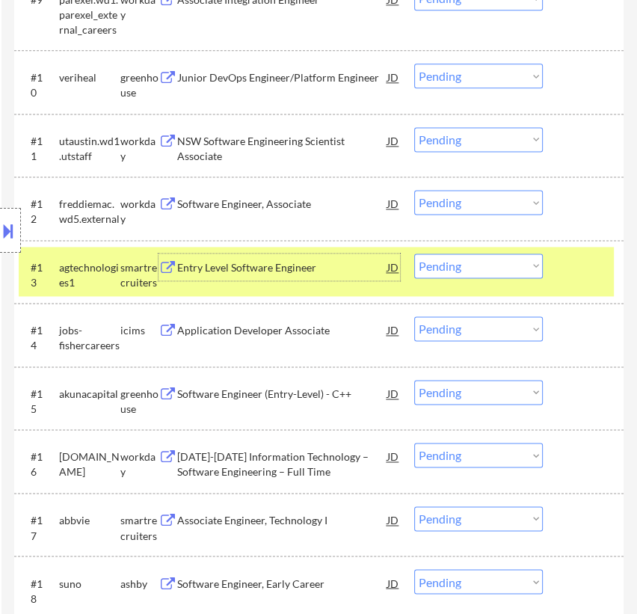
click at [514, 268] on select "Choose an option... Pending Applied Excluded (Questions) Excluded (Expired) Exc…" at bounding box center [478, 266] width 129 height 25
click at [414, 254] on select "Choose an option... Pending Applied Excluded (Questions) Excluded (Expired) Exc…" at bounding box center [478, 266] width 129 height 25
select select ""pending""
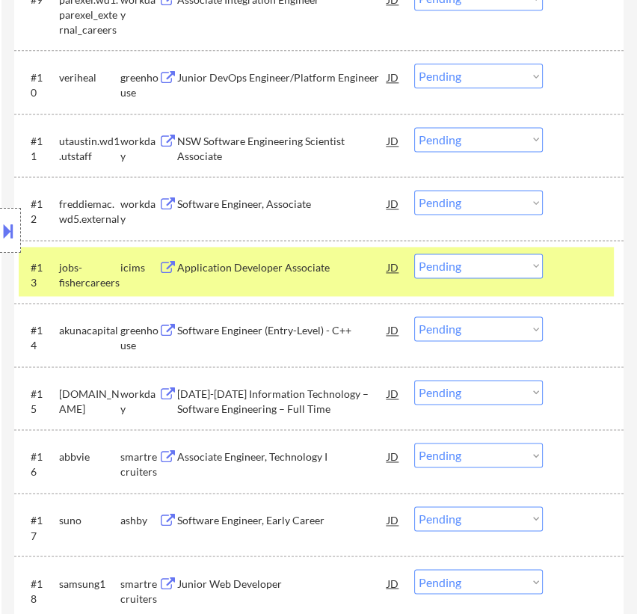
click at [577, 275] on div at bounding box center [585, 267] width 41 height 27
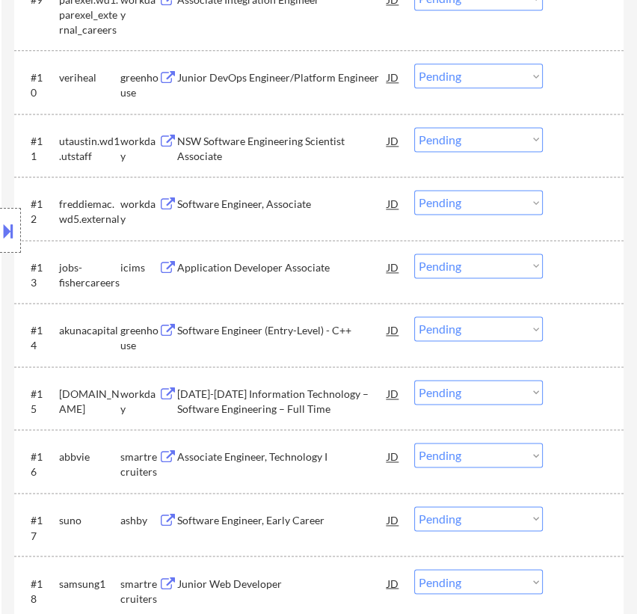
click at [321, 76] on div "Junior DevOps Engineer/Platform Engineer" at bounding box center [282, 77] width 210 height 15
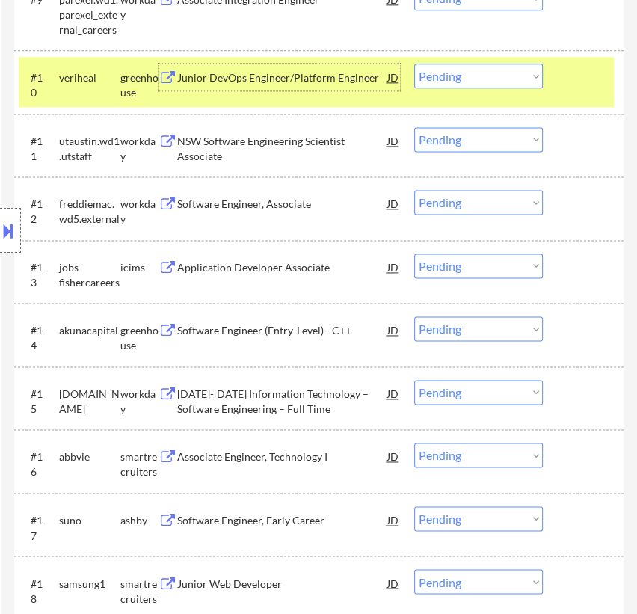
click at [491, 75] on select "Choose an option... Pending Applied Excluded (Questions) Excluded (Expired) Exc…" at bounding box center [478, 76] width 129 height 25
click at [414, 64] on select "Choose an option... Pending Applied Excluded (Questions) Excluded (Expired) Exc…" at bounding box center [478, 76] width 129 height 25
select select ""pending""
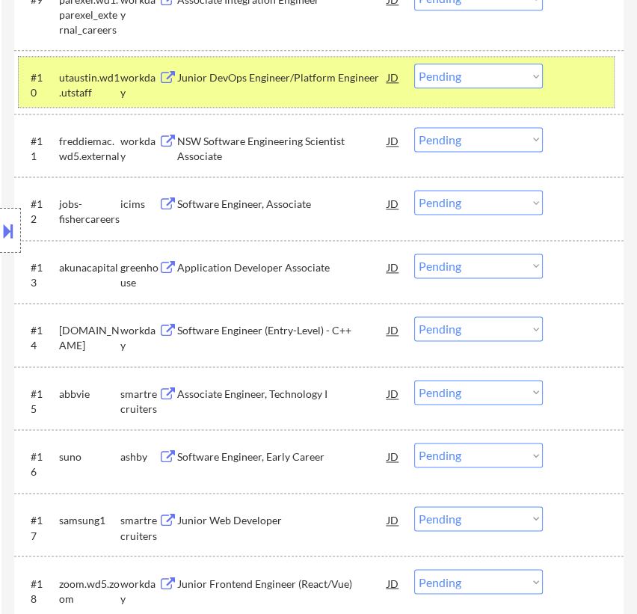
click at [578, 88] on div at bounding box center [585, 77] width 41 height 27
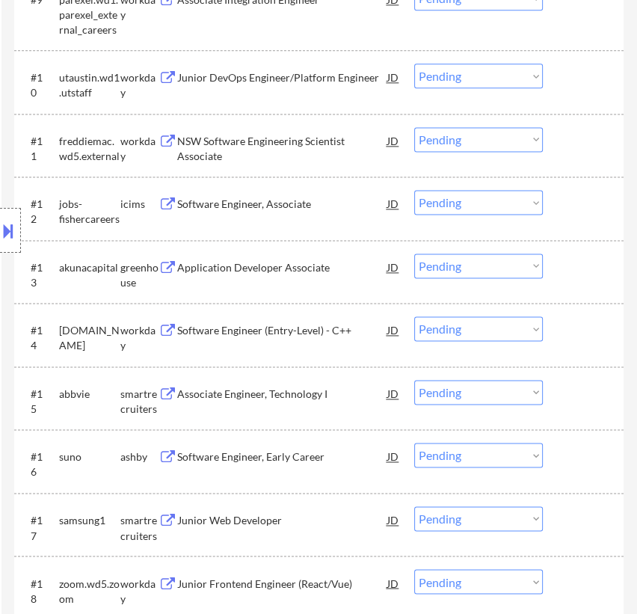
click at [308, 270] on div "Application Developer Associate" at bounding box center [282, 267] width 210 height 15
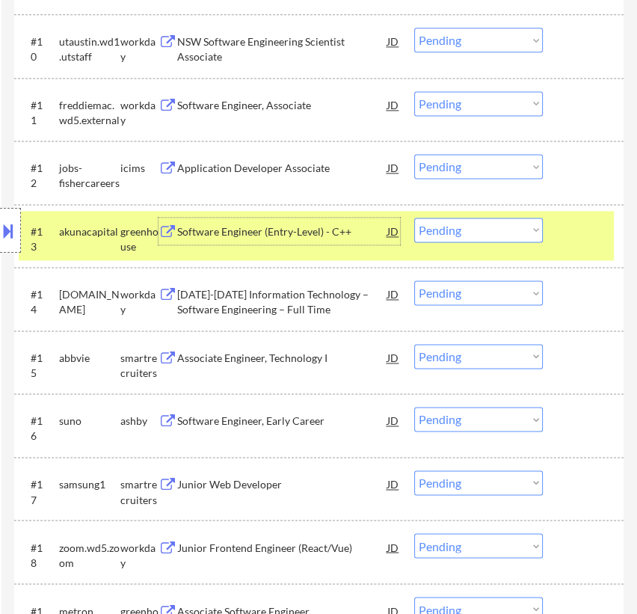
scroll to position [1292, 0]
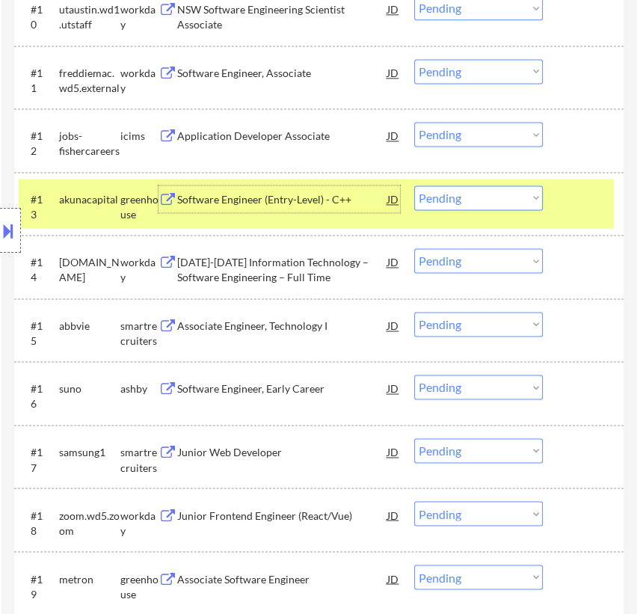
click at [452, 198] on select "Choose an option... Pending Applied Excluded (Questions) Excluded (Expired) Exc…" at bounding box center [478, 198] width 129 height 25
click at [414, 186] on select "Choose an option... Pending Applied Excluded (Questions) Excluded (Expired) Exc…" at bounding box center [478, 198] width 129 height 25
select select ""pending""
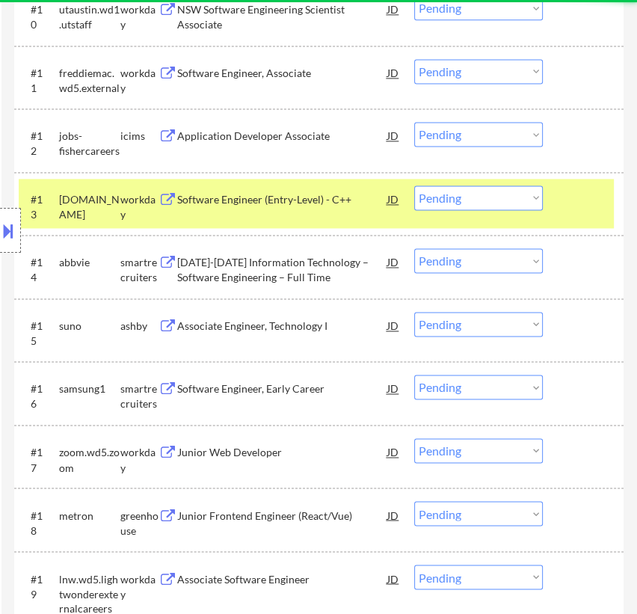
click at [562, 195] on div "#13 [DOMAIN_NAME] workday Software Engineer (Entry-Level) - C++ JD Choose an op…" at bounding box center [316, 203] width 595 height 49
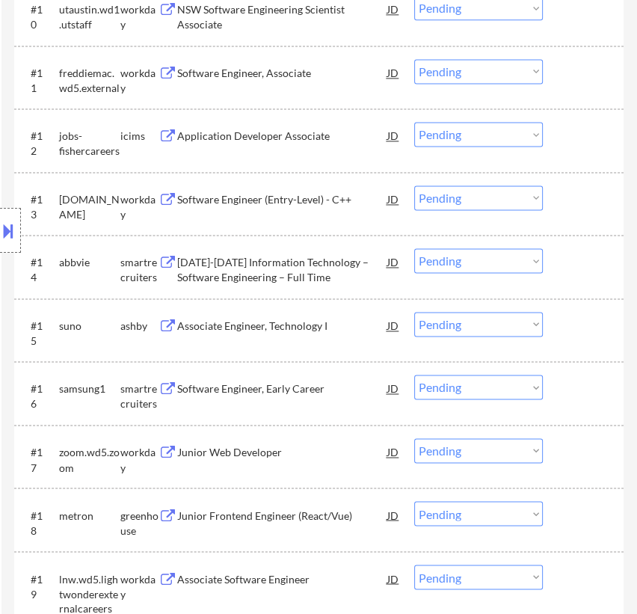
click at [283, 284] on div "#14 abbvie smartrecruiters [DATE]-[DATE] Information Technology – Software Engi…" at bounding box center [316, 266] width 595 height 49
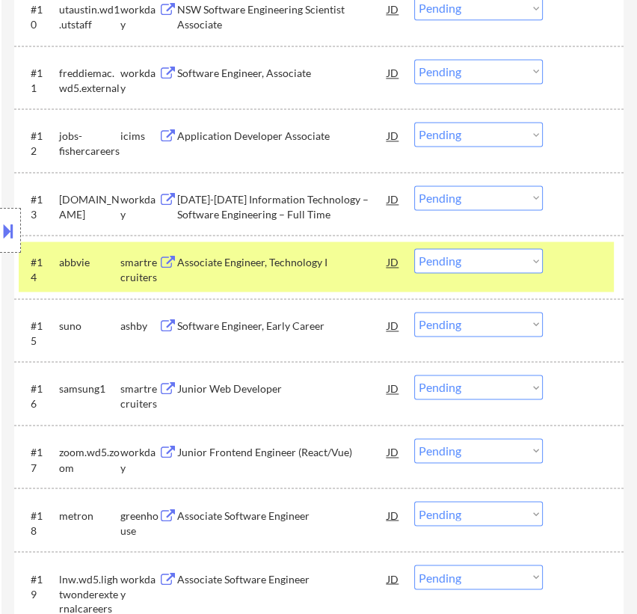
click at [349, 271] on div "Associate Engineer, Technology I" at bounding box center [282, 261] width 210 height 27
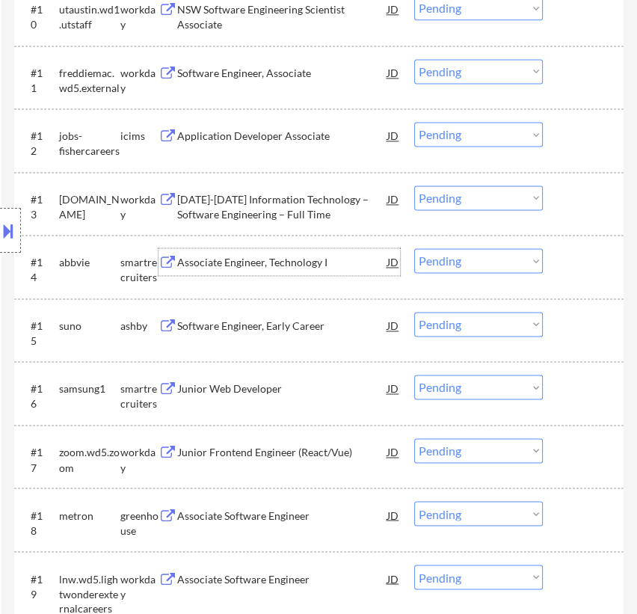
click at [456, 258] on select "Choose an option... Pending Applied Excluded (Questions) Excluded (Expired) Exc…" at bounding box center [478, 260] width 129 height 25
click at [414, 248] on select "Choose an option... Pending Applied Excluded (Questions) Excluded (Expired) Exc…" at bounding box center [478, 260] width 129 height 25
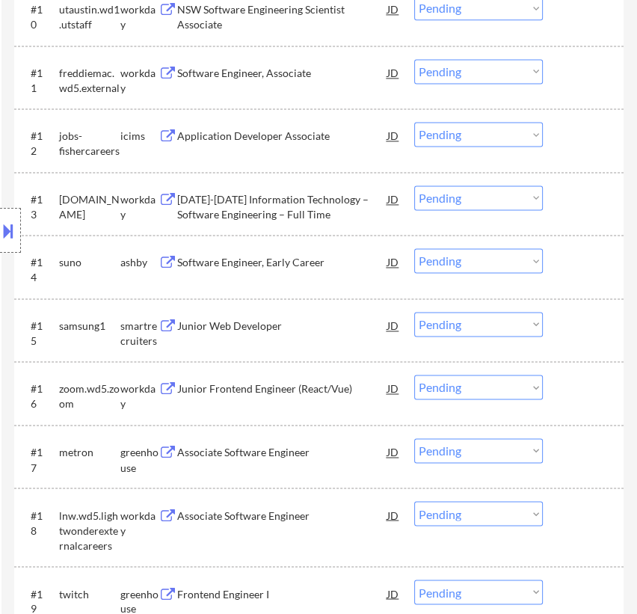
click at [260, 272] on div "Location Inclusions: country:[GEOGRAPHIC_DATA]" at bounding box center [134, 231] width 268 height 278
click at [271, 258] on div "Software Engineer, Early Career" at bounding box center [282, 262] width 210 height 15
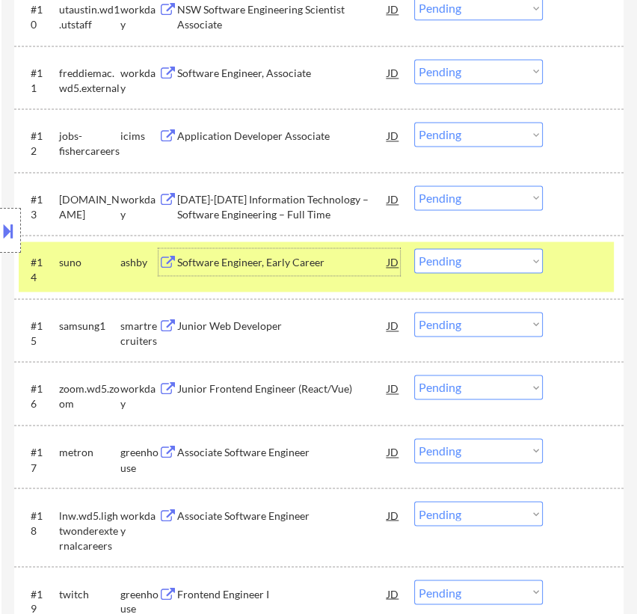
click at [500, 258] on select "Choose an option... Pending Applied Excluded (Questions) Excluded (Expired) Exc…" at bounding box center [478, 260] width 129 height 25
click at [414, 248] on select "Choose an option... Pending Applied Excluded (Questions) Excluded (Expired) Exc…" at bounding box center [478, 260] width 129 height 25
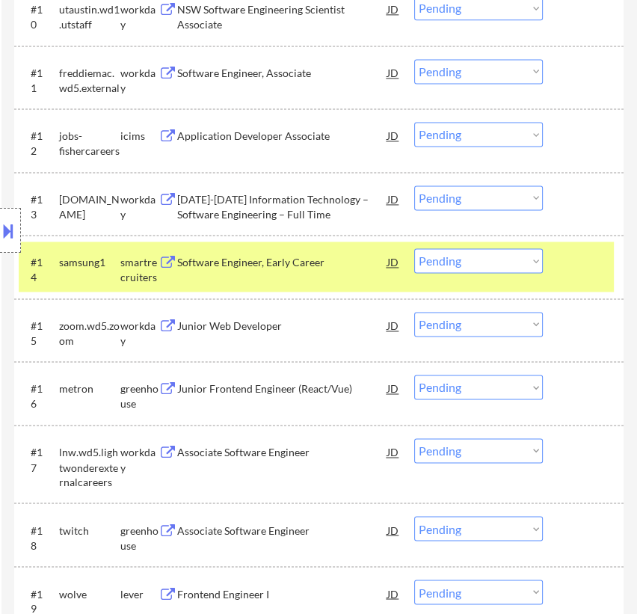
click at [299, 277] on div "#14 samsung1 smartrecruiters Software Engineer, Early Career JD Choose an optio…" at bounding box center [316, 266] width 595 height 49
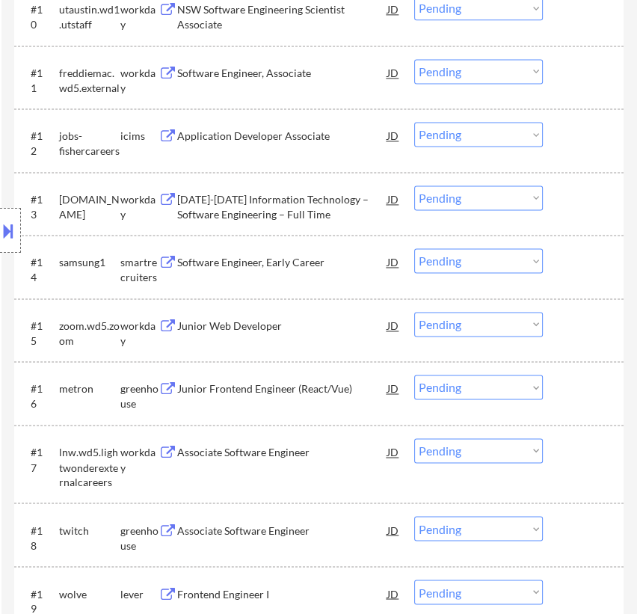
click at [296, 260] on div "Software Engineer, Early Career" at bounding box center [282, 262] width 210 height 15
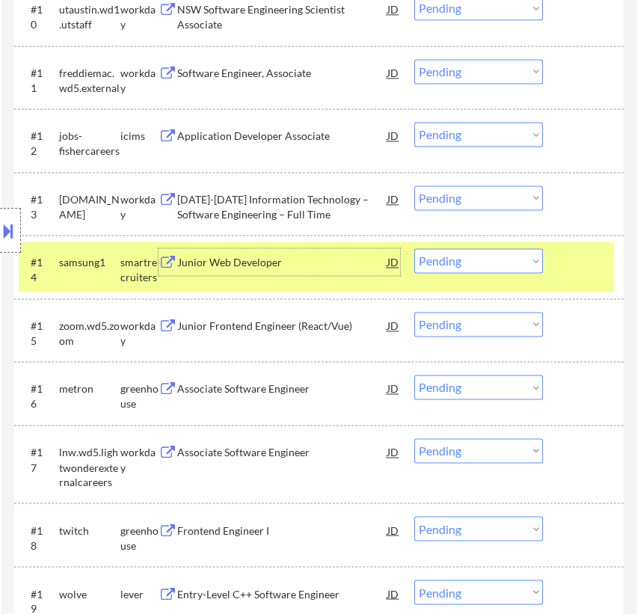
click at [523, 263] on select "Choose an option... Pending Applied Excluded (Questions) Excluded (Expired) Exc…" at bounding box center [478, 260] width 129 height 25
click at [414, 248] on select "Choose an option... Pending Applied Excluded (Questions) Excluded (Expired) Exc…" at bounding box center [478, 260] width 129 height 25
select select ""pending""
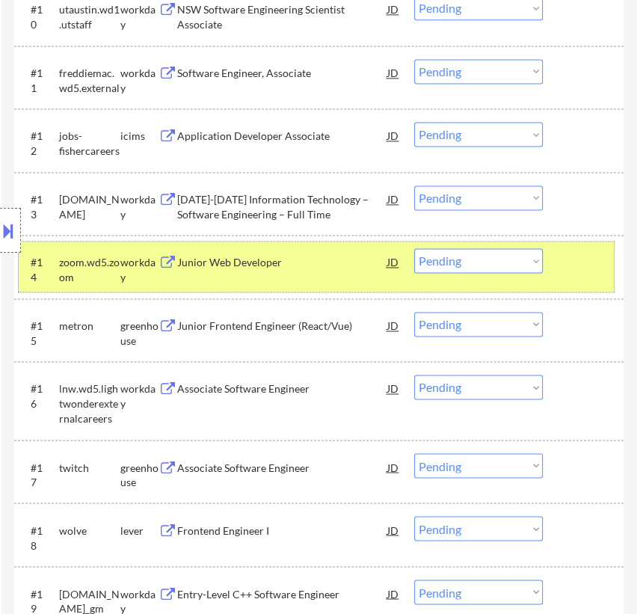
click at [565, 266] on div at bounding box center [585, 261] width 41 height 27
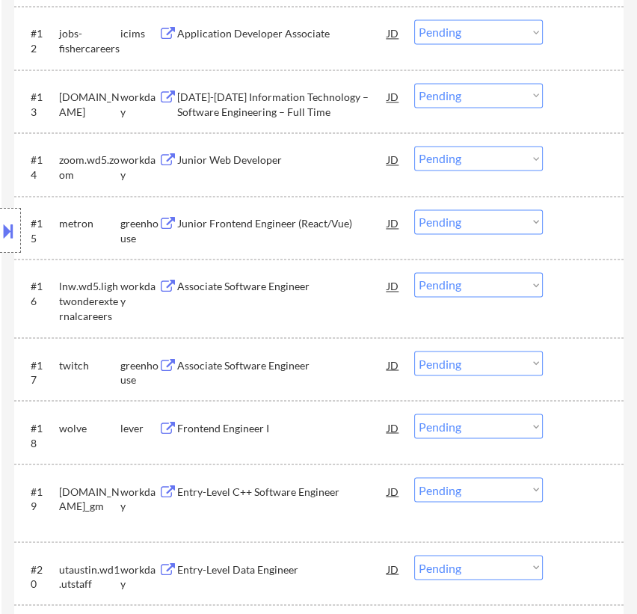
scroll to position [1428, 0]
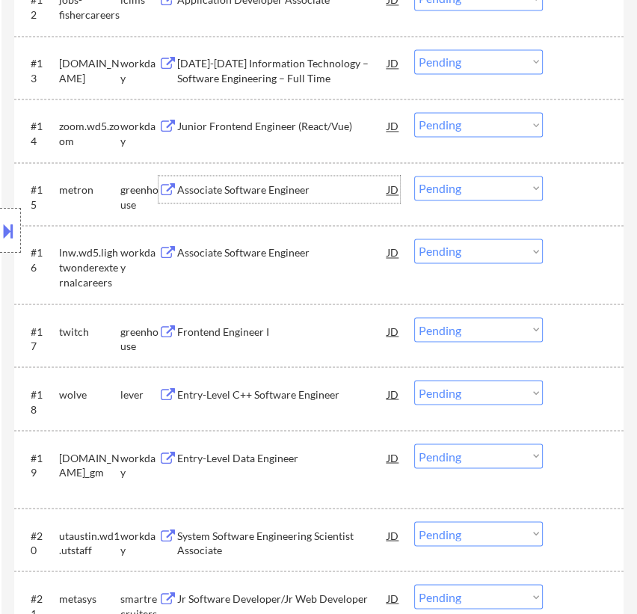
click at [277, 202] on div "Associate Software Engineer" at bounding box center [282, 189] width 210 height 27
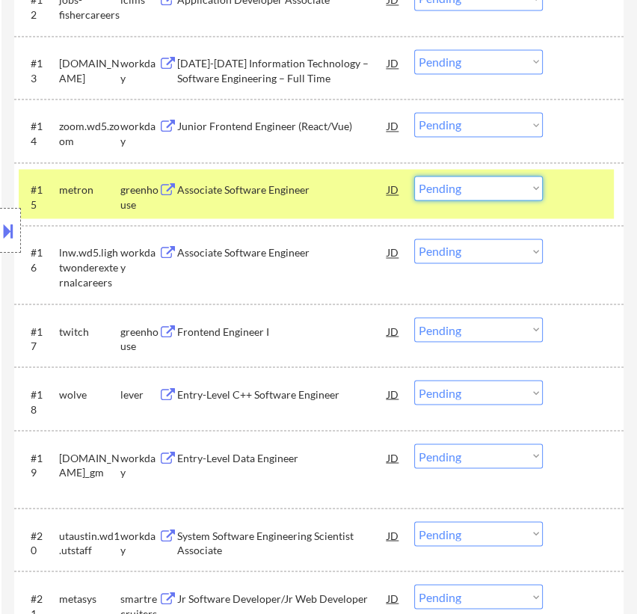
click at [457, 178] on select "Choose an option... Pending Applied Excluded (Questions) Excluded (Expired) Exc…" at bounding box center [478, 188] width 129 height 25
click at [414, 176] on select "Choose an option... Pending Applied Excluded (Questions) Excluded (Expired) Exc…" at bounding box center [478, 188] width 129 height 25
select select ""pending""
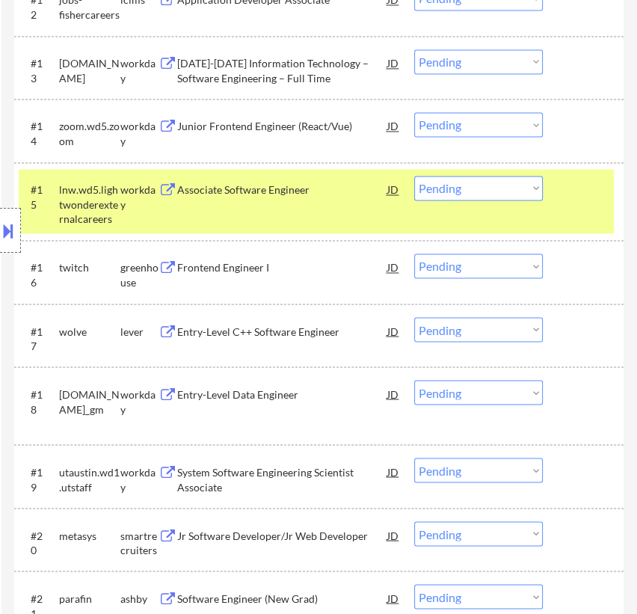
click at [564, 194] on div "#15 lnw.wd5.lightwonderexternalcareers workday Associate Software Engineer JD C…" at bounding box center [316, 201] width 595 height 64
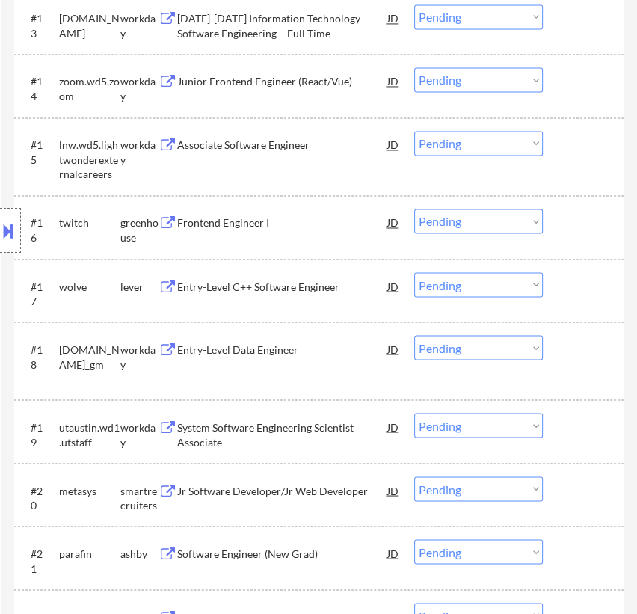
scroll to position [1496, 0]
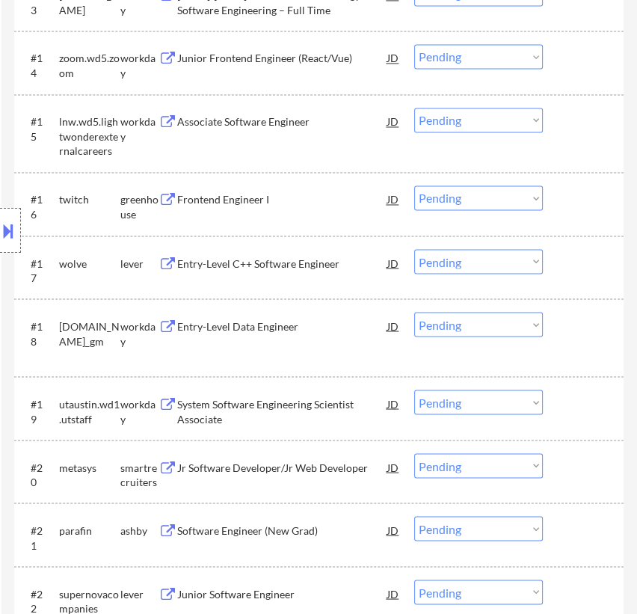
click at [295, 209] on div "Frontend Engineer I" at bounding box center [282, 199] width 210 height 27
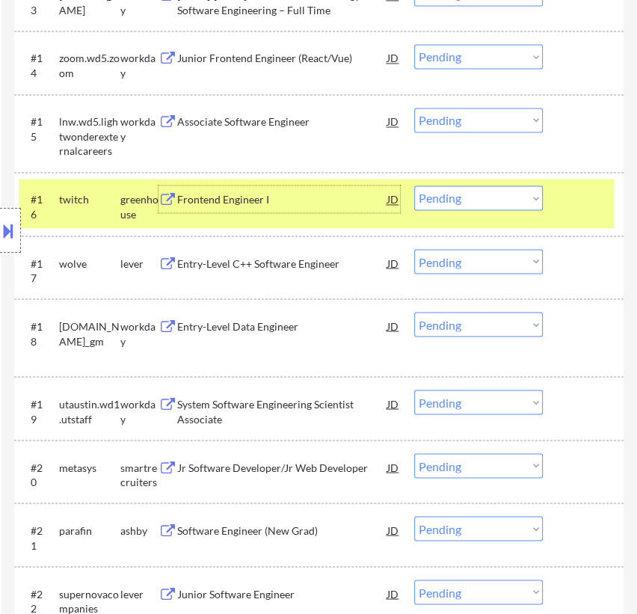
click at [494, 194] on select "Choose an option... Pending Applied Excluded (Questions) Excluded (Expired) Exc…" at bounding box center [478, 198] width 129 height 25
click at [414, 186] on select "Choose an option... Pending Applied Excluded (Questions) Excluded (Expired) Exc…" at bounding box center [478, 198] width 129 height 25
select select ""pending""
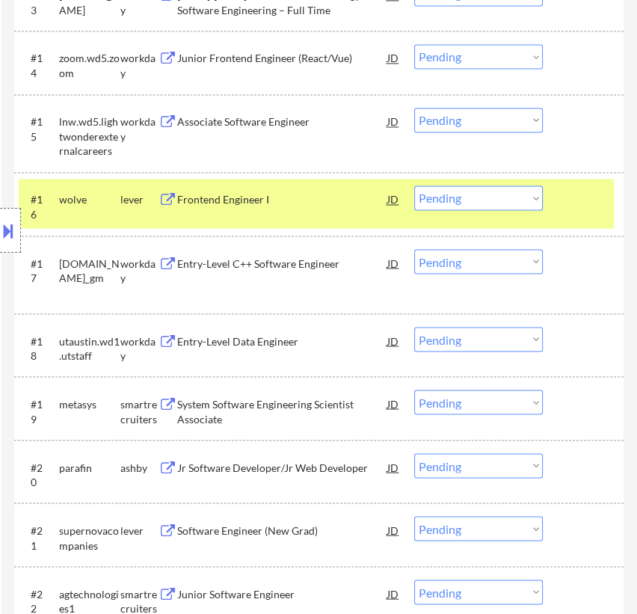
click at [322, 201] on div "Frontend Engineer I" at bounding box center [282, 199] width 210 height 15
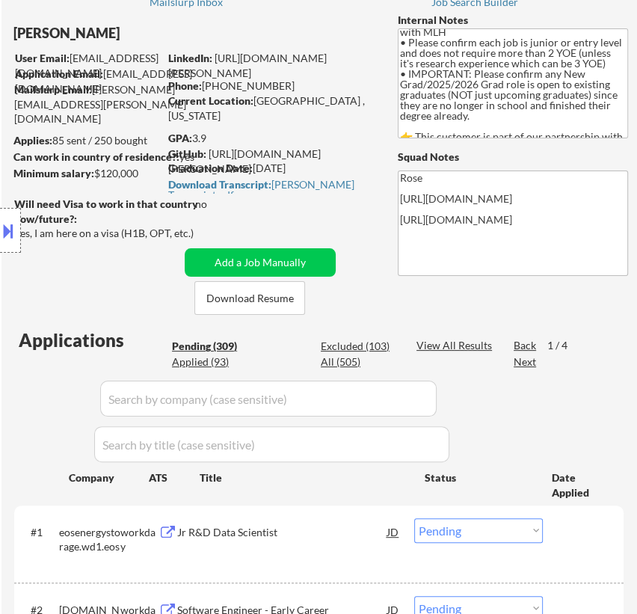
scroll to position [67, 0]
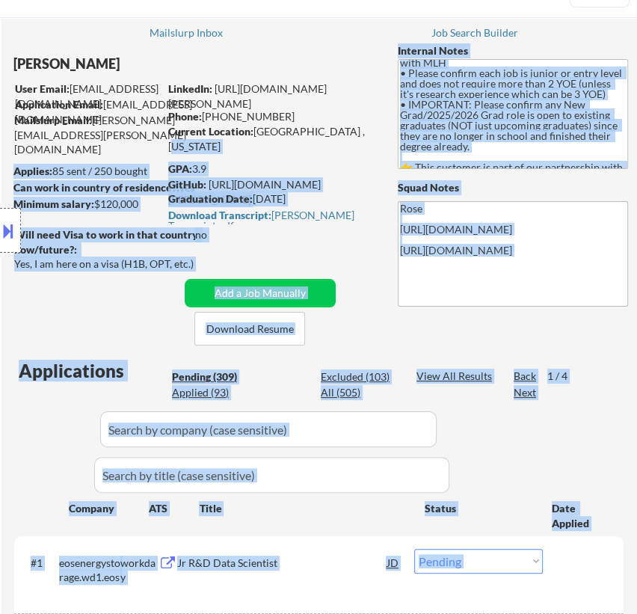
drag, startPoint x: 351, startPoint y: 125, endPoint x: 263, endPoint y: 126, distance: 88.3
click at [263, 126] on body "← Return to /applysquad Mailslurp Inbox Job Search Builder [PERSON_NAME] User E…" at bounding box center [318, 240] width 637 height 614
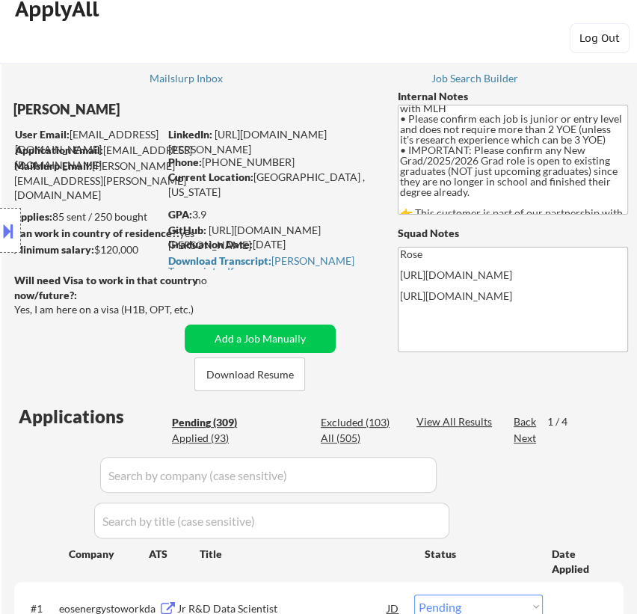
scroll to position [0, 0]
